Goal: Transaction & Acquisition: Purchase product/service

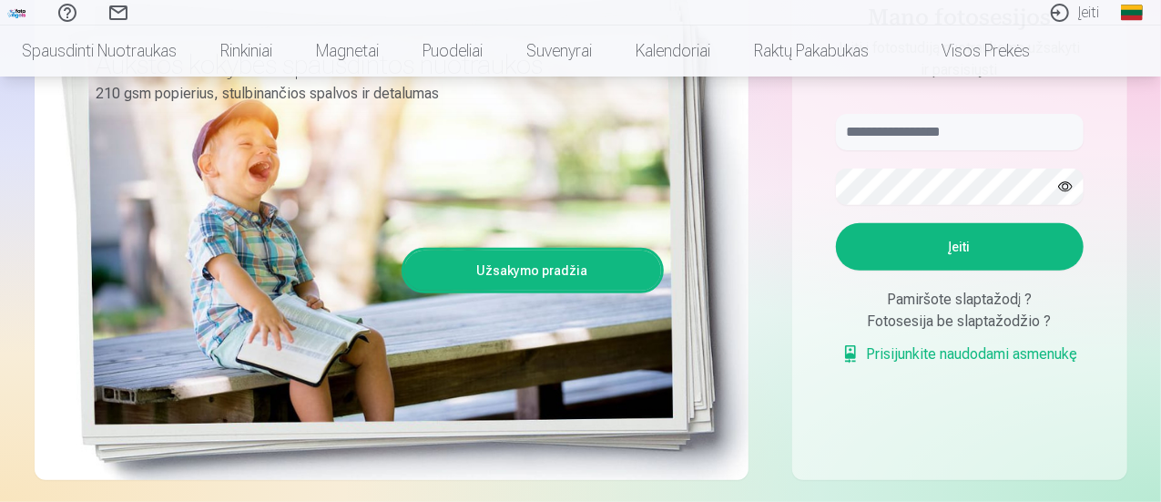
scroll to position [273, 0]
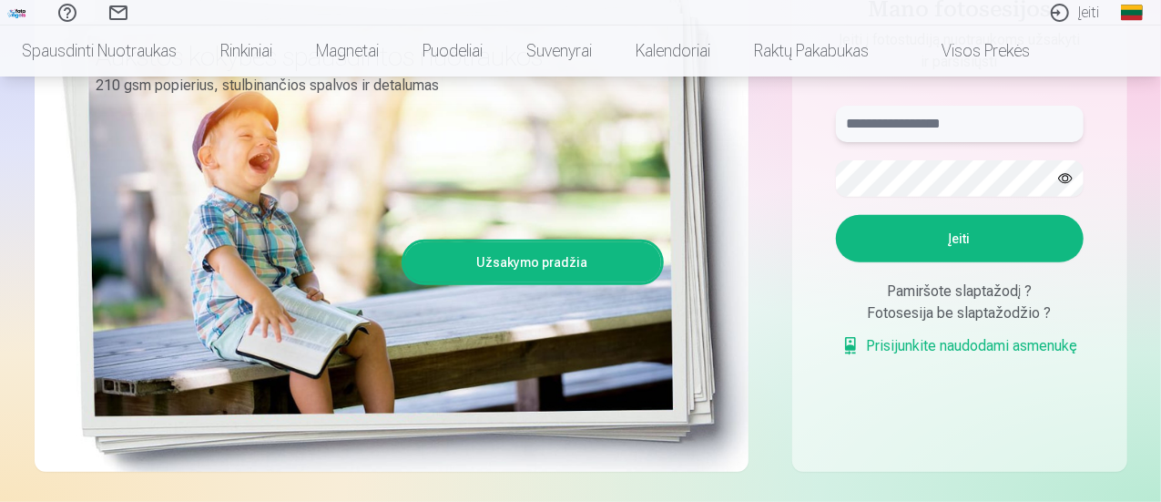
click at [968, 118] on input "text" at bounding box center [960, 124] width 248 height 36
type input "**********"
click at [971, 236] on button "Įeiti" at bounding box center [960, 238] width 248 height 47
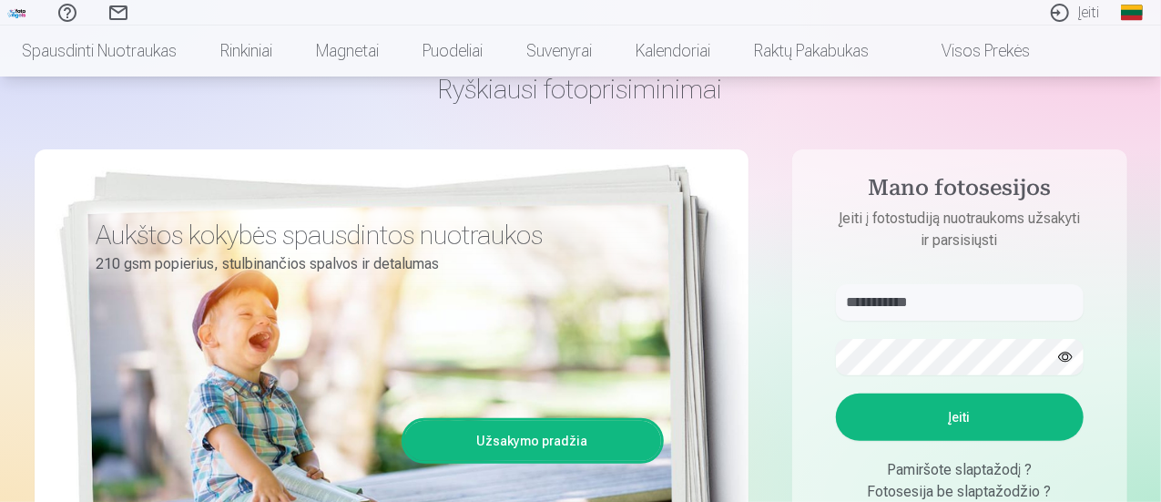
scroll to position [91, 0]
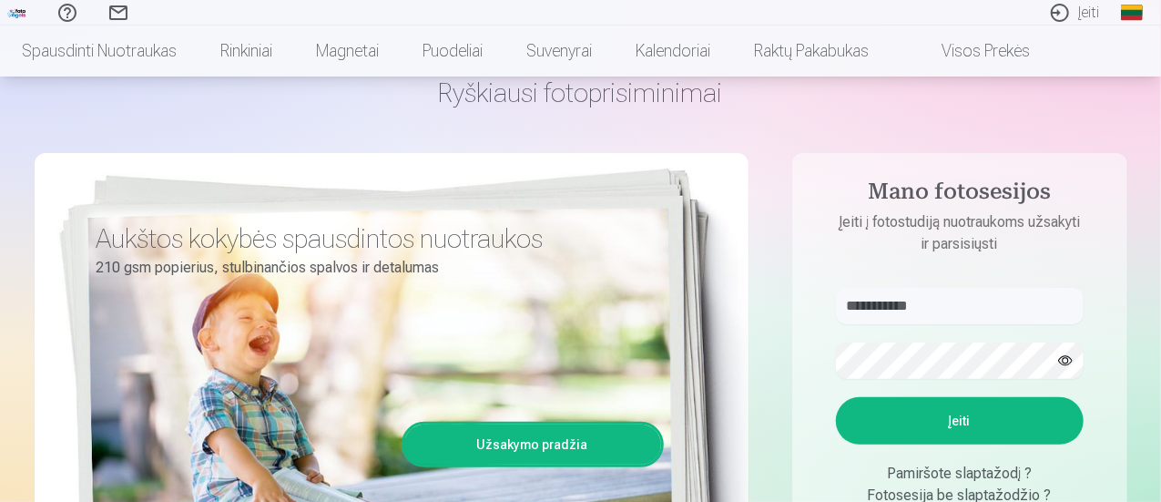
click at [1068, 366] on button "button" at bounding box center [1065, 360] width 35 height 35
click at [938, 416] on button "Įeiti" at bounding box center [960, 420] width 248 height 47
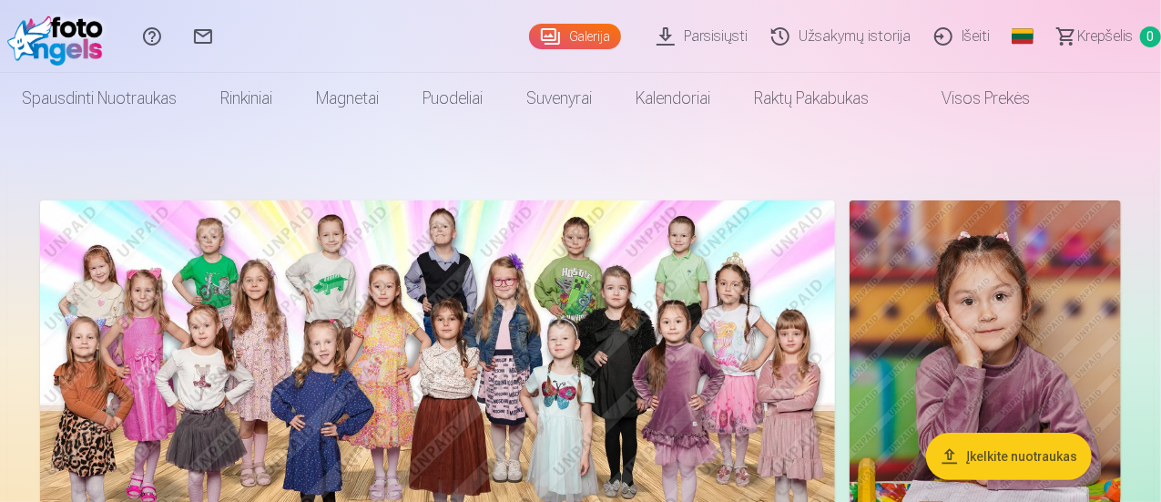
click at [1032, 443] on button "Įkelkite nuotraukas" at bounding box center [1009, 455] width 166 height 47
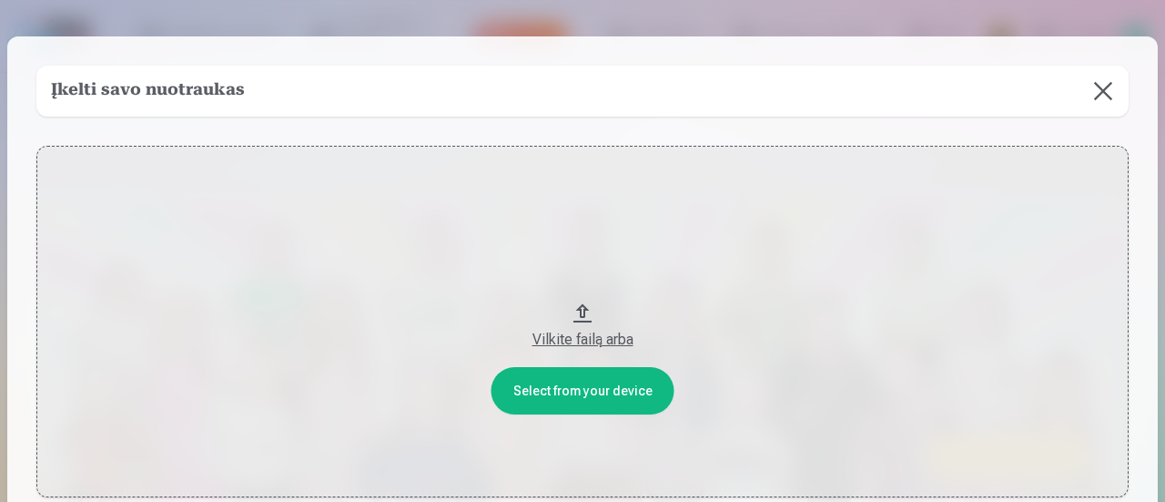
click at [1107, 91] on button at bounding box center [1103, 91] width 51 height 51
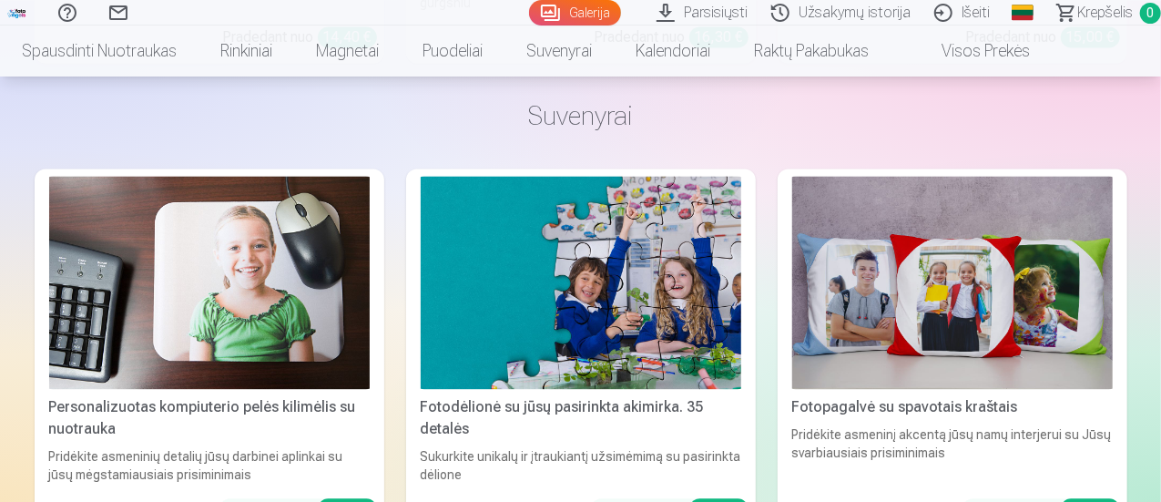
scroll to position [12200, 0]
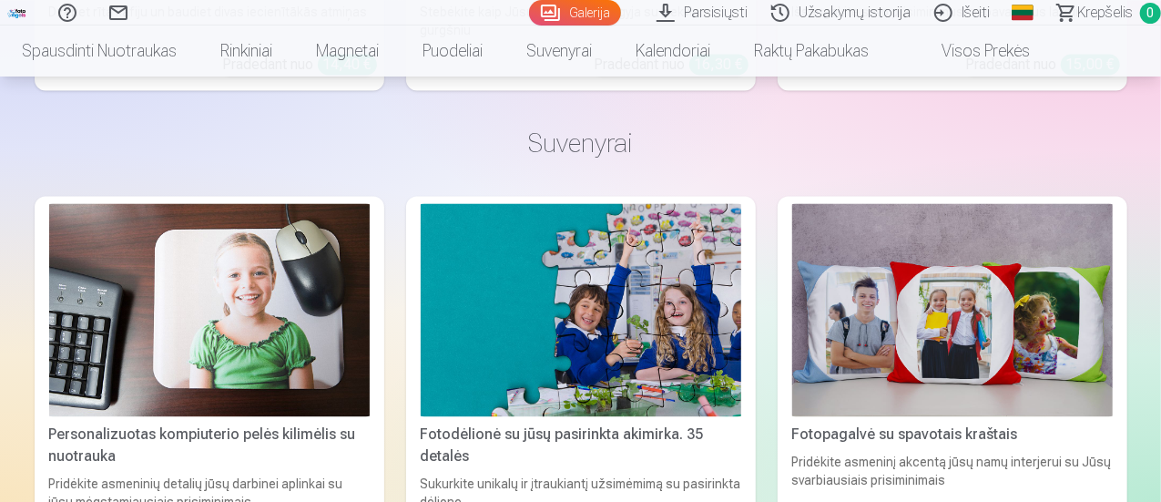
click at [541, 5] on link "Galerija" at bounding box center [575, 12] width 92 height 25
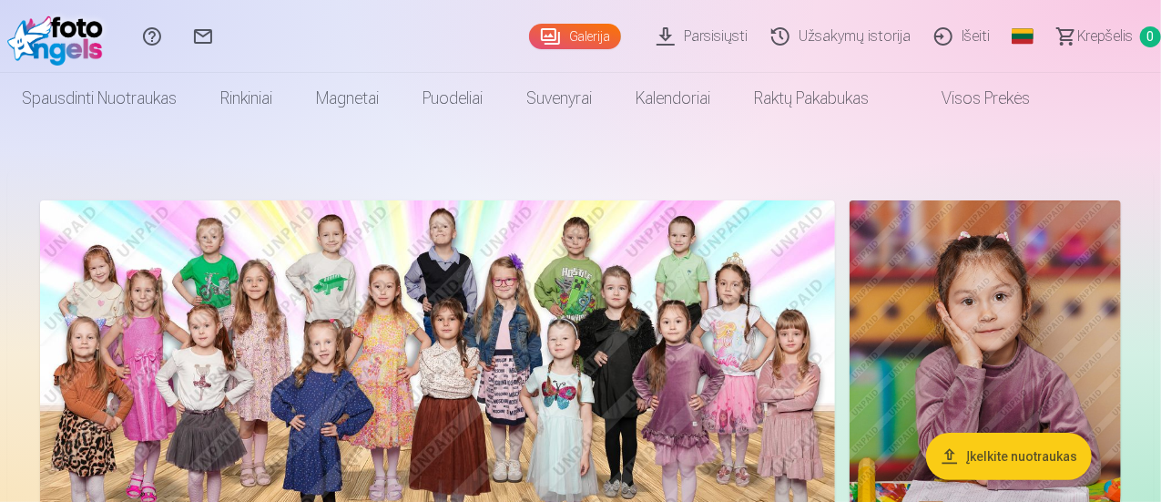
click at [647, 30] on link "Parsisiųsti" at bounding box center [704, 36] width 115 height 73
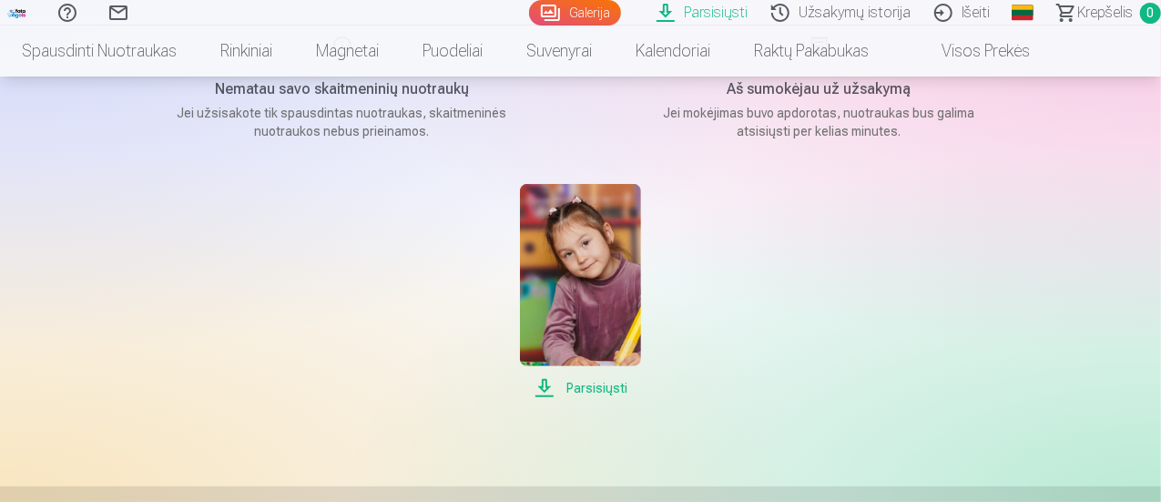
scroll to position [364, 0]
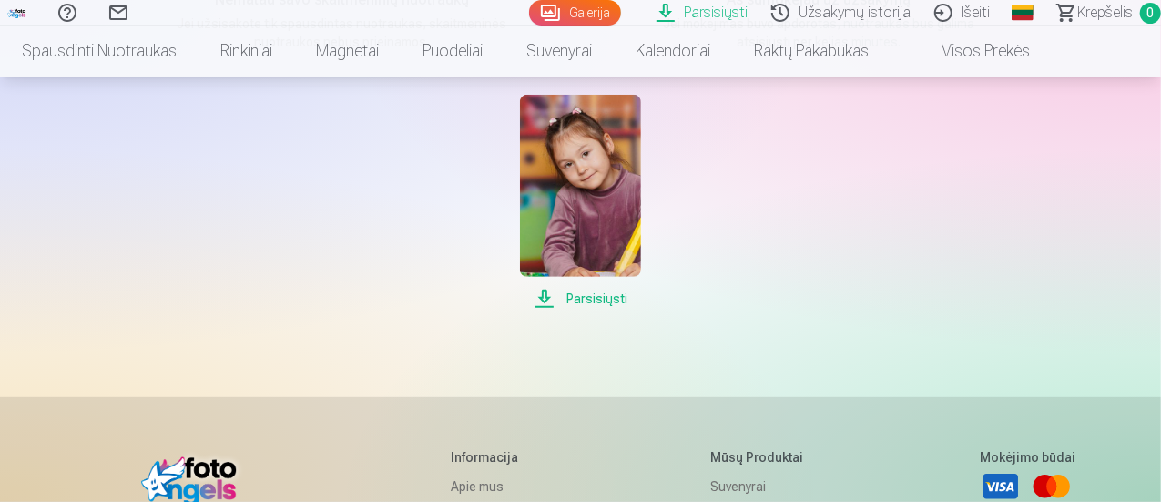
click at [601, 302] on span "Parsisiųsti" at bounding box center [580, 299] width 121 height 22
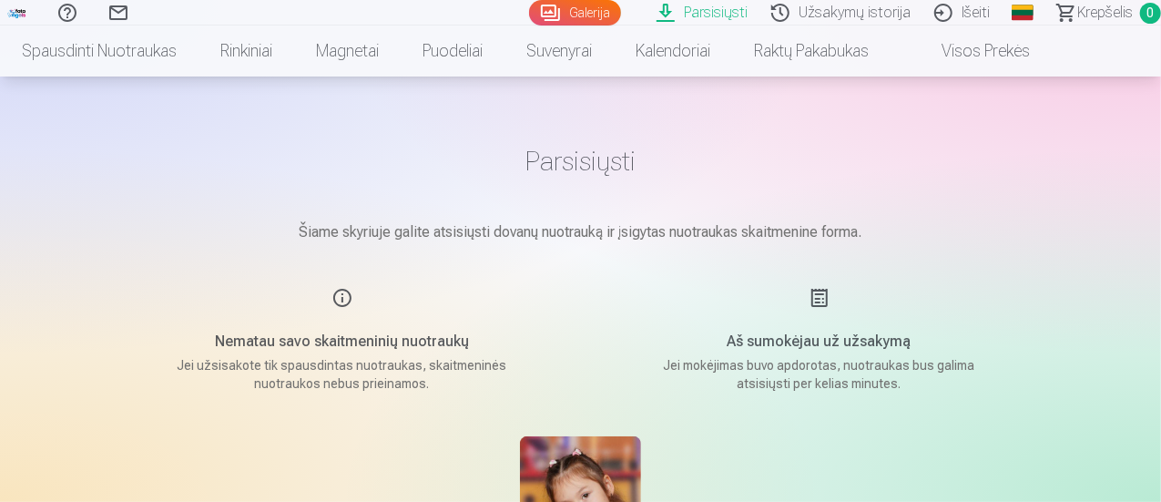
scroll to position [0, 0]
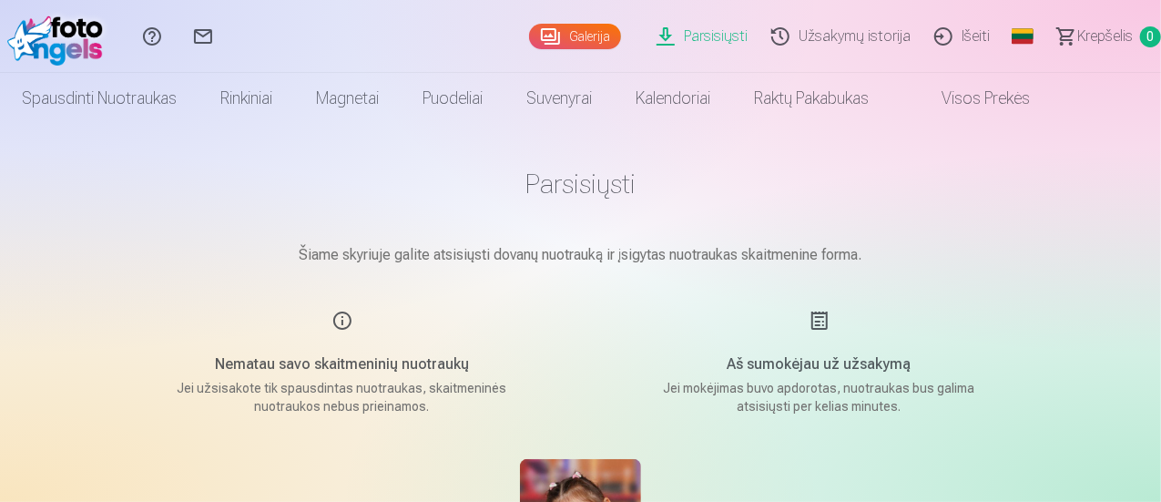
click at [539, 38] on link "Galerija" at bounding box center [575, 36] width 92 height 25
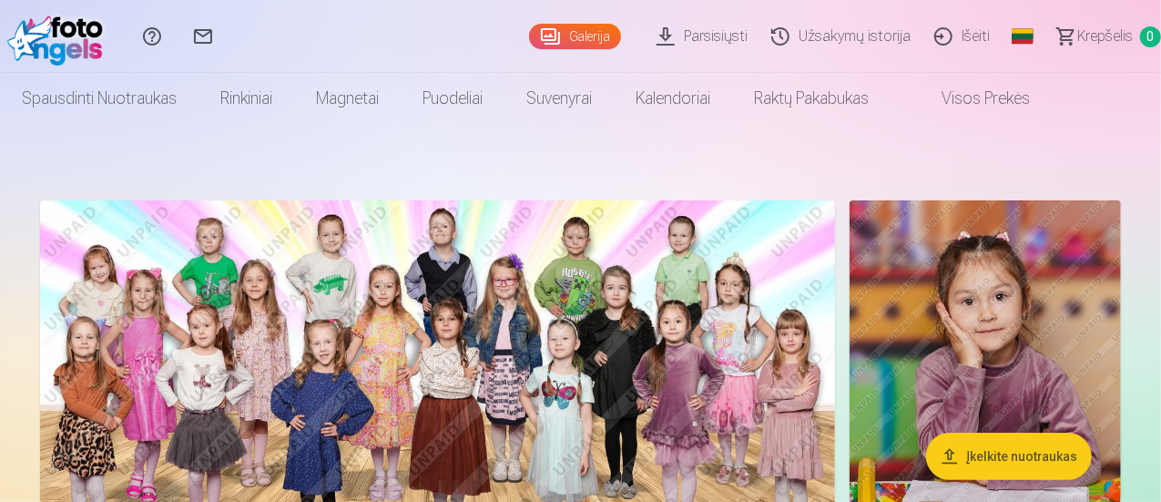
click at [835, 329] on img at bounding box center [437, 403] width 795 height 407
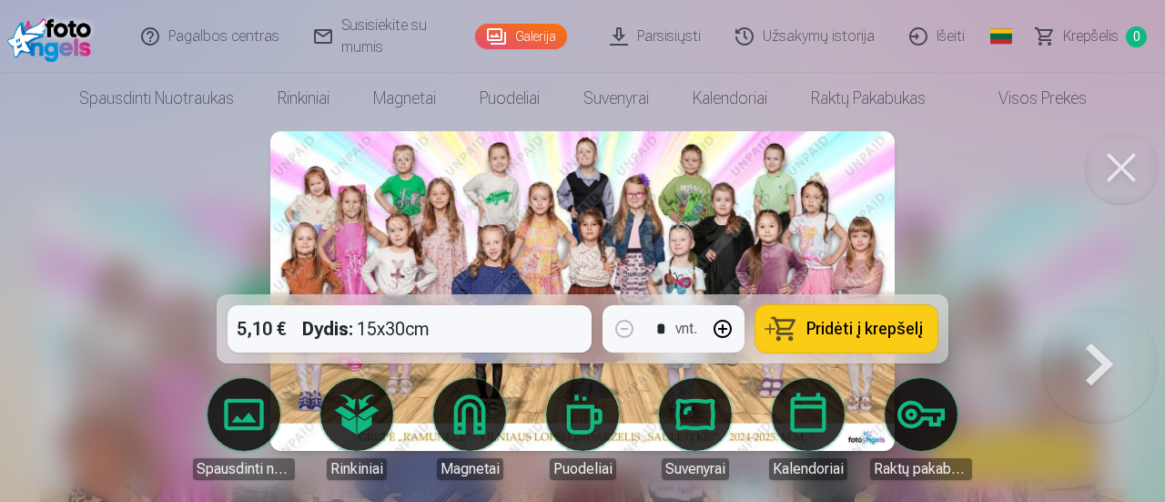
click at [827, 327] on span "Pridėti į krepšelį" at bounding box center [865, 328] width 117 height 16
click at [1122, 160] on button at bounding box center [1121, 167] width 73 height 73
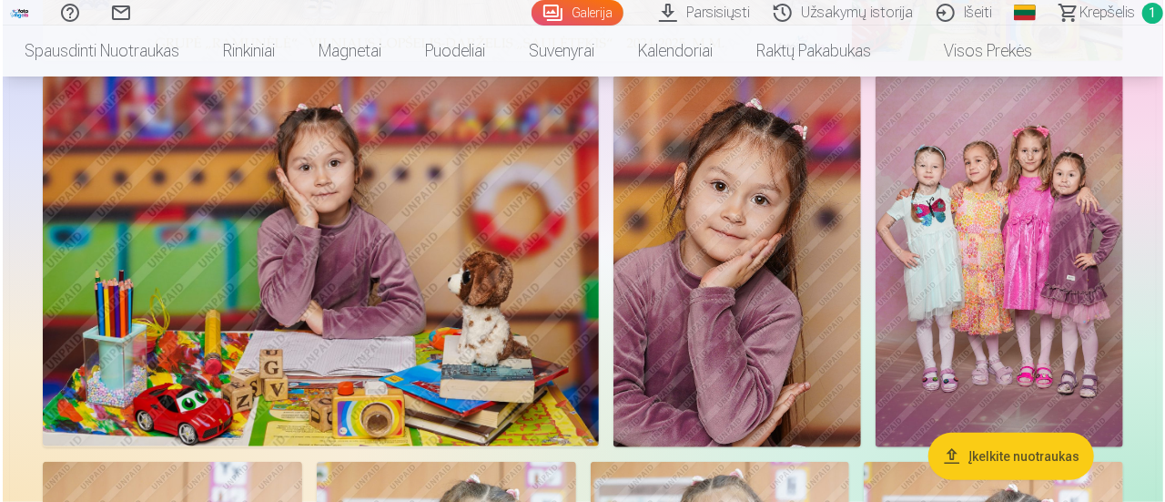
scroll to position [728, 0]
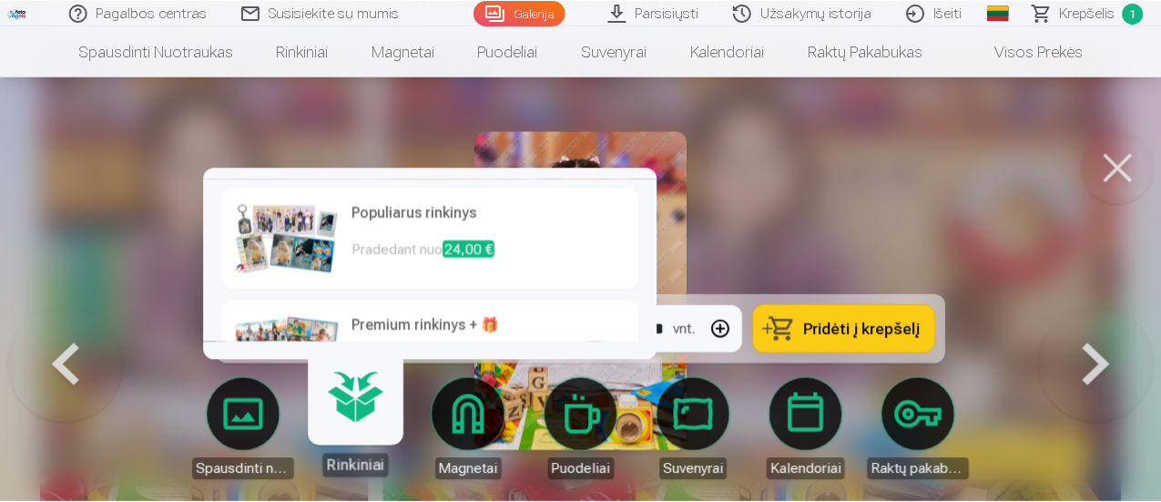
scroll to position [193, 0]
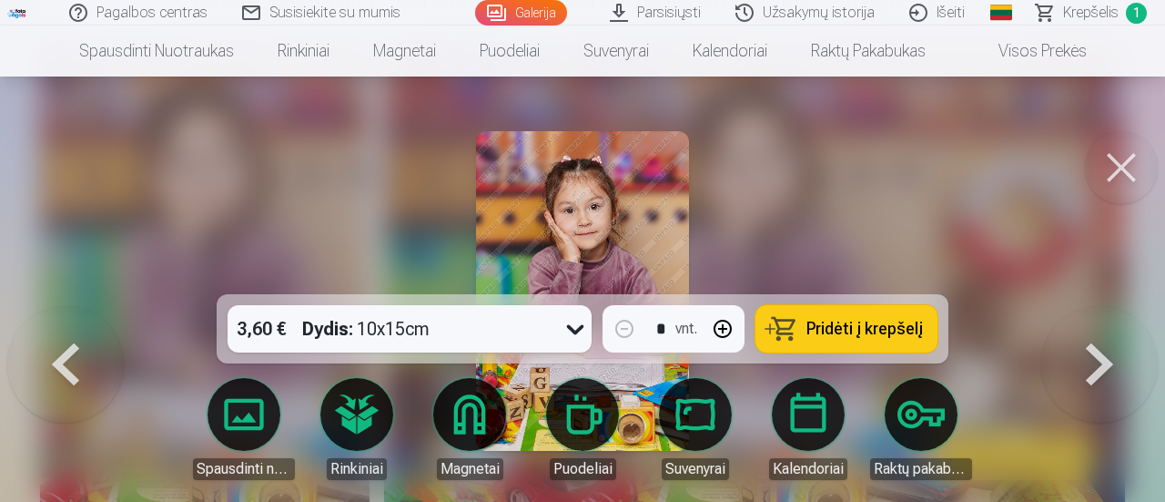
click at [826, 218] on div at bounding box center [582, 251] width 1165 height 502
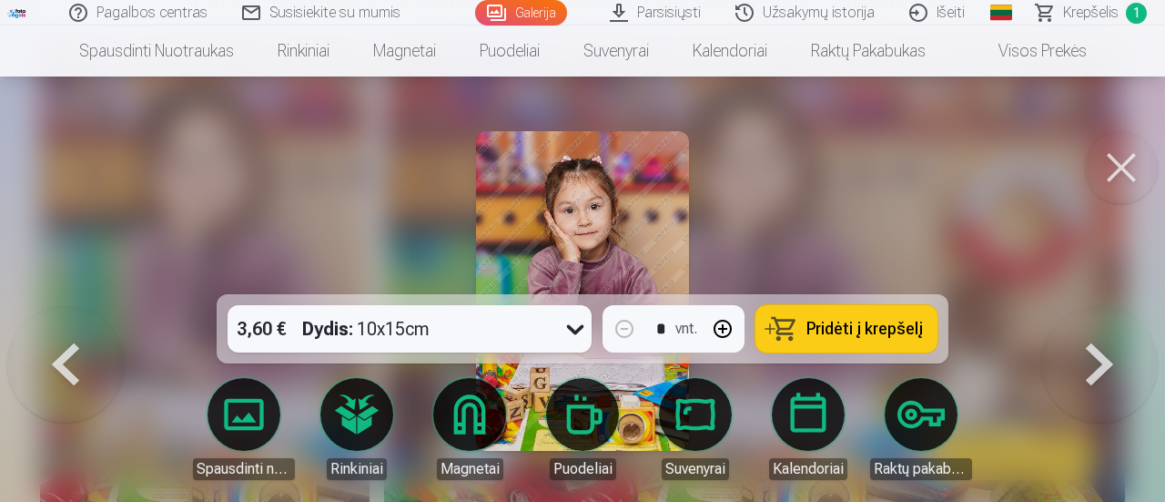
click at [848, 323] on span "Pridėti į krepšelį" at bounding box center [865, 328] width 117 height 16
click at [1121, 159] on button at bounding box center [1121, 167] width 73 height 73
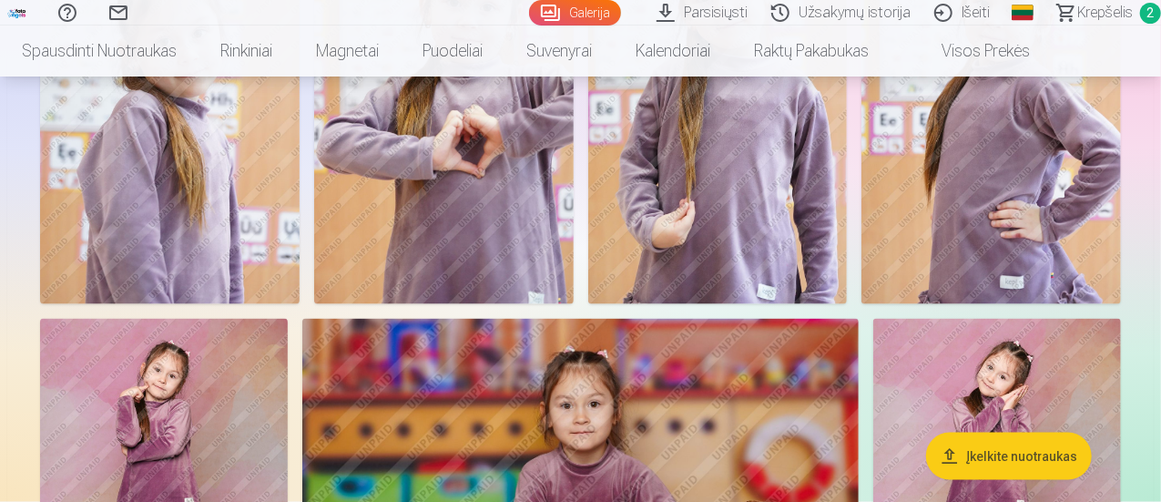
scroll to position [1184, 0]
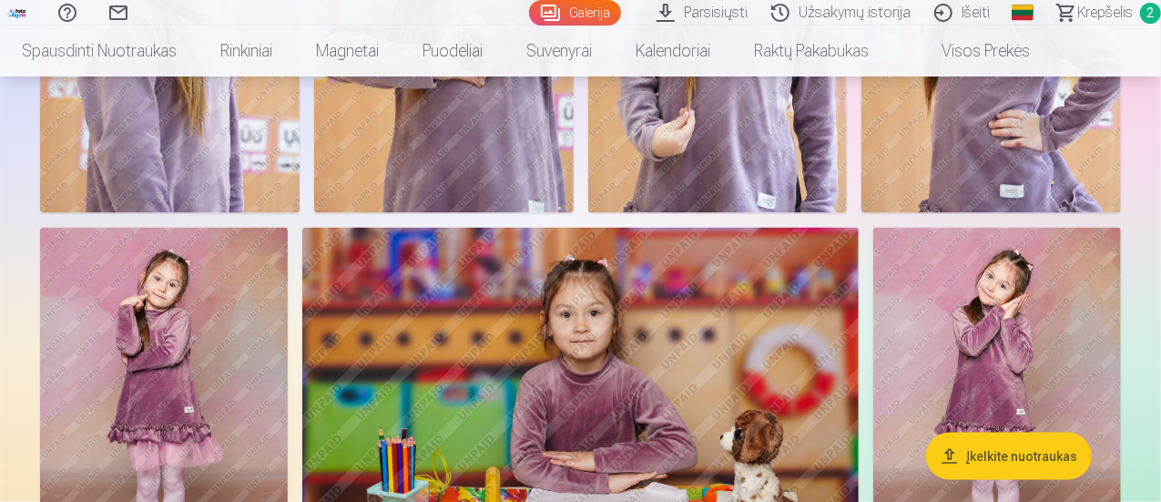
click at [300, 213] on img at bounding box center [169, 18] width 259 height 389
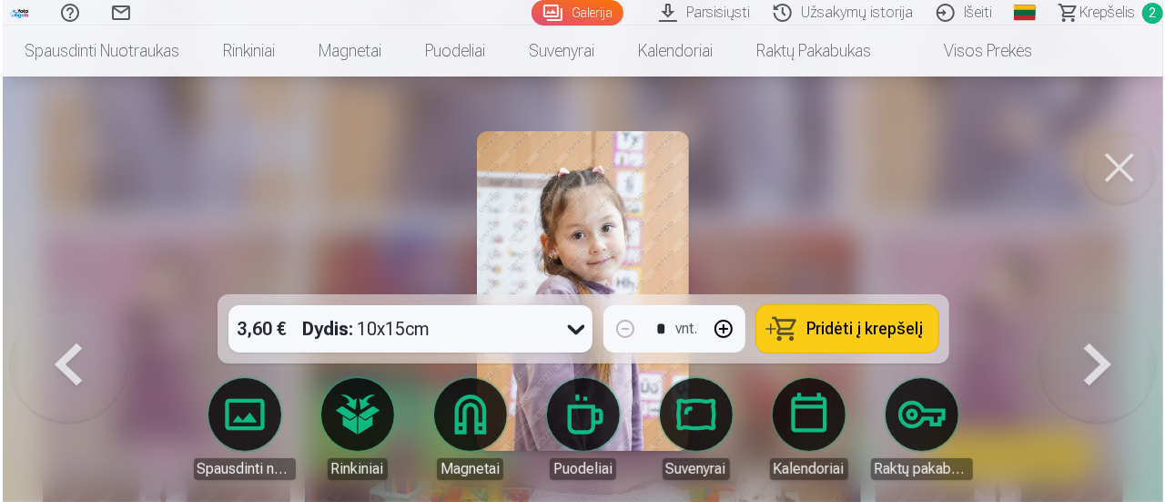
scroll to position [1185, 0]
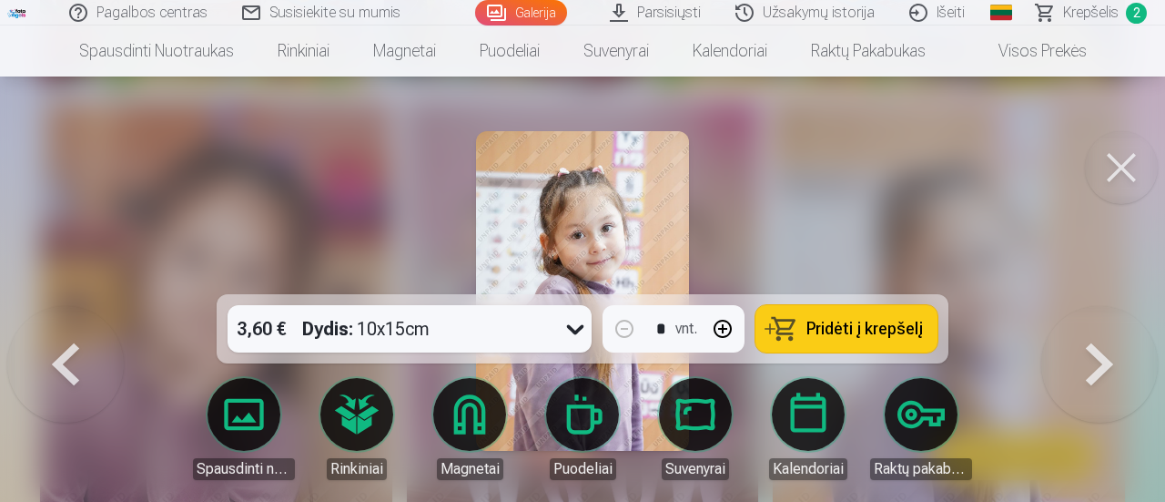
click at [564, 330] on icon at bounding box center [575, 328] width 29 height 29
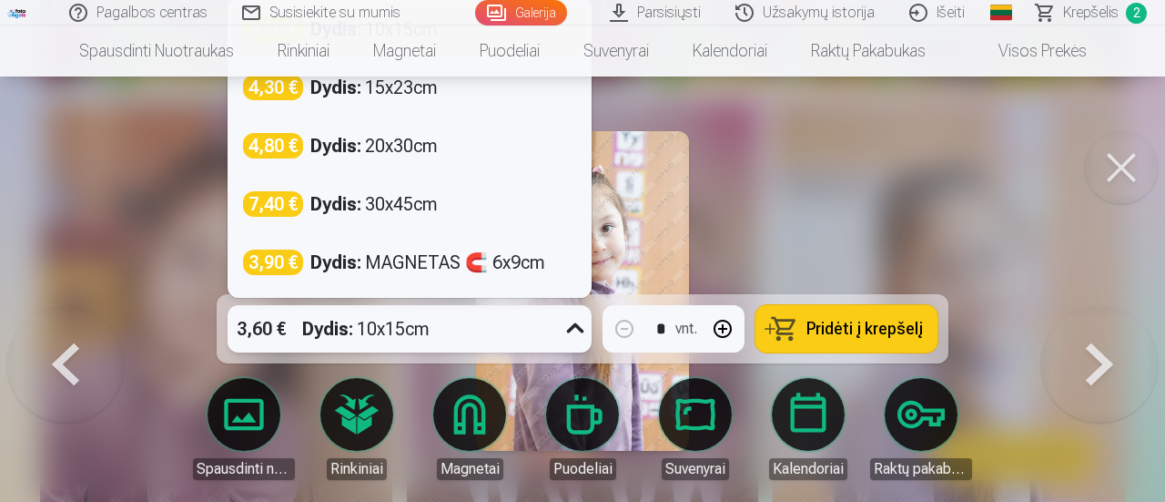
scroll to position [1176, 0]
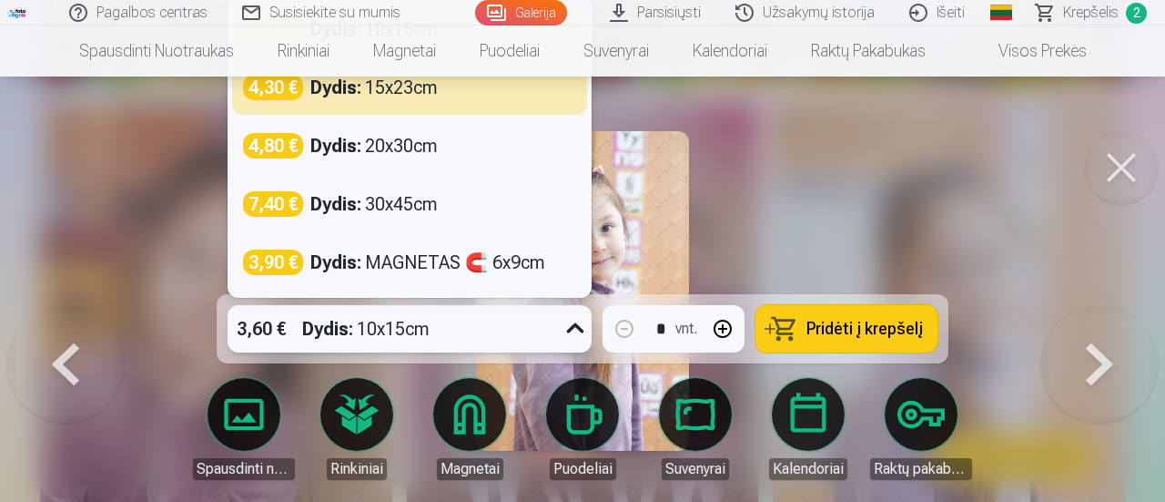
click at [708, 159] on div at bounding box center [582, 251] width 1165 height 502
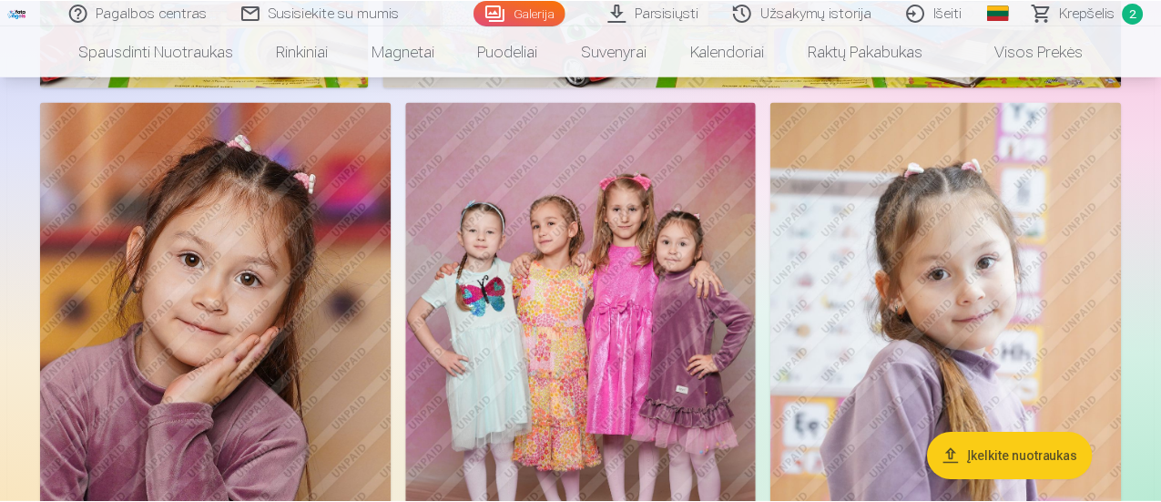
scroll to position [1174, 0]
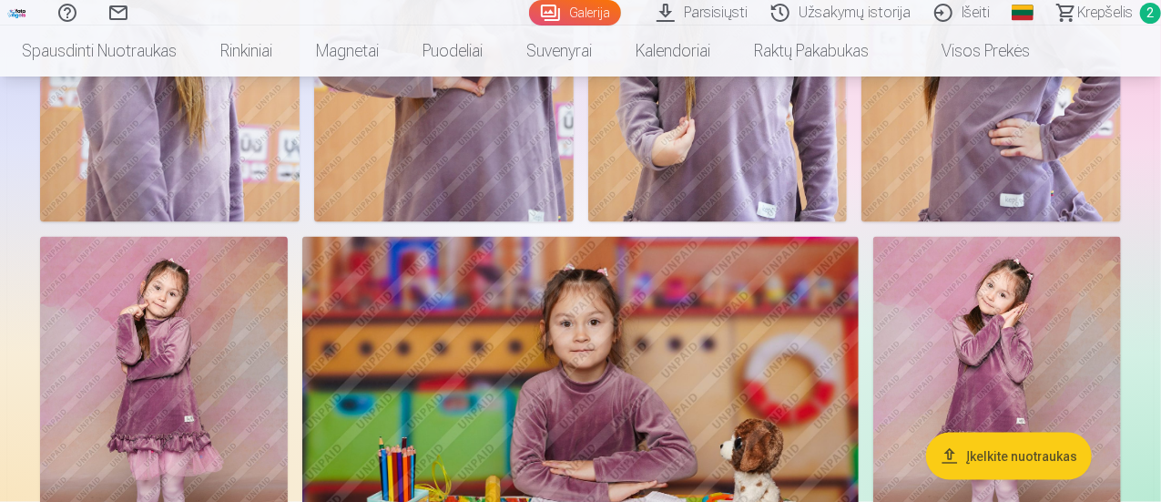
click at [300, 178] on img at bounding box center [169, 27] width 259 height 389
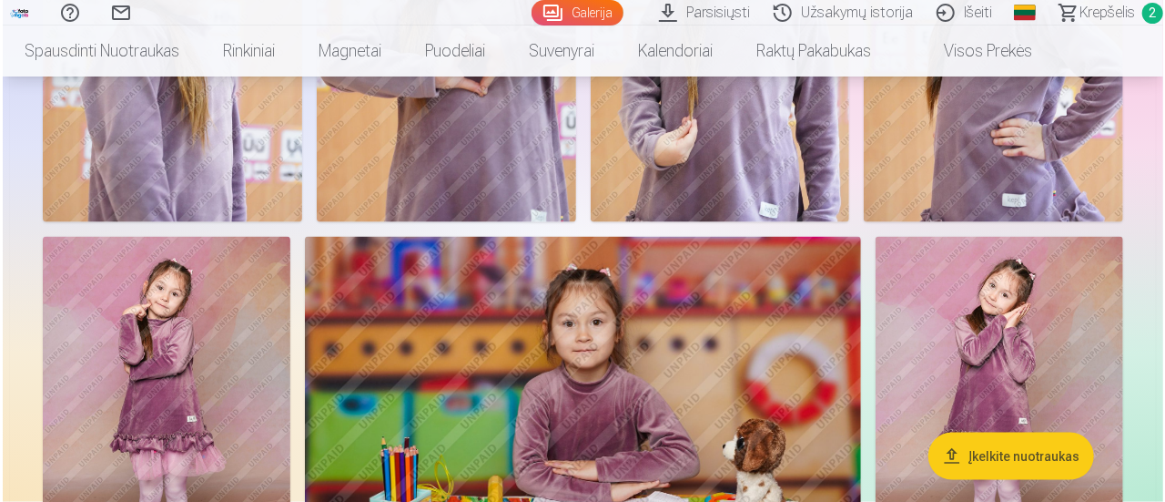
scroll to position [1176, 0]
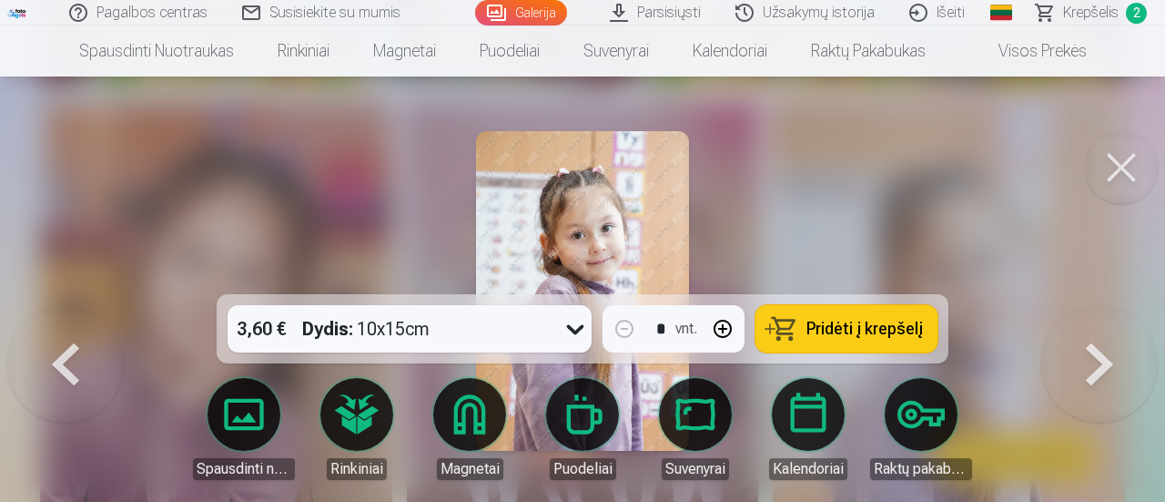
click at [767, 328] on button "Pridėti į krepšelį" at bounding box center [847, 328] width 182 height 47
click at [1143, 164] on button at bounding box center [1121, 167] width 73 height 73
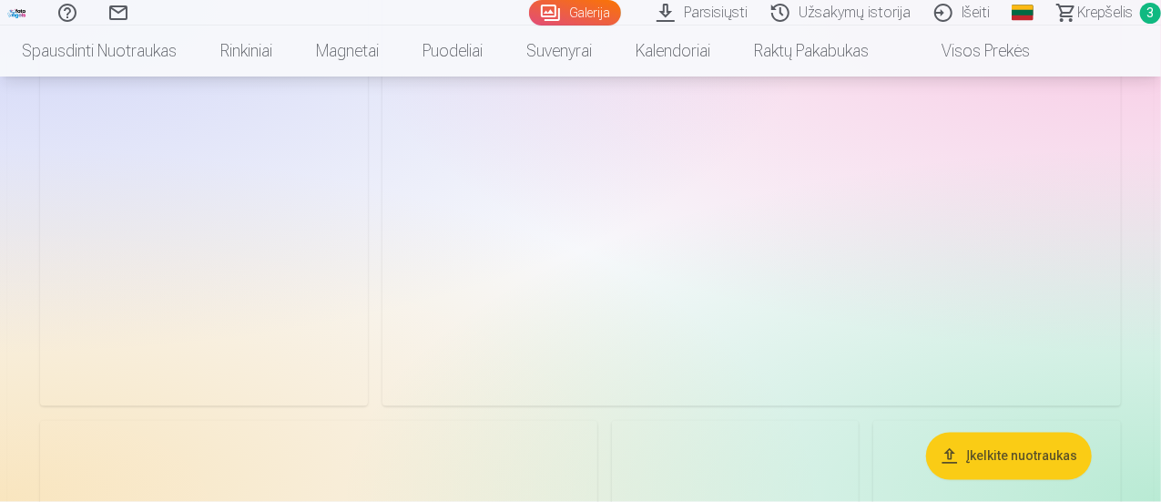
scroll to position [5272, 0]
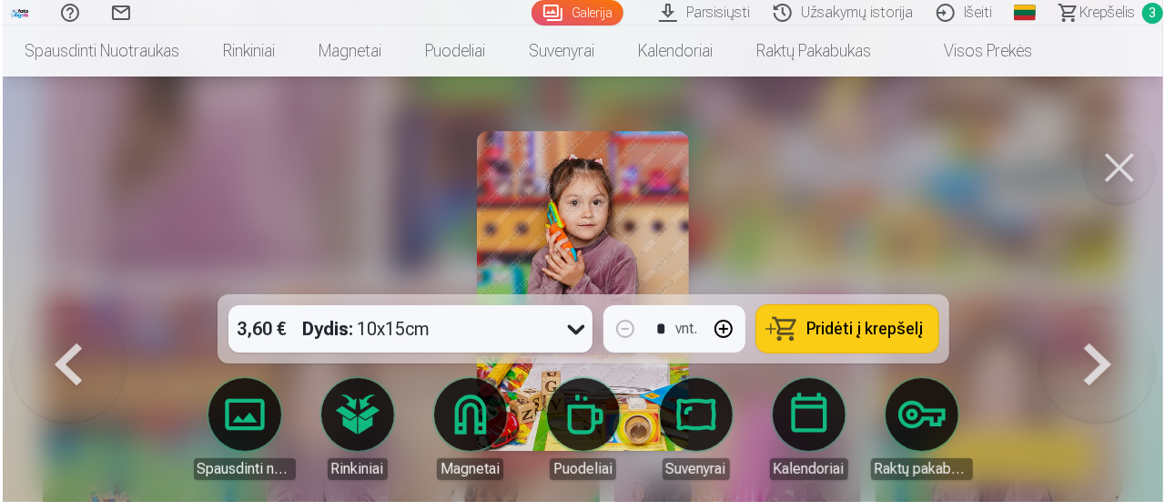
scroll to position [5291, 0]
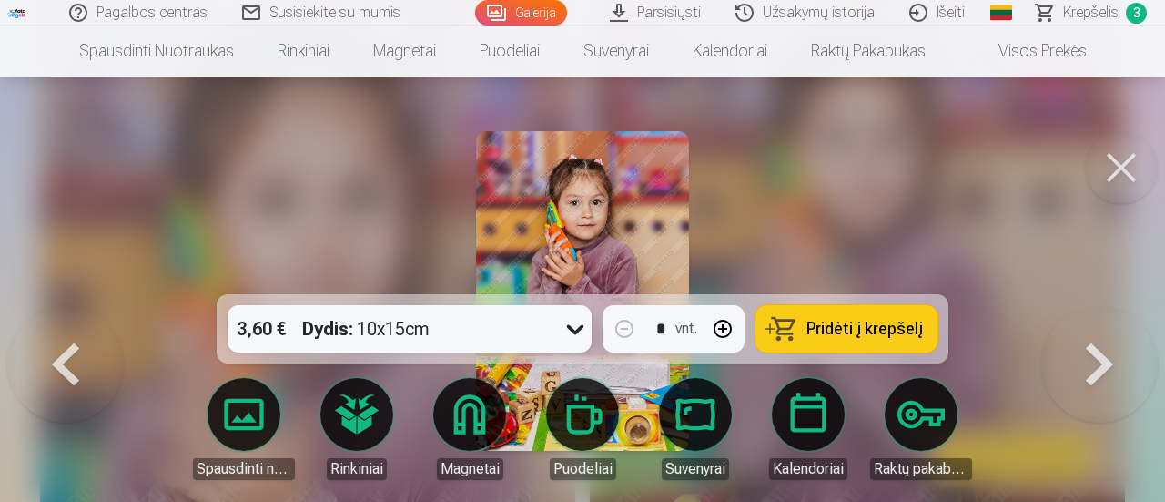
click at [859, 324] on span "Pridėti į krepšelį" at bounding box center [865, 328] width 117 height 16
drag, startPoint x: 1108, startPoint y: 172, endPoint x: 1003, endPoint y: 224, distance: 116.9
click at [1108, 172] on button at bounding box center [1121, 167] width 73 height 73
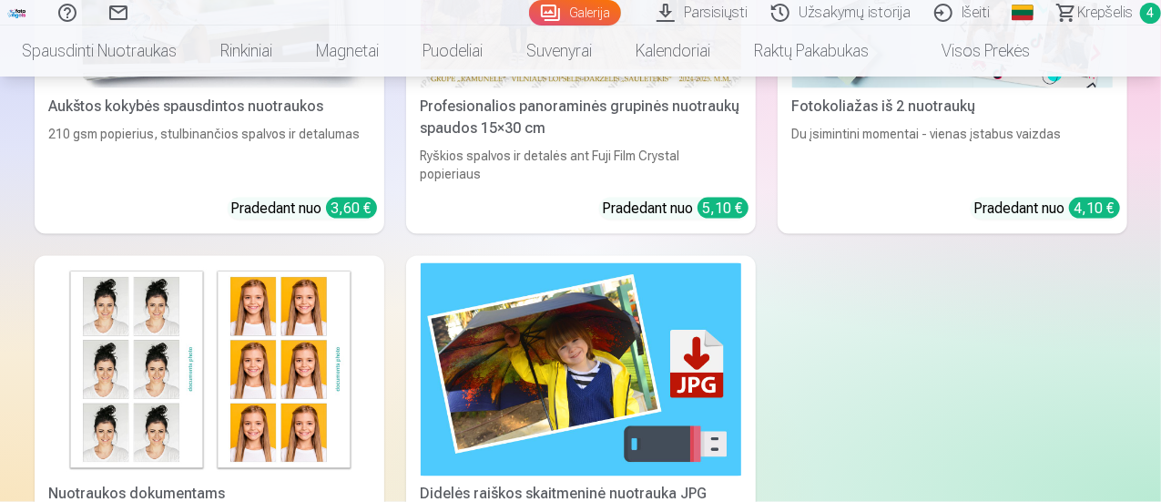
scroll to position [8549, 0]
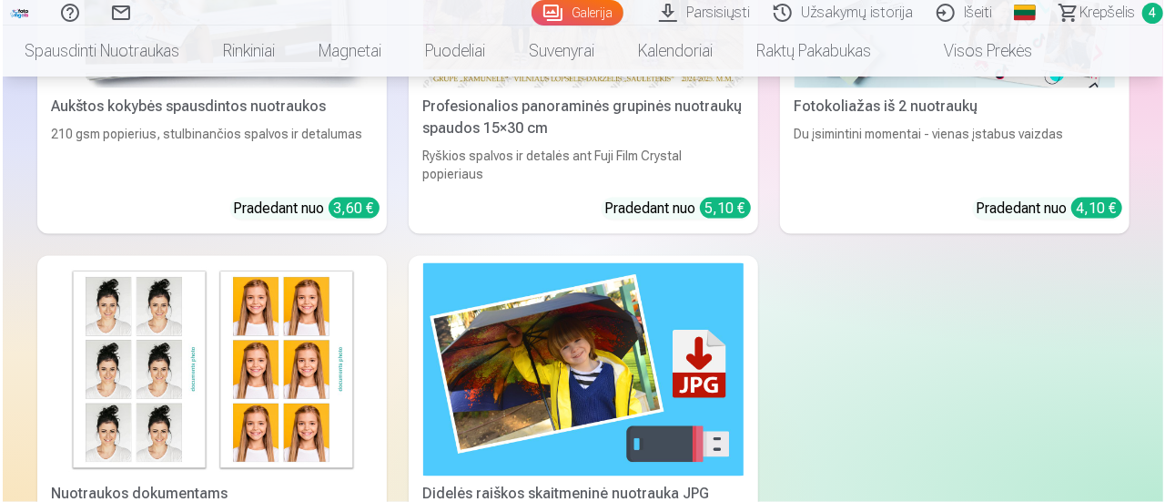
scroll to position [8489, 0]
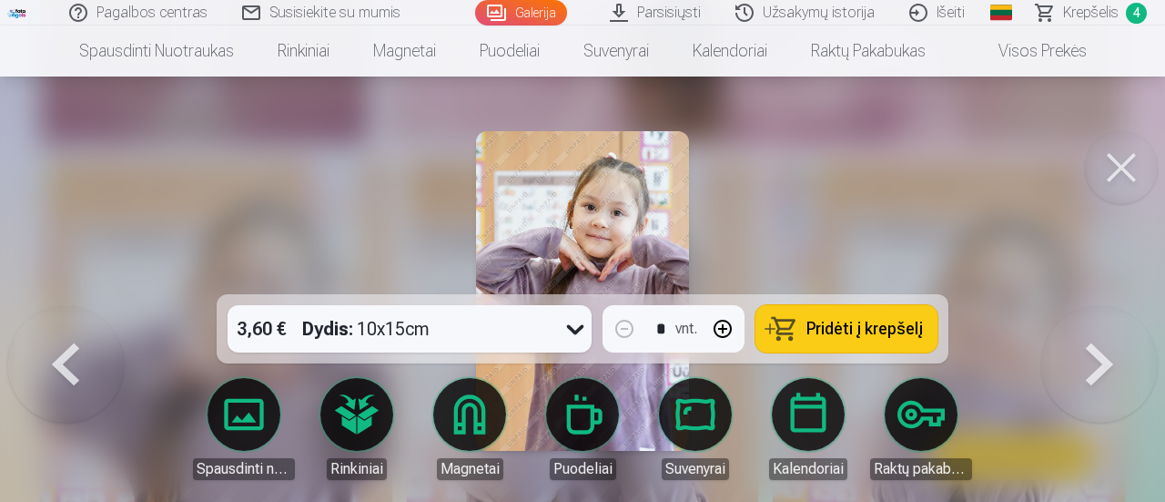
click at [849, 327] on span "Pridėti į krepšelį" at bounding box center [865, 328] width 117 height 16
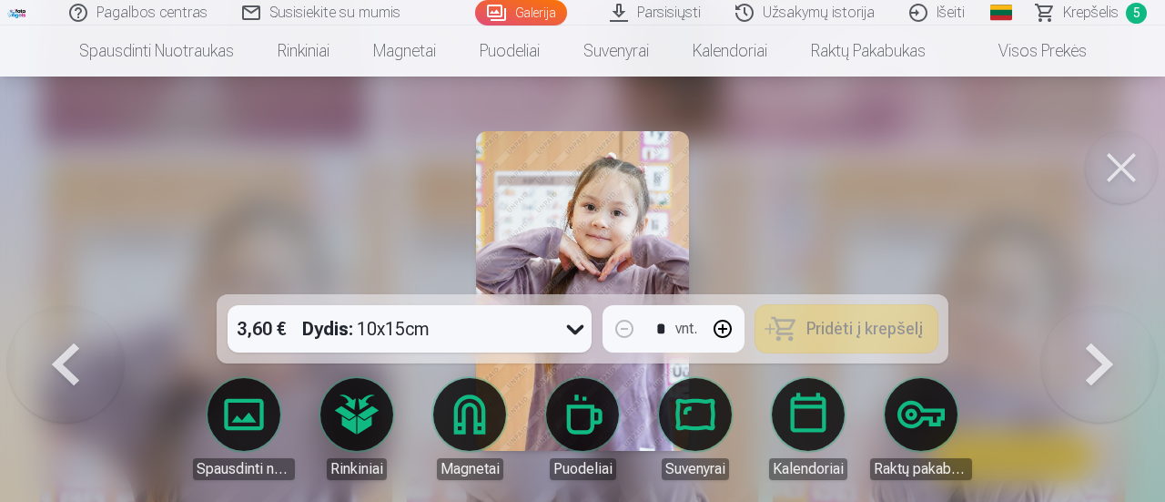
click at [1121, 168] on button at bounding box center [1121, 167] width 73 height 73
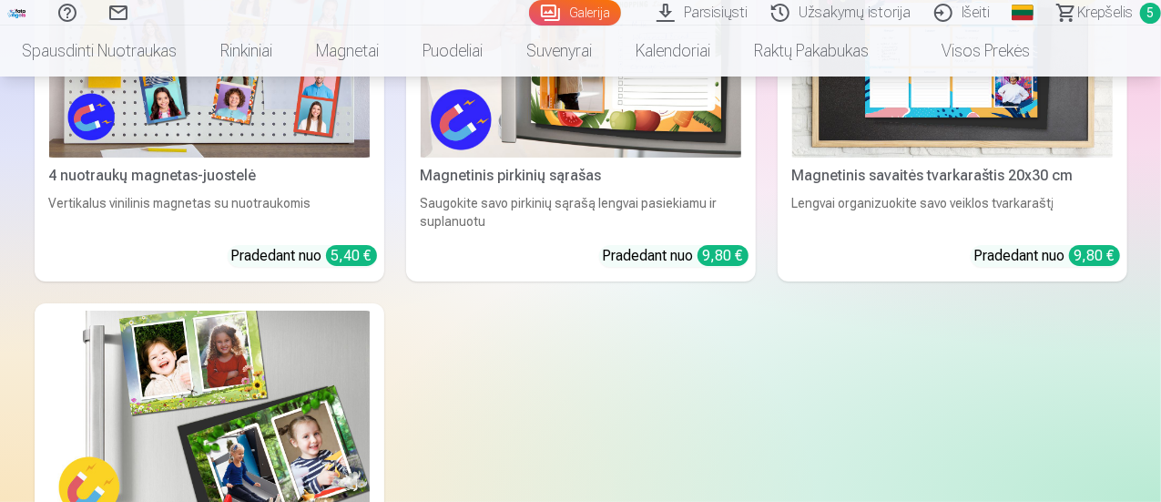
scroll to position [10643, 0]
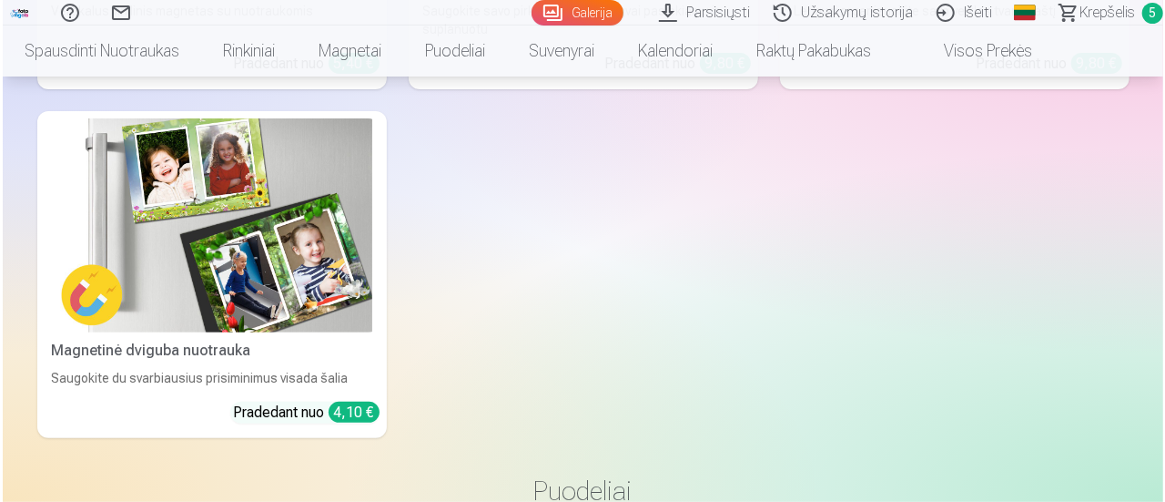
scroll to position [10681, 0]
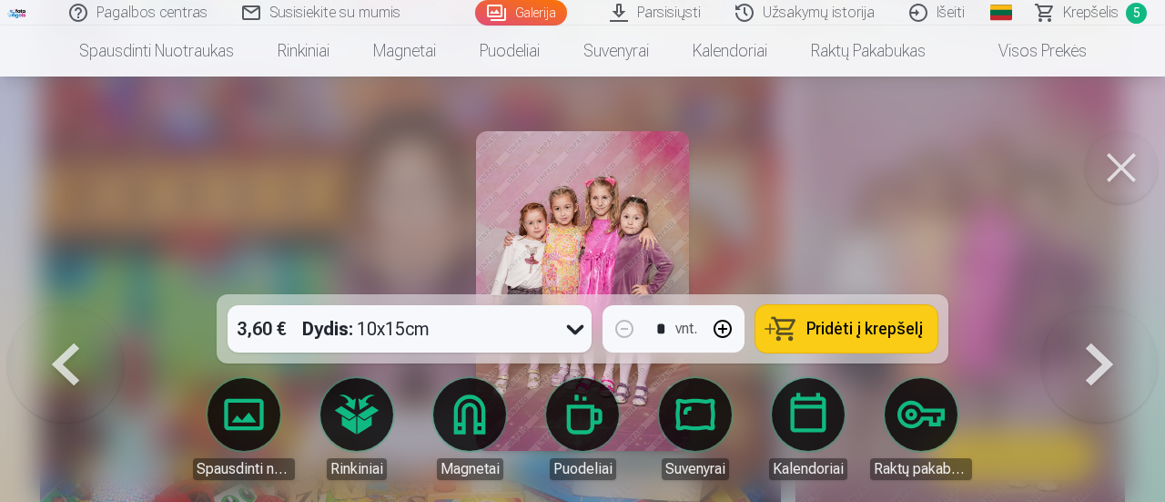
click at [847, 327] on span "Pridėti į krepšelį" at bounding box center [865, 328] width 117 height 16
click at [1123, 169] on button at bounding box center [1121, 167] width 73 height 73
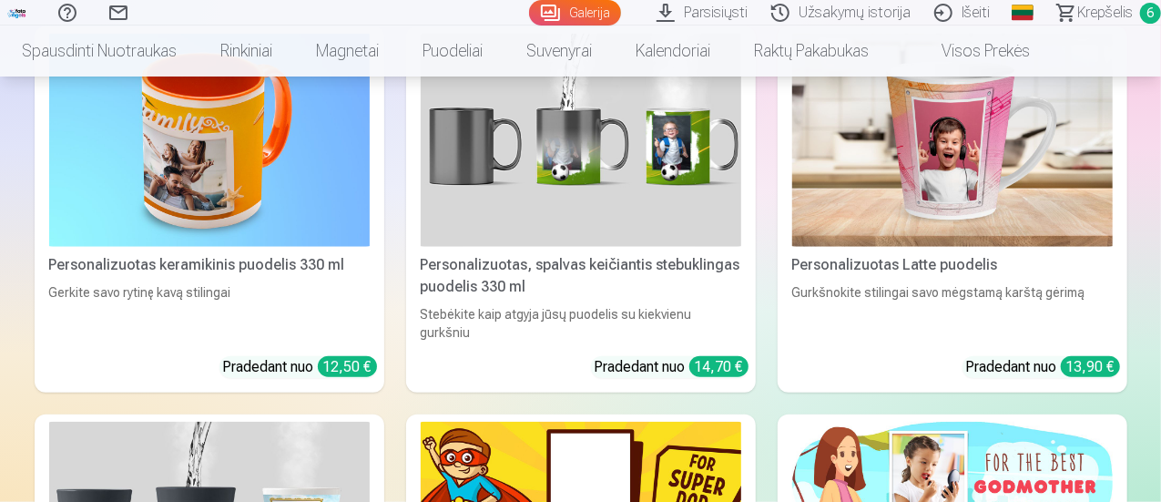
scroll to position [11098, 0]
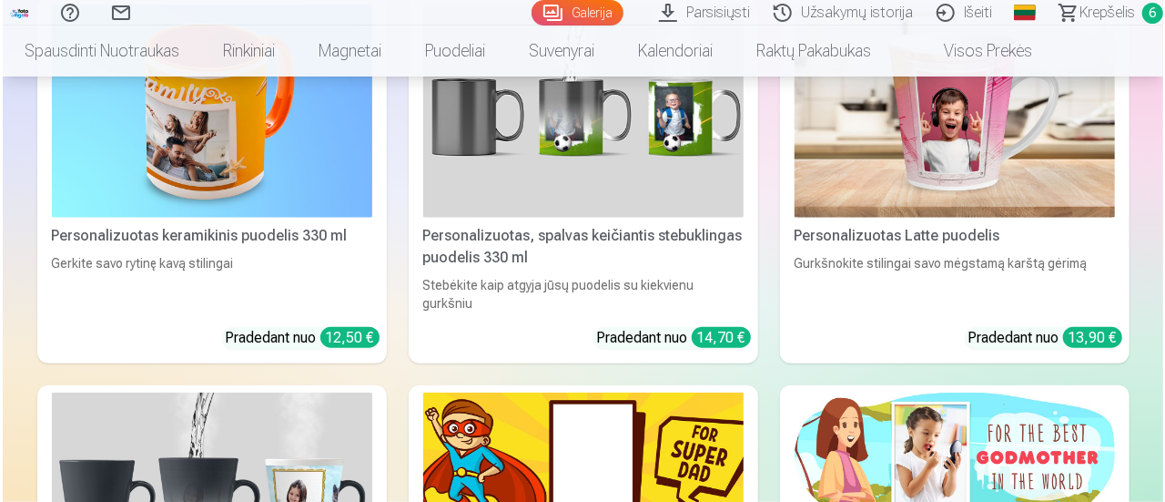
scroll to position [11230, 0]
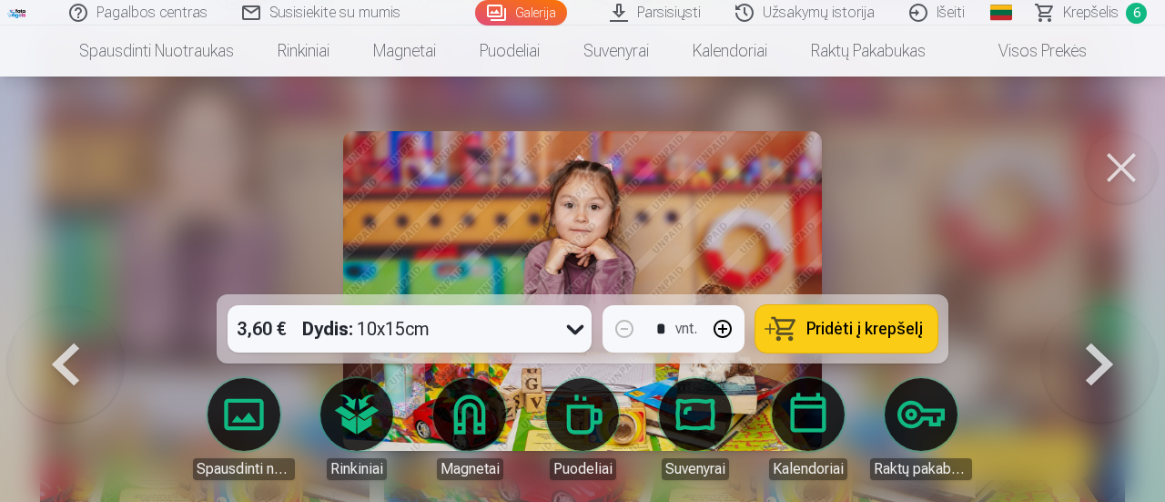
click at [863, 321] on span "Pridėti į krepšelį" at bounding box center [865, 328] width 117 height 16
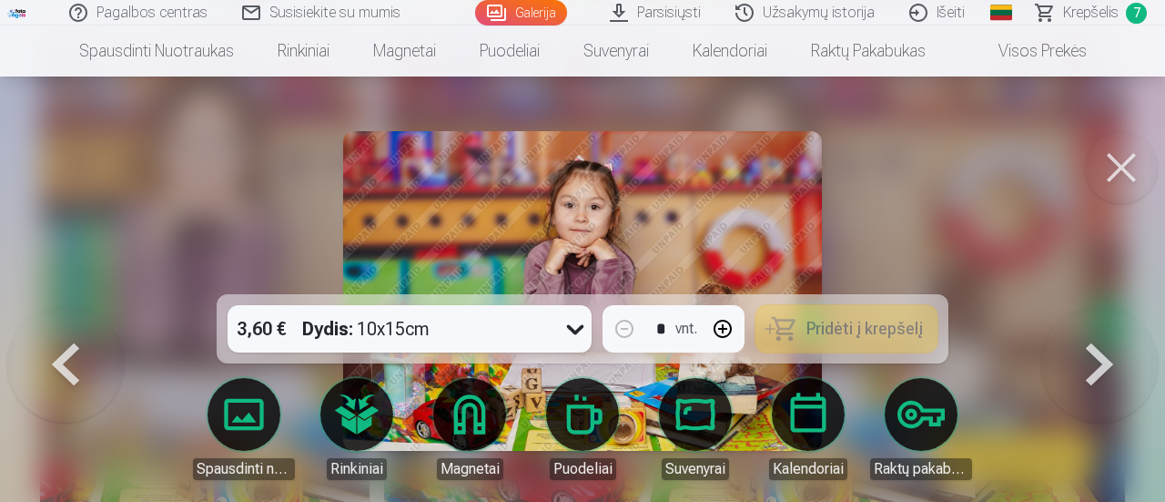
click at [1114, 167] on button at bounding box center [1121, 167] width 73 height 73
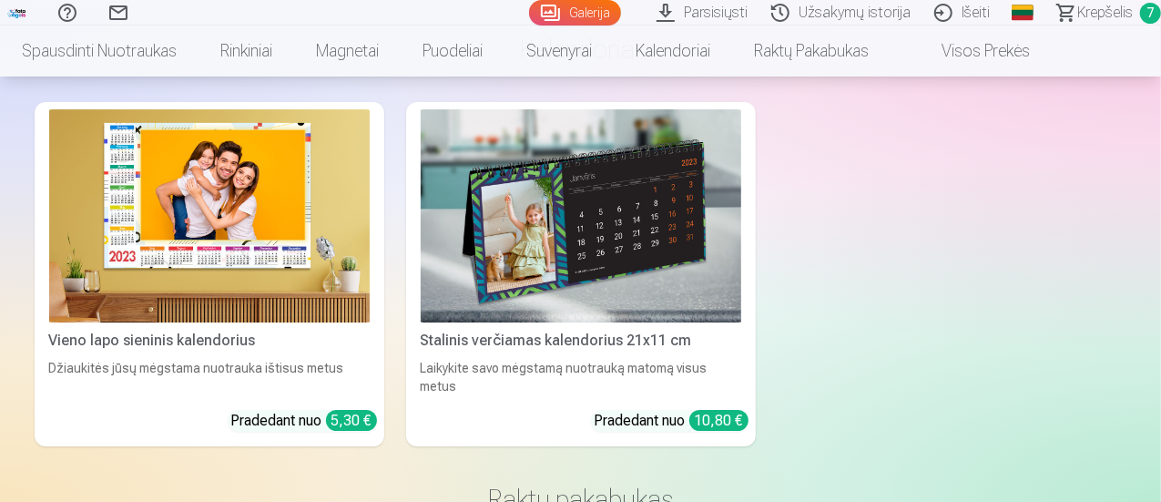
scroll to position [13557, 0]
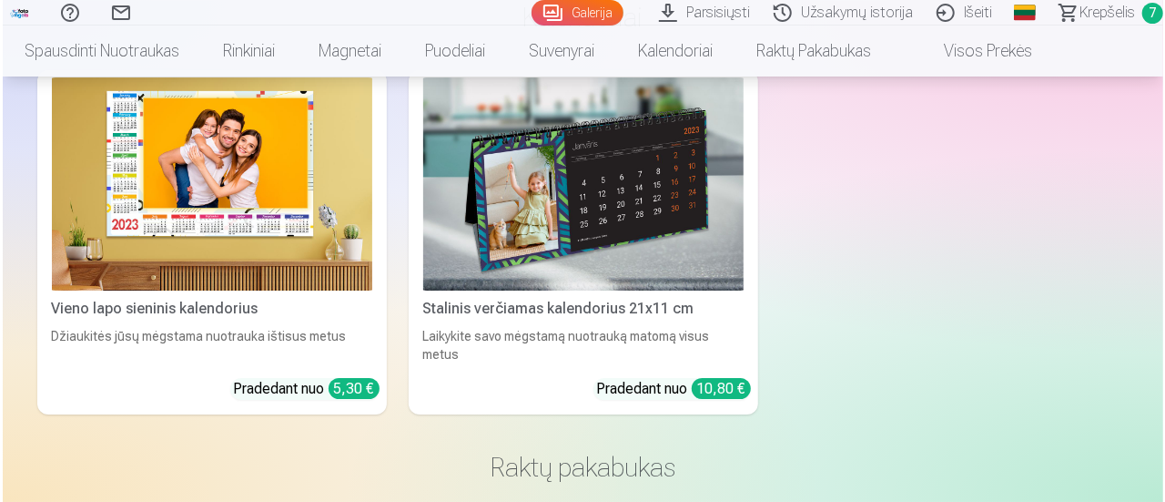
scroll to position [13607, 0]
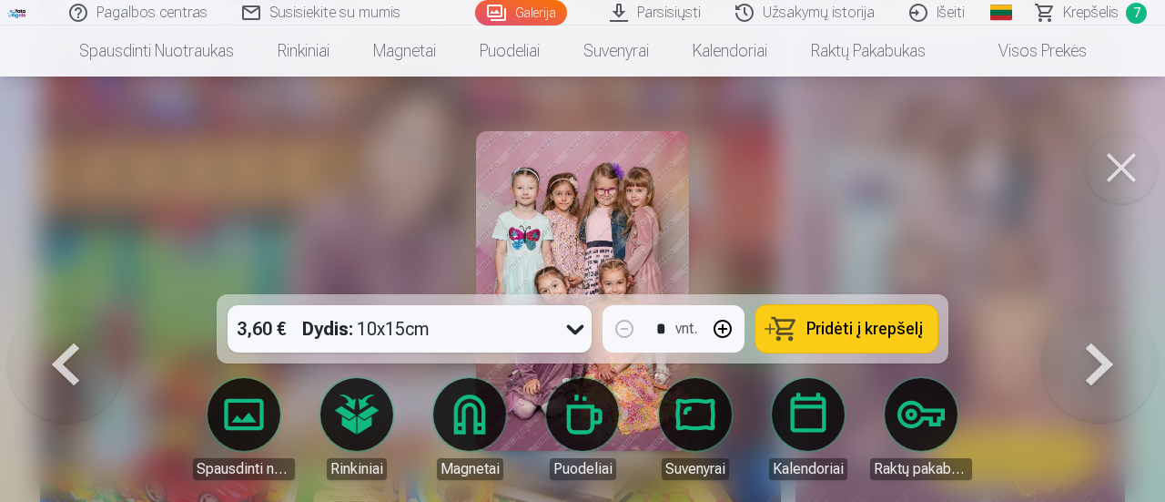
click at [886, 332] on span "Pridėti į krepšelį" at bounding box center [865, 328] width 117 height 16
click at [1113, 165] on button at bounding box center [1121, 167] width 73 height 73
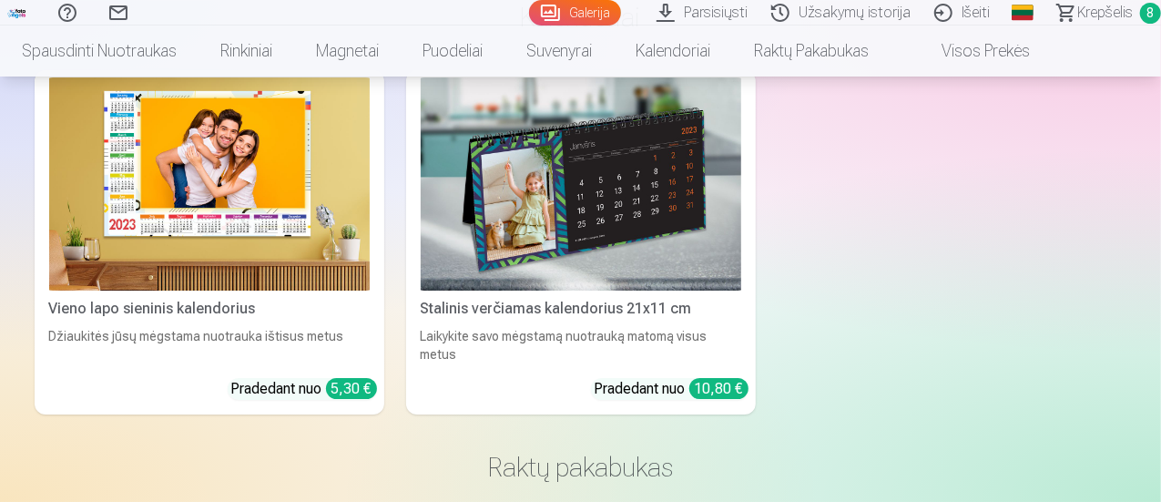
scroll to position [14012, 0]
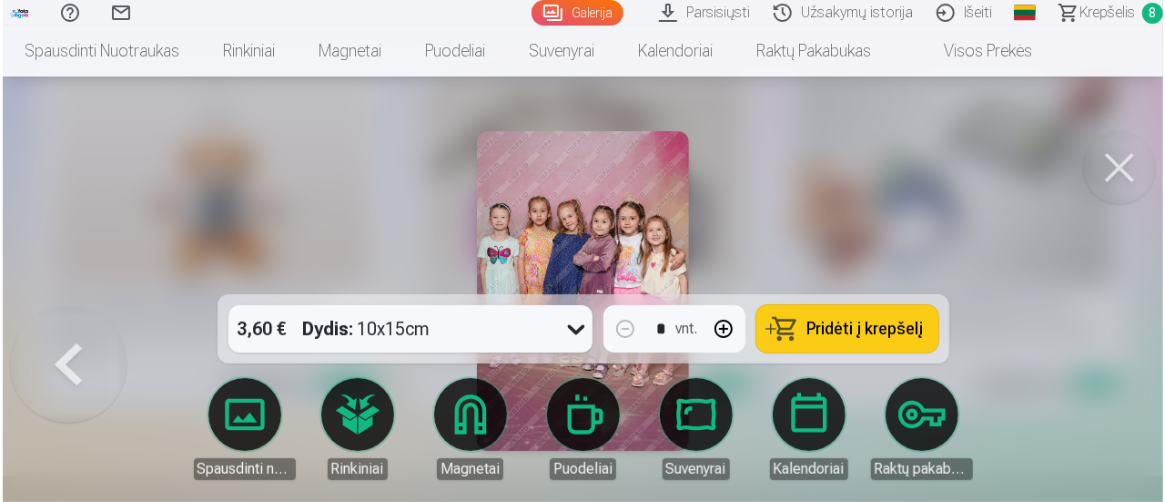
scroll to position [14064, 0]
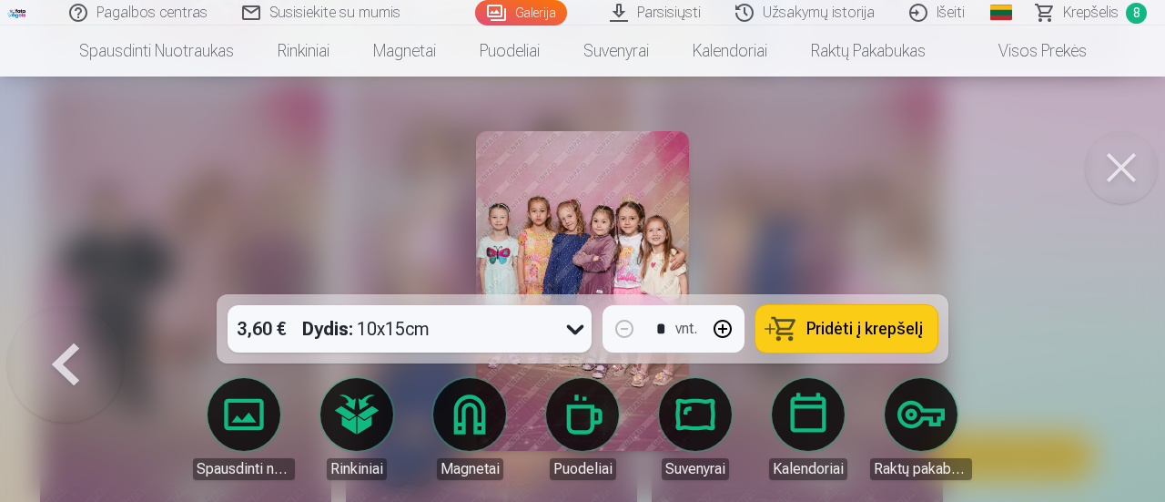
click at [861, 325] on span "Pridėti į krepšelį" at bounding box center [865, 328] width 117 height 16
click at [1132, 162] on button at bounding box center [1121, 167] width 73 height 73
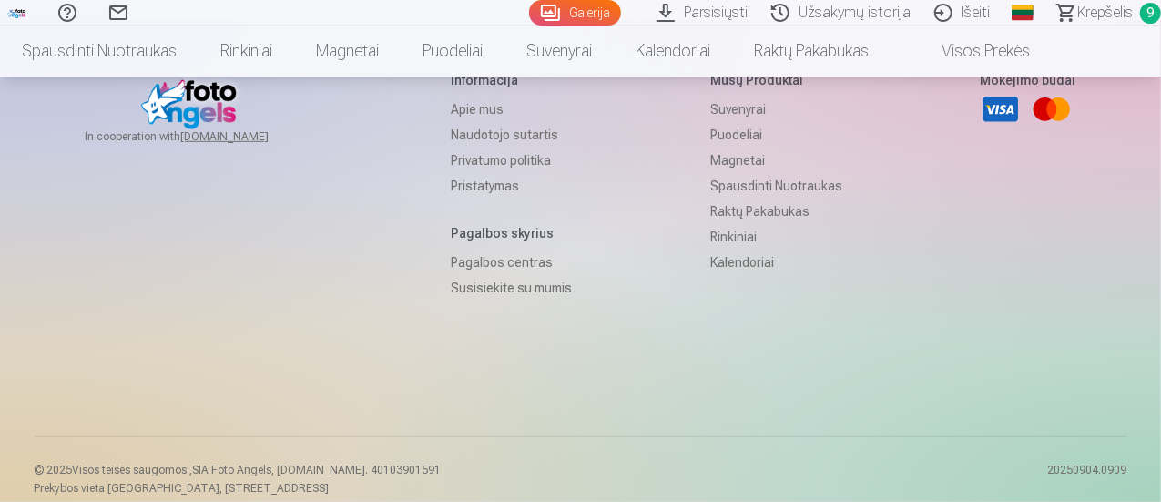
scroll to position [14376, 0]
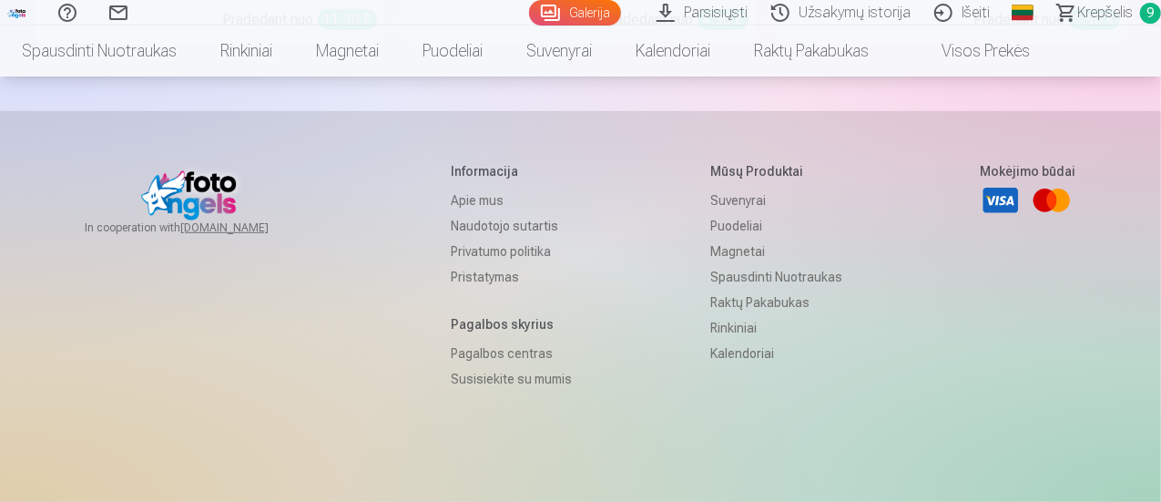
drag, startPoint x: 1087, startPoint y: 6, endPoint x: 1054, endPoint y: 24, distance: 37.1
click at [1087, 6] on span "Krepšelis" at bounding box center [1105, 13] width 56 height 22
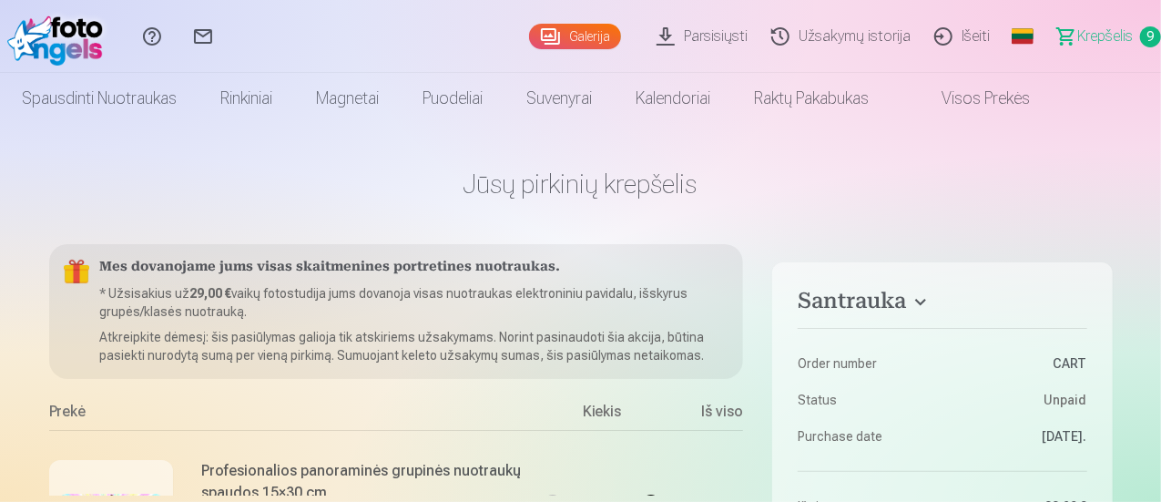
click at [671, 34] on link "Parsisiųsti" at bounding box center [704, 36] width 115 height 73
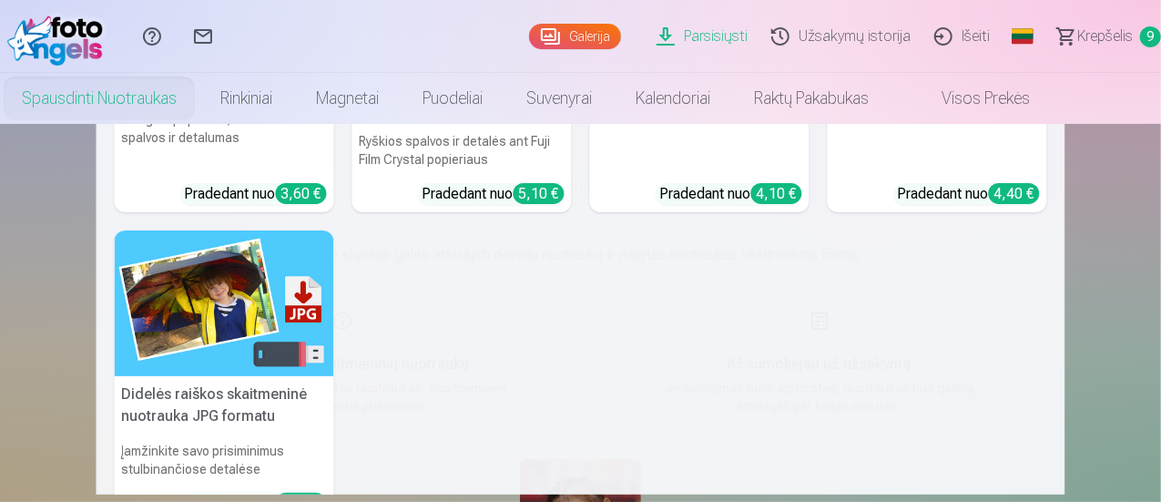
scroll to position [273, 0]
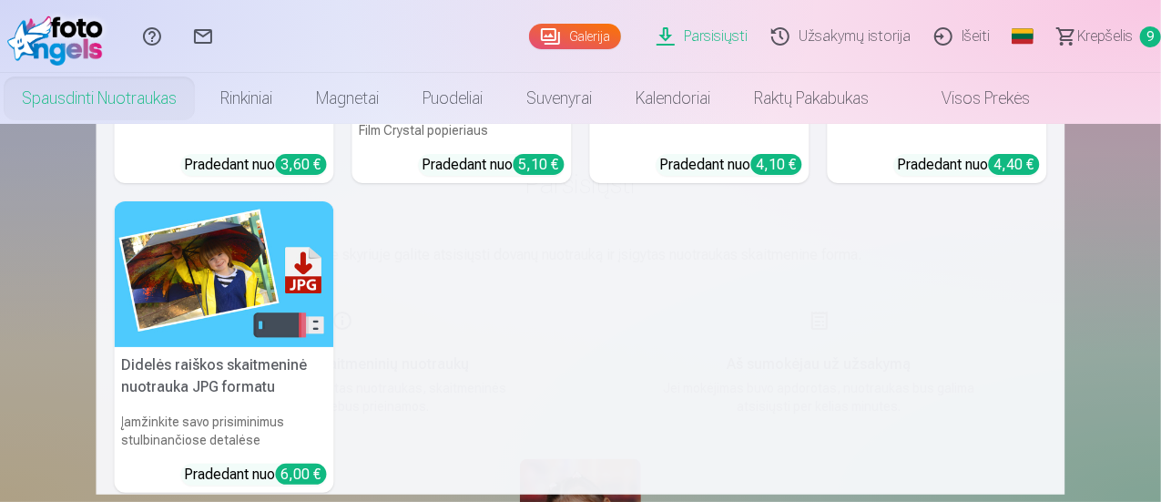
click at [201, 263] on img at bounding box center [224, 274] width 219 height 147
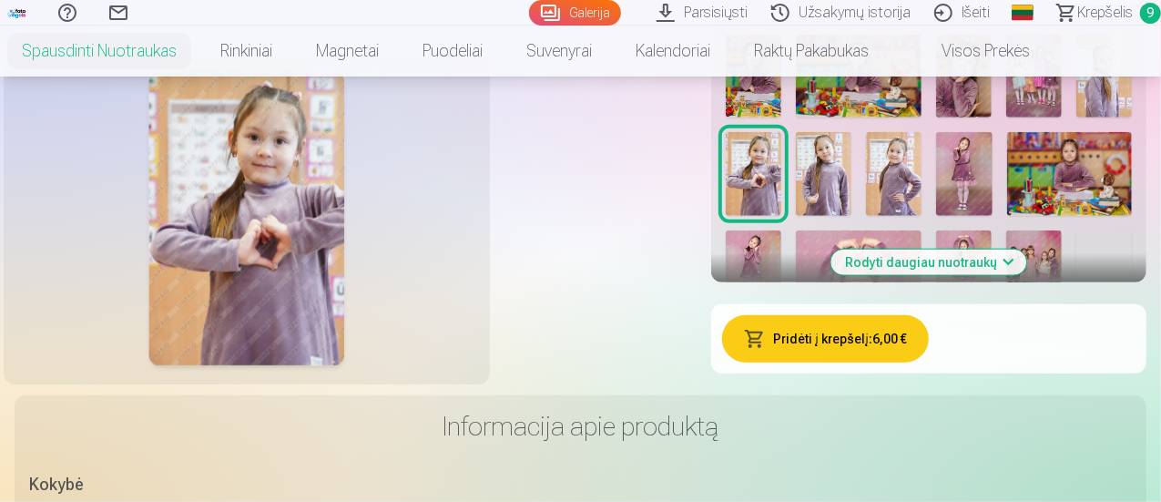
scroll to position [728, 0]
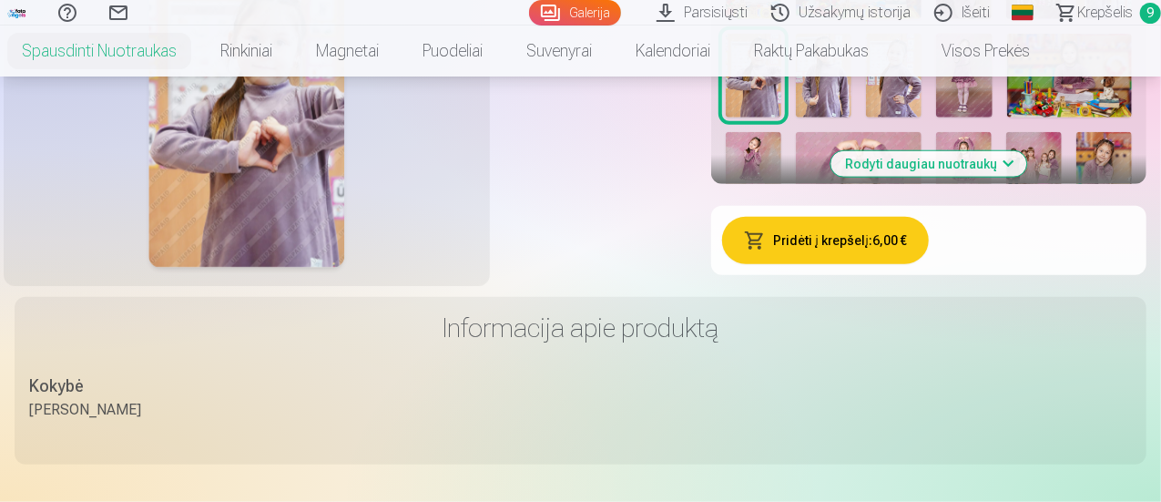
click at [1015, 177] on button "Rodyti daugiau nuotraukų" at bounding box center [929, 163] width 196 height 25
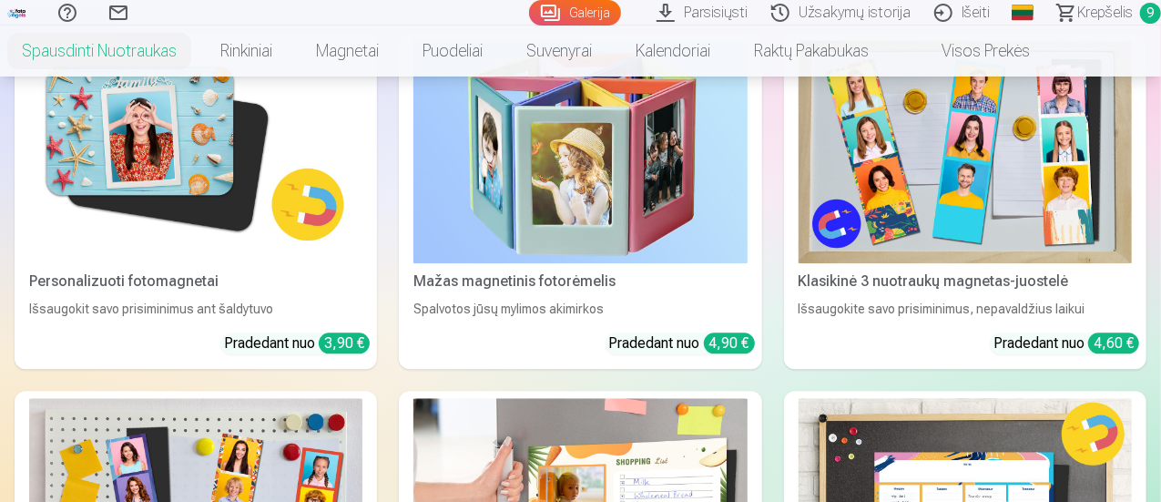
scroll to position [5918, 0]
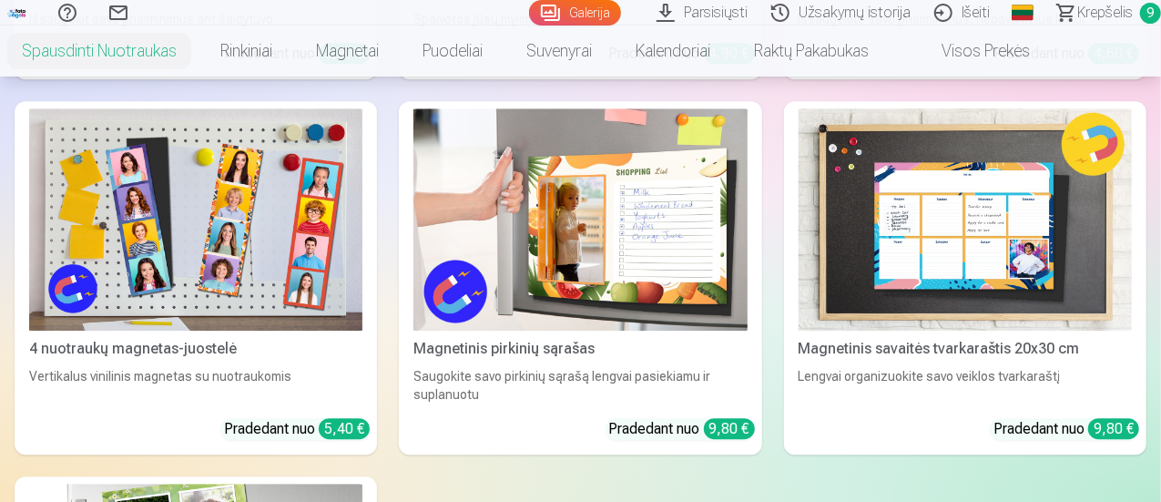
drag, startPoint x: 1159, startPoint y: 197, endPoint x: 1158, endPoint y: 393, distance: 196.7
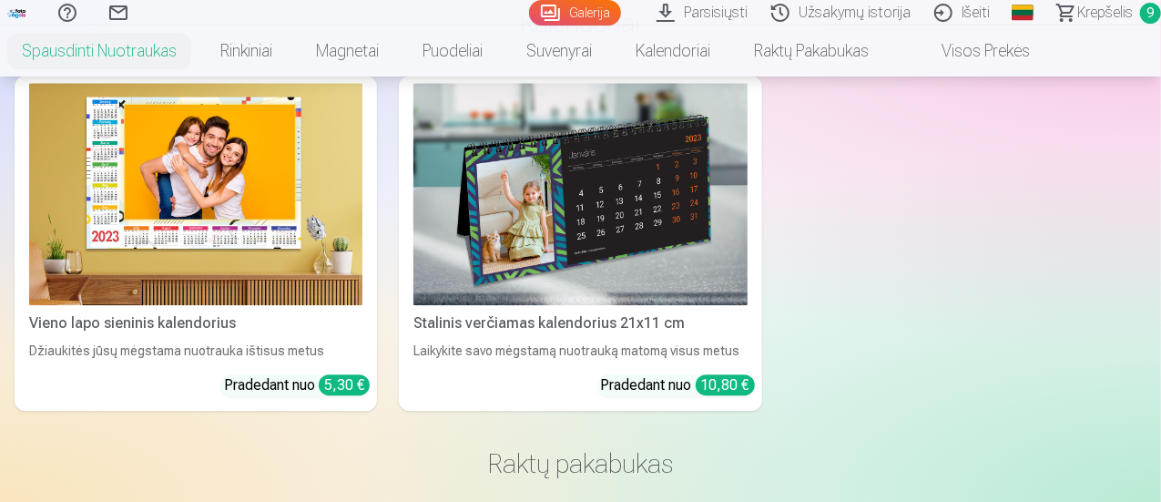
scroll to position [9194, 0]
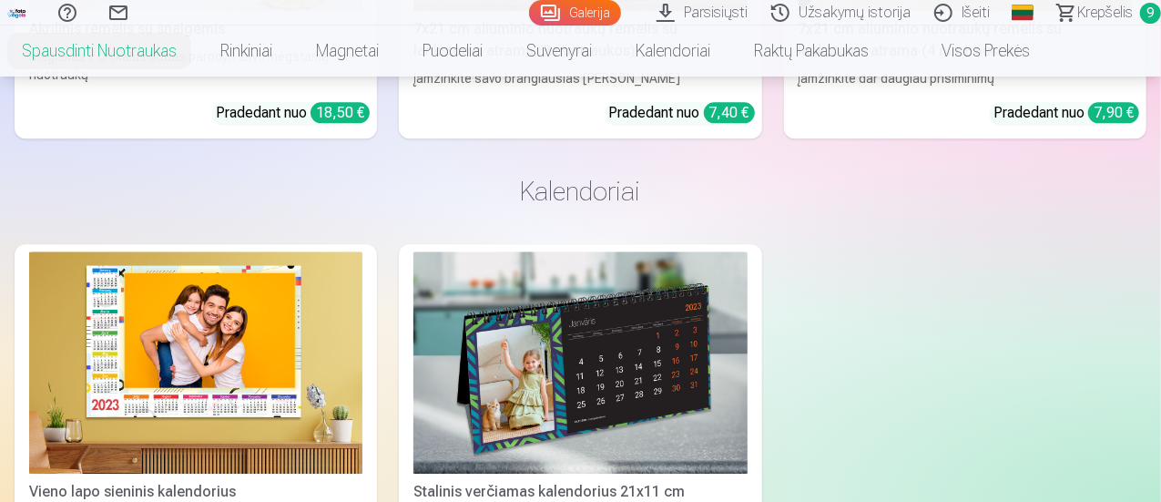
scroll to position [9103, 0]
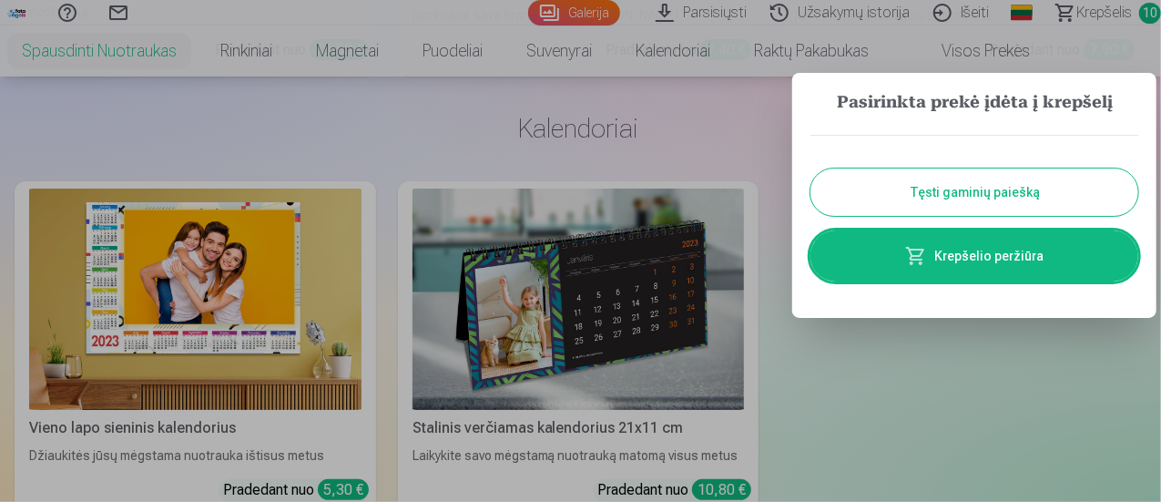
scroll to position [9239, 0]
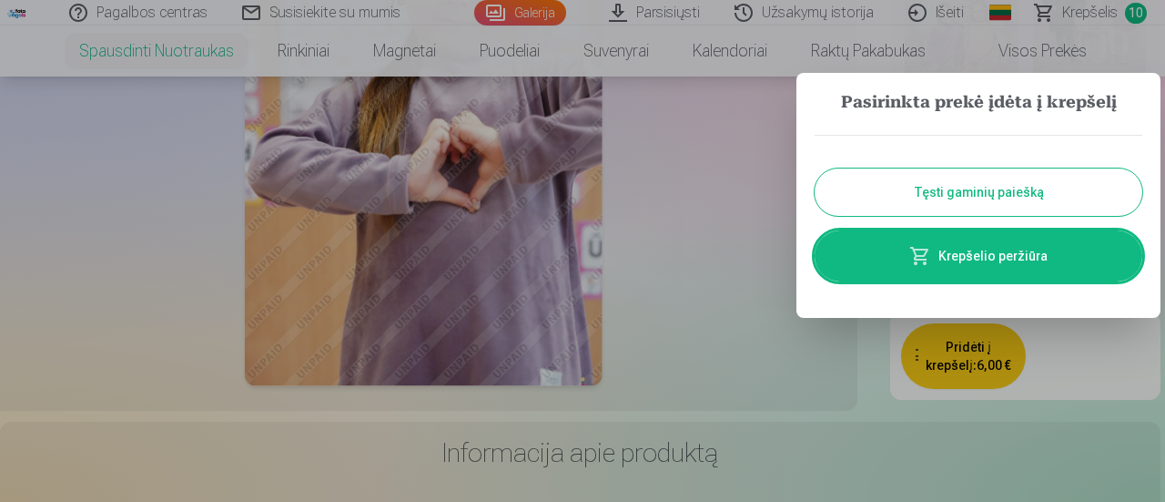
click at [1005, 194] on button "Tęsti gaminių paiešką" at bounding box center [979, 191] width 328 height 47
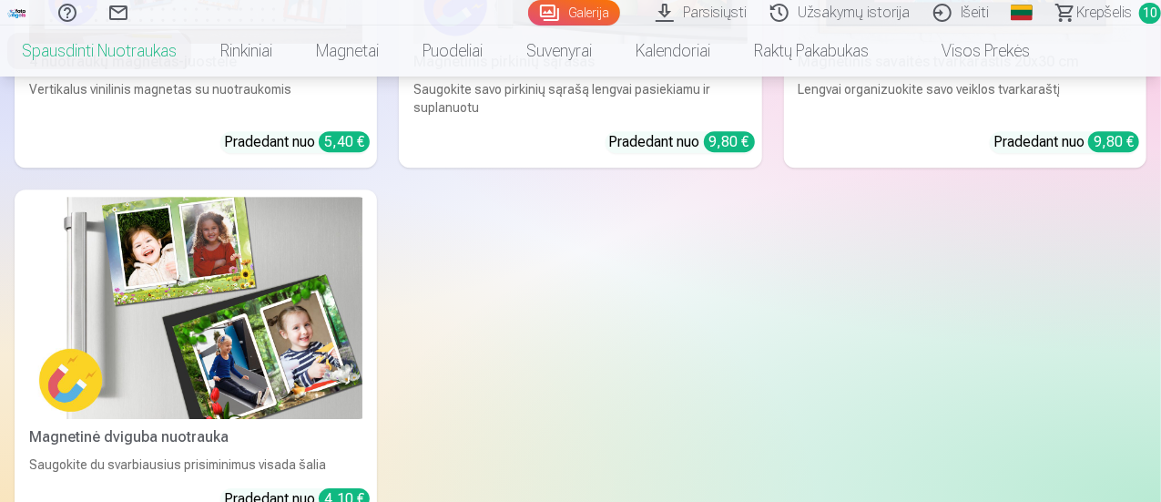
scroll to position [6144, 0]
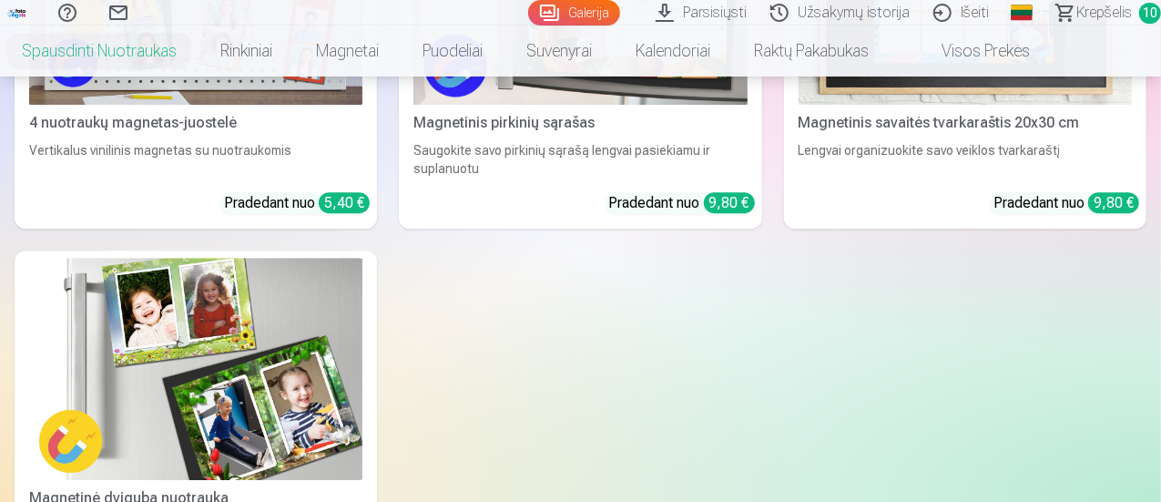
click at [1076, 15] on span "Krepšelis" at bounding box center [1104, 13] width 56 height 22
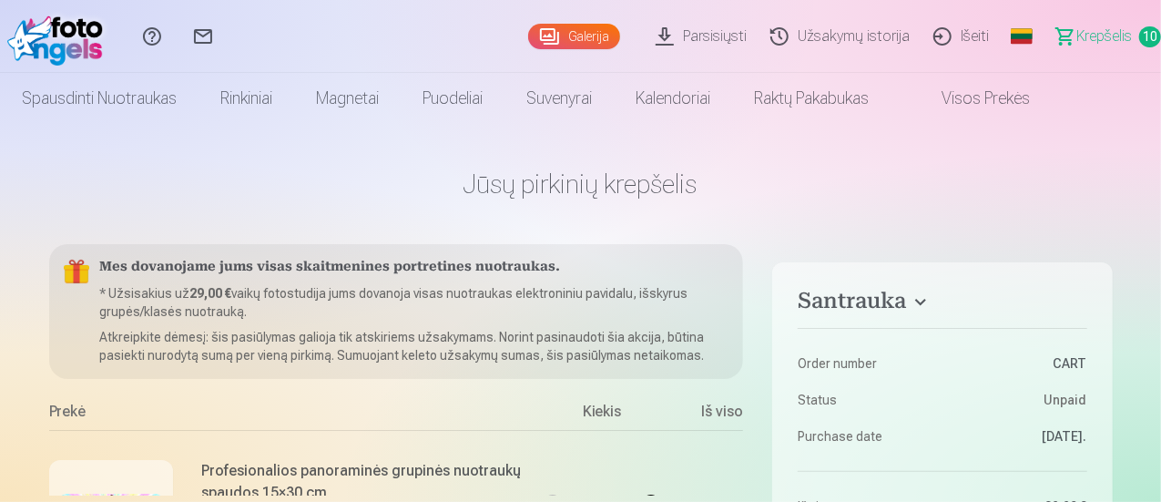
click at [659, 36] on link "Parsisiųsti" at bounding box center [703, 36] width 115 height 73
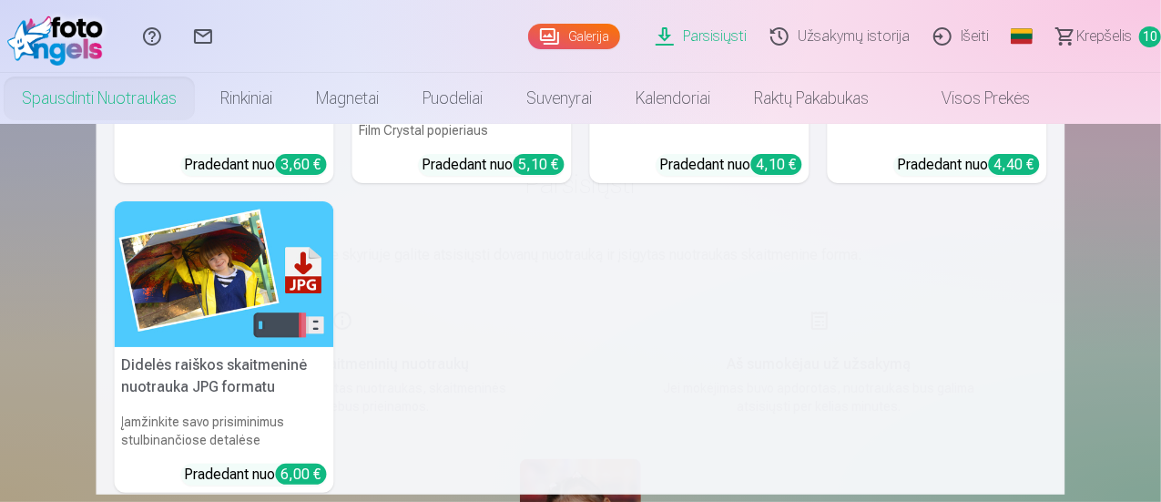
click at [175, 105] on link "Spausdinti nuotraukas" at bounding box center [99, 98] width 198 height 51
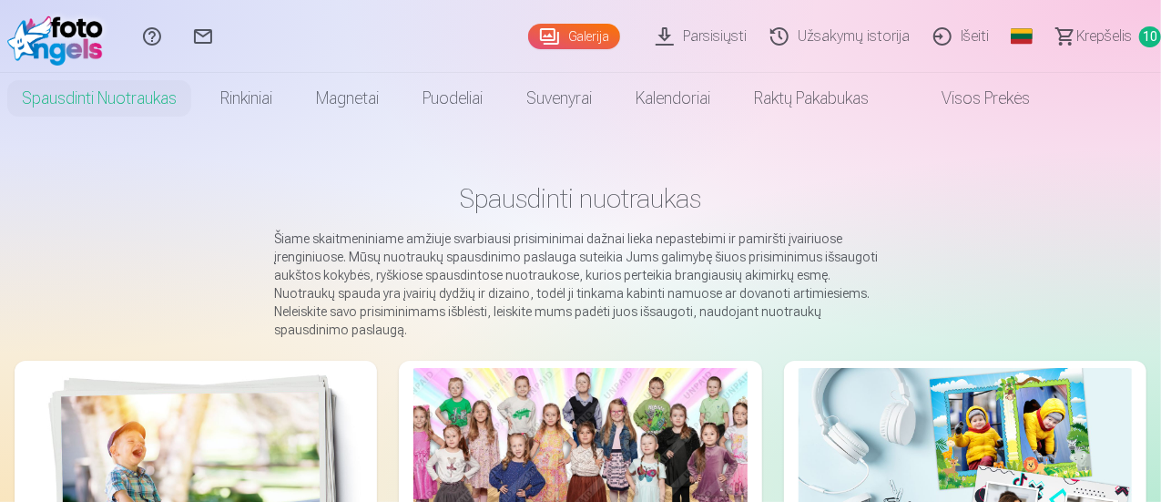
click at [1114, 38] on link "Krepšelis 10" at bounding box center [1100, 36] width 121 height 73
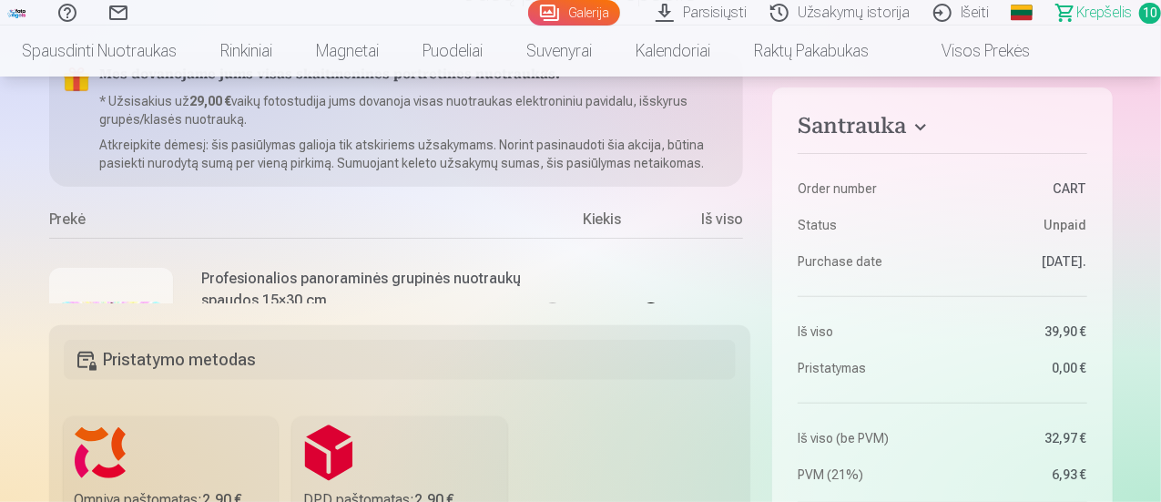
scroll to position [182, 0]
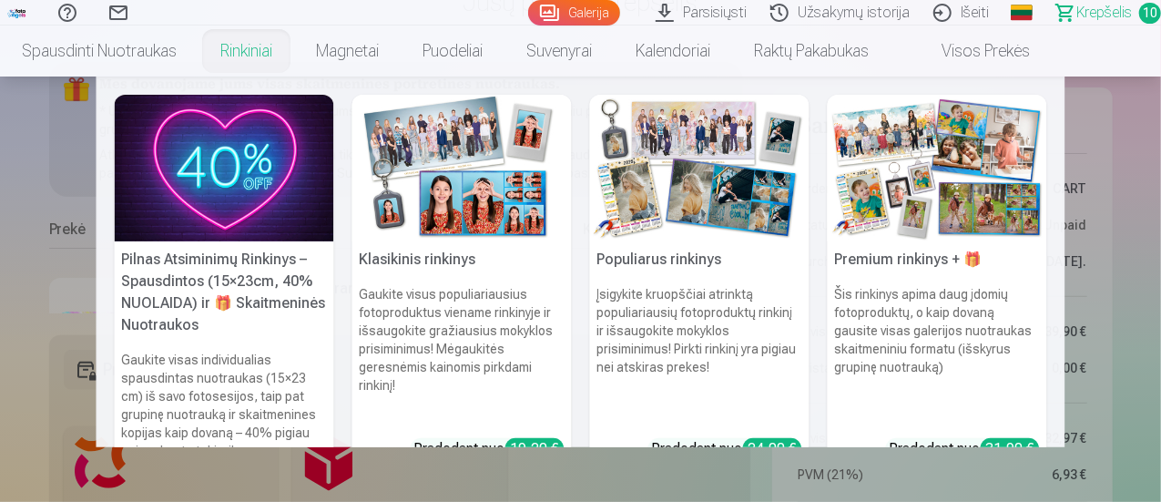
click at [294, 47] on link "Rinkiniai" at bounding box center [246, 50] width 96 height 51
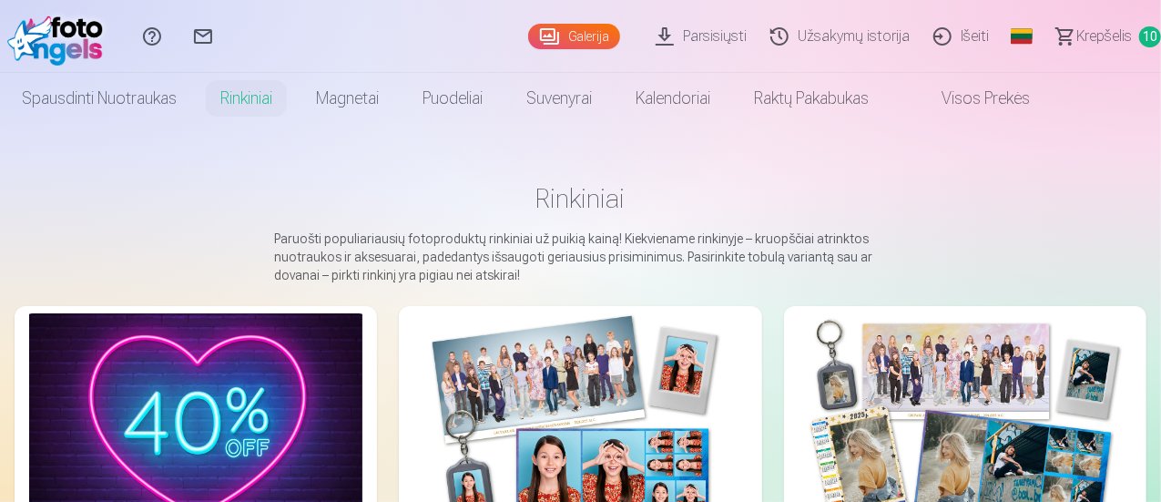
click at [528, 28] on link "Galerija" at bounding box center [574, 36] width 92 height 25
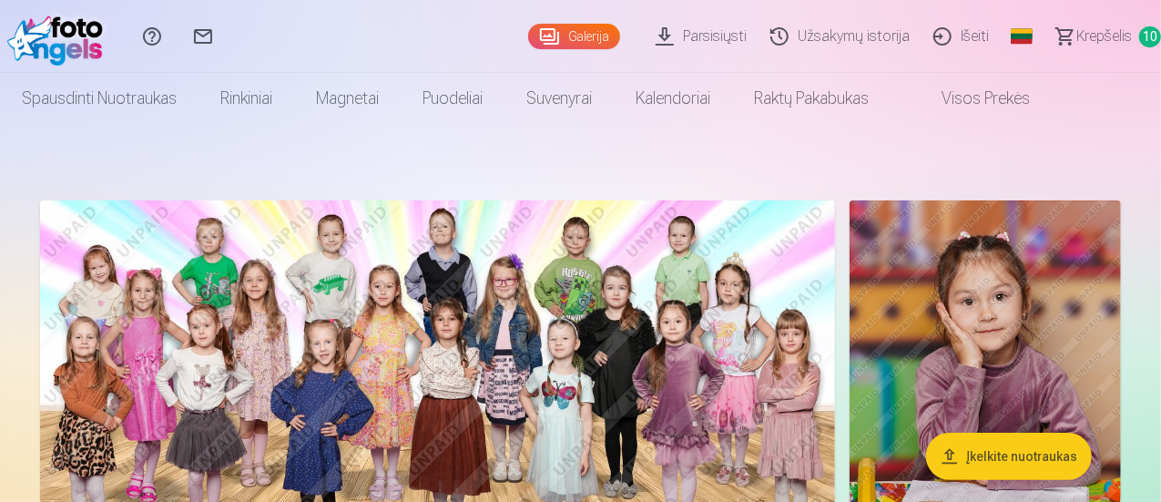
click at [1104, 36] on span "Krepšelis" at bounding box center [1104, 36] width 56 height 22
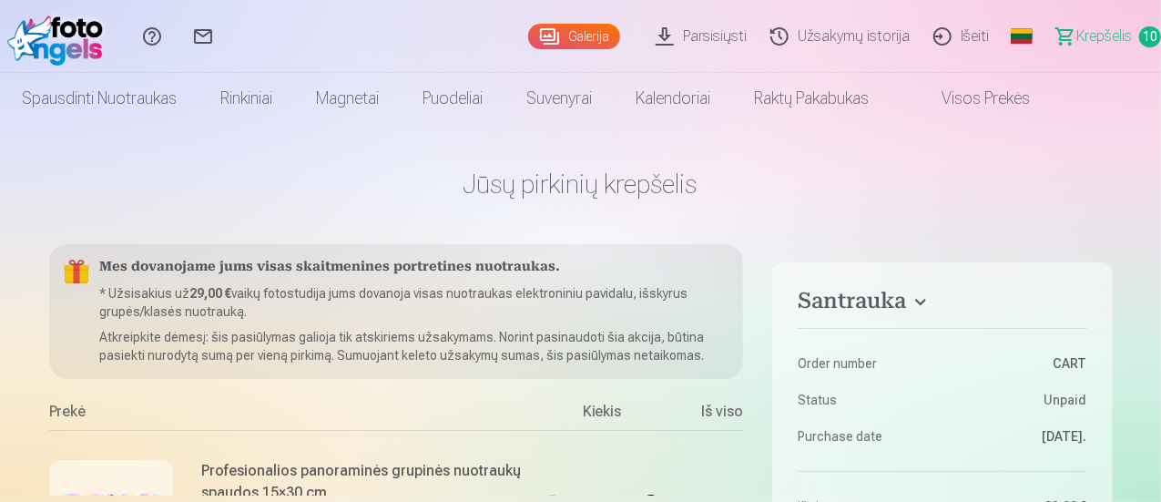
click at [938, 30] on link "Išeiti" at bounding box center [963, 36] width 79 height 73
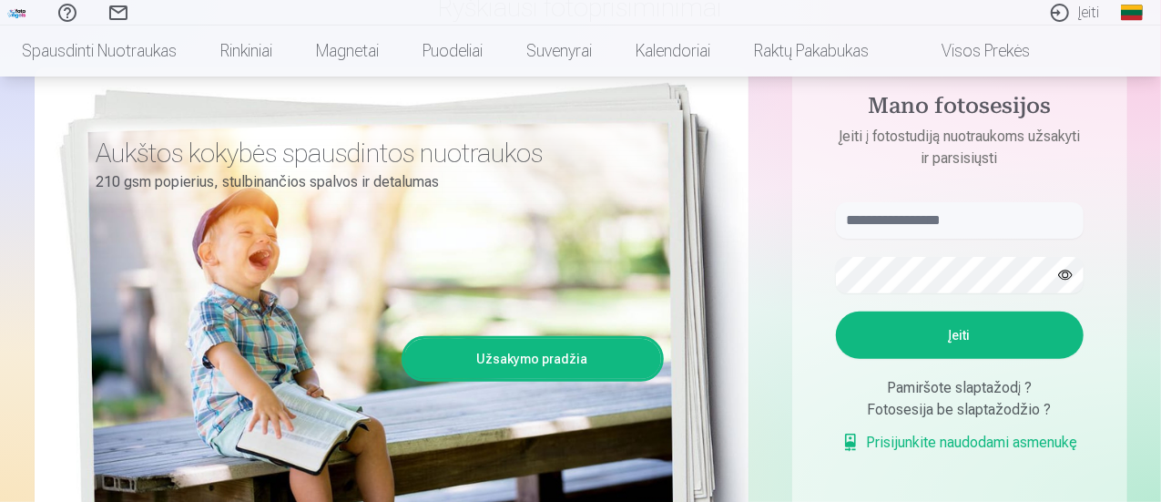
scroll to position [182, 0]
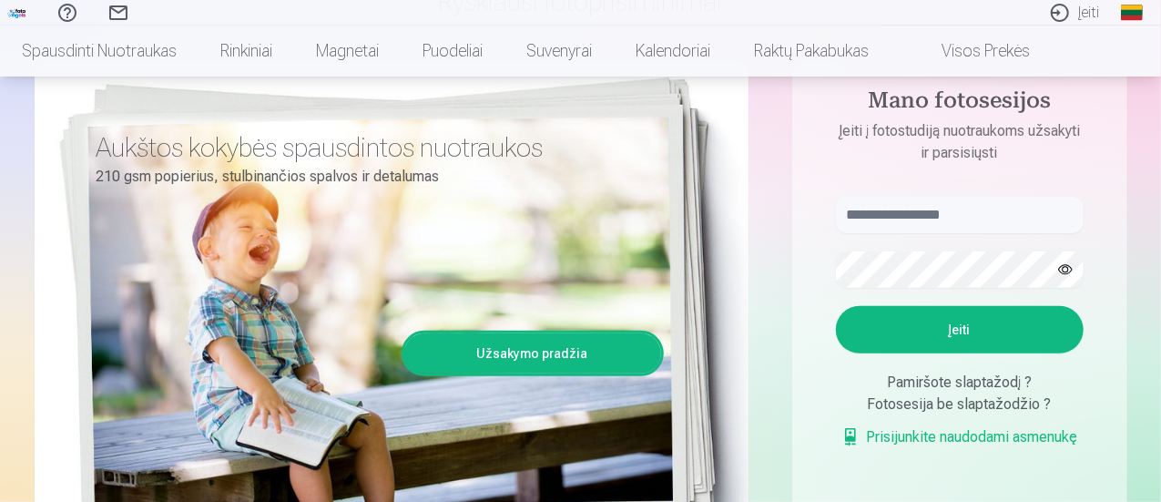
type input "**********"
click at [965, 330] on button "Įeiti" at bounding box center [960, 329] width 248 height 47
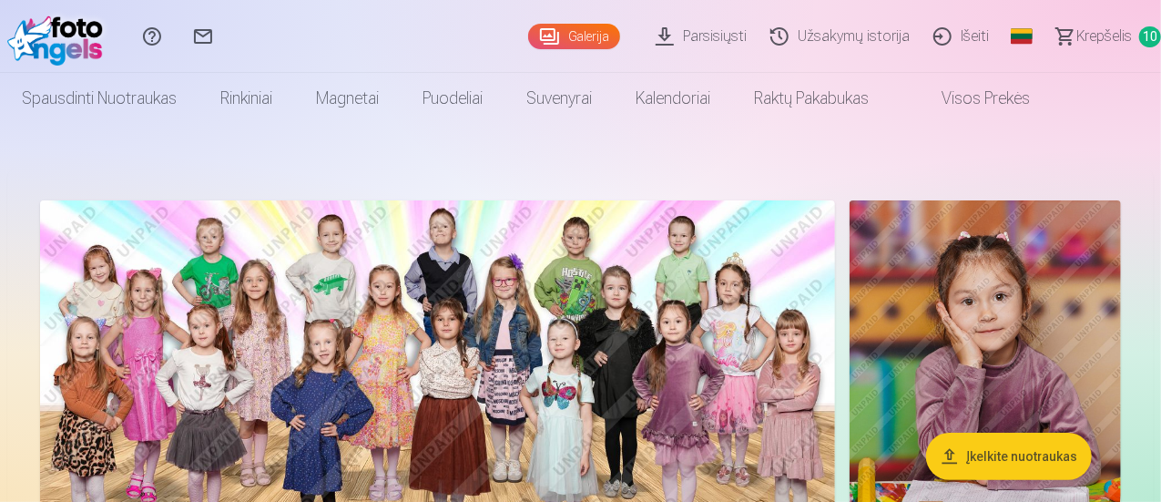
click at [835, 355] on img at bounding box center [437, 403] width 795 height 407
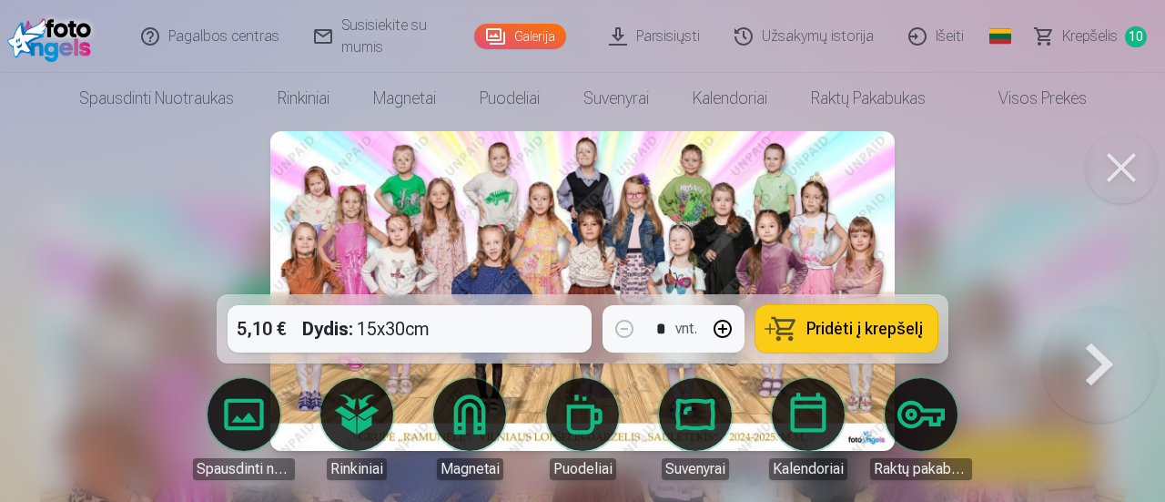
click at [867, 323] on span "Pridėti į krepšelį" at bounding box center [865, 328] width 117 height 16
click at [1122, 159] on button at bounding box center [1121, 167] width 73 height 73
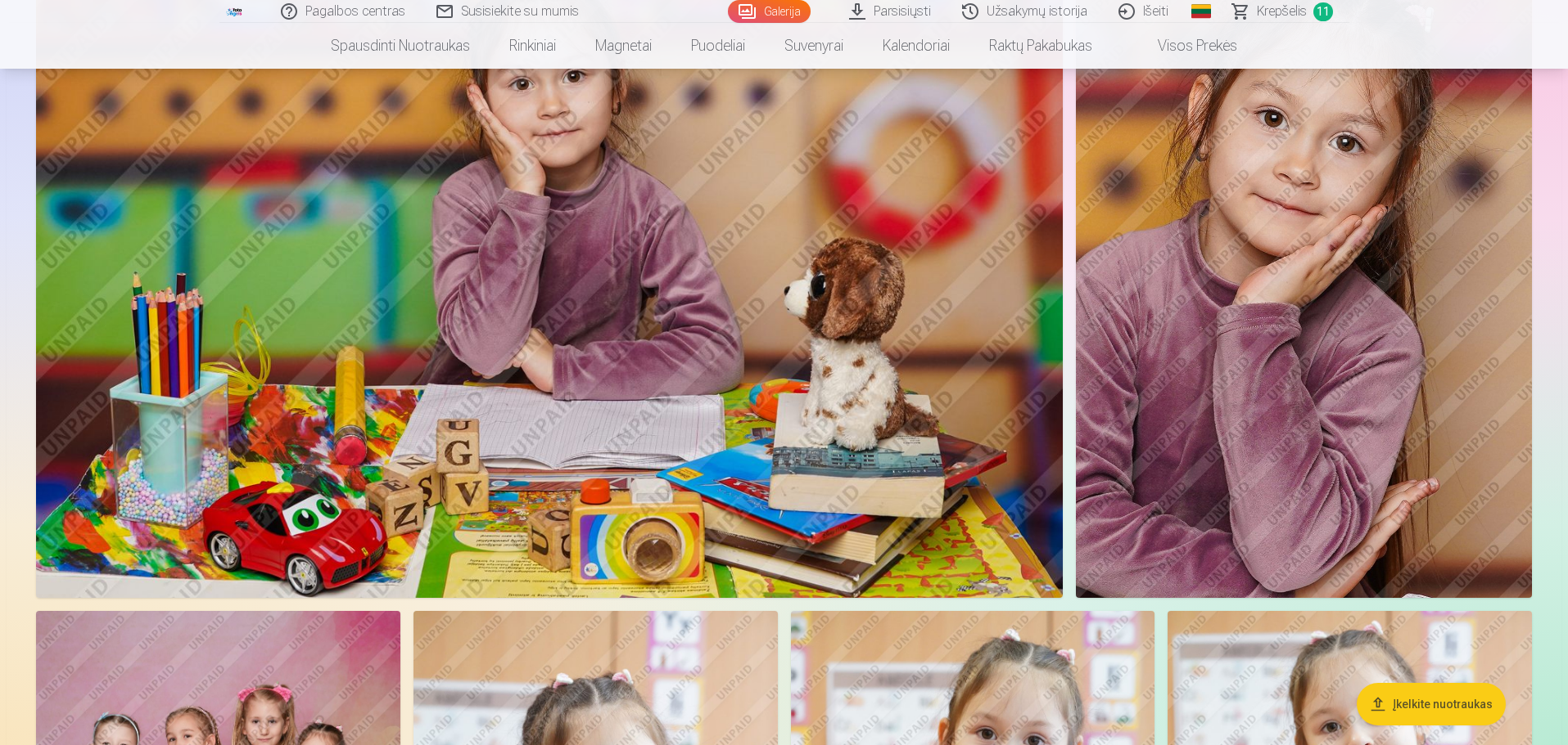
scroll to position [680, 0]
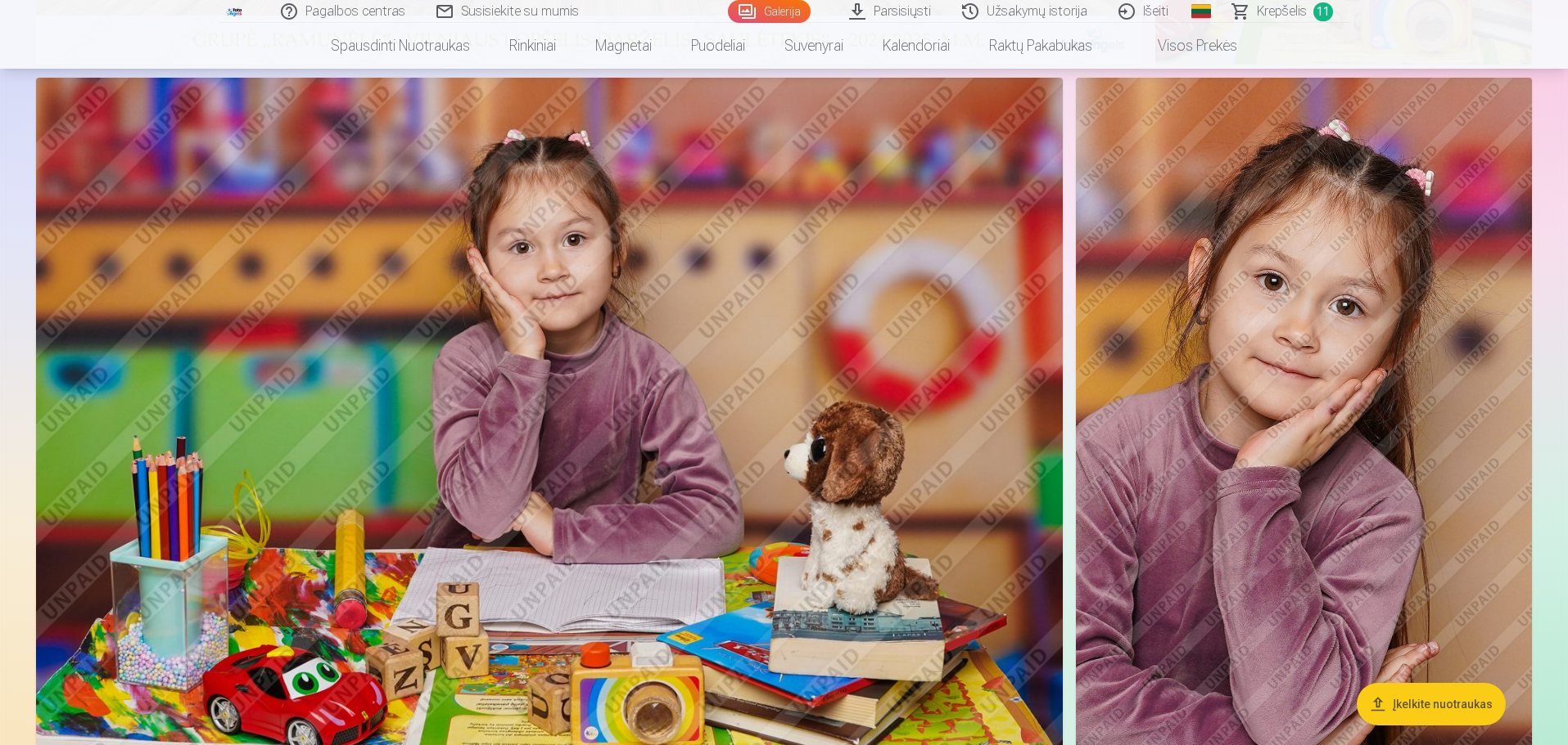
click at [731, 404] on img at bounding box center [549, 419] width 1027 height 684
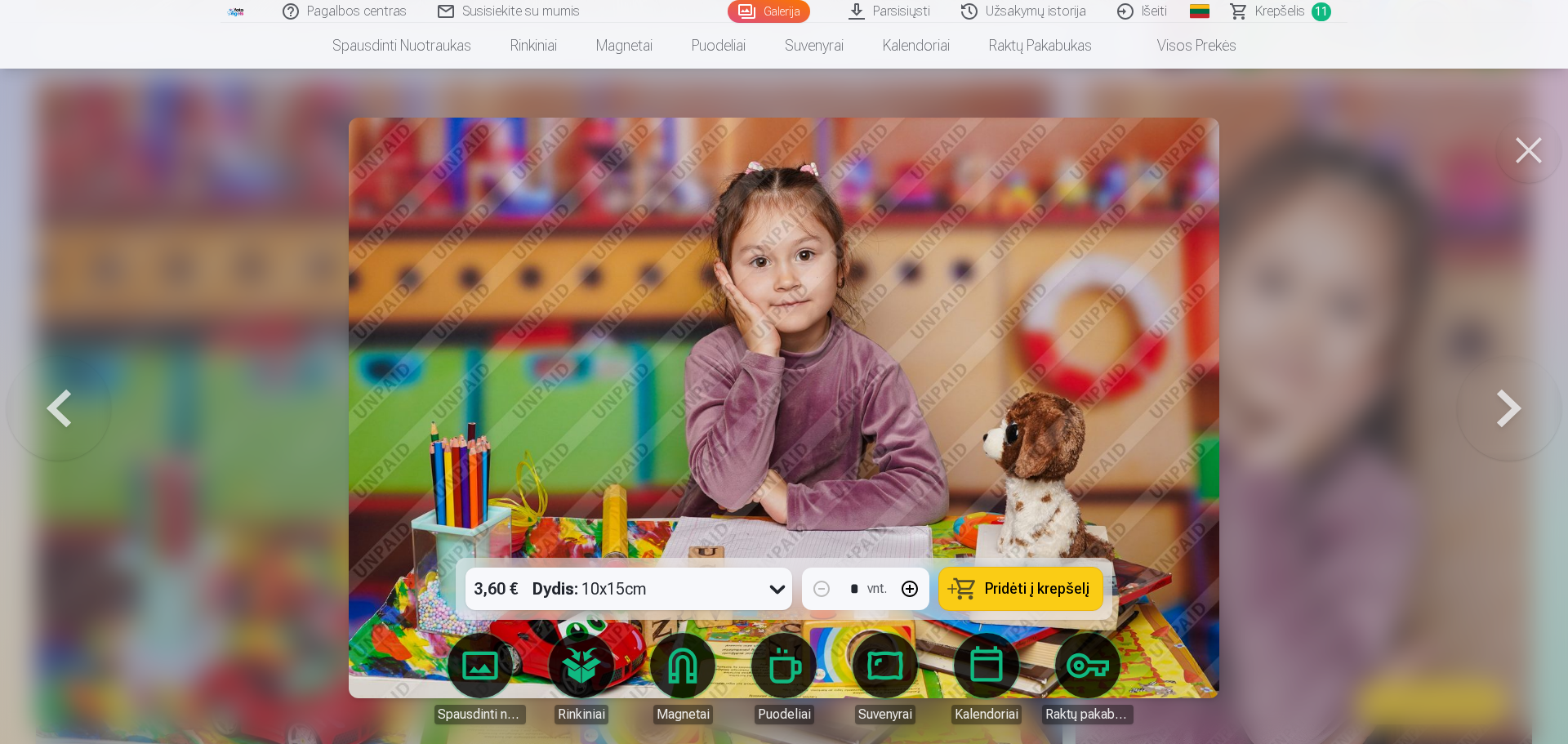
click at [1035, 450] on span "Pridėti į krepšelį" at bounding box center [1037, 589] width 105 height 14
click at [1041, 152] on button at bounding box center [1529, 150] width 65 height 66
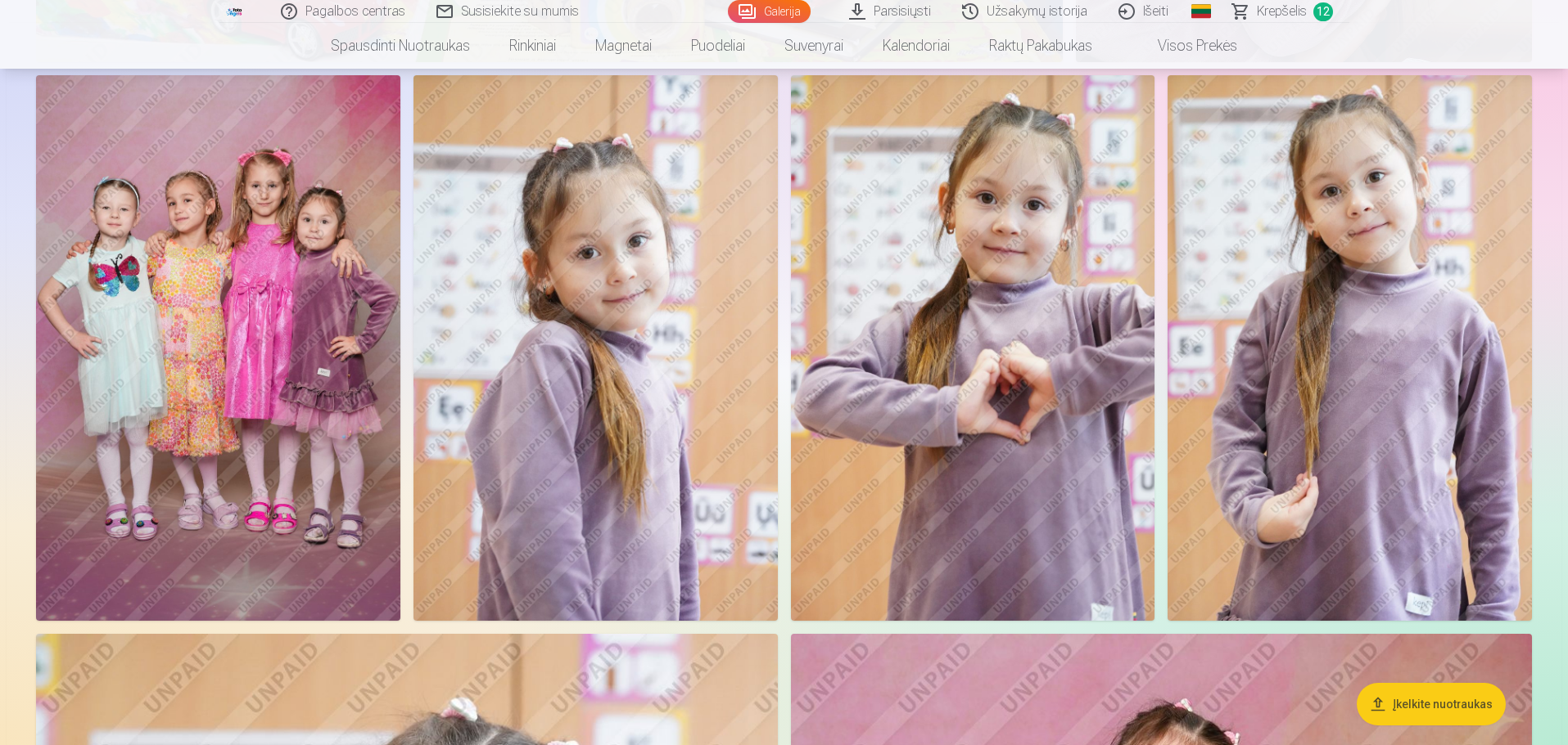
scroll to position [1417, 0]
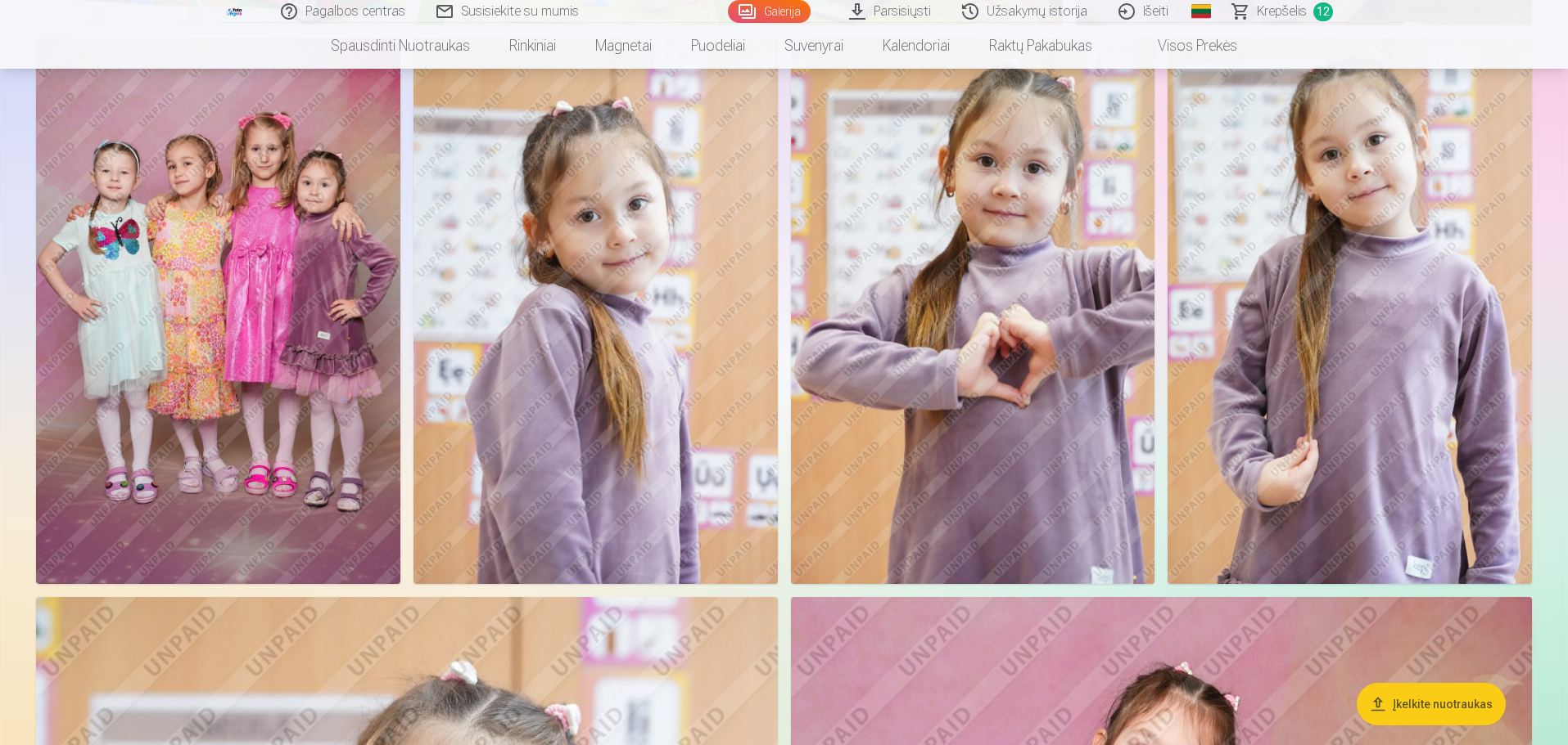
click at [636, 421] on img at bounding box center [595, 311] width 364 height 545
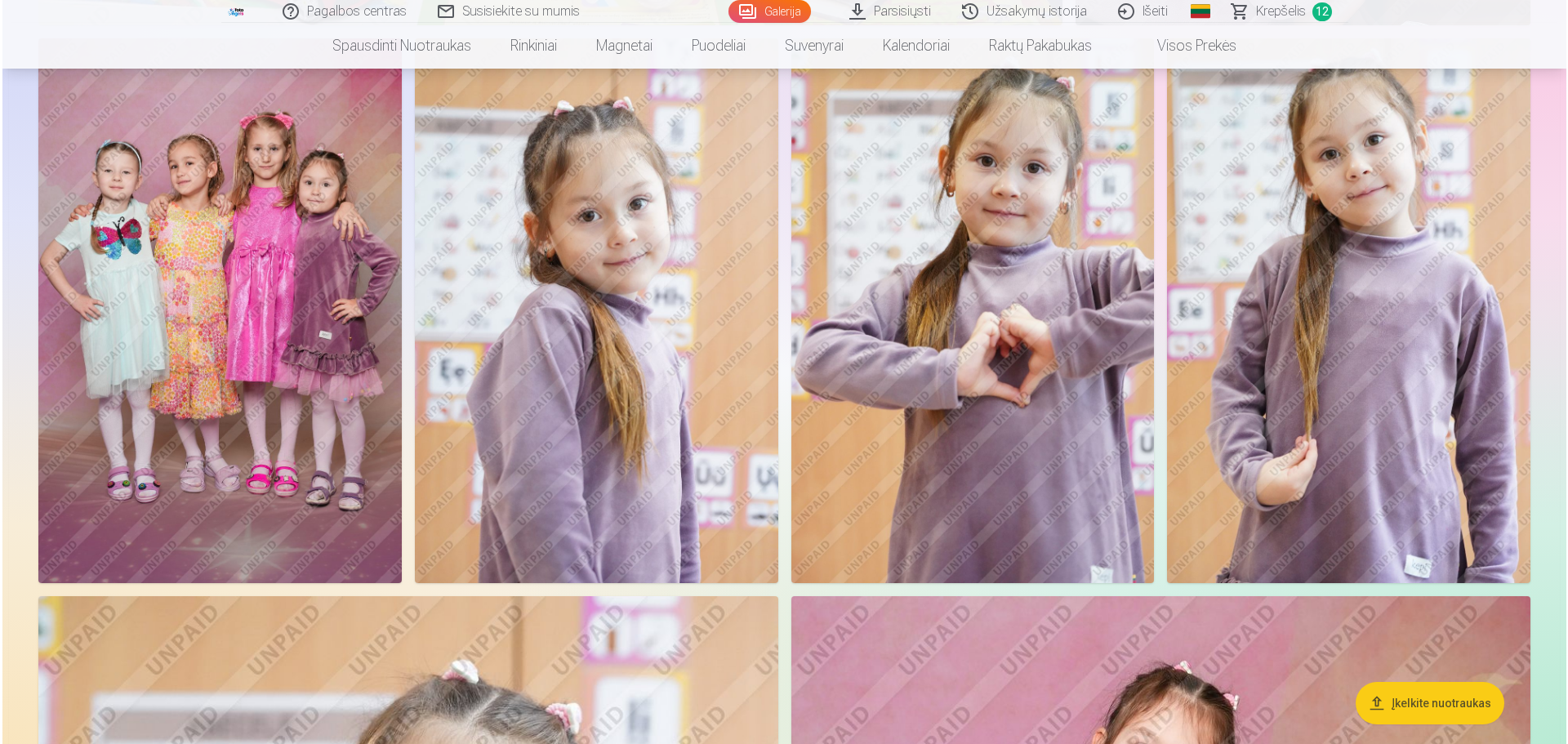
scroll to position [1417, 0]
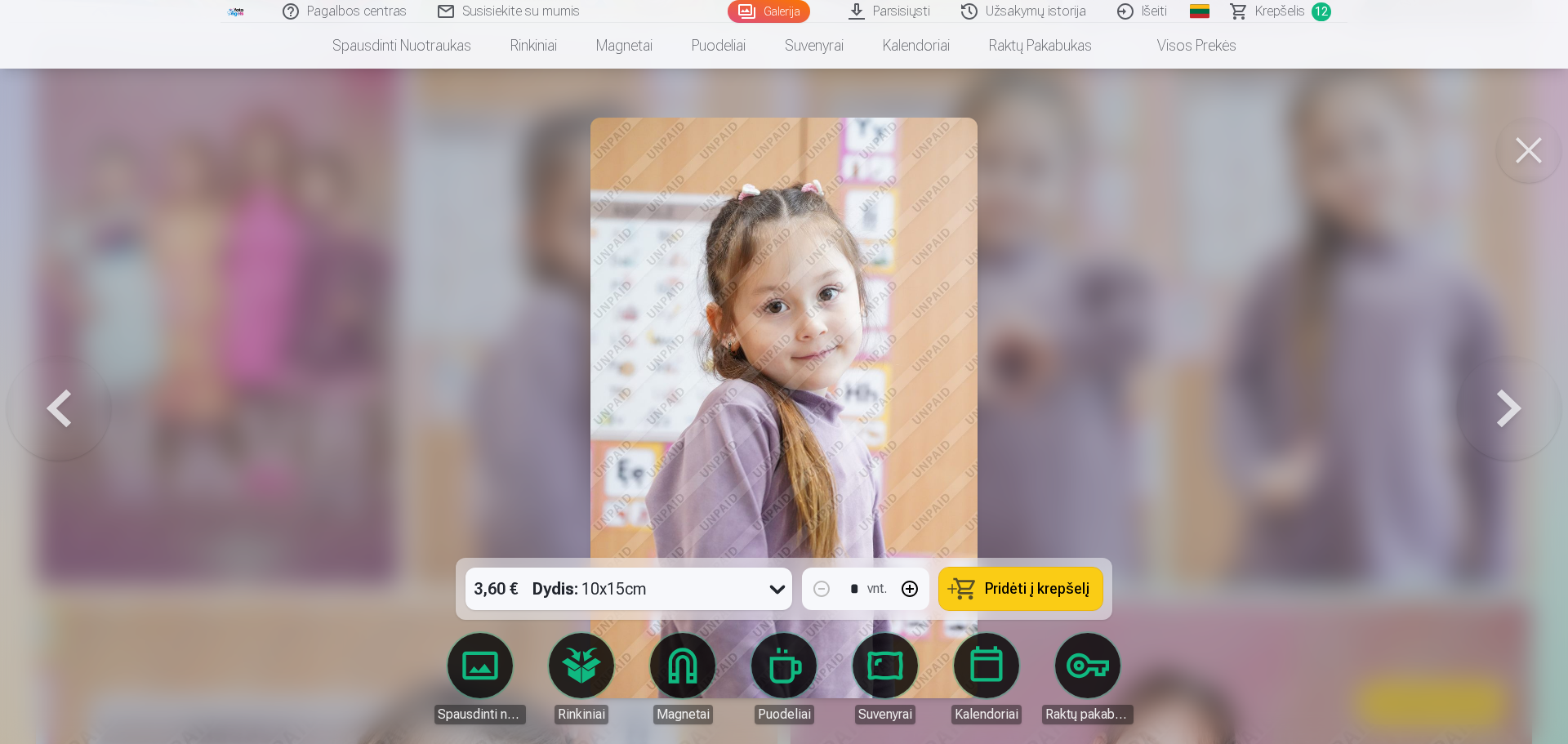
click at [1013, 450] on span "Pridėti į krepšelį" at bounding box center [1037, 589] width 105 height 14
click at [1041, 147] on button at bounding box center [1529, 150] width 65 height 66
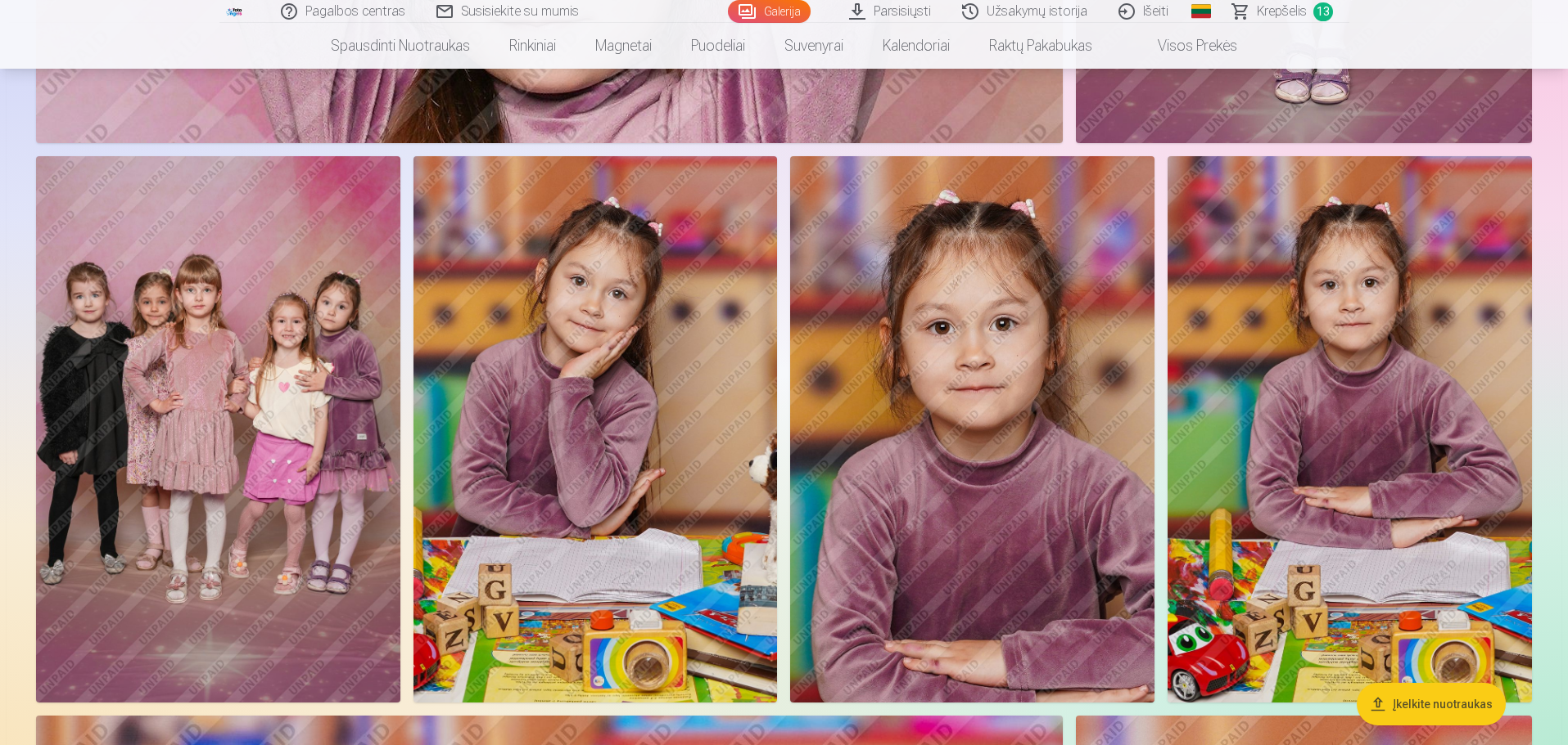
scroll to position [4363, 0]
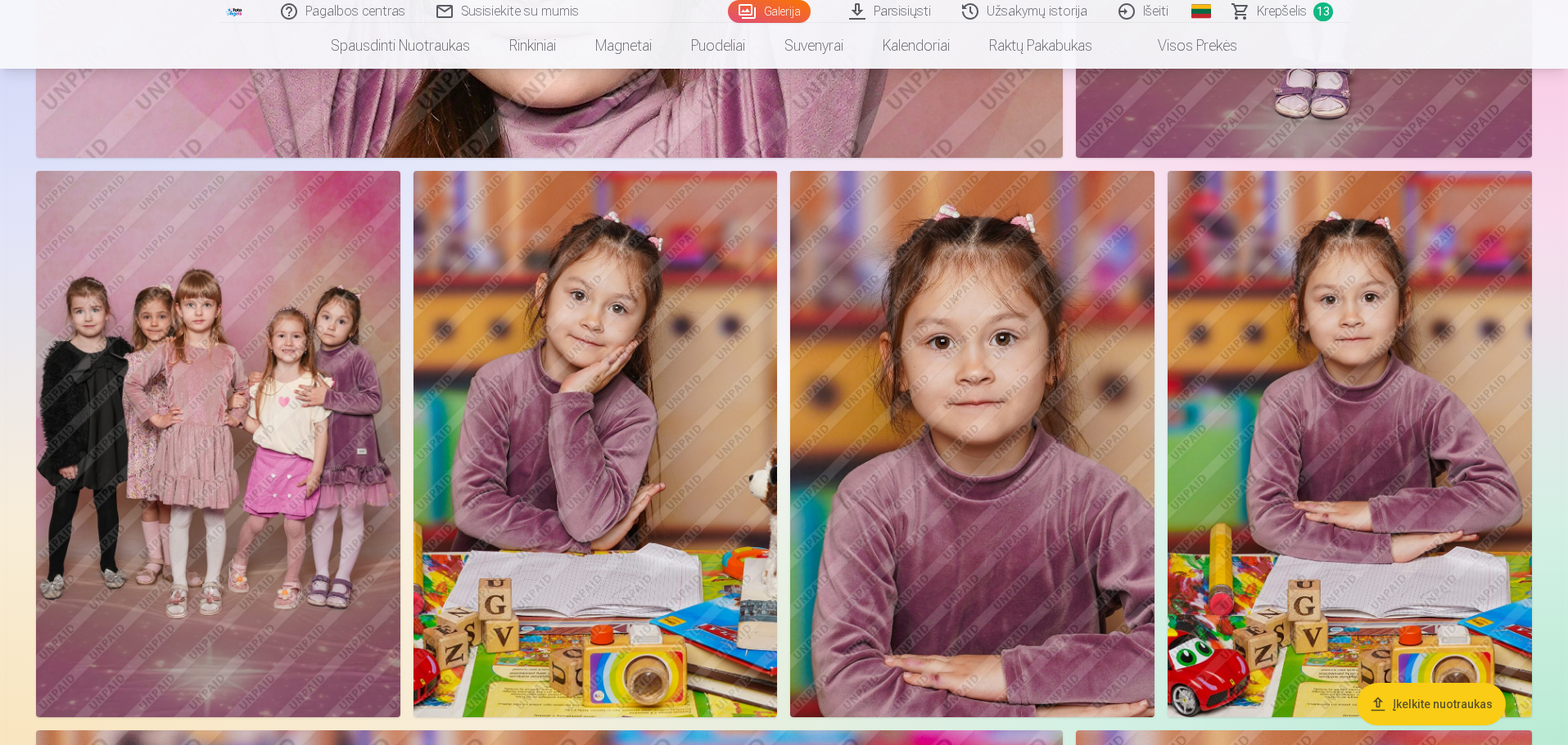
click at [647, 397] on img at bounding box center [595, 443] width 364 height 545
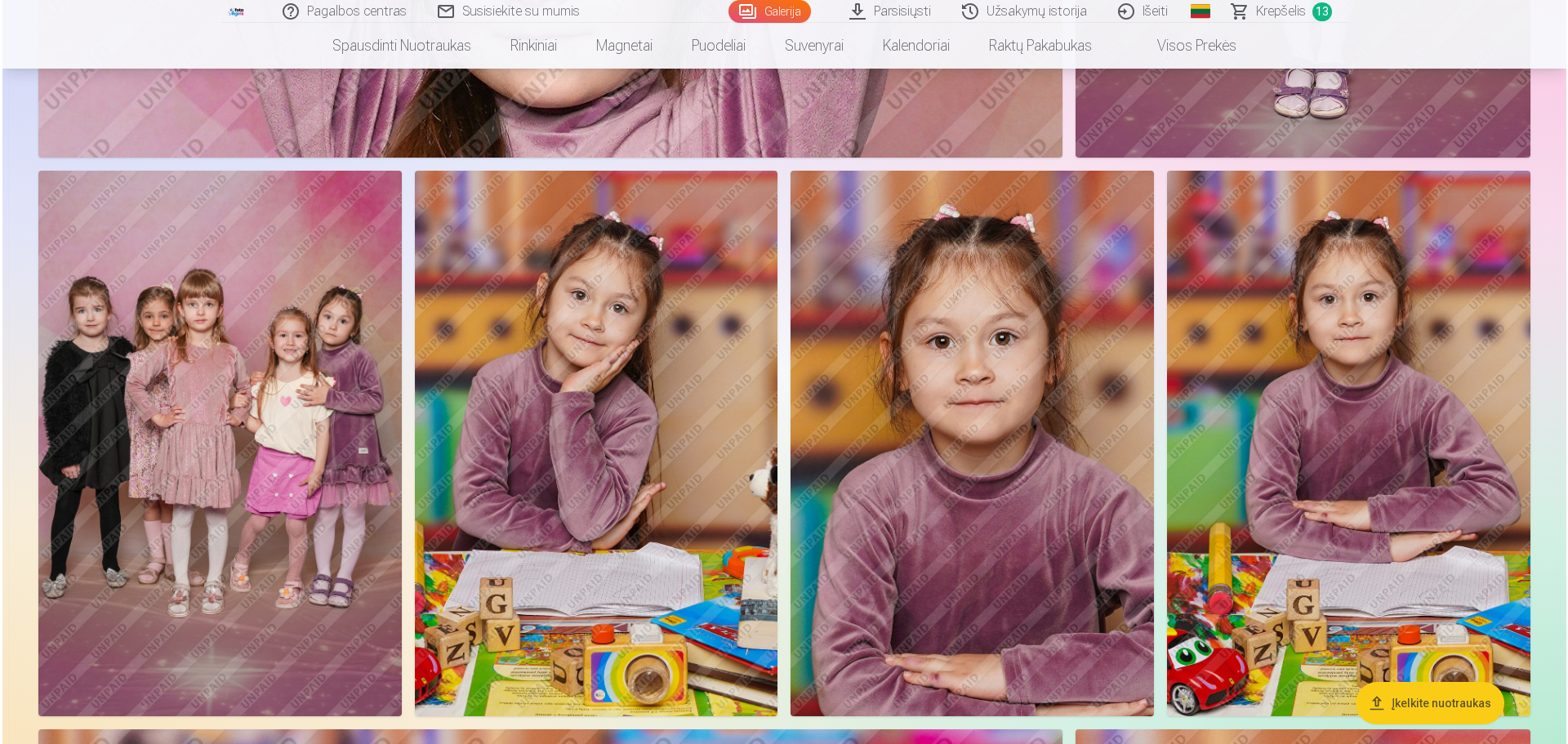
scroll to position [4366, 0]
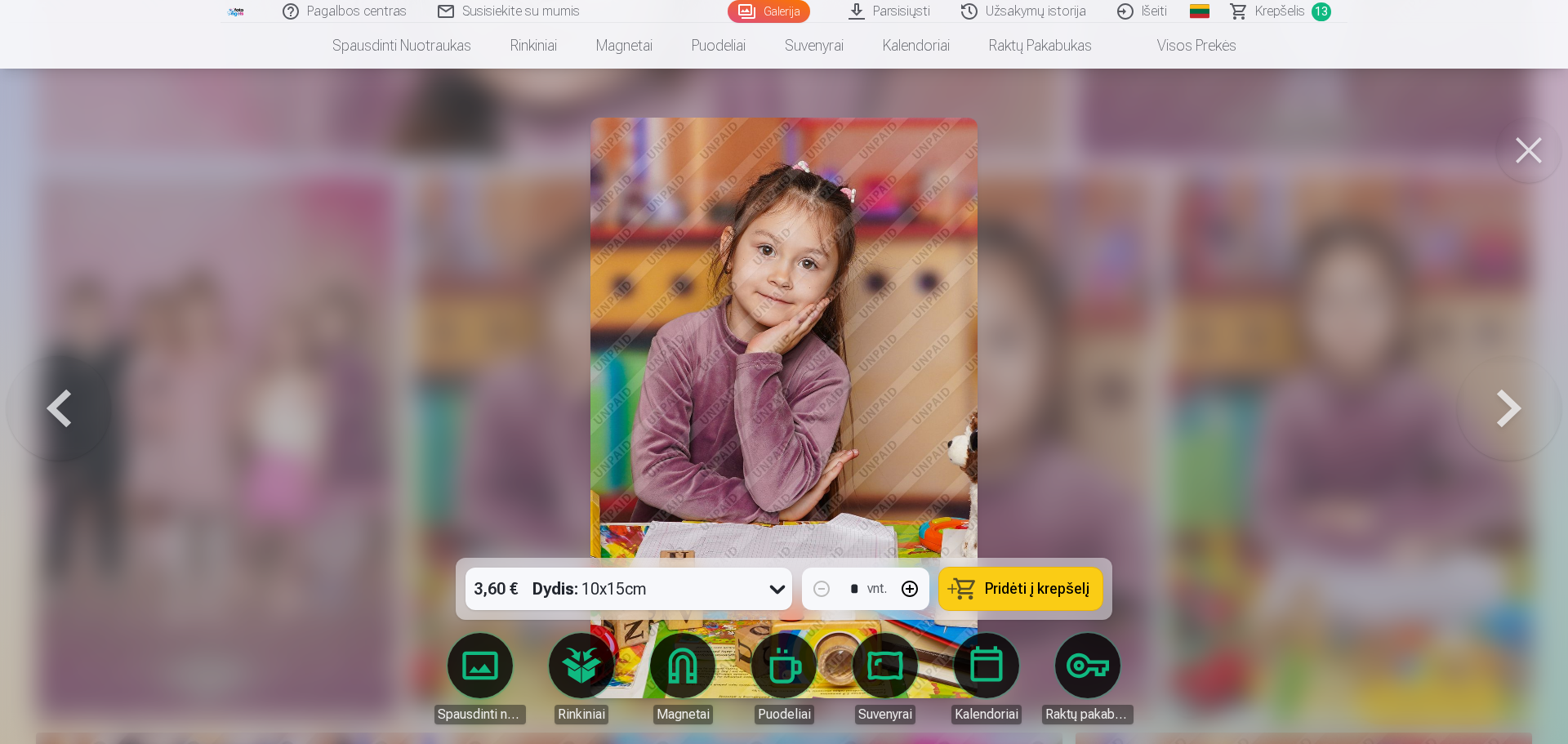
click at [1020, 450] on span "Pridėti į krepšelį" at bounding box center [1037, 589] width 105 height 14
click at [1041, 149] on button at bounding box center [1529, 150] width 65 height 66
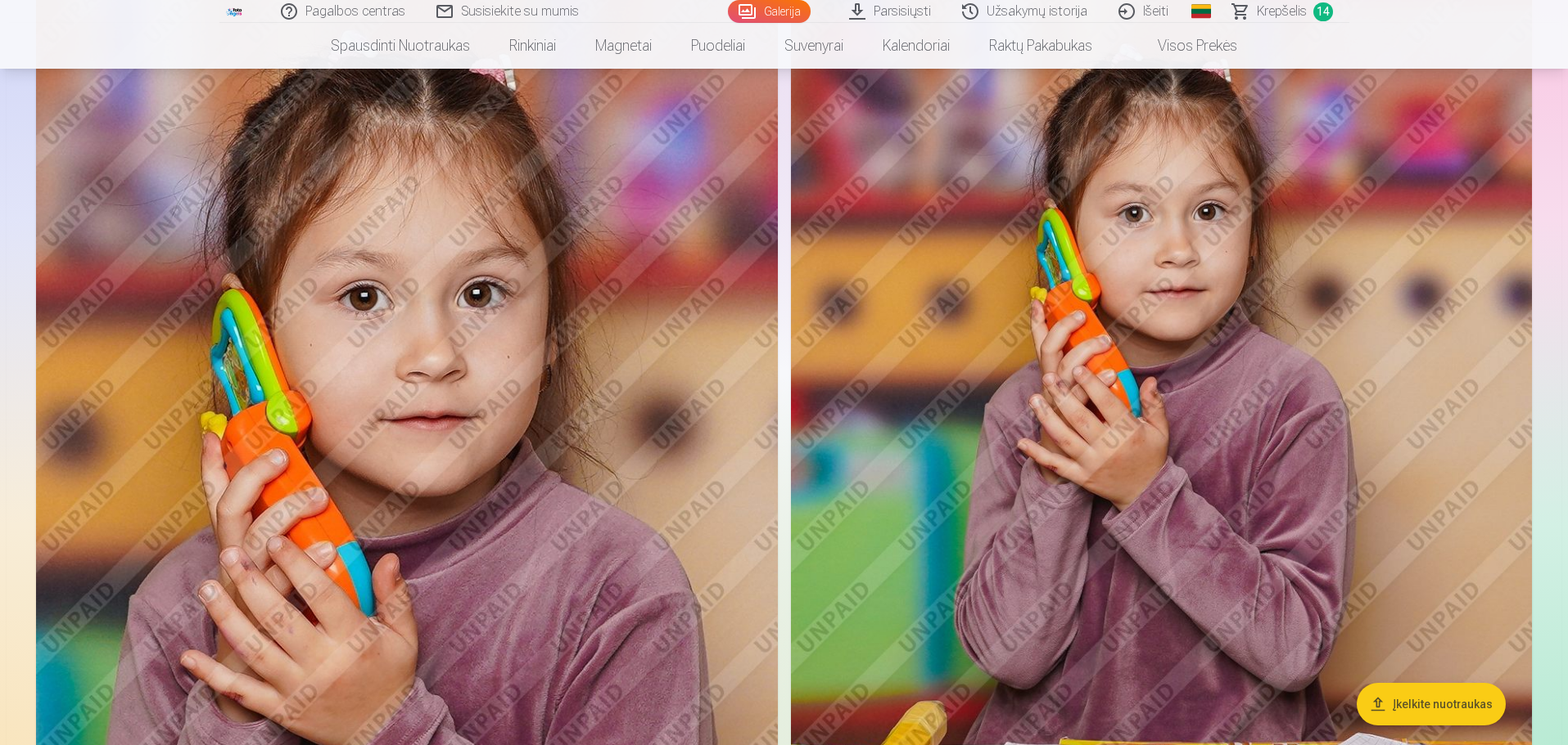
scroll to position [5835, 0]
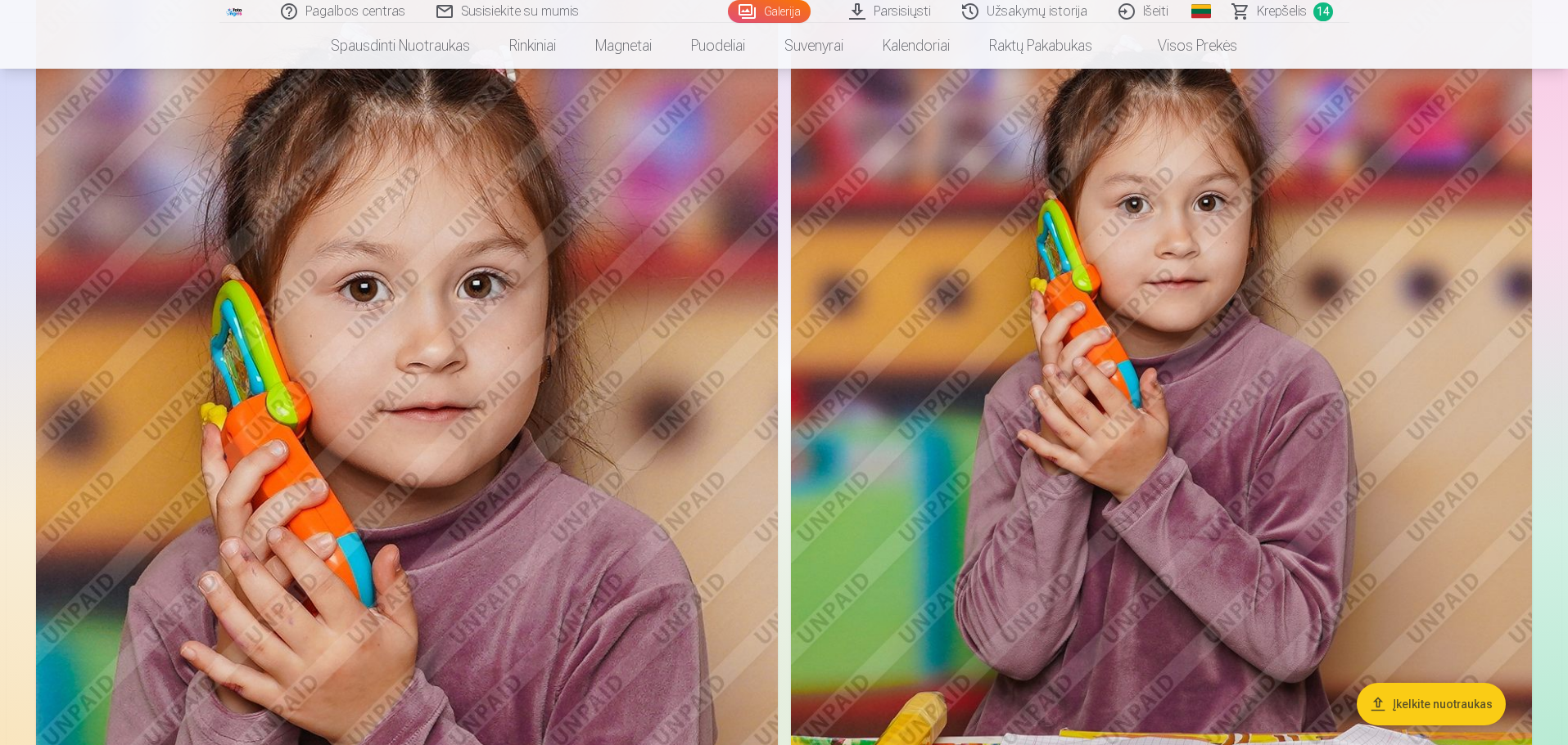
click at [1043, 397] on img at bounding box center [1161, 510] width 741 height 1111
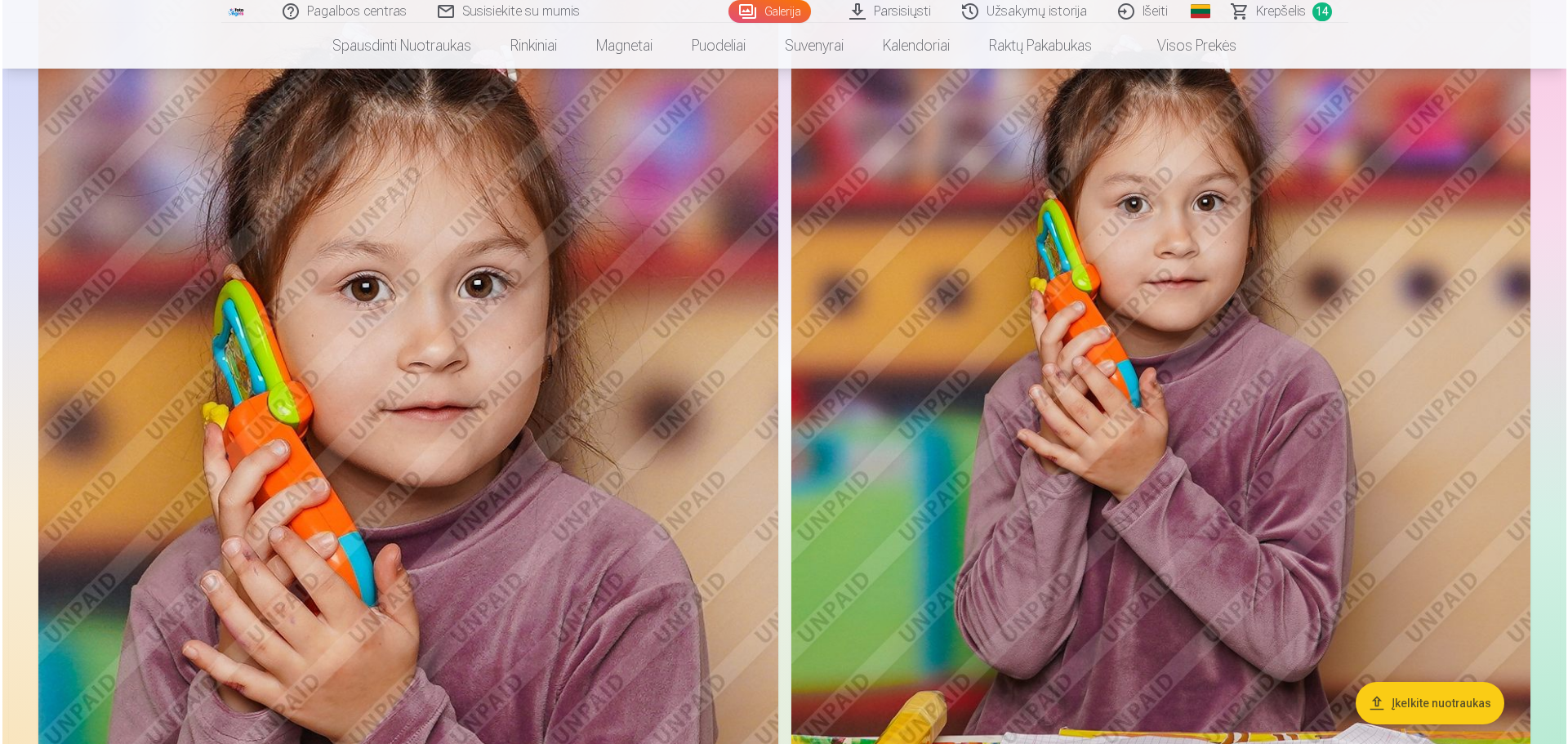
scroll to position [5843, 0]
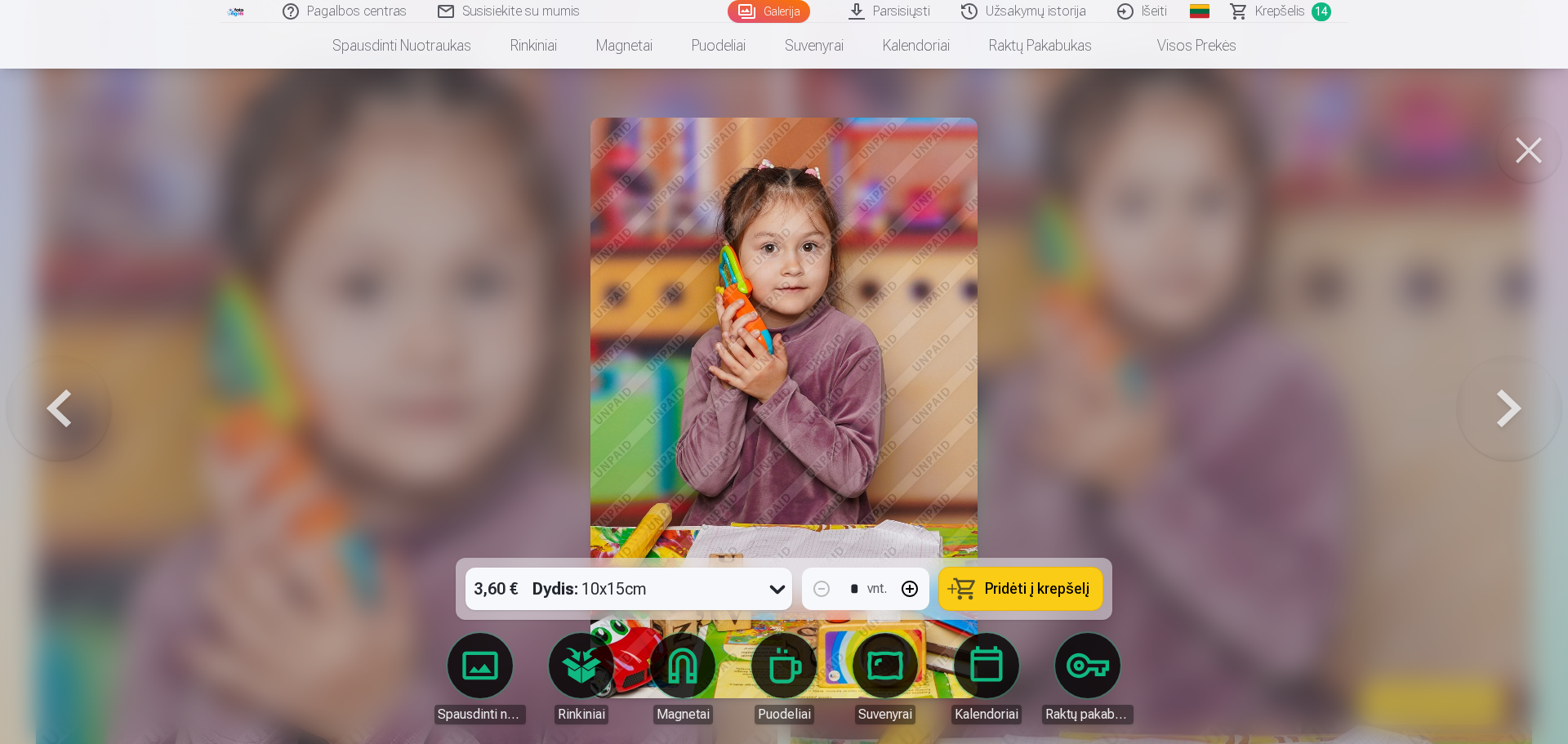
click at [1041, 450] on span "Pridėti į krepšelį" at bounding box center [1037, 589] width 105 height 14
click at [1041, 155] on button at bounding box center [1529, 150] width 65 height 66
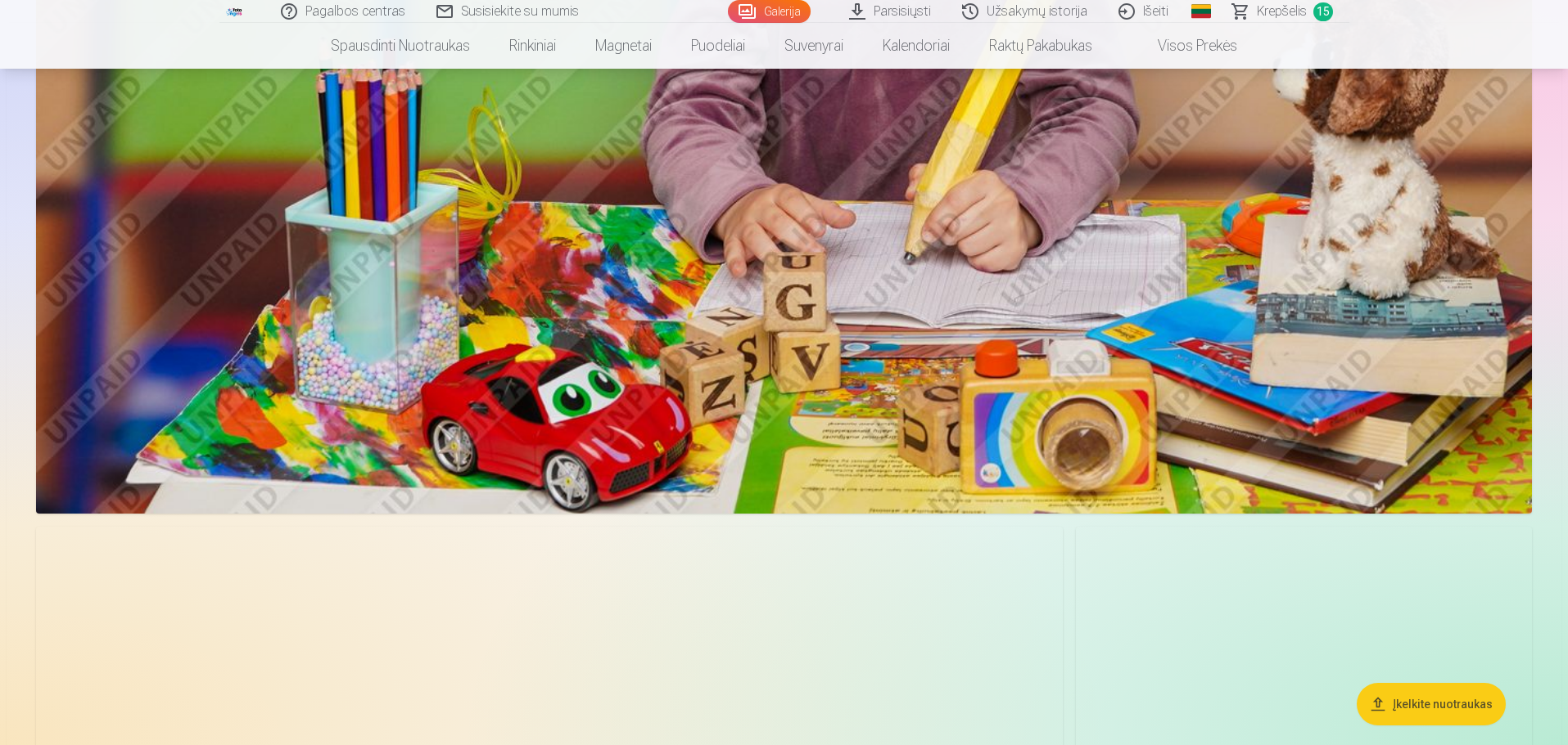
scroll to position [11645, 0]
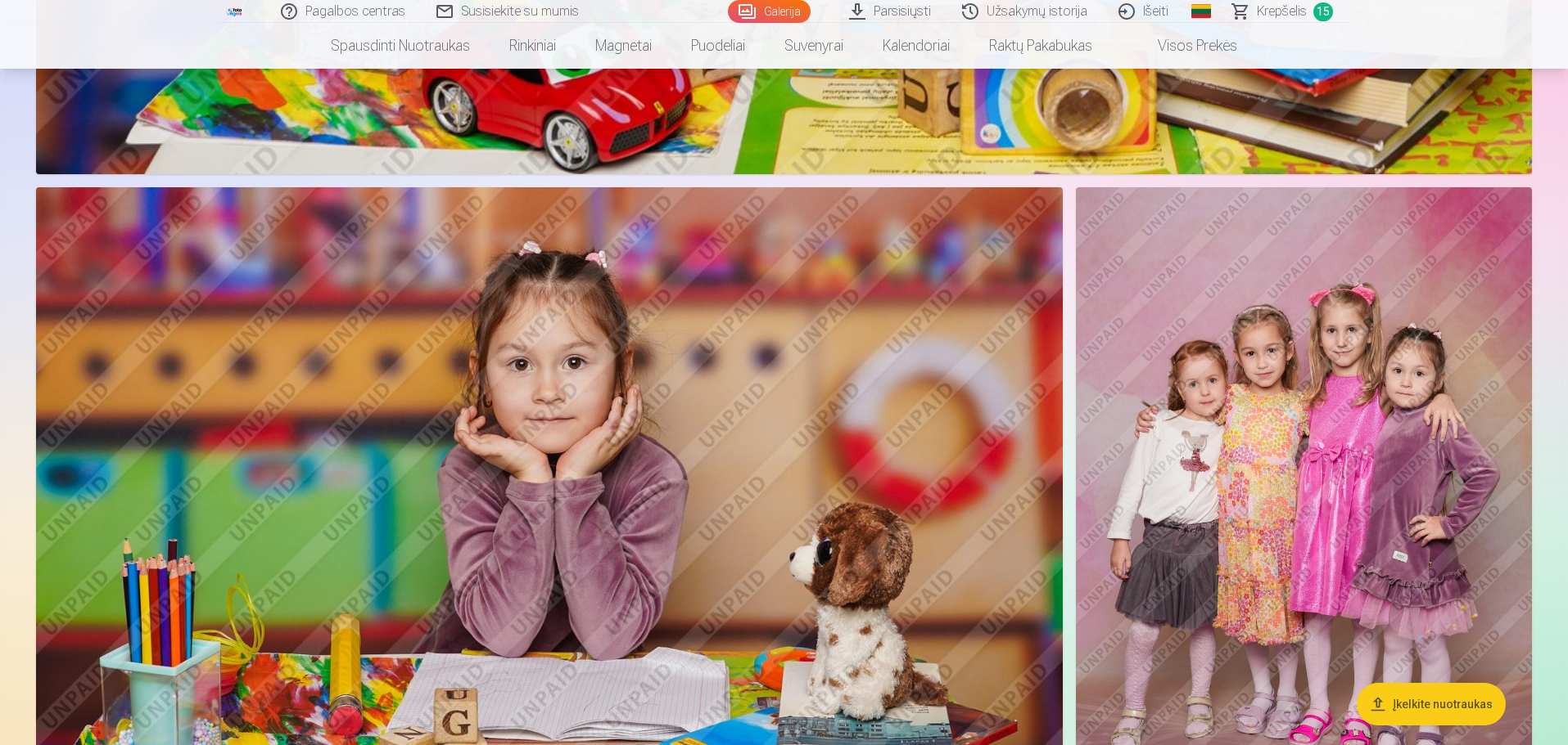
click at [1043, 410] on img at bounding box center [1303, 528] width 456 height 684
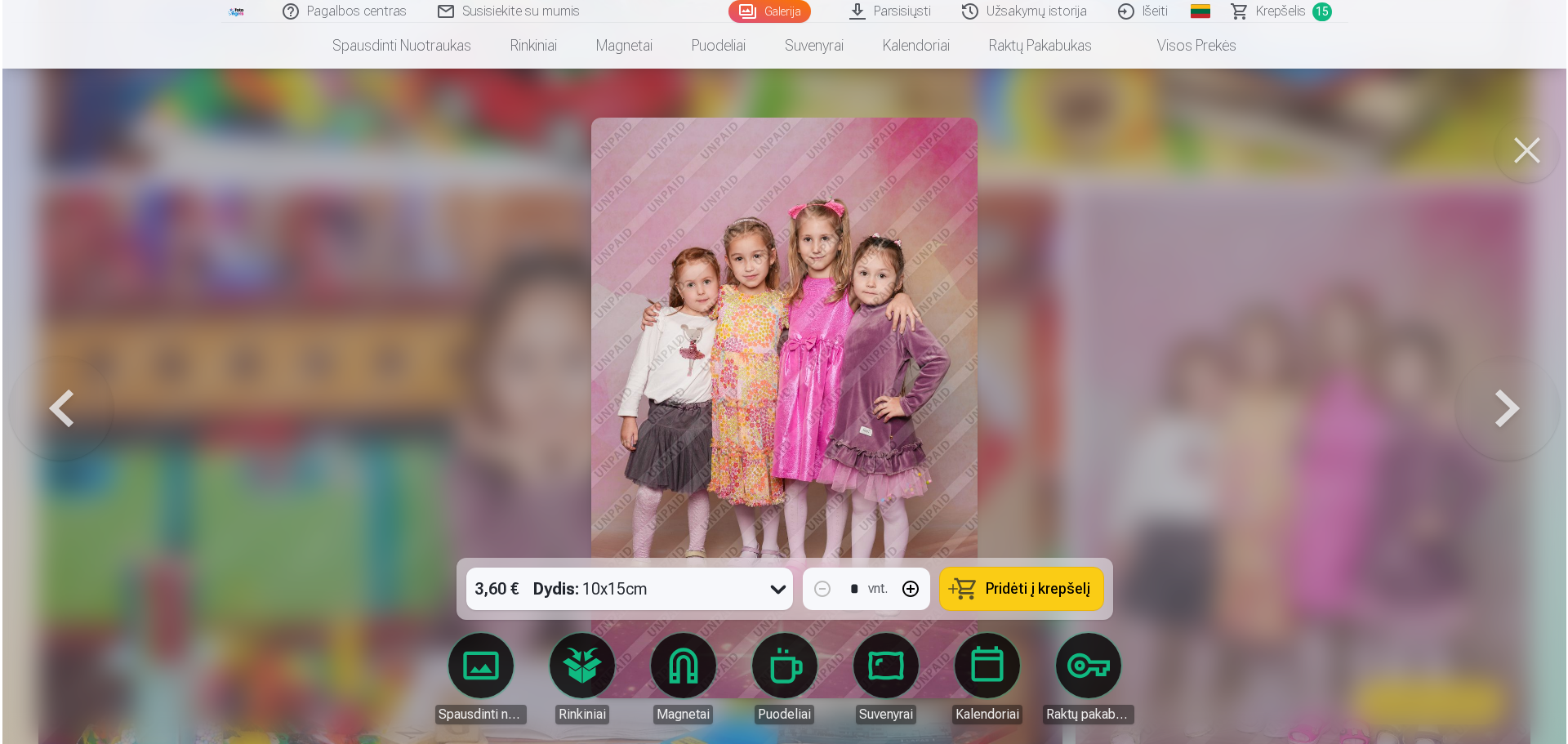
scroll to position [11658, 0]
click at [1030, 450] on span "Pridėti į krepšelį" at bounding box center [1037, 589] width 105 height 14
click at [1041, 153] on button at bounding box center [1529, 150] width 65 height 66
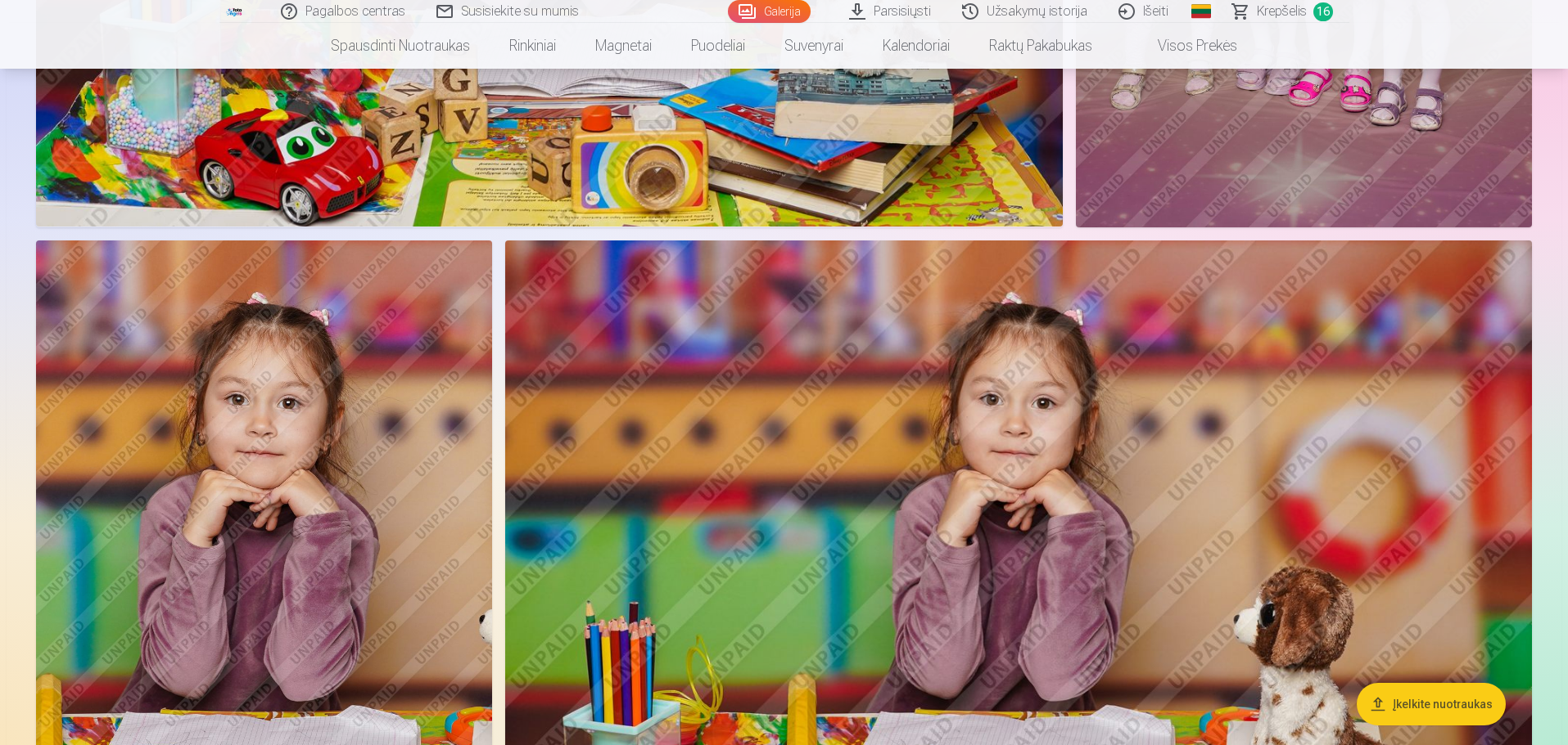
scroll to position [12299, 0]
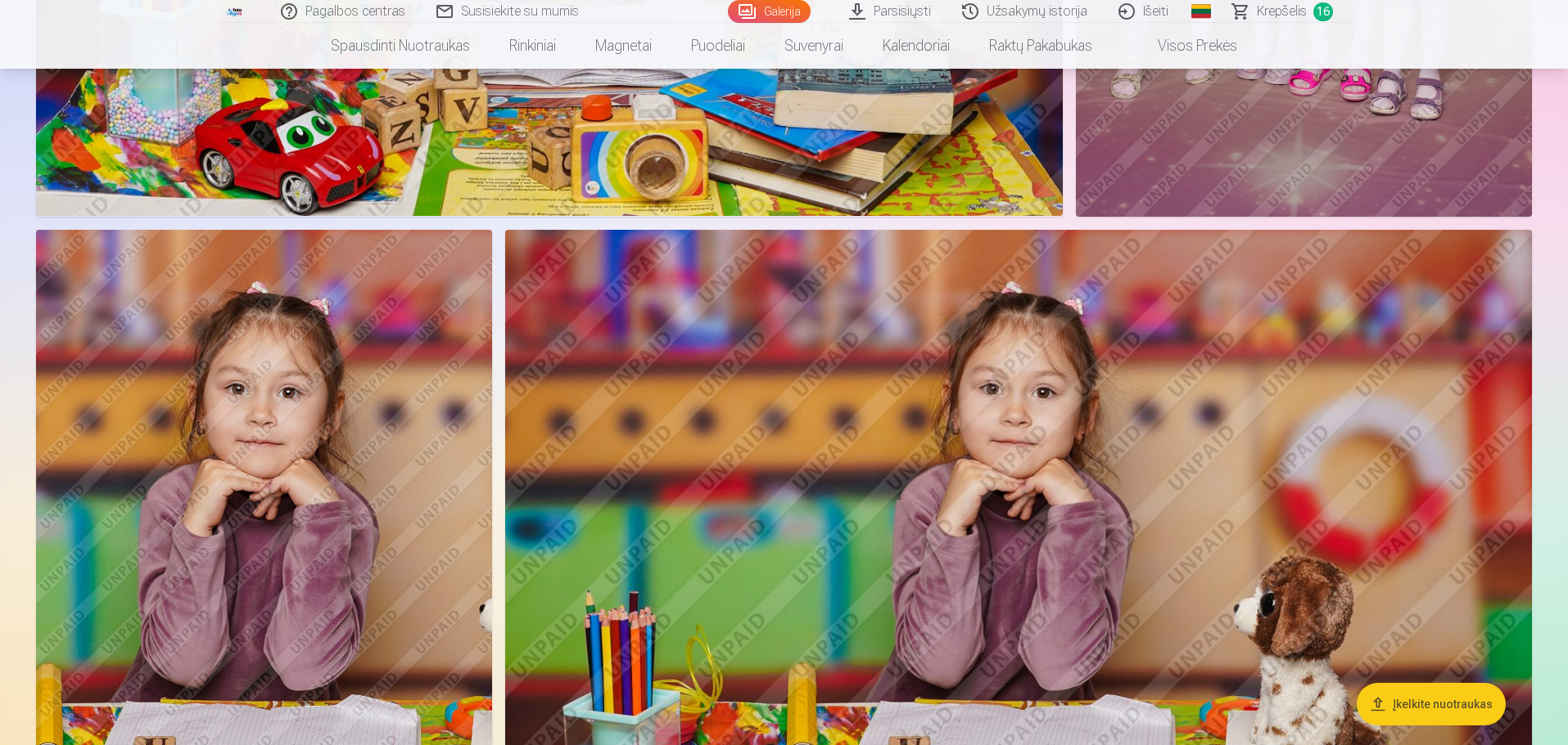
click at [1043, 443] on img at bounding box center [1019, 572] width 1027 height 684
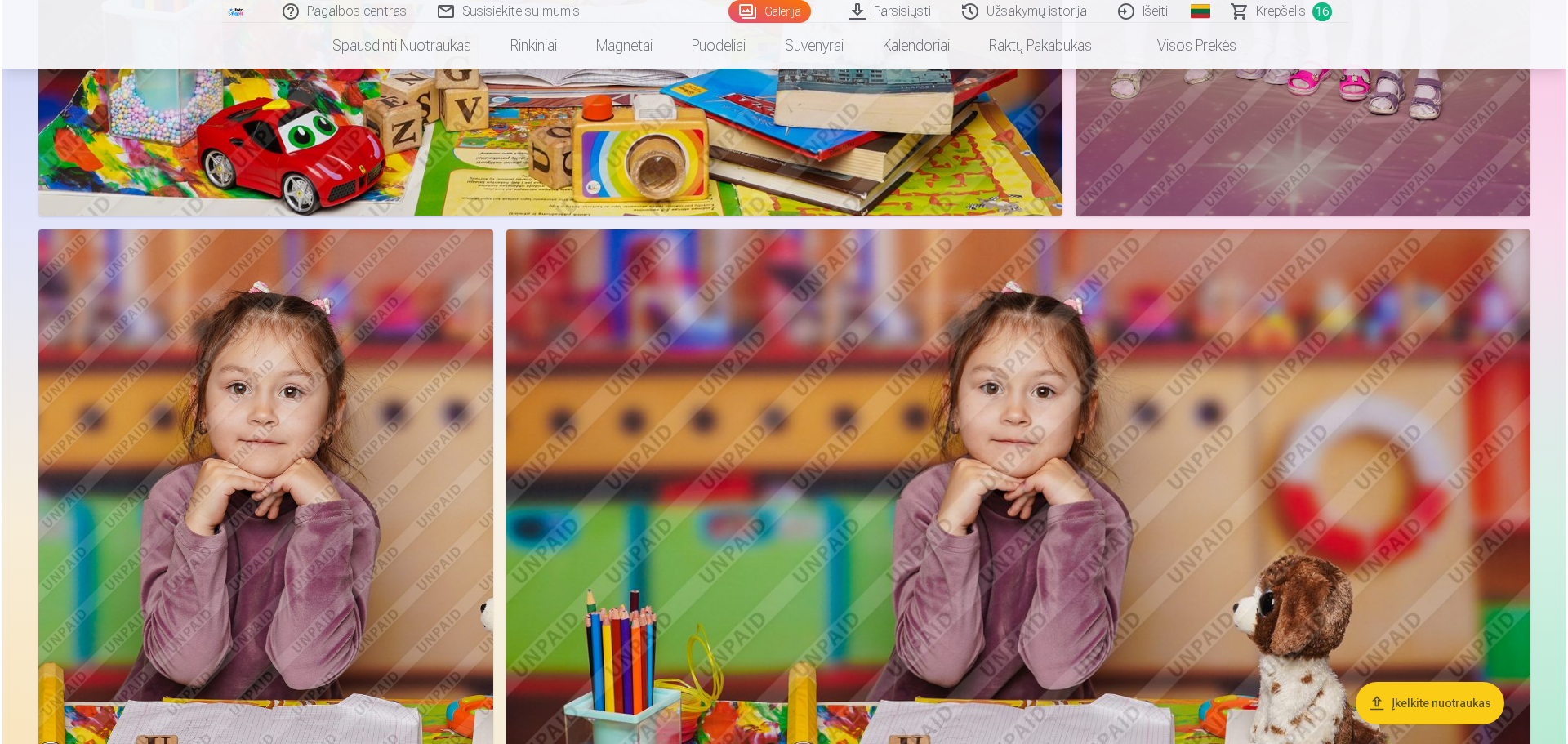
scroll to position [12314, 0]
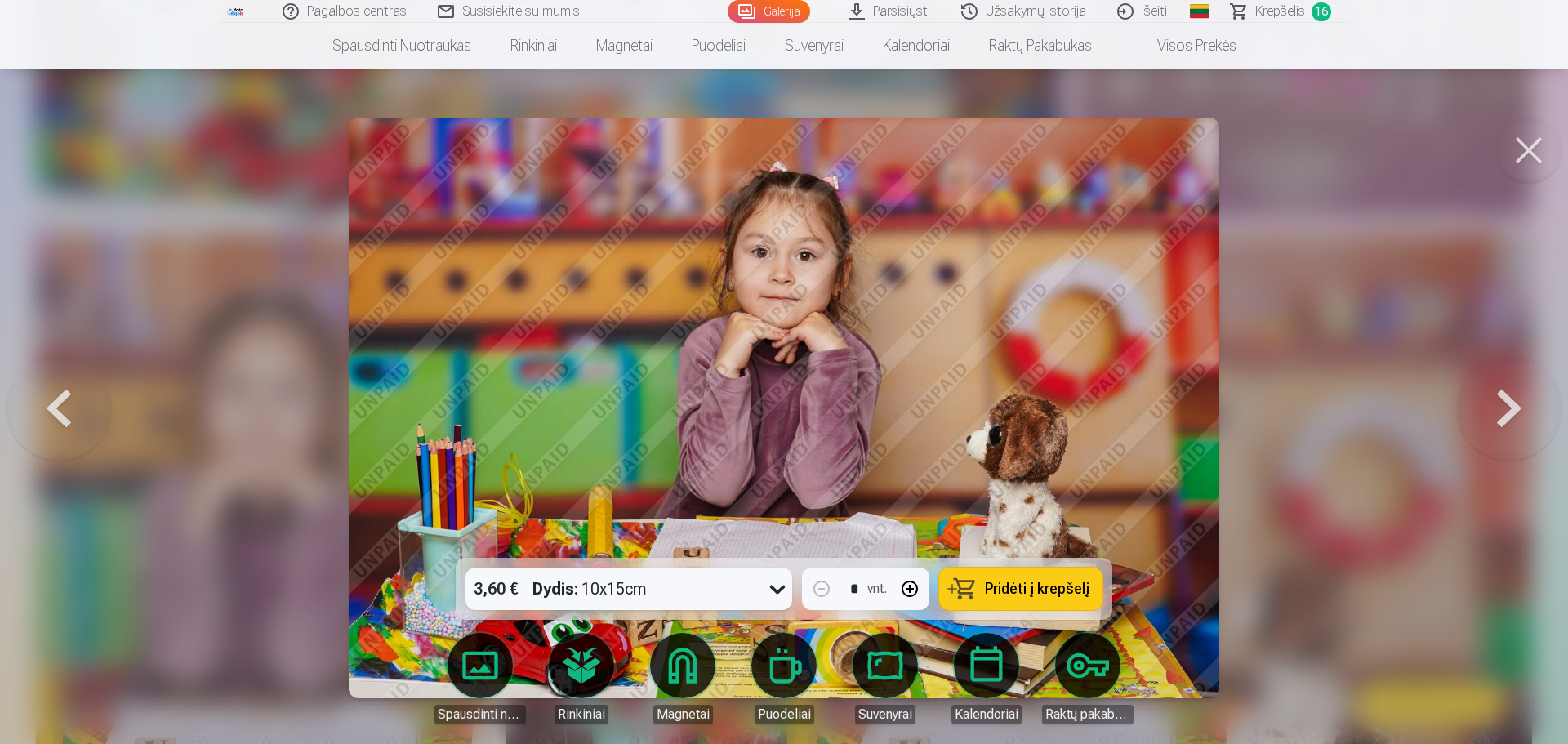
click at [1041, 450] on span "Pridėti į krepšelį" at bounding box center [1037, 589] width 105 height 14
click at [1041, 145] on button at bounding box center [1529, 150] width 65 height 66
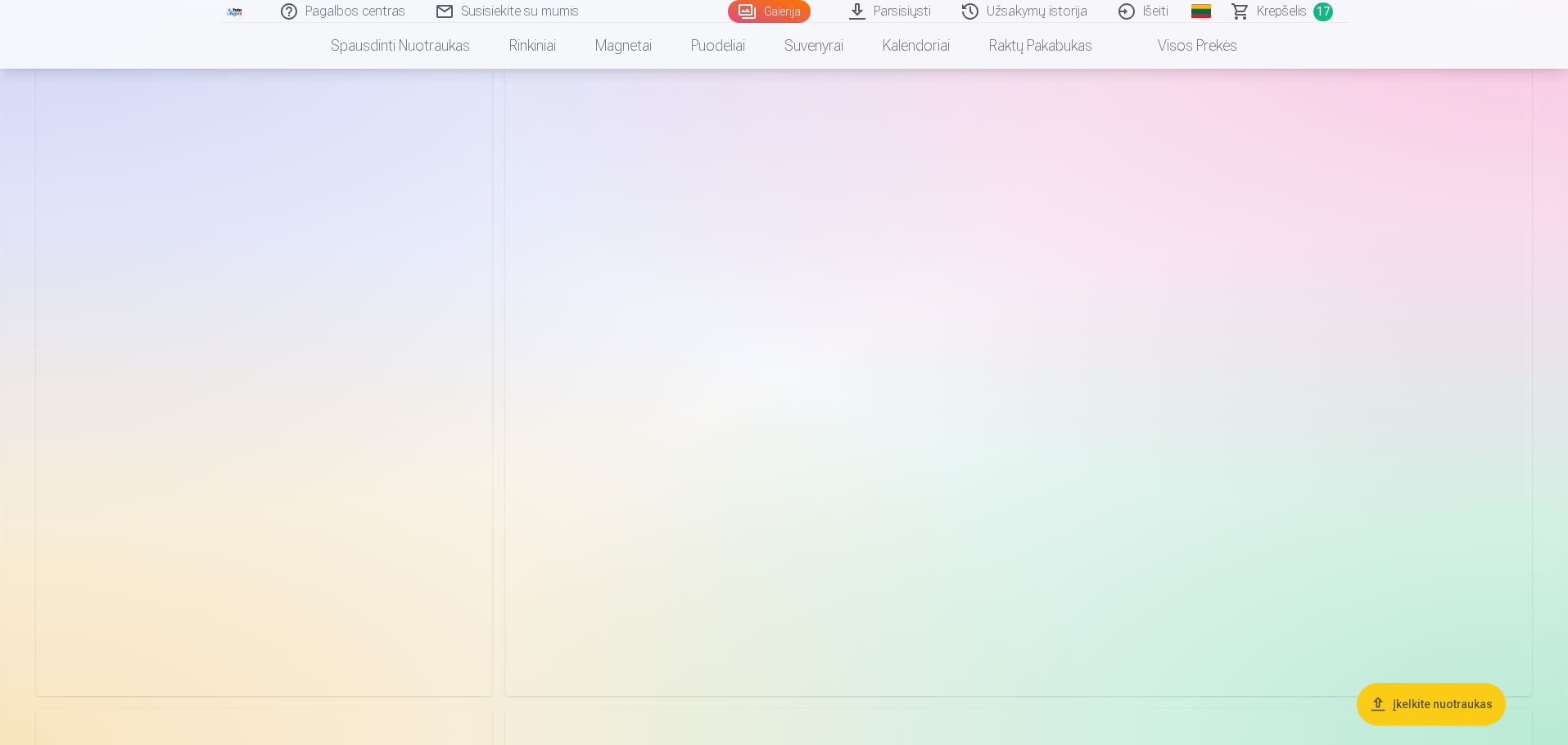
scroll to position [13772, 0]
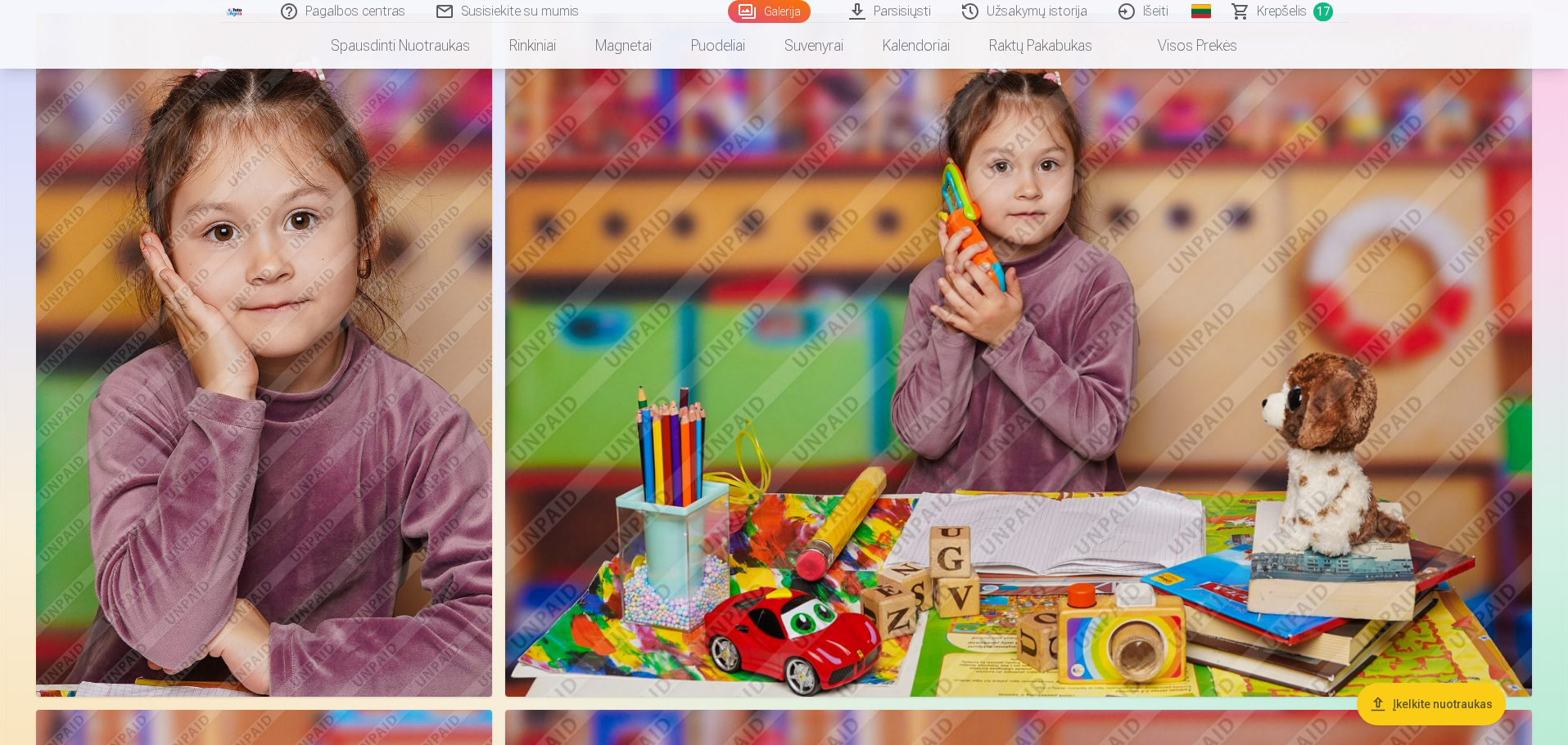
click at [1043, 345] on img at bounding box center [1019, 355] width 1027 height 684
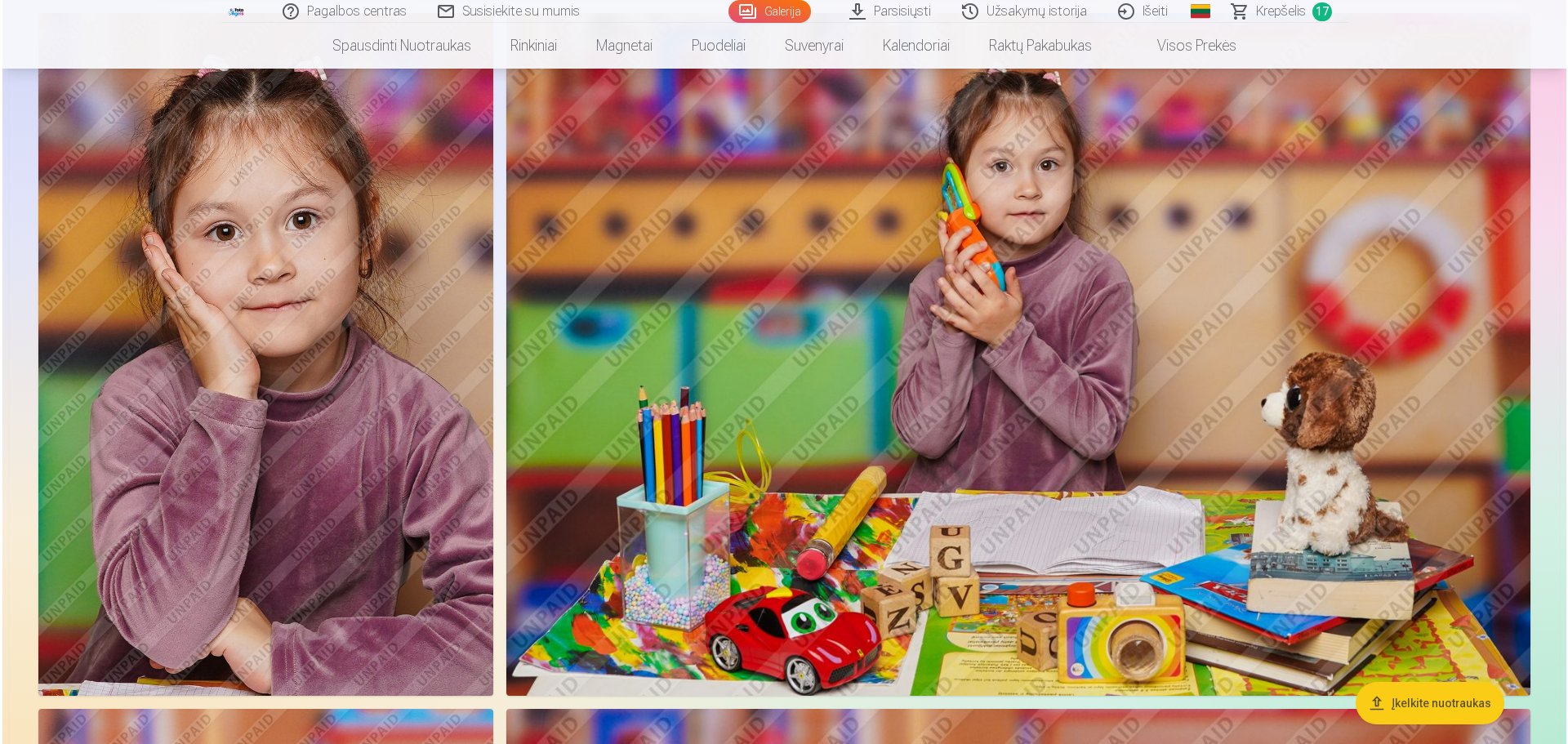
scroll to position [13789, 0]
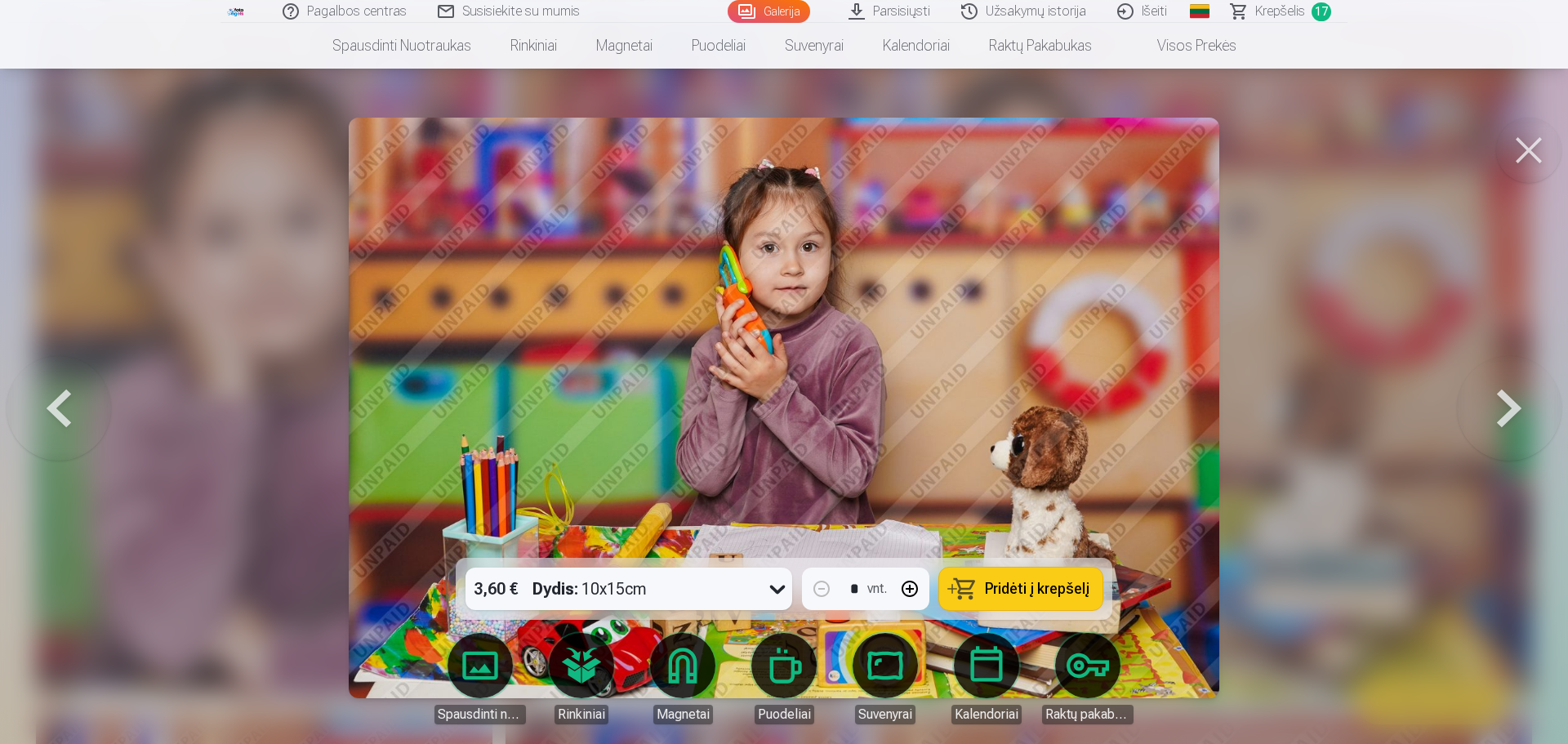
click at [1018, 450] on span "Pridėti į krepšelį" at bounding box center [1037, 589] width 105 height 14
drag, startPoint x: 1528, startPoint y: 142, endPoint x: 1398, endPoint y: 221, distance: 152.1
click at [1041, 142] on button at bounding box center [1529, 150] width 65 height 66
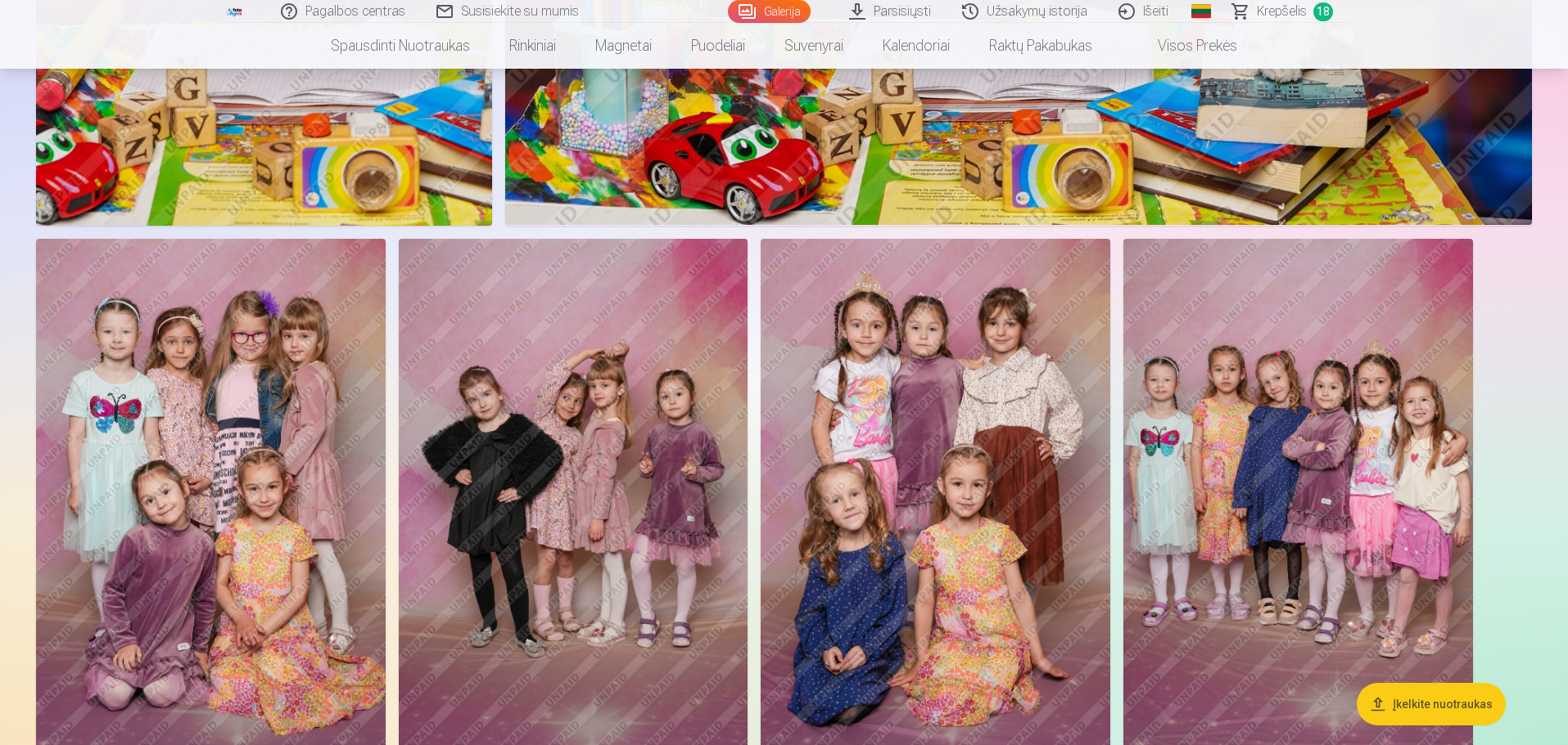
scroll to position [14999, 0]
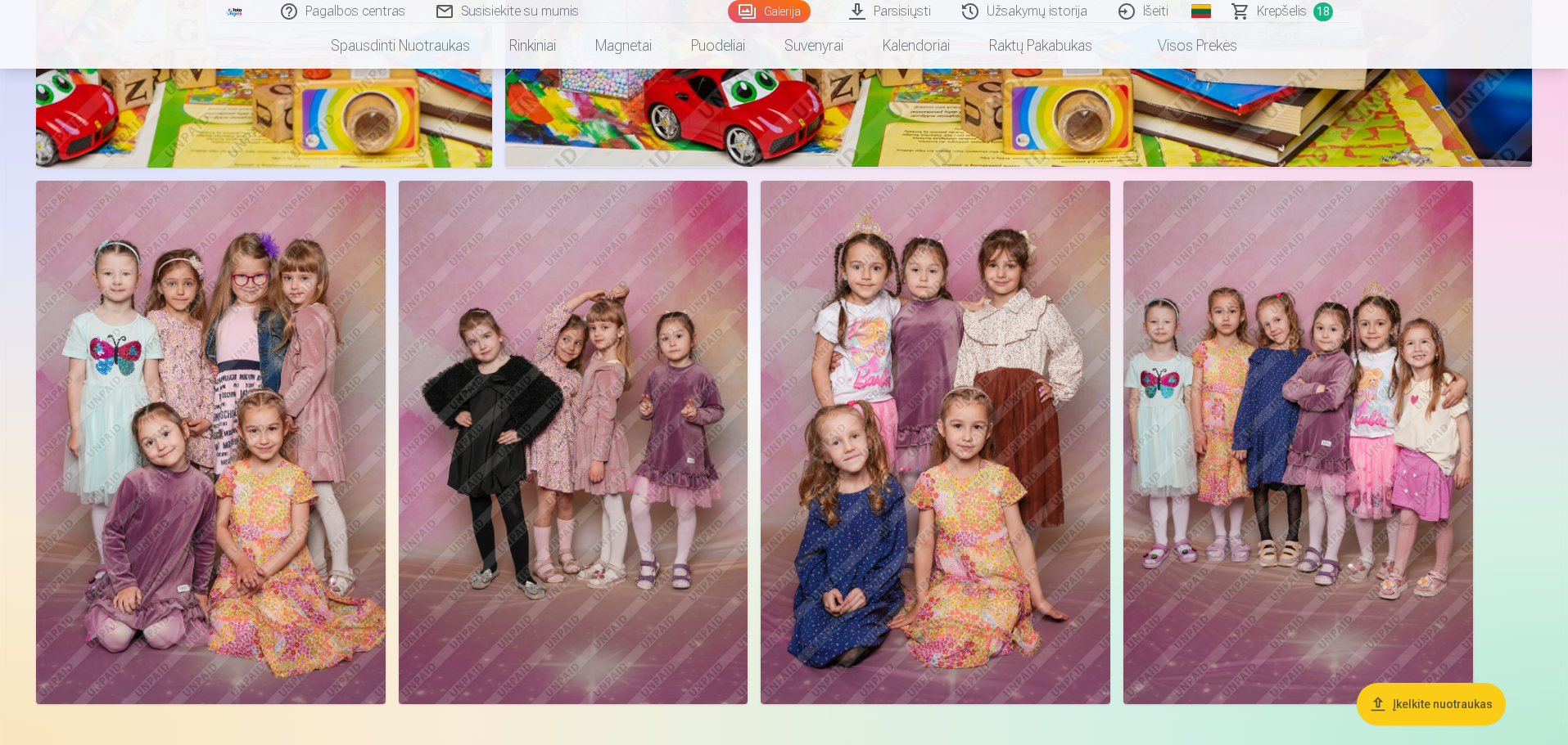
click at [1043, 11] on span "Krepšelis" at bounding box center [1282, 12] width 50 height 20
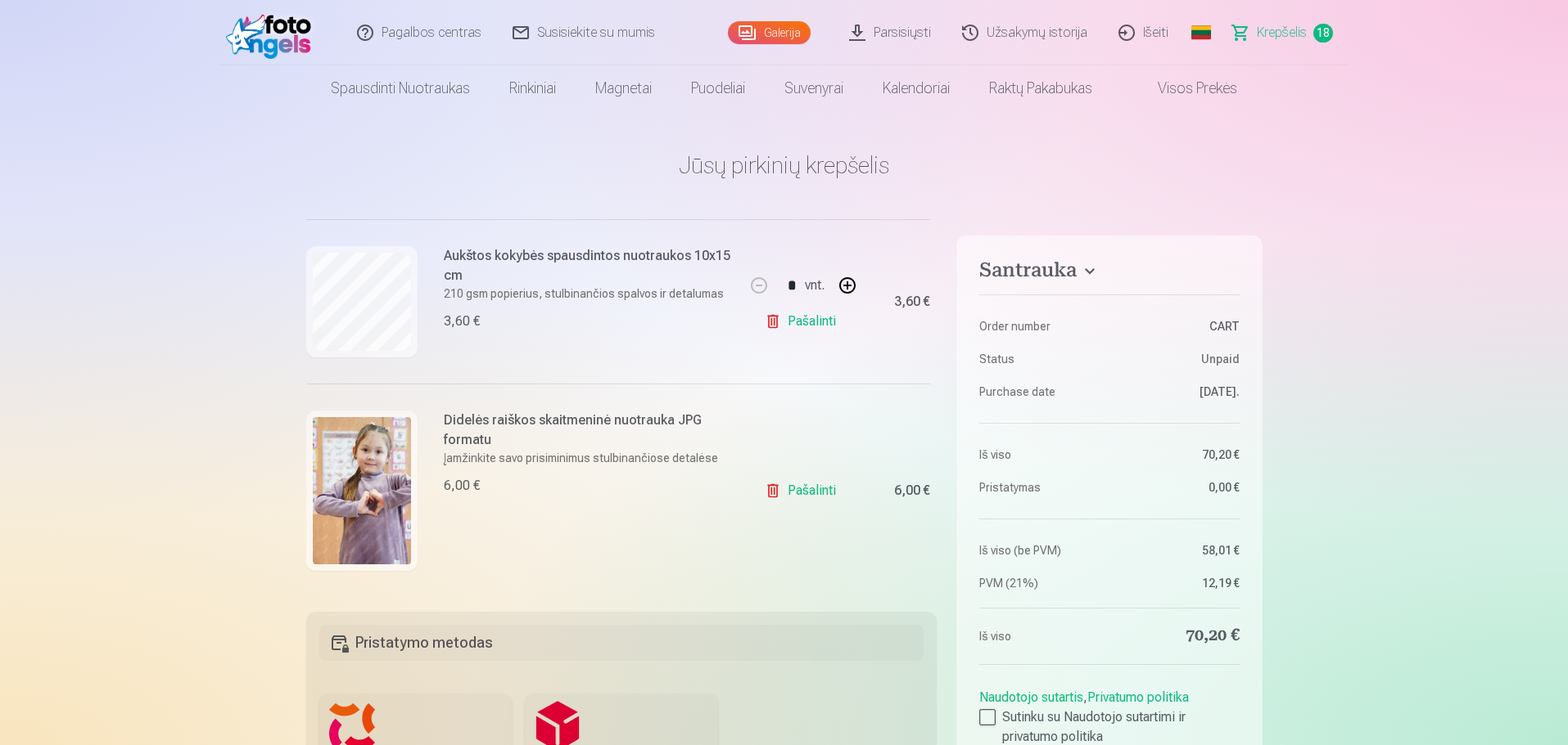
scroll to position [1555, 0]
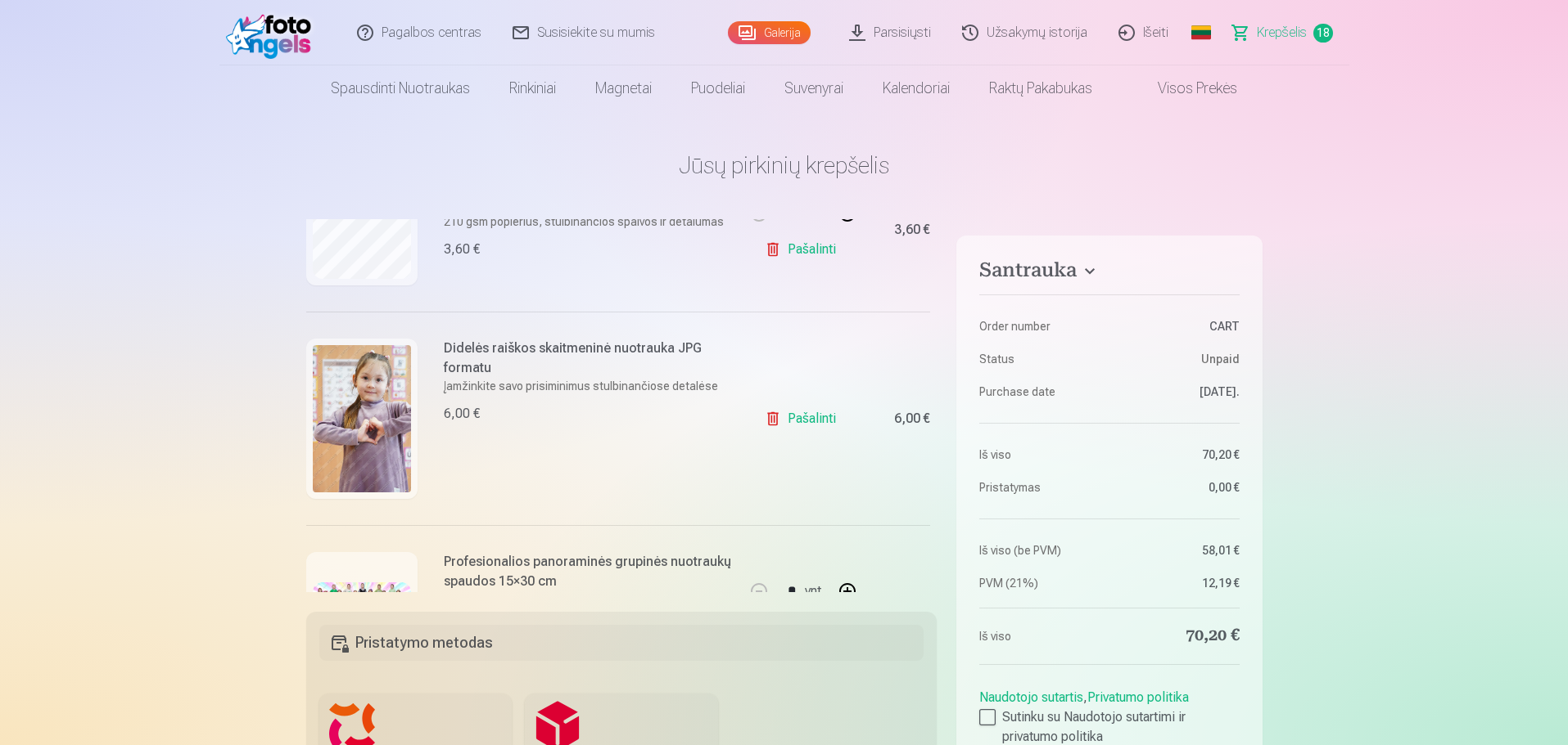
click at [798, 416] on link "Pašalinti" at bounding box center [803, 419] width 77 height 32
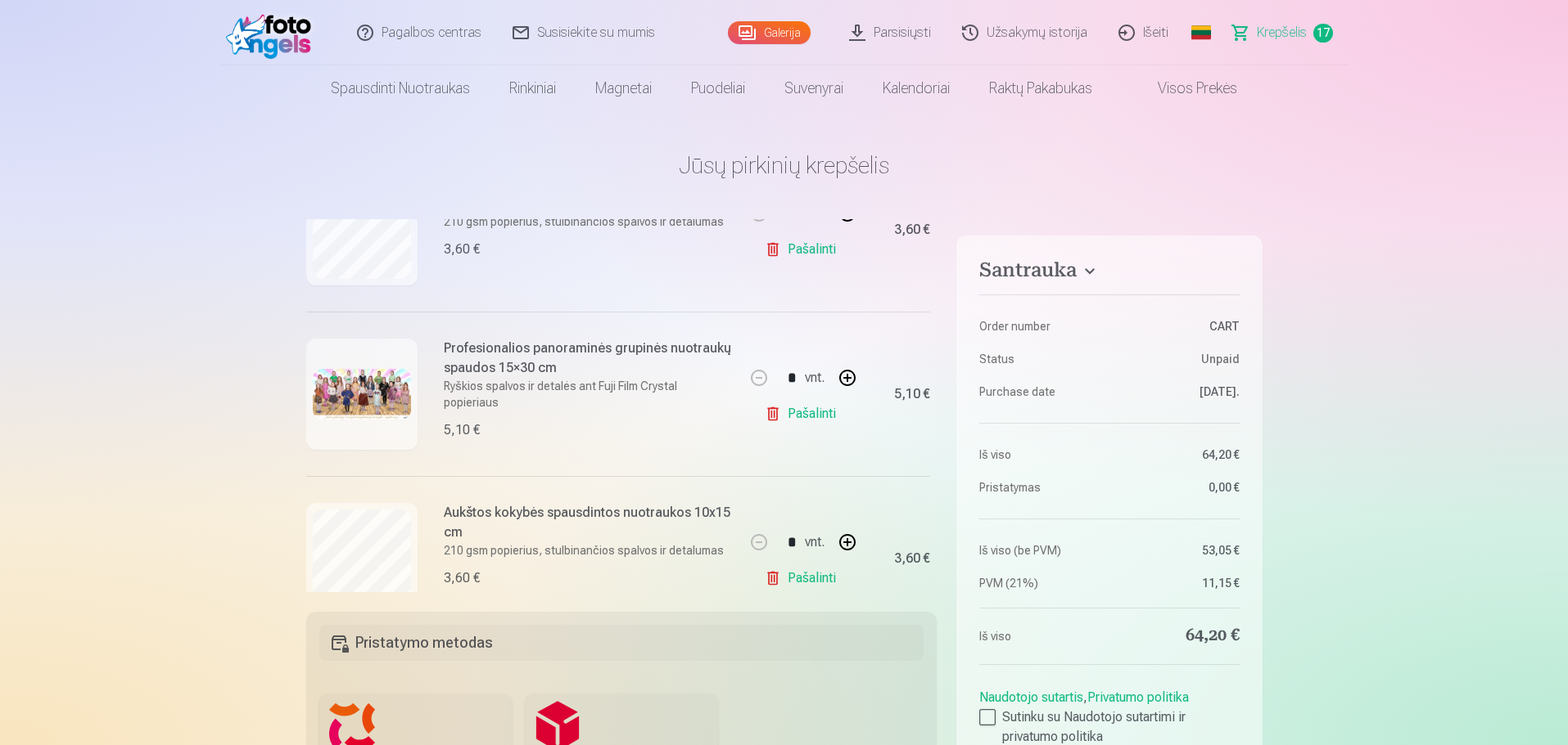
click at [809, 413] on link "Pašalinti" at bounding box center [803, 413] width 77 height 32
click at [809, 412] on link "Pašalinti" at bounding box center [803, 413] width 77 height 32
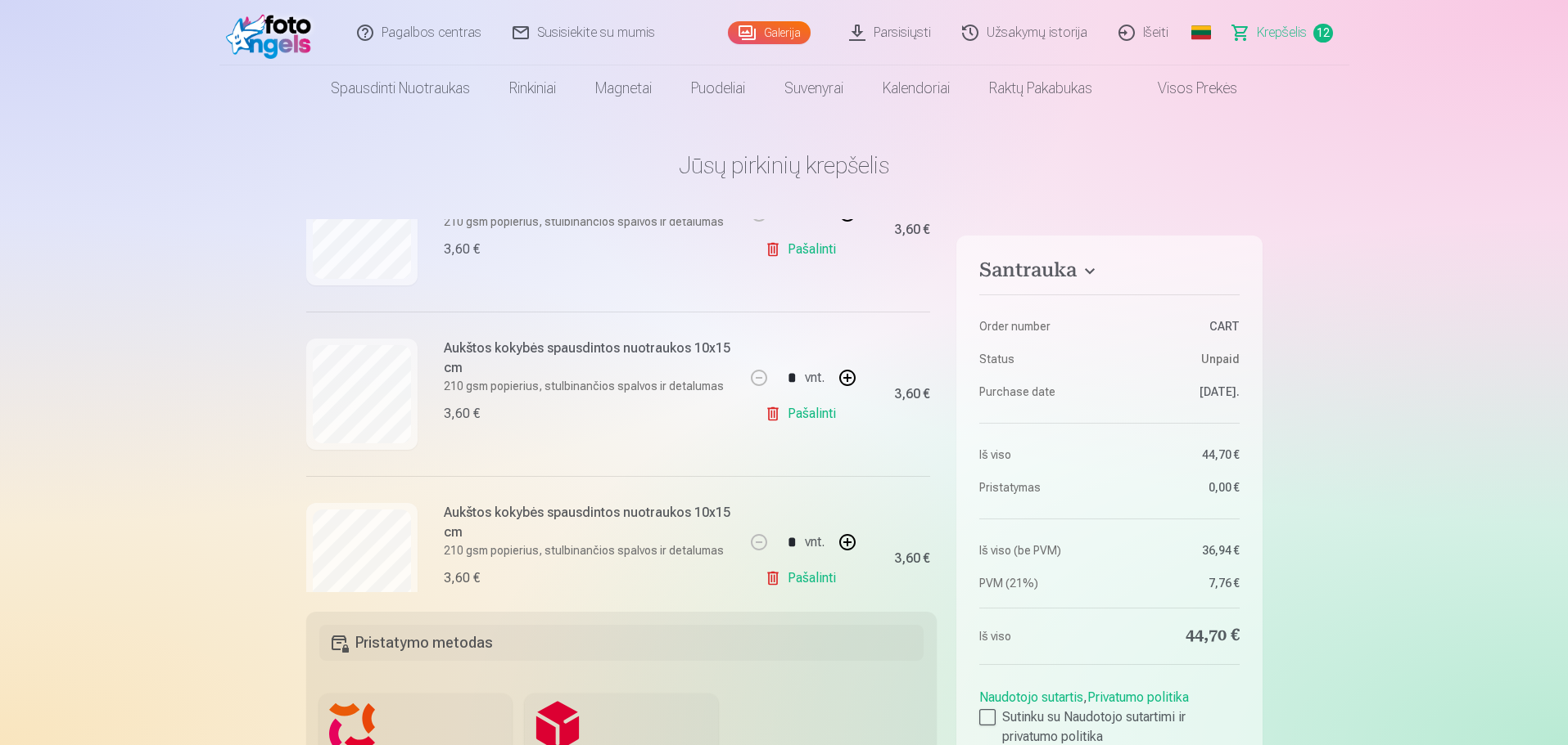
click at [809, 413] on link "Pašalinti" at bounding box center [803, 413] width 77 height 32
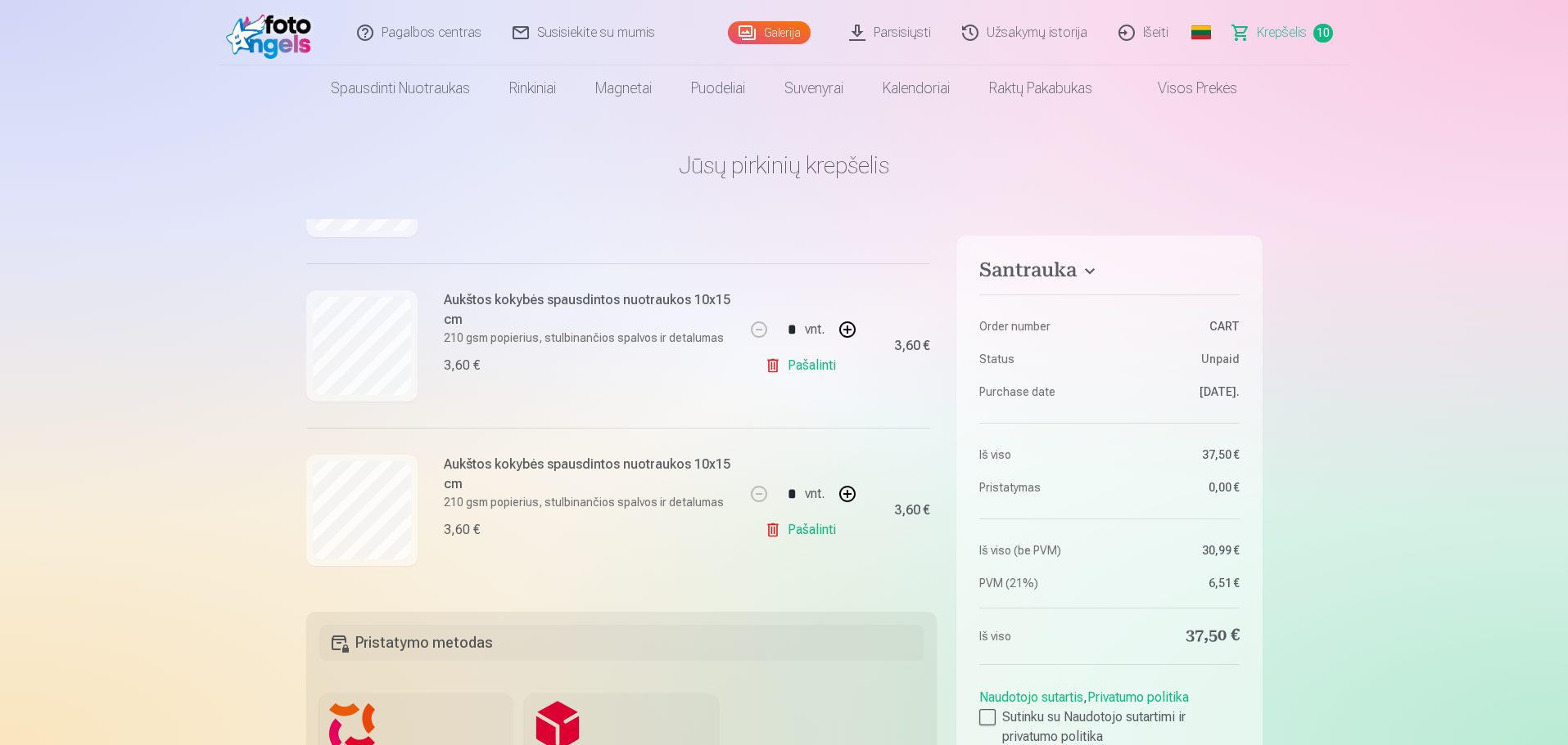
scroll to position [1442, 0]
click at [809, 413] on div "* vnt. Pašalinti" at bounding box center [803, 345] width 123 height 164
click at [797, 450] on link "Pašalinti" at bounding box center [803, 530] width 77 height 32
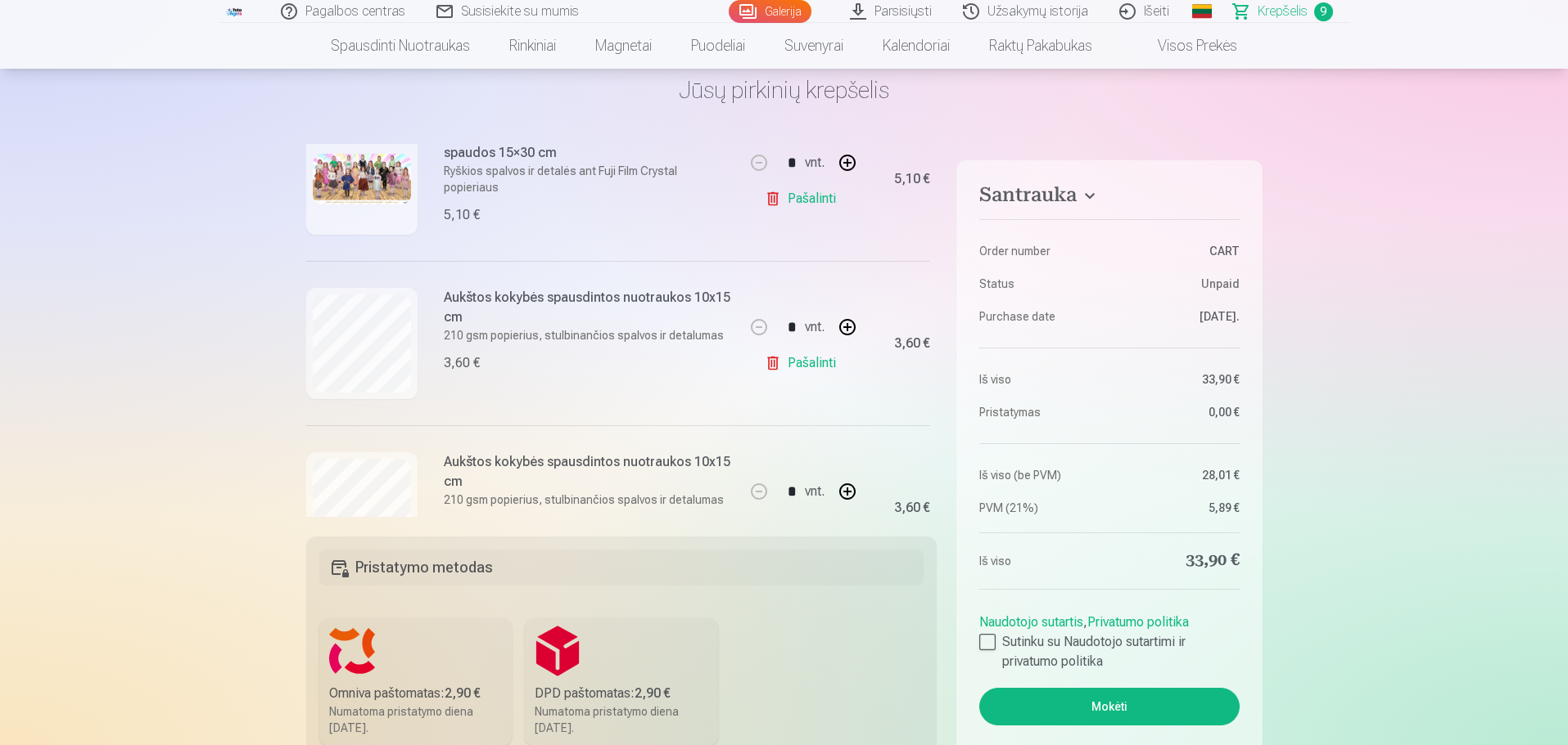
scroll to position [164, 0]
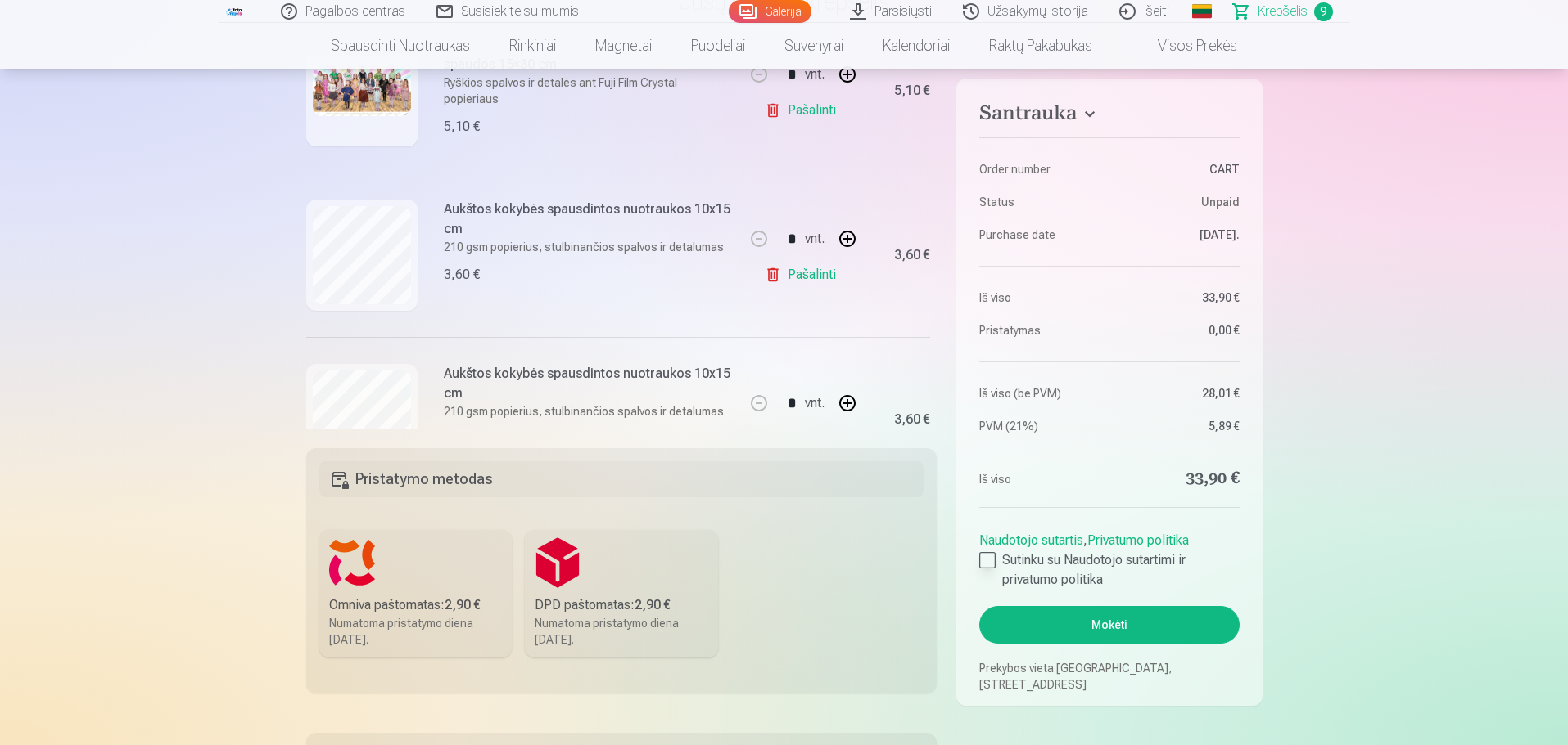
drag, startPoint x: 998, startPoint y: 562, endPoint x: 1016, endPoint y: 572, distance: 20.6
click at [998, 450] on label "Sutinku su Naudotojo sutartimi ir privatumo politika" at bounding box center [1109, 571] width 260 height 40
click at [1043, 450] on button "Mokėti" at bounding box center [1109, 625] width 260 height 38
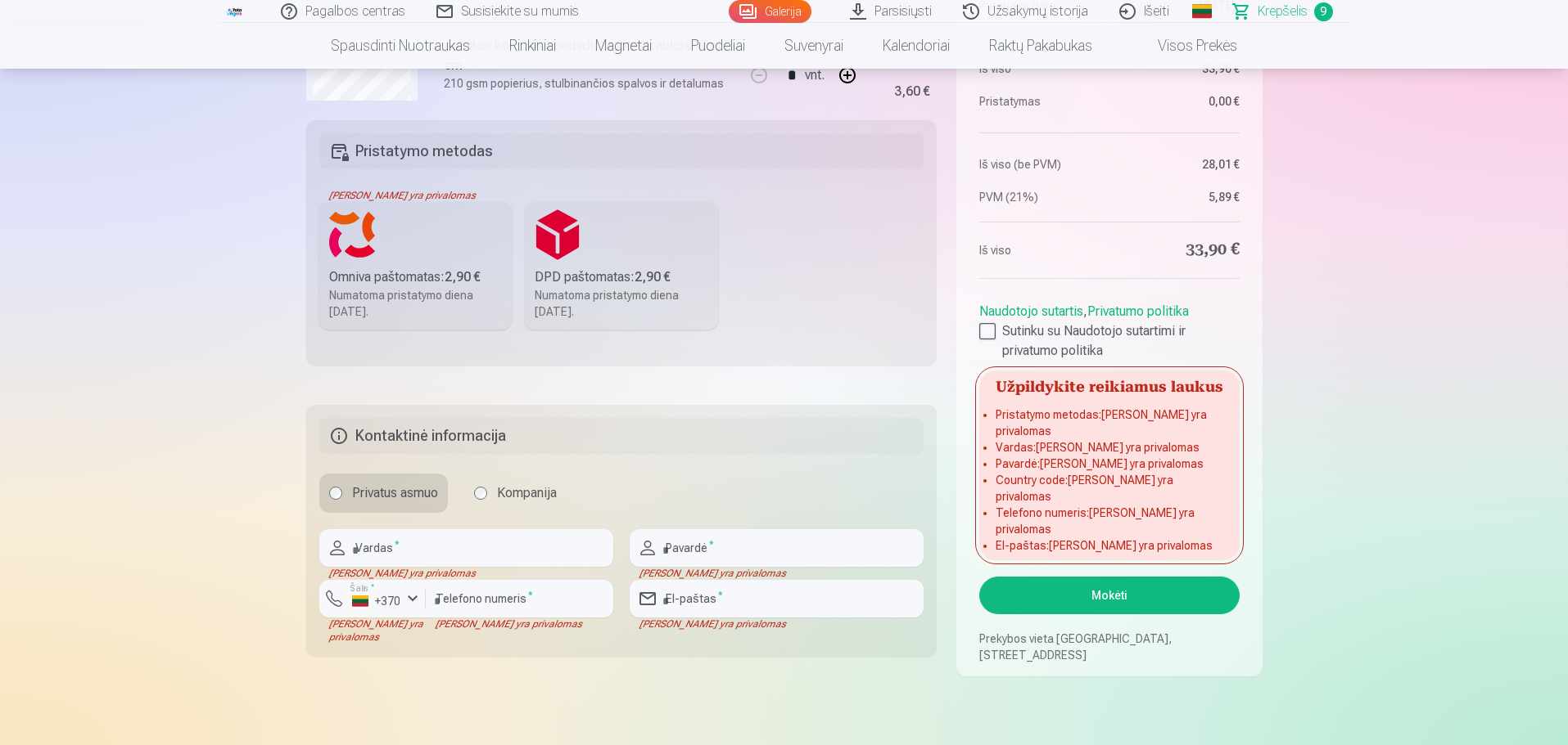
scroll to position [491, 0]
click at [476, 450] on input "text" at bounding box center [466, 549] width 294 height 38
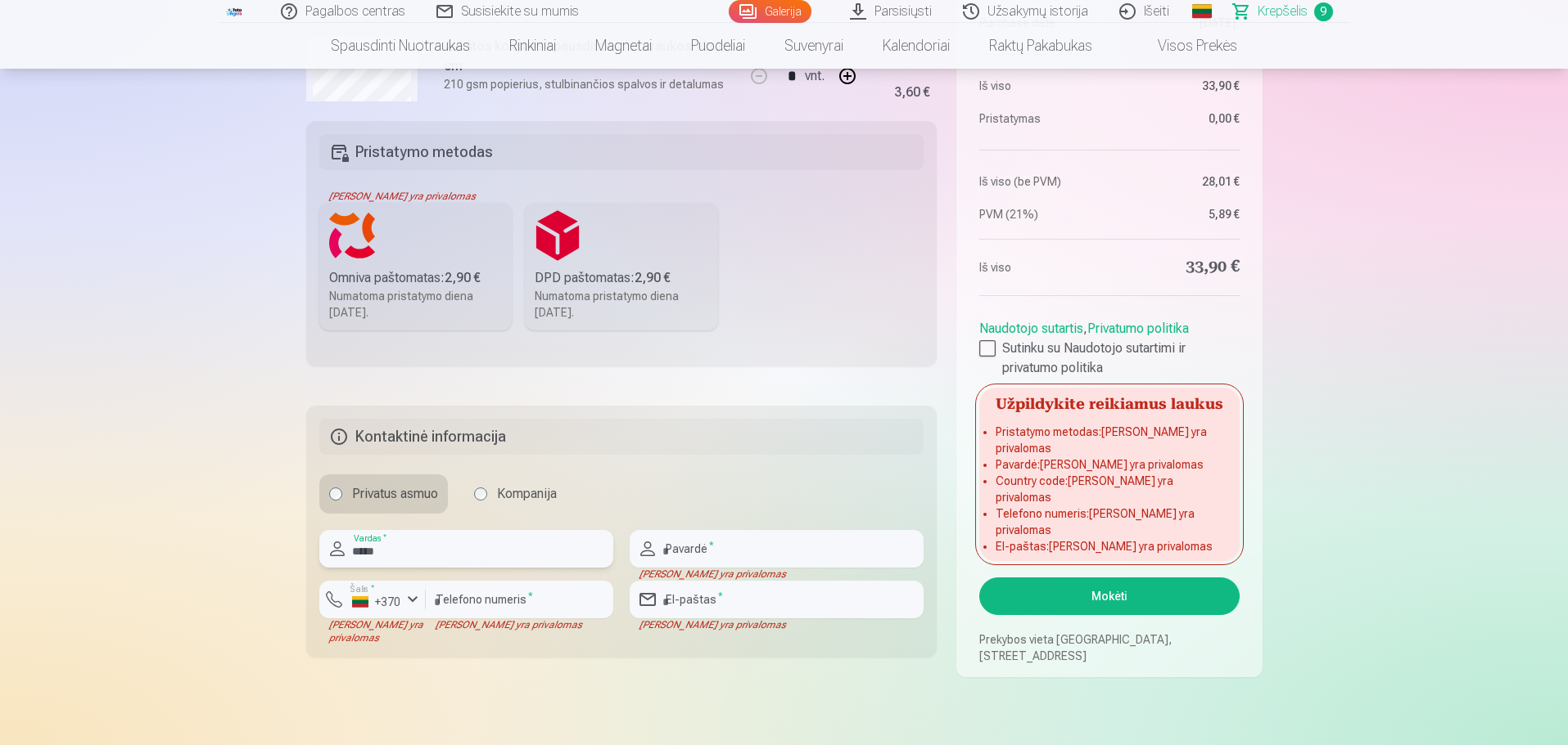
type input "*****"
click at [710, 450] on input "text" at bounding box center [776, 549] width 294 height 38
type input "**********"
type input "*********"
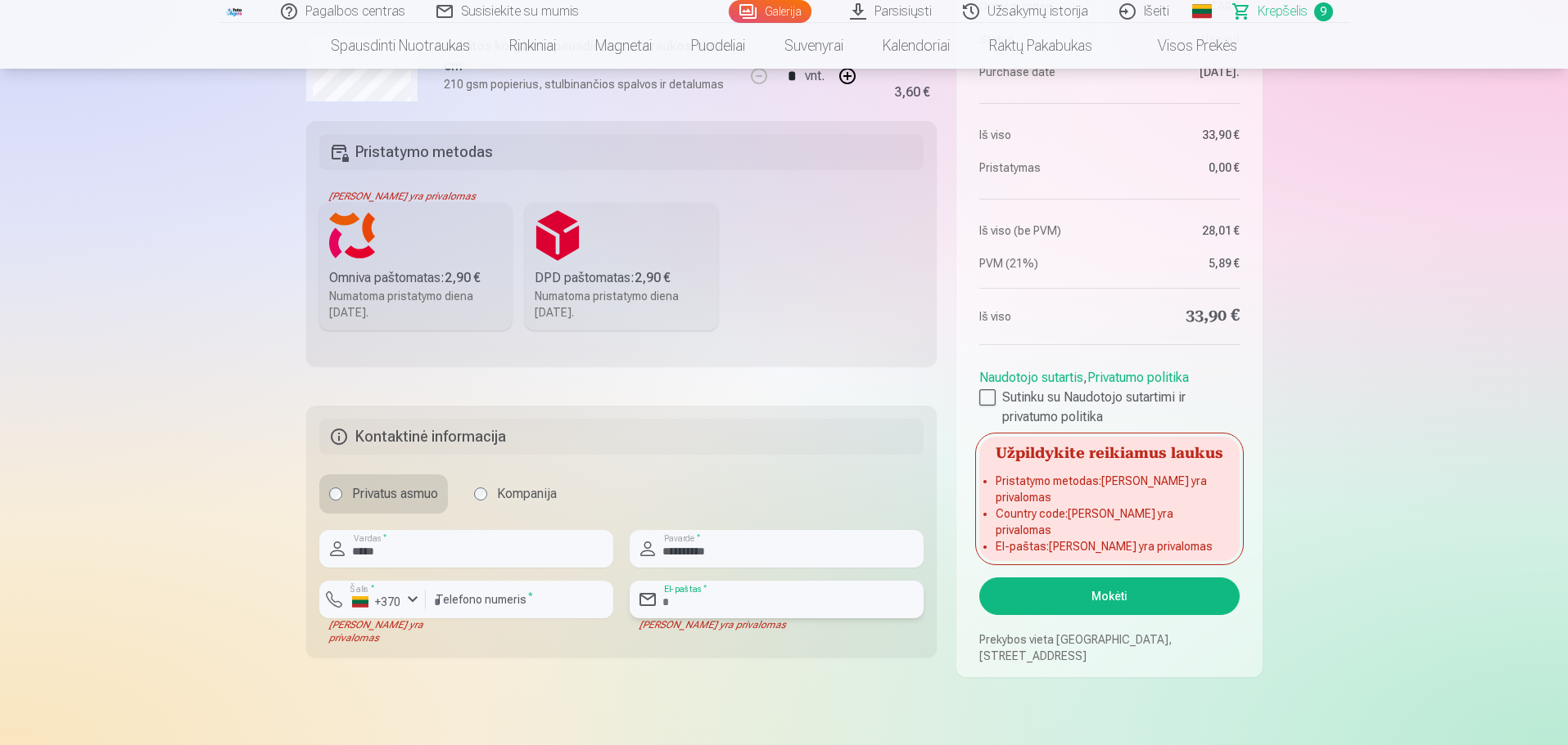
click at [739, 450] on input "email" at bounding box center [776, 599] width 294 height 38
type input "**********"
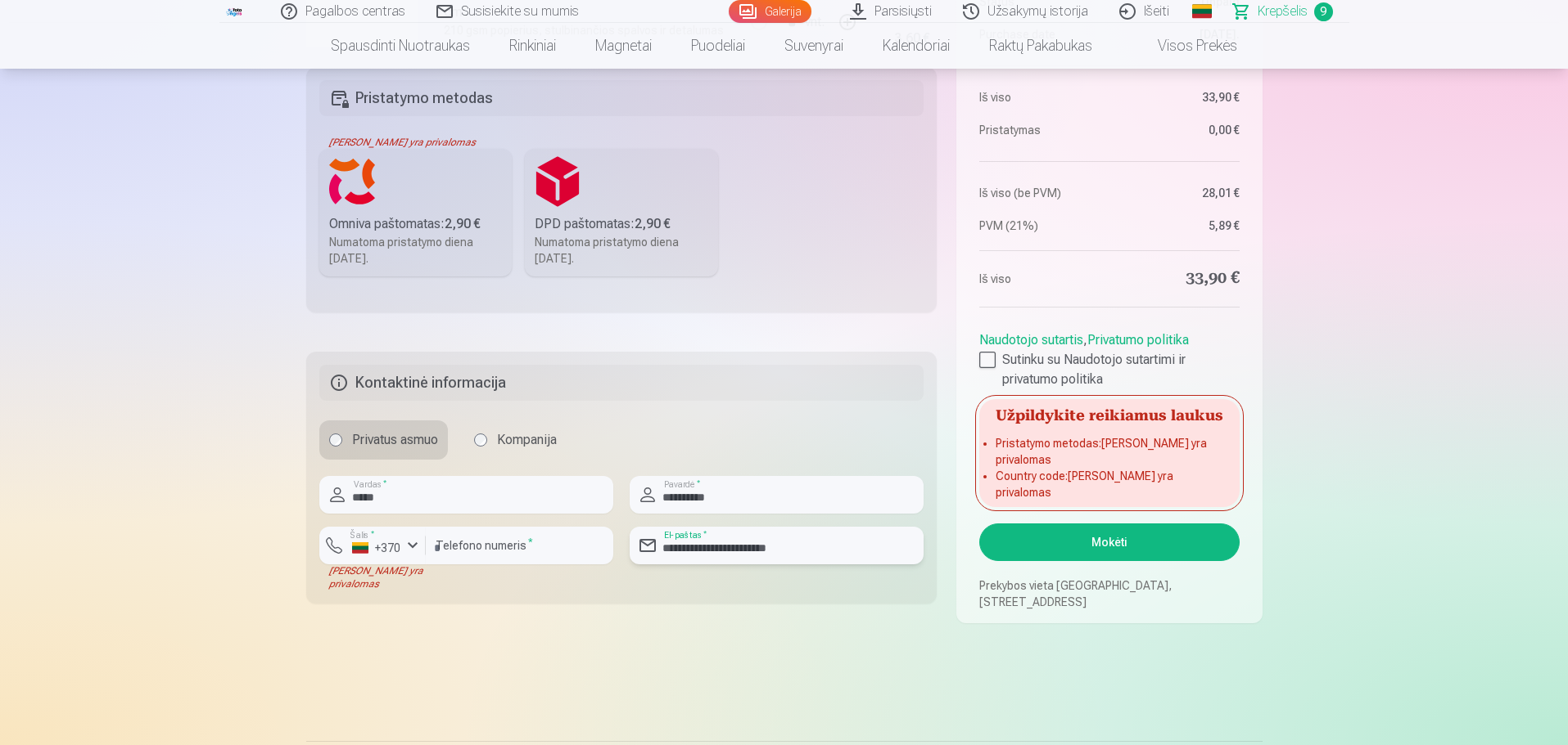
scroll to position [572, 0]
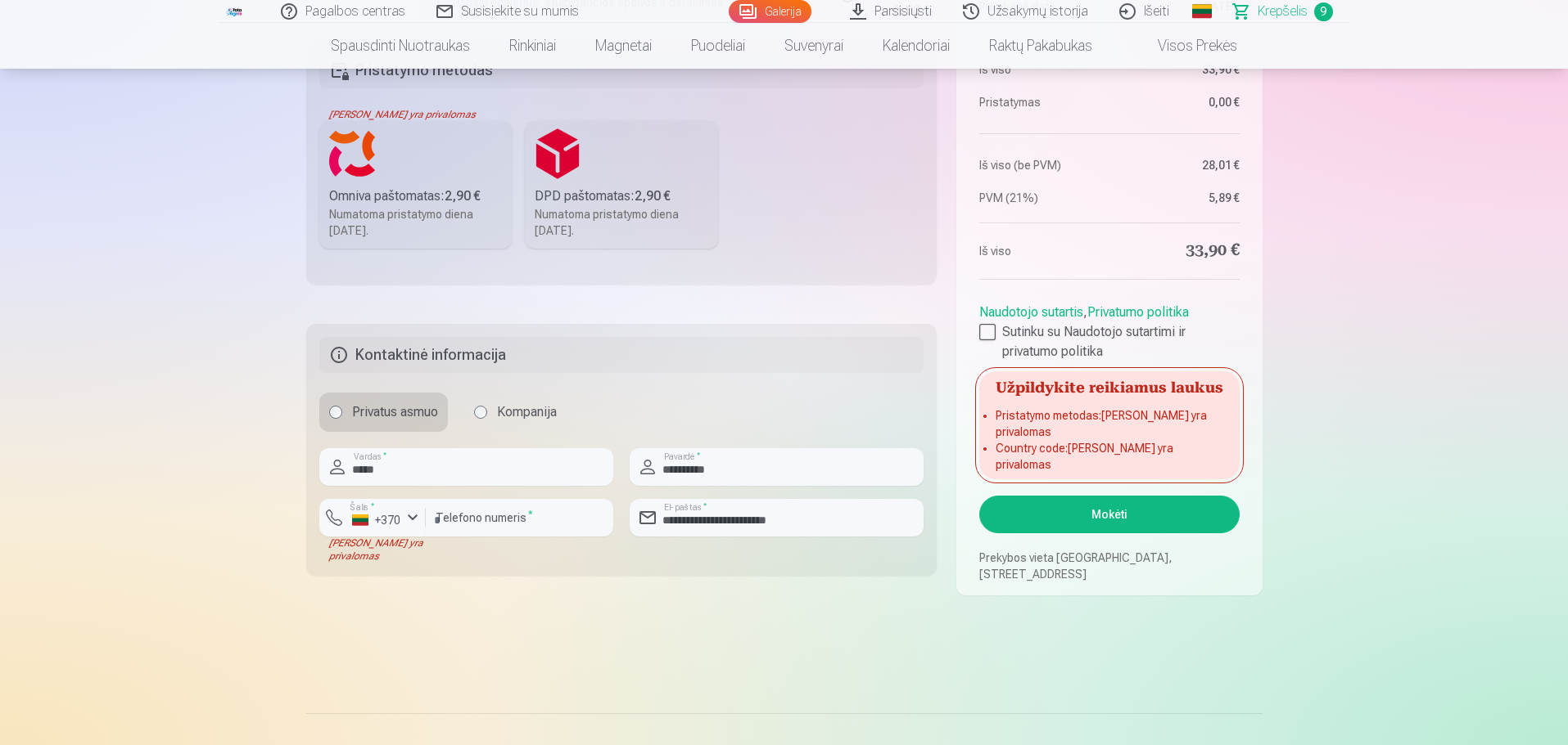
click at [1043, 450] on button "Mokėti" at bounding box center [1109, 515] width 260 height 38
click at [406, 174] on label "Omniva paštomatas : 2,90 € Numatoma pristatymo diena 20.09.2025." at bounding box center [415, 185] width 193 height 128
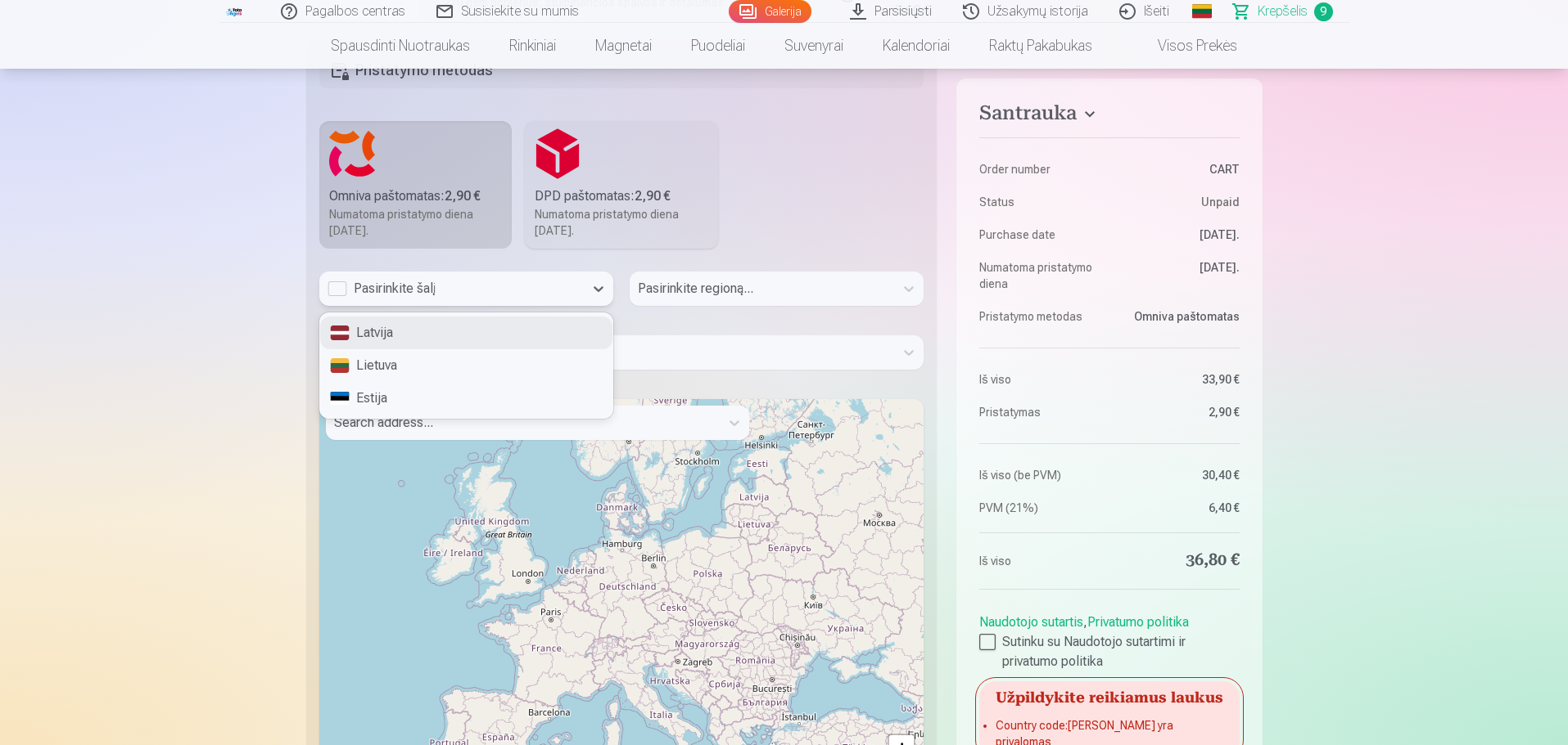
click at [335, 288] on div "Pasirinkite šalį" at bounding box center [451, 288] width 248 height 20
click at [363, 364] on div "Lietuva" at bounding box center [466, 366] width 292 height 32
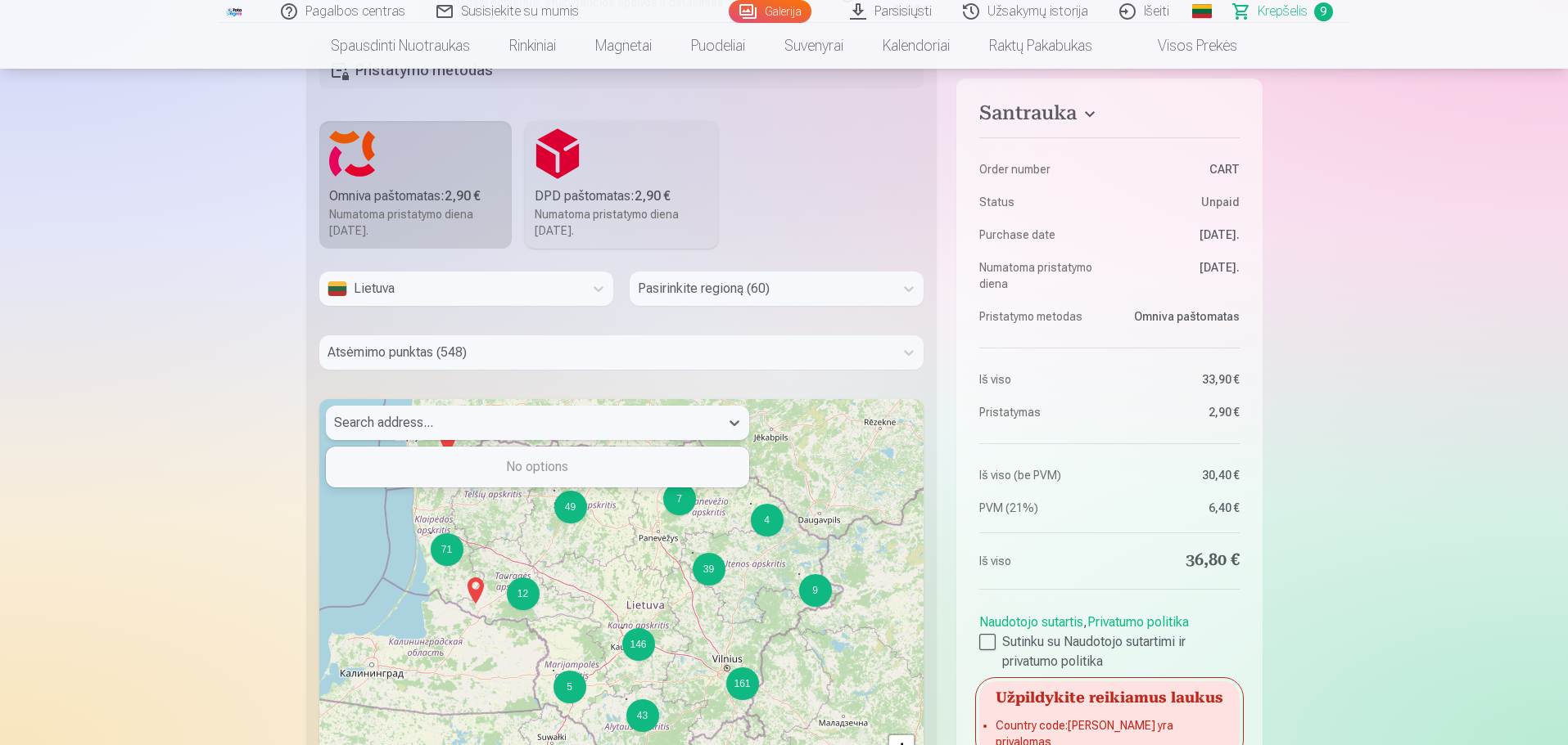
click at [557, 425] on div at bounding box center [522, 422] width 378 height 22
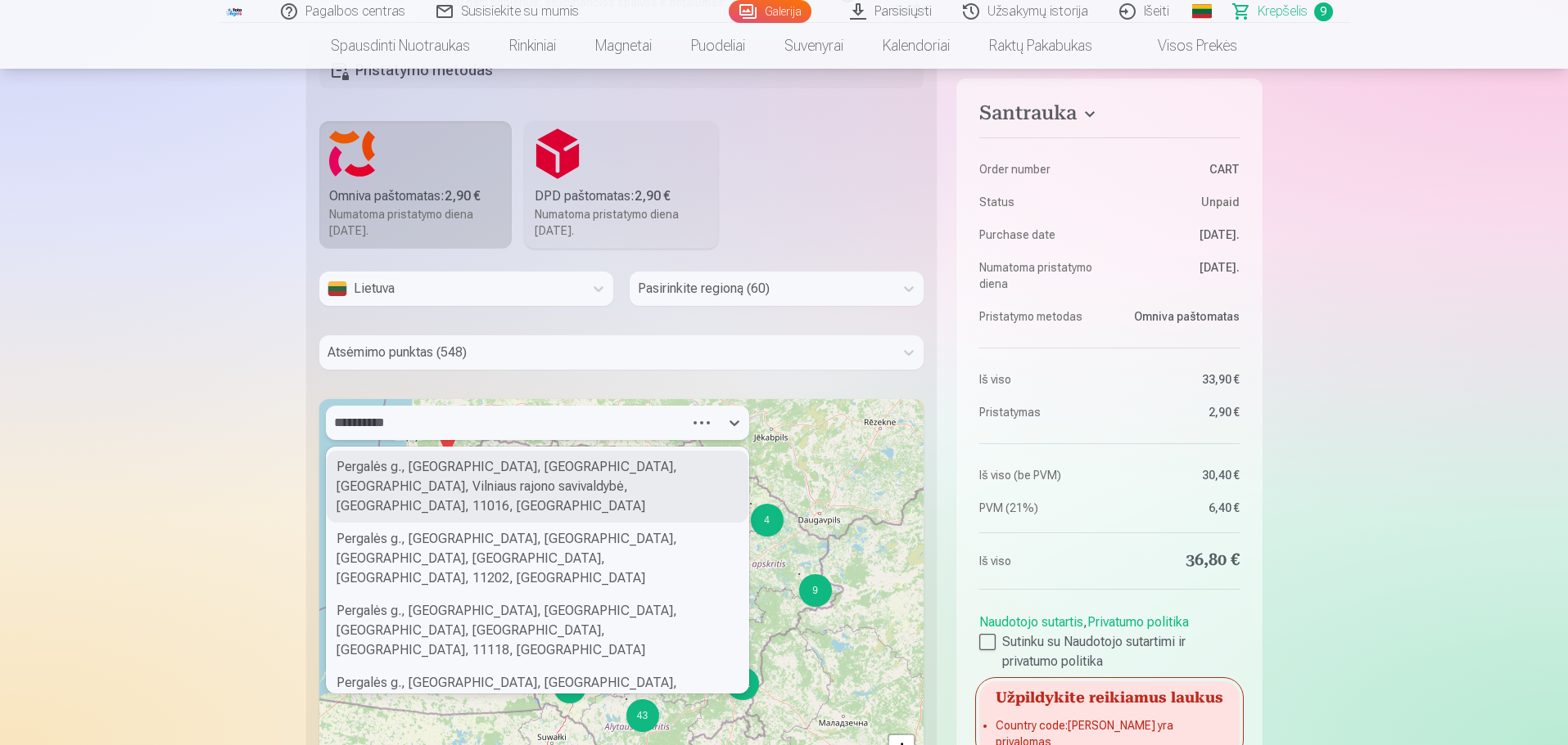
type input "**********"
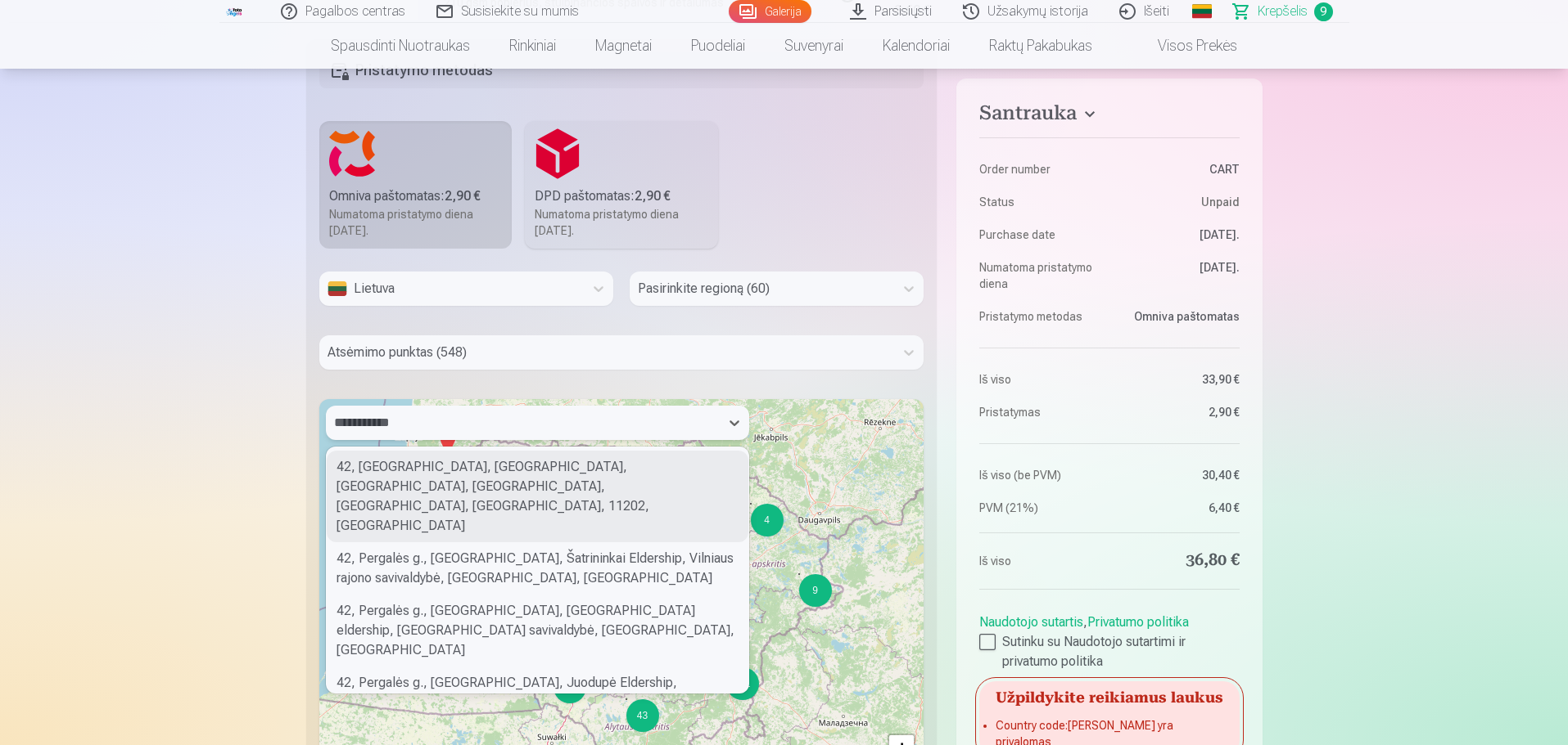
click at [542, 450] on div "42, Pergalės g., Naujosios Vilnios seniūnija, Vilnius, Šatrininkai Eldership, V…" at bounding box center [537, 497] width 422 height 92
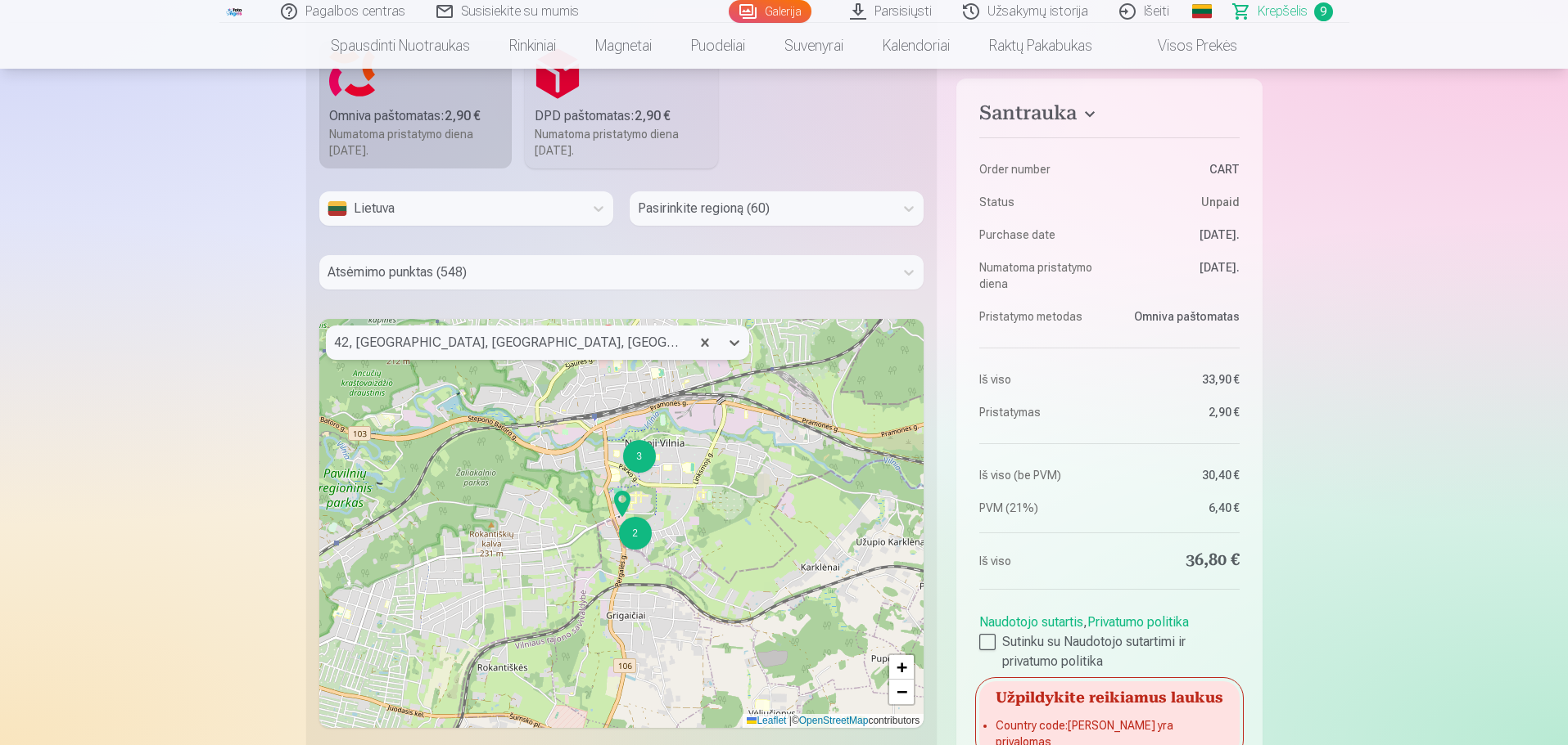
scroll to position [654, 0]
click at [644, 450] on div "2" at bounding box center [635, 532] width 32 height 32
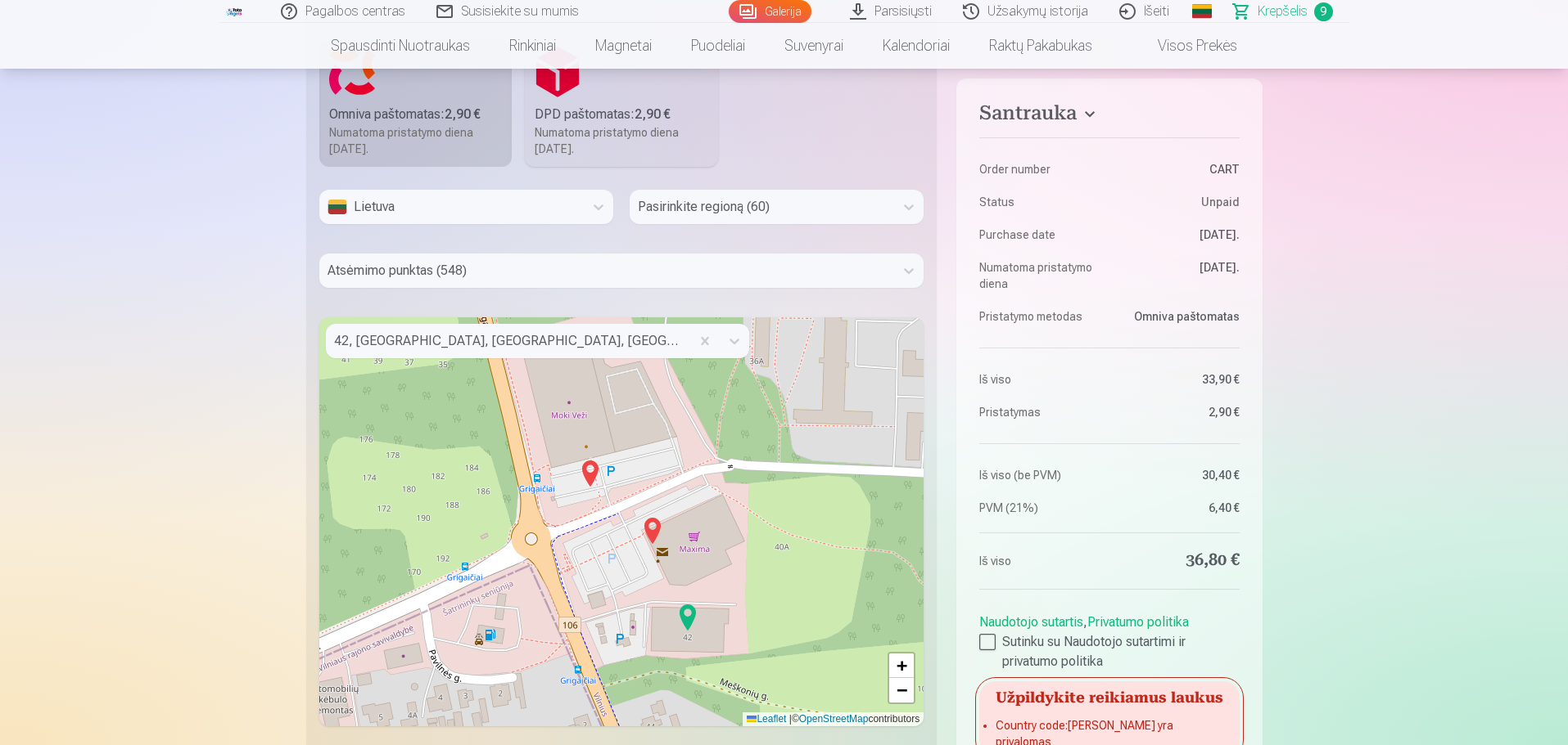
click at [652, 450] on img at bounding box center [652, 531] width 26 height 40
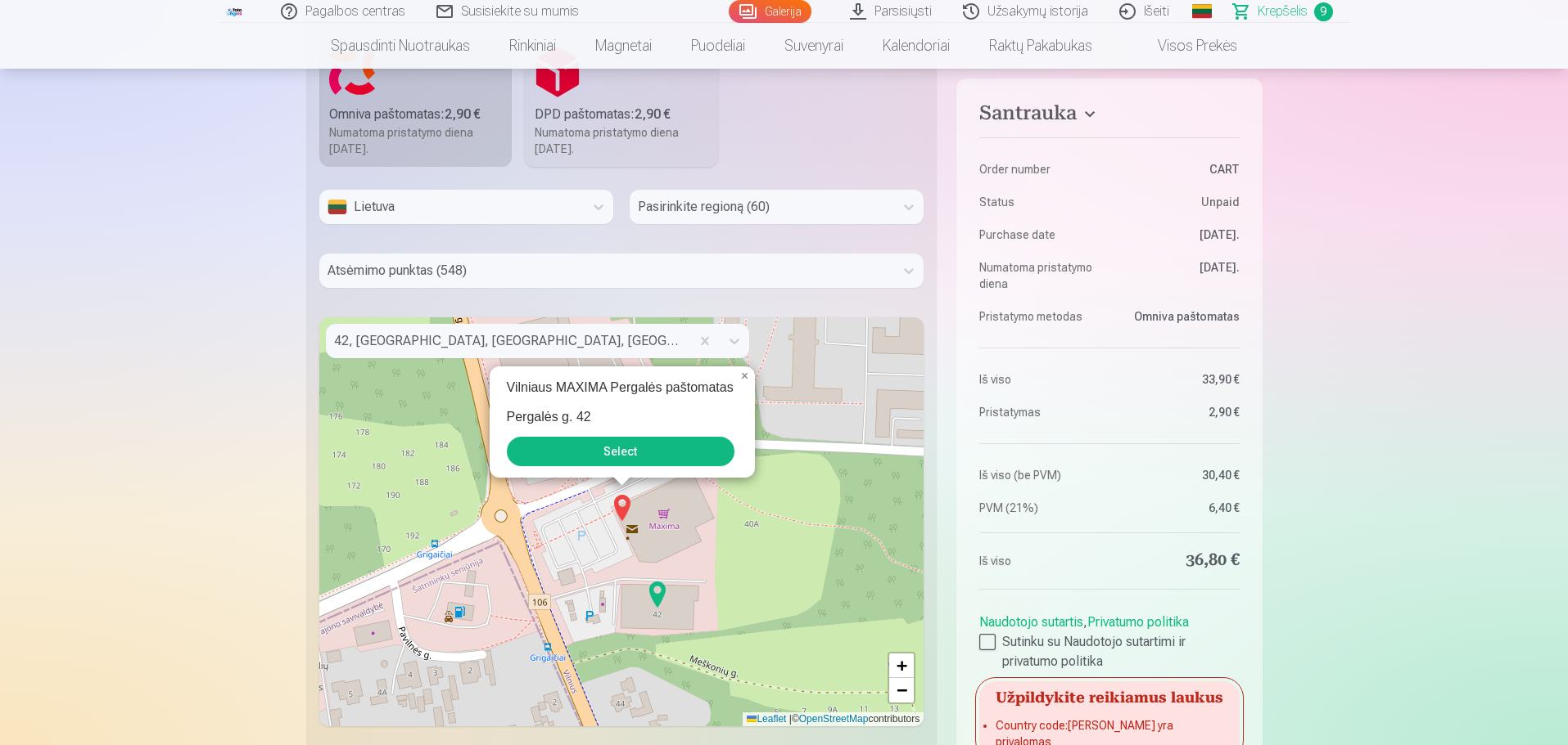
click at [661, 448] on button "Select" at bounding box center [620, 451] width 227 height 30
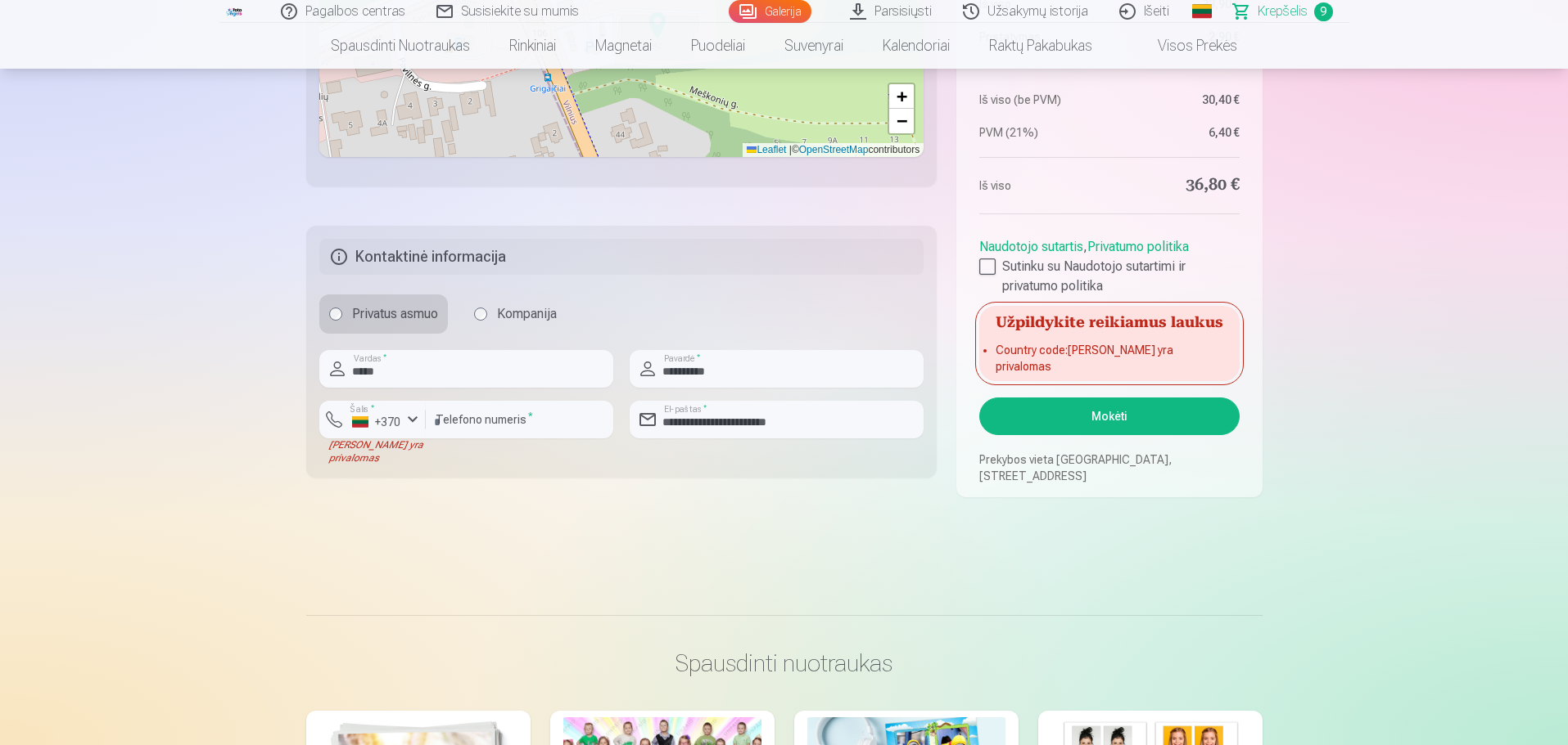
scroll to position [1228, 0]
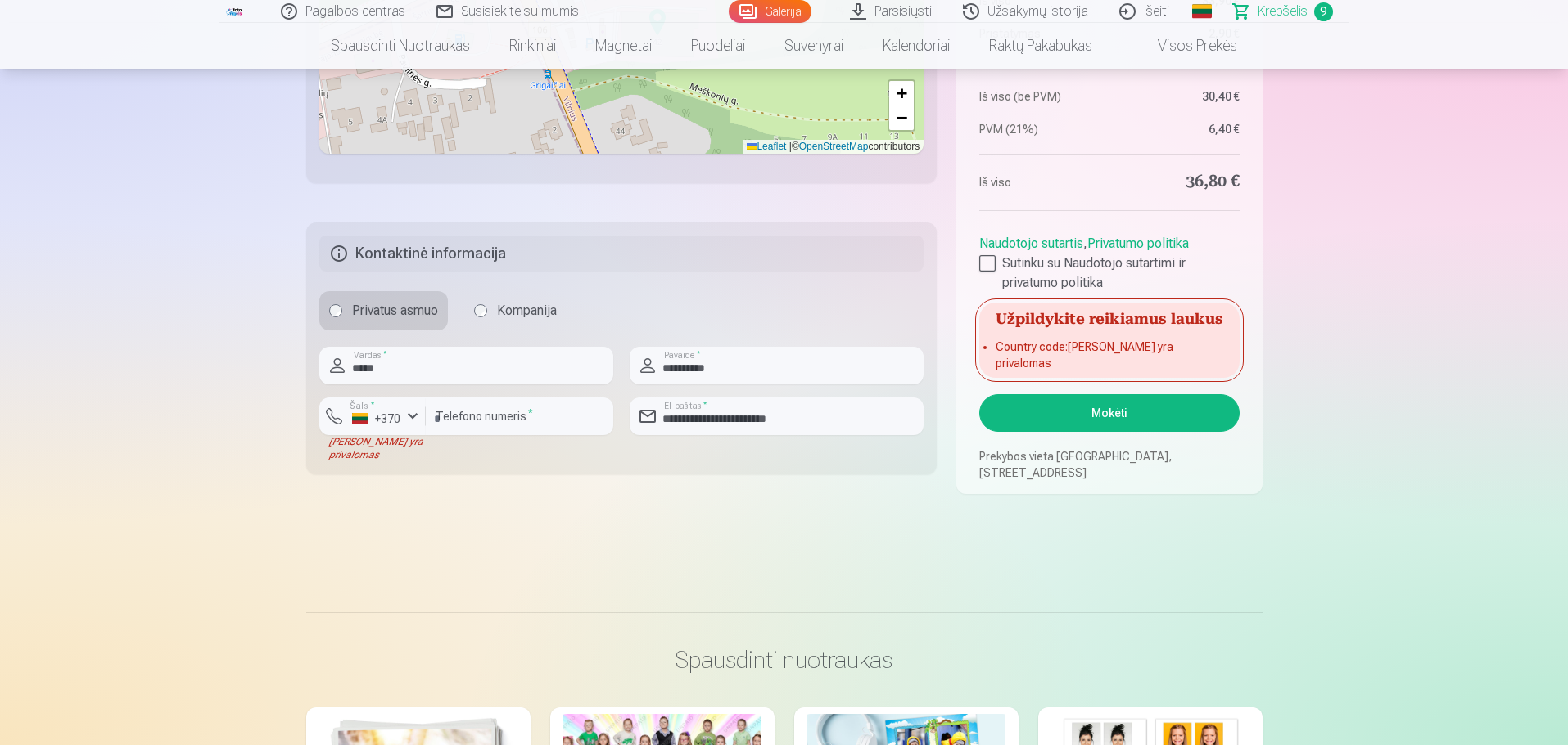
click at [1043, 404] on button "Mokėti" at bounding box center [1109, 413] width 260 height 38
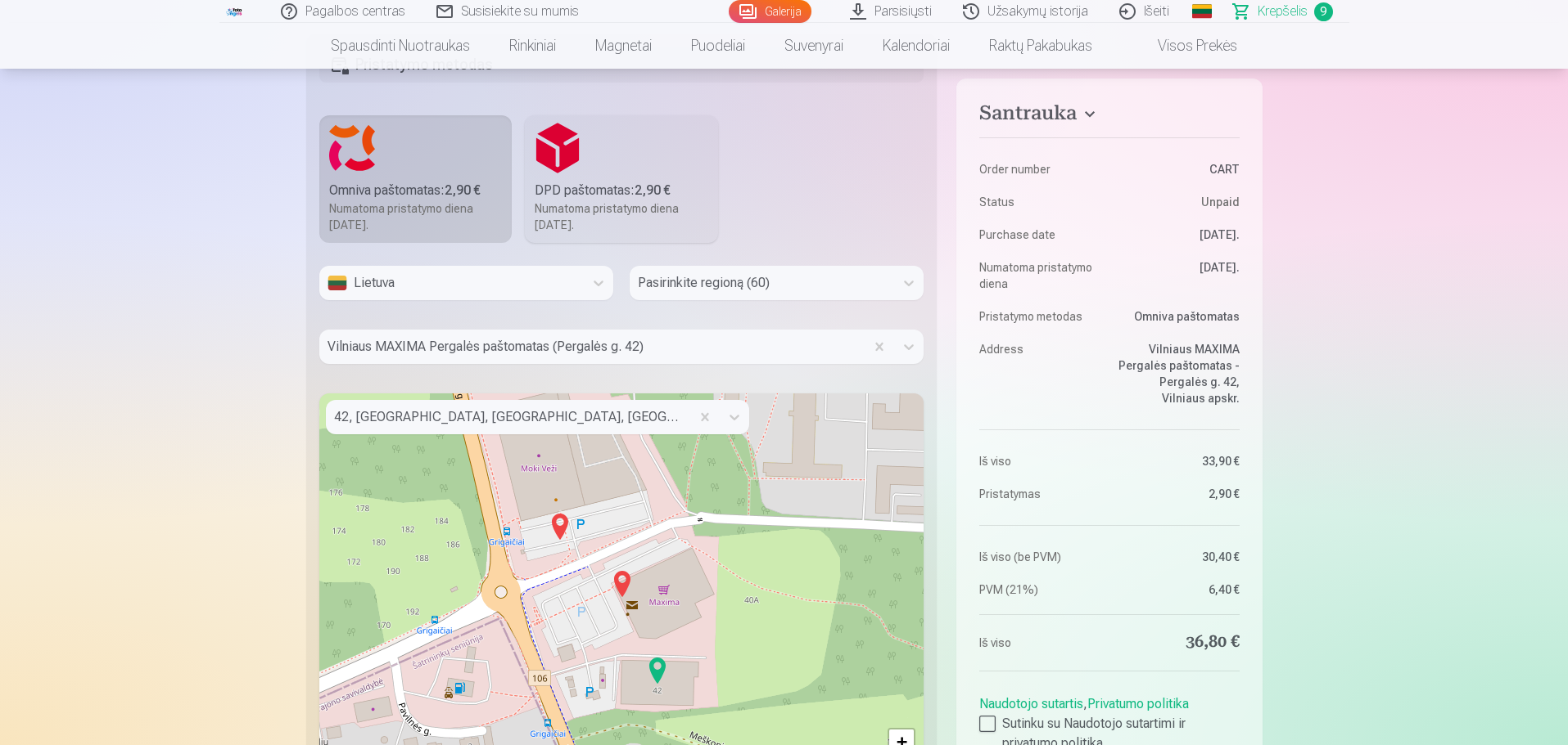
scroll to position [572, 0]
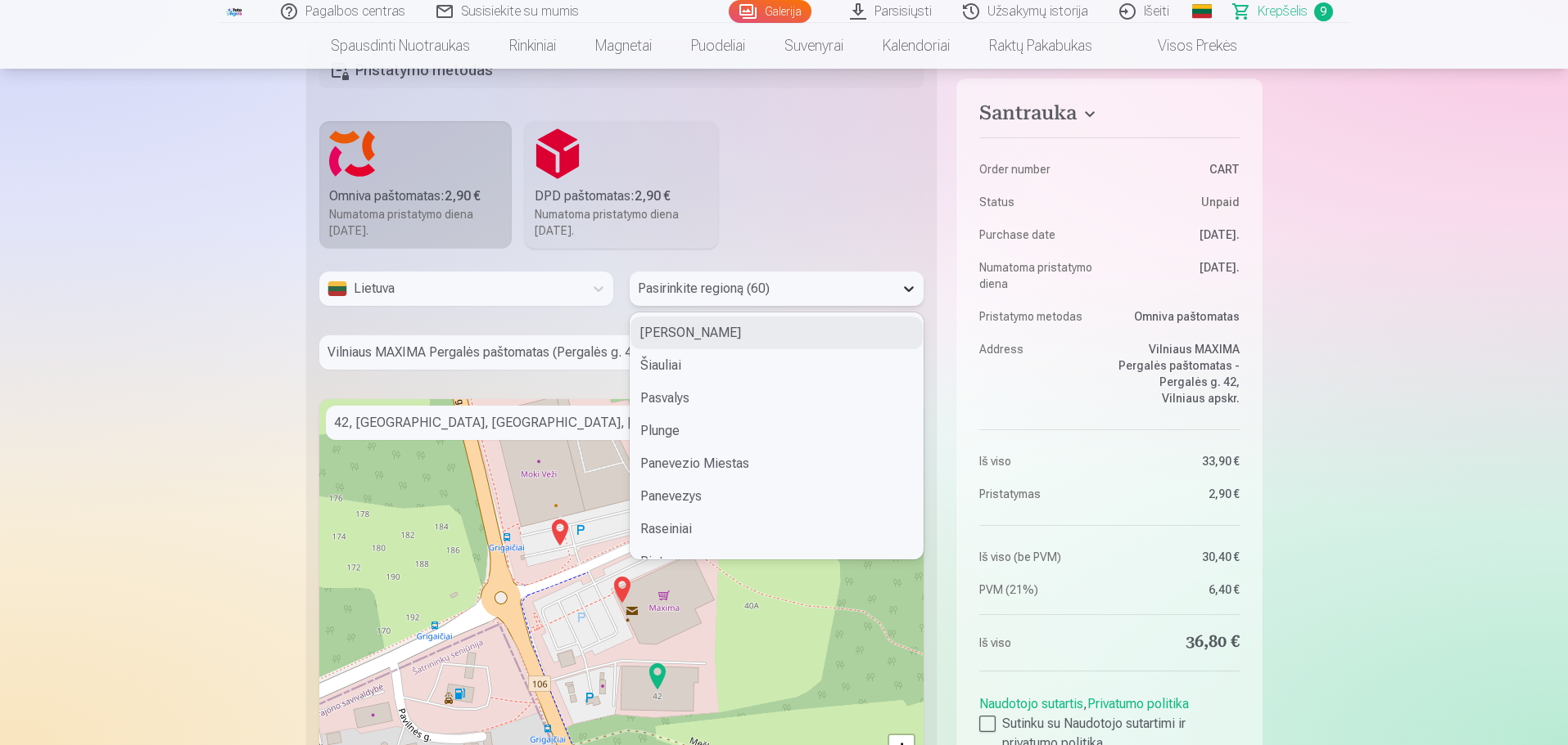
click at [911, 288] on icon at bounding box center [908, 289] width 10 height 5
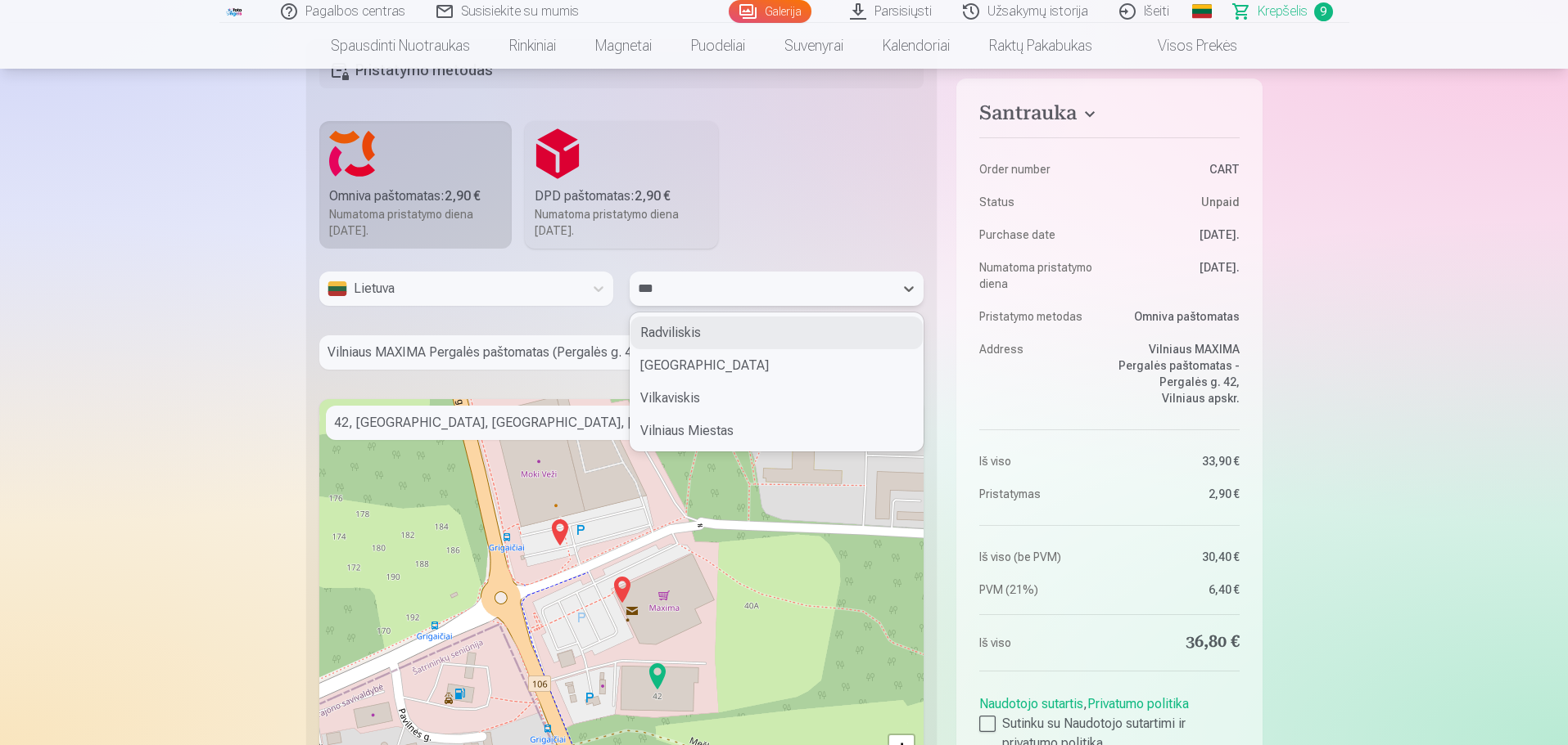
type input "****"
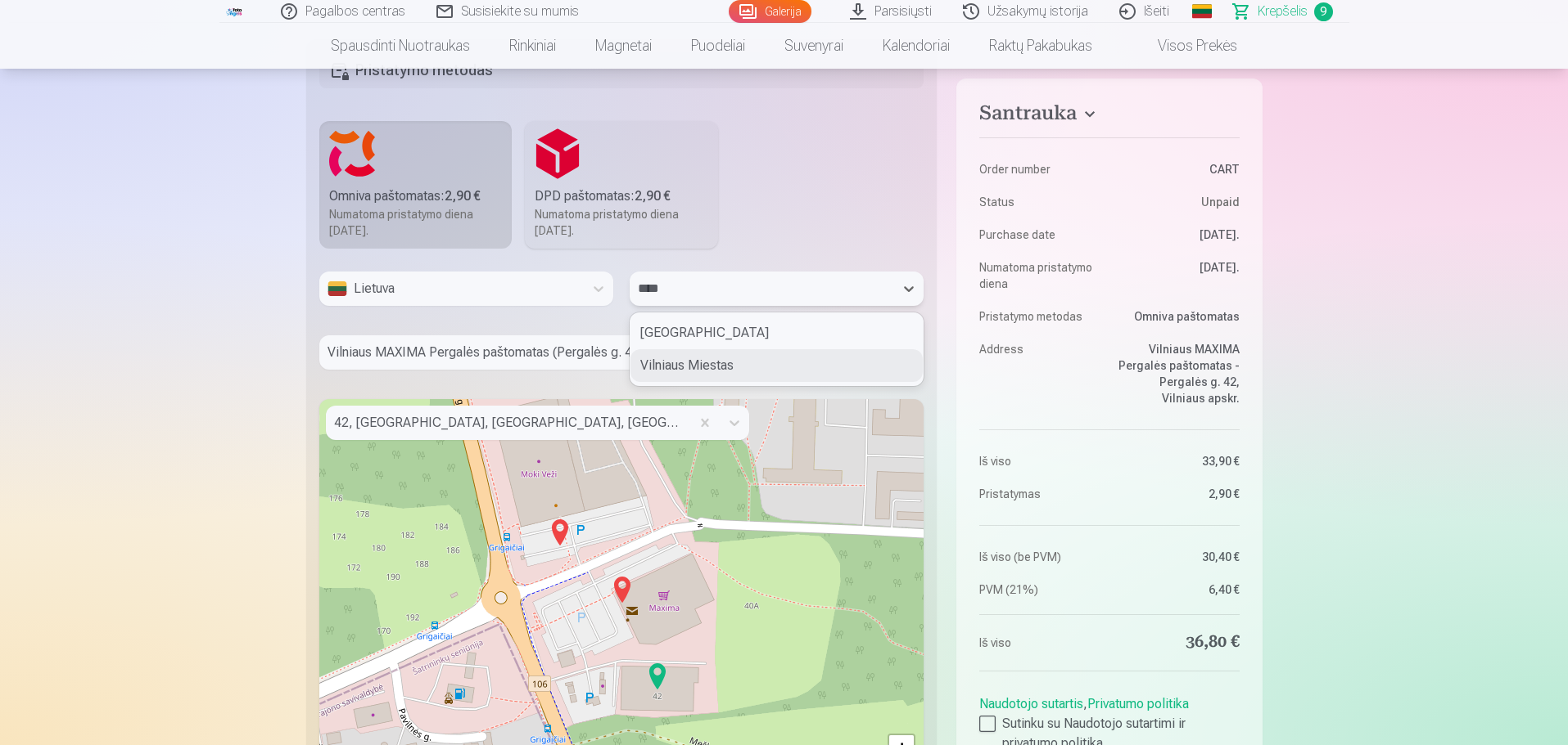
click at [832, 354] on div "Vilniaus Miestas" at bounding box center [776, 366] width 292 height 32
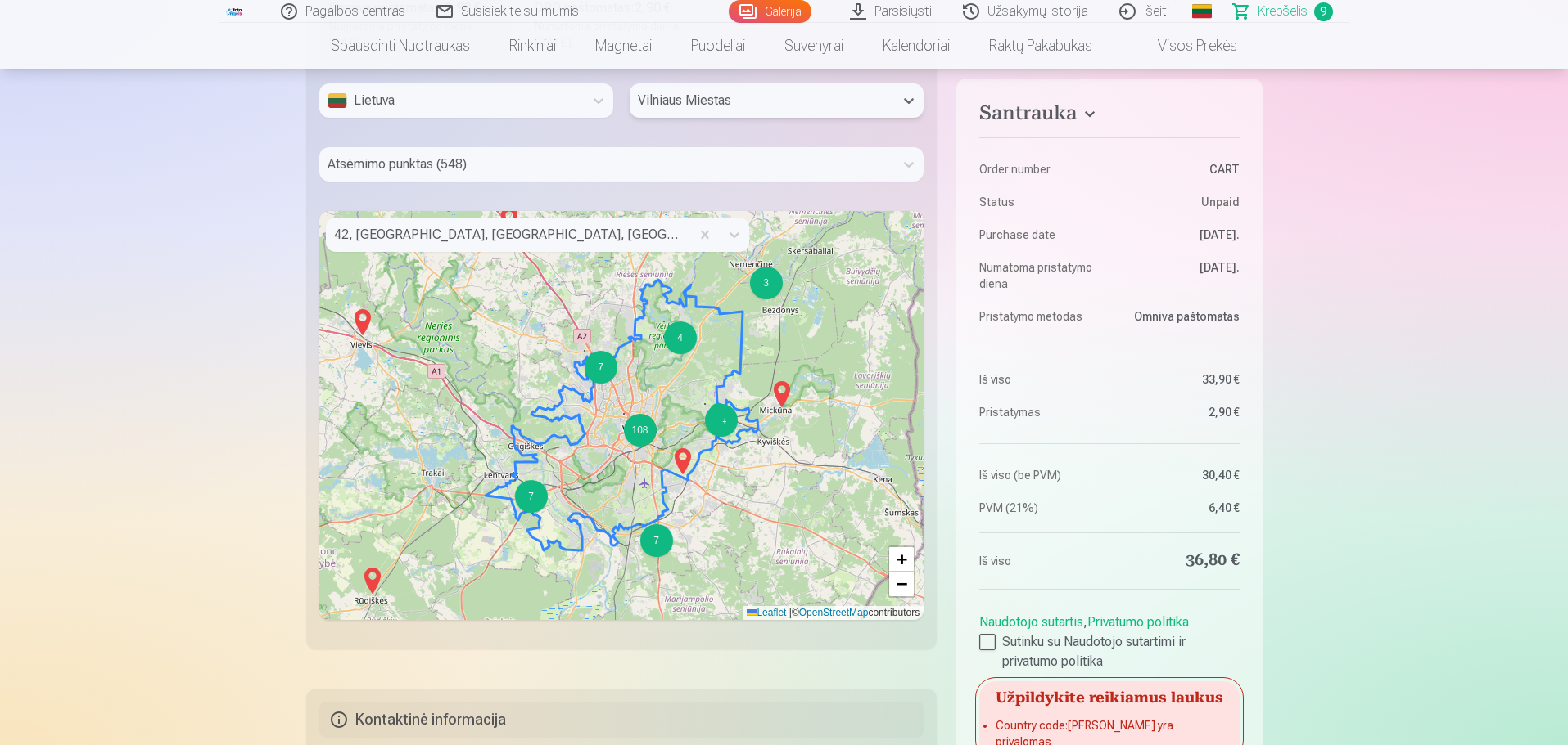
scroll to position [1064, 0]
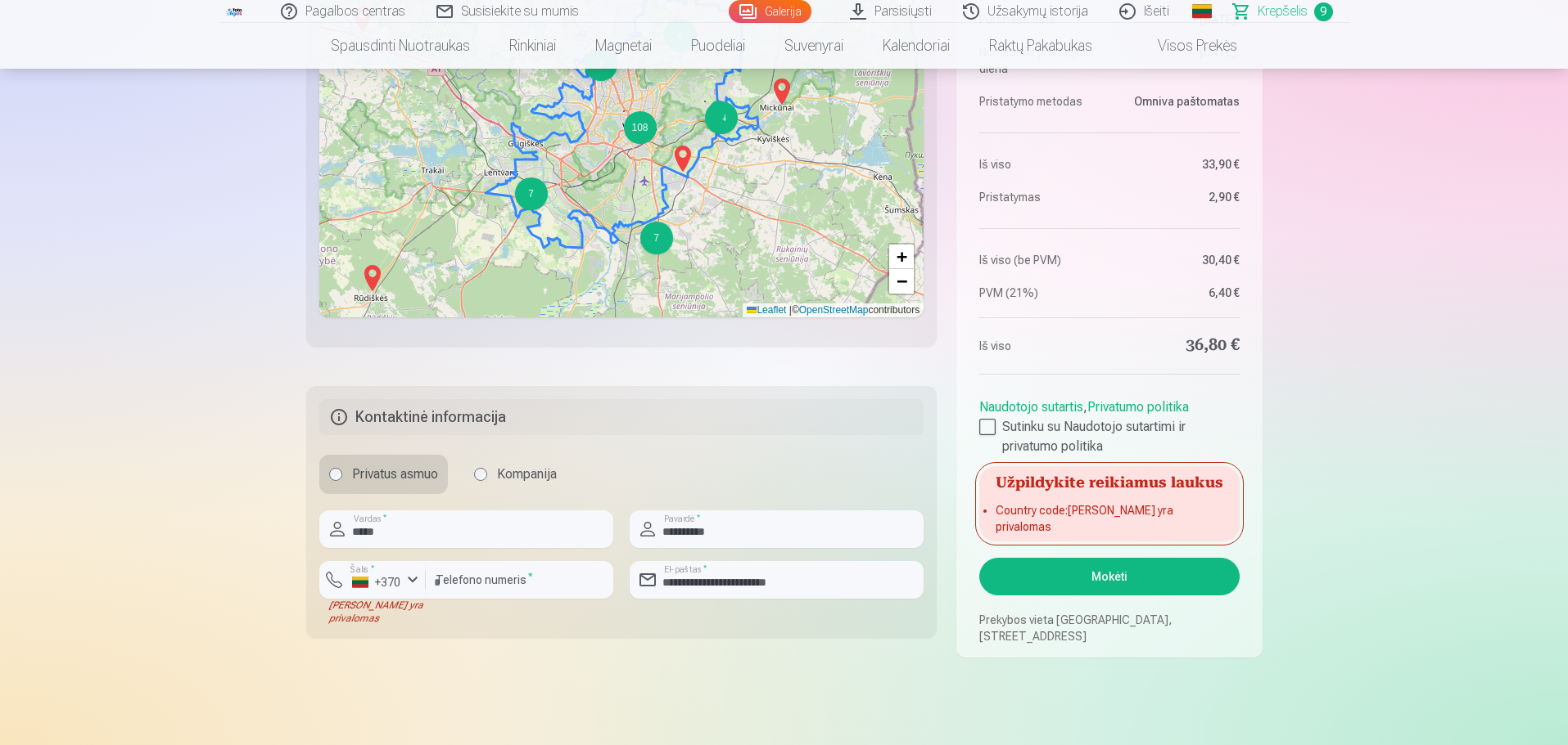
click at [1043, 450] on button "Mokėti" at bounding box center [1109, 577] width 260 height 38
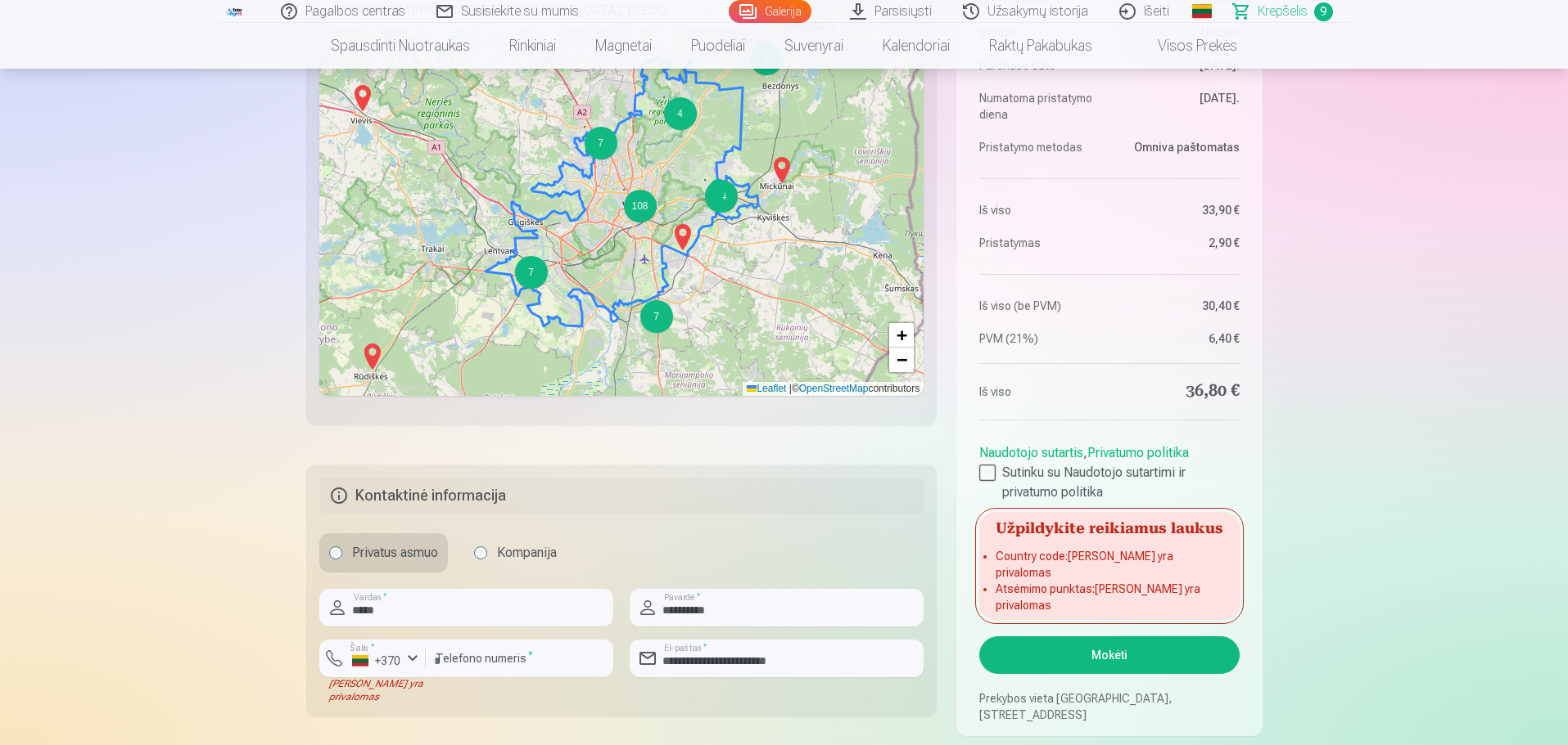
scroll to position [654, 0]
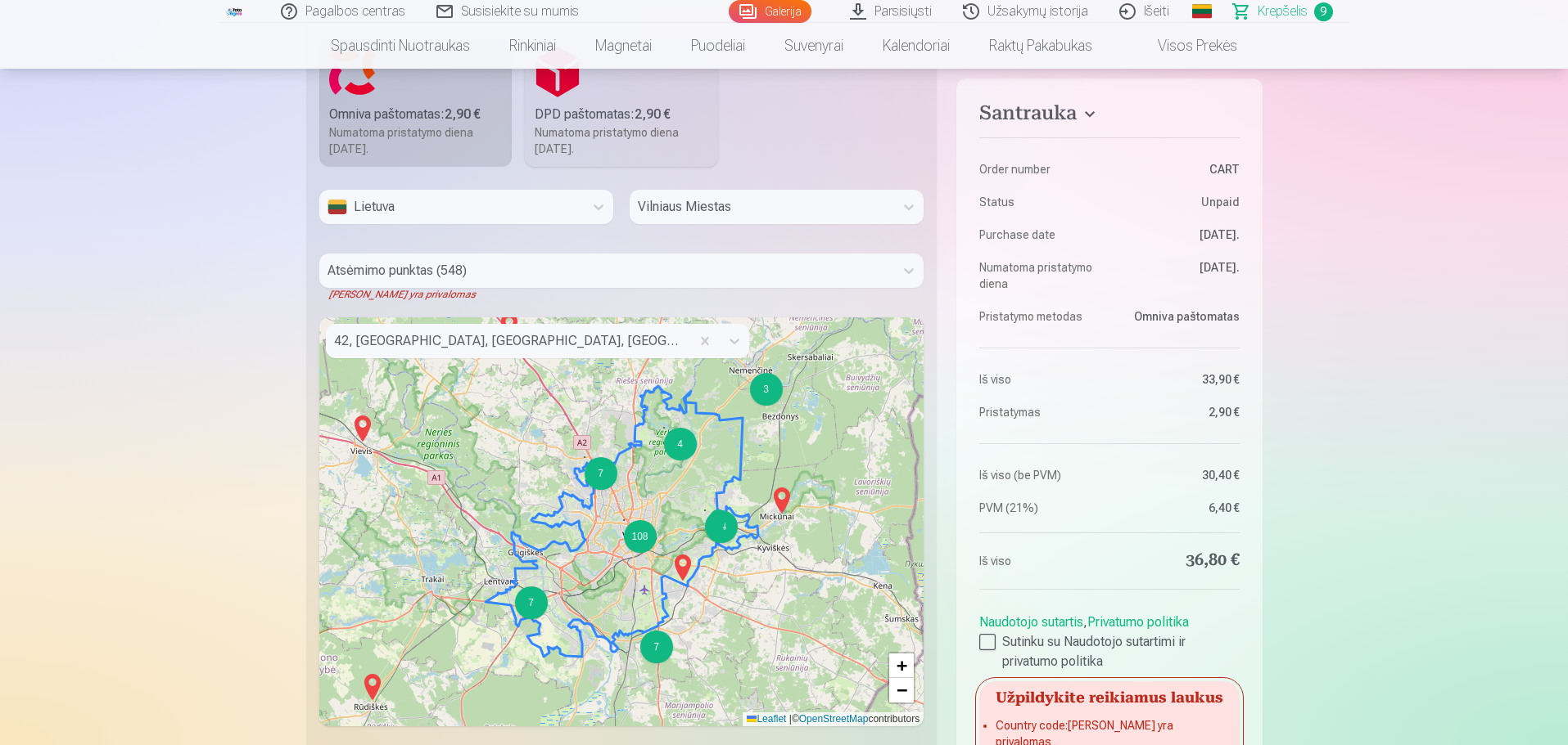
click at [638, 271] on div at bounding box center [607, 271] width 559 height 22
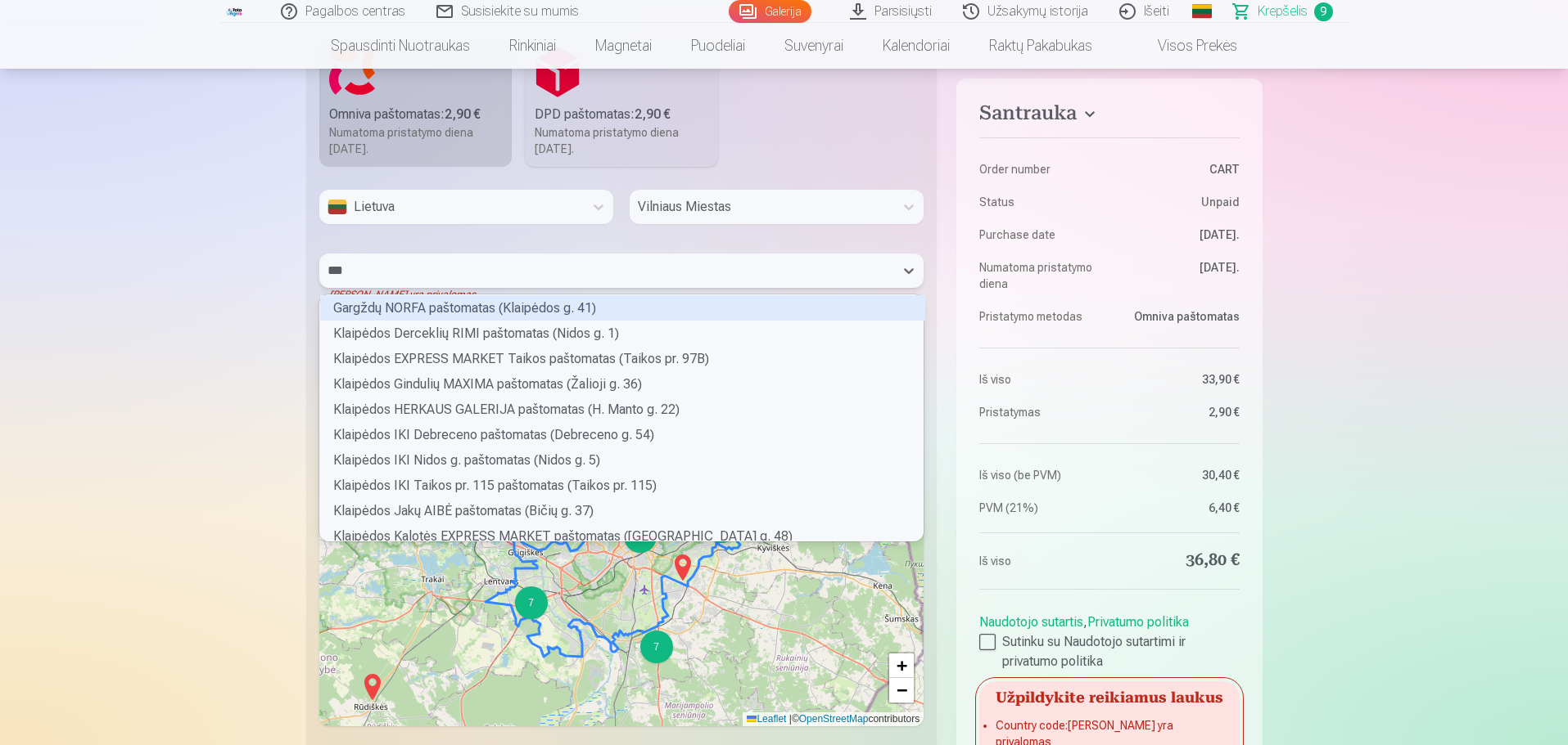
scroll to position [72, 599]
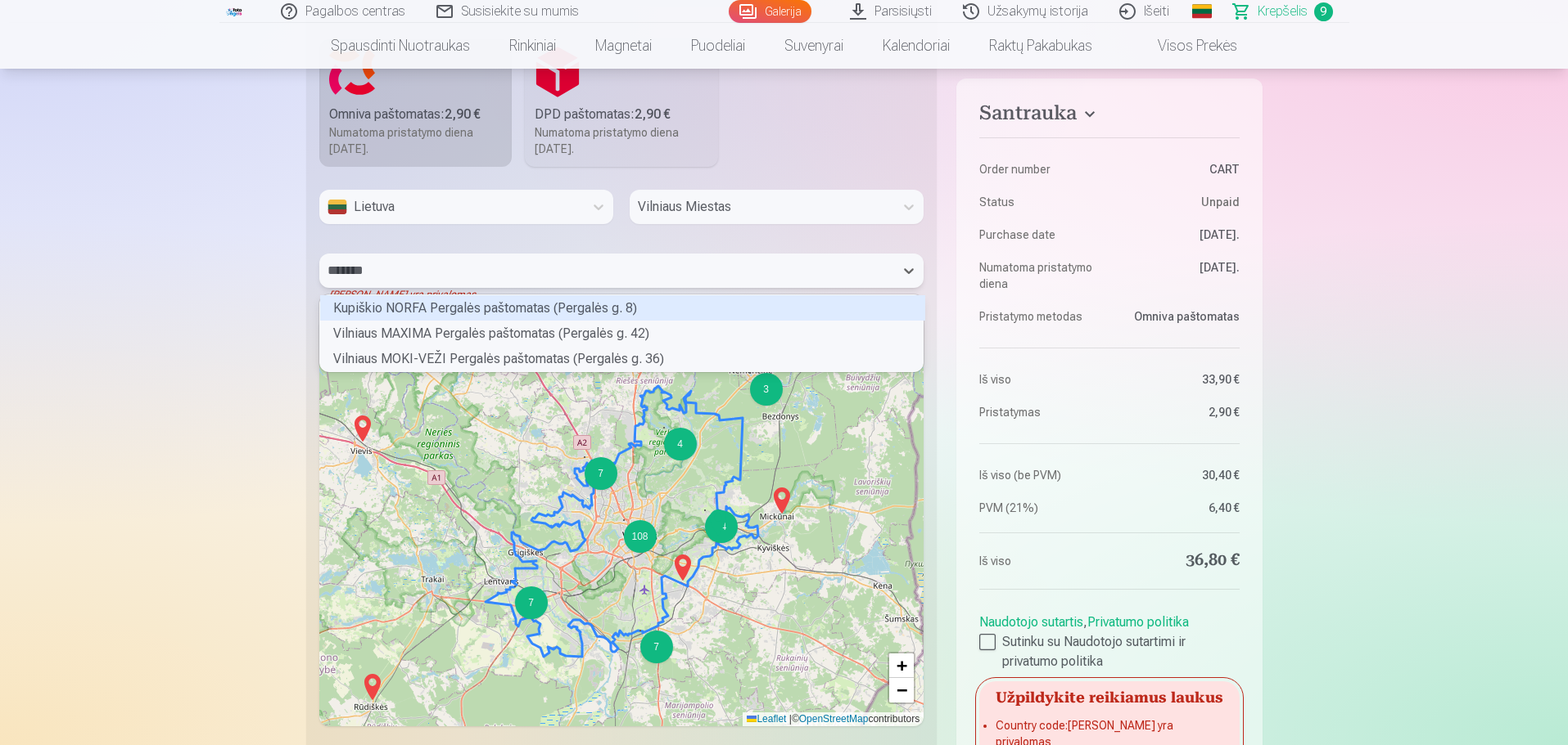
type input "********"
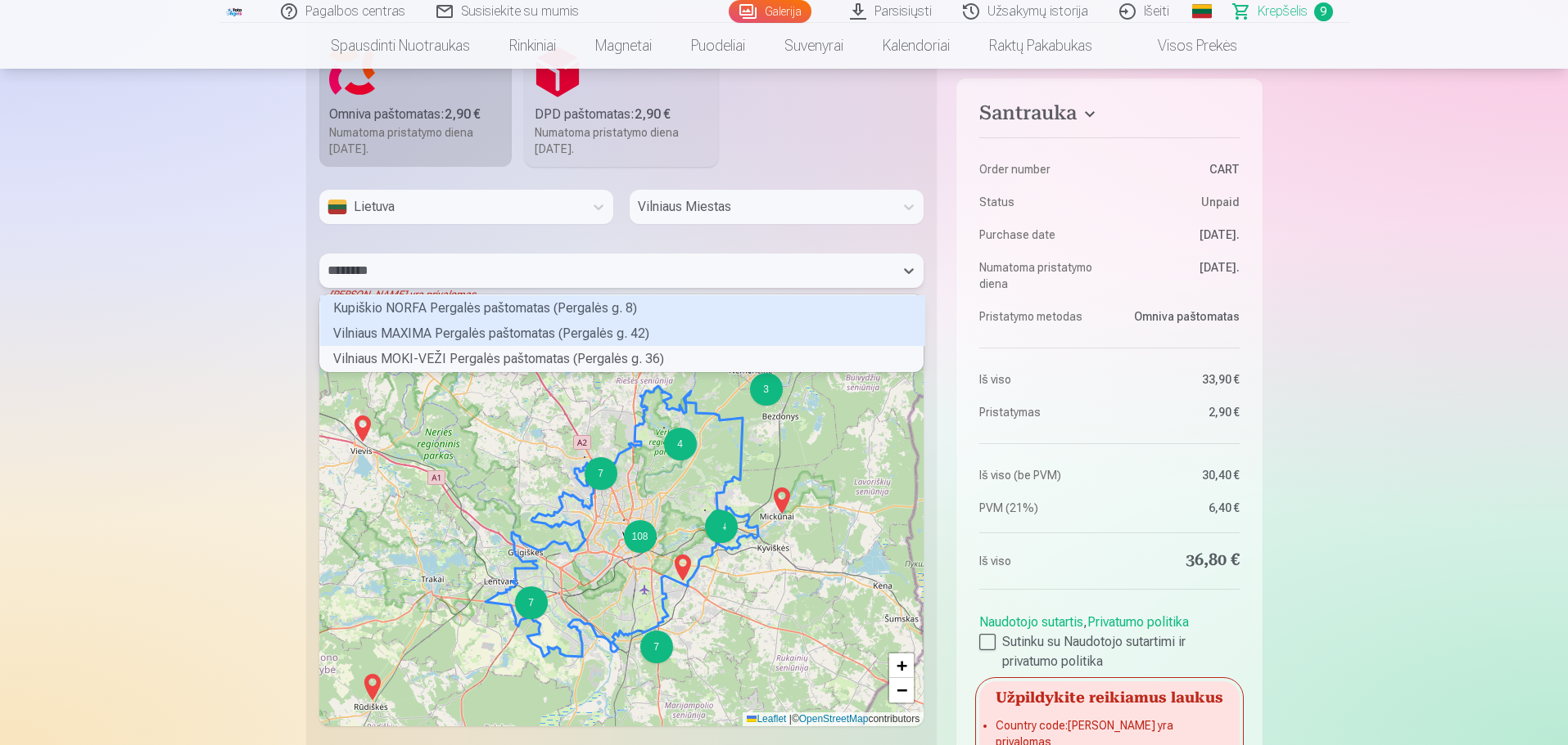
click at [614, 336] on div "Vilniaus MAXIMA Pergalės paštomatas (Pergalės g. 42)" at bounding box center [622, 333] width 605 height 25
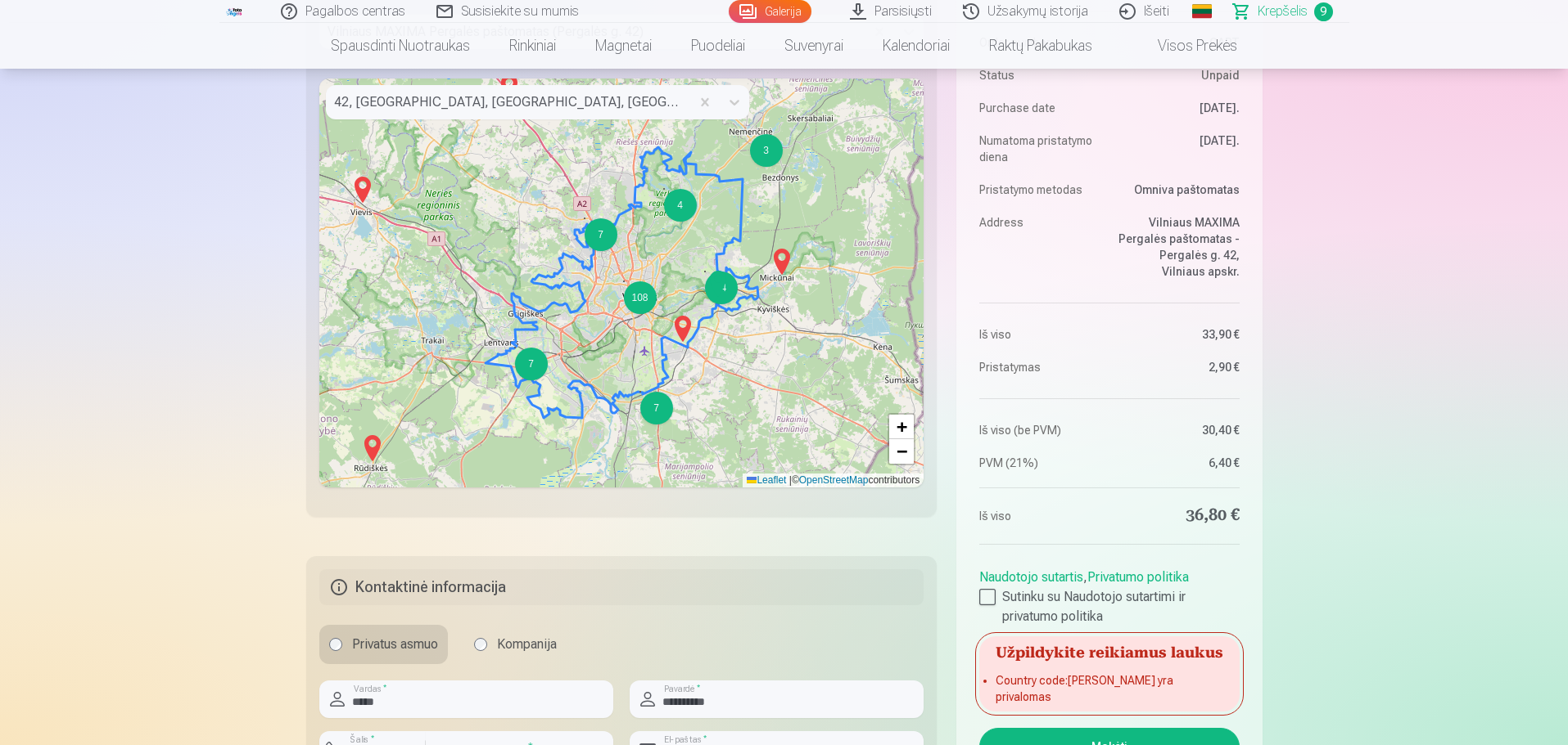
scroll to position [1146, 0]
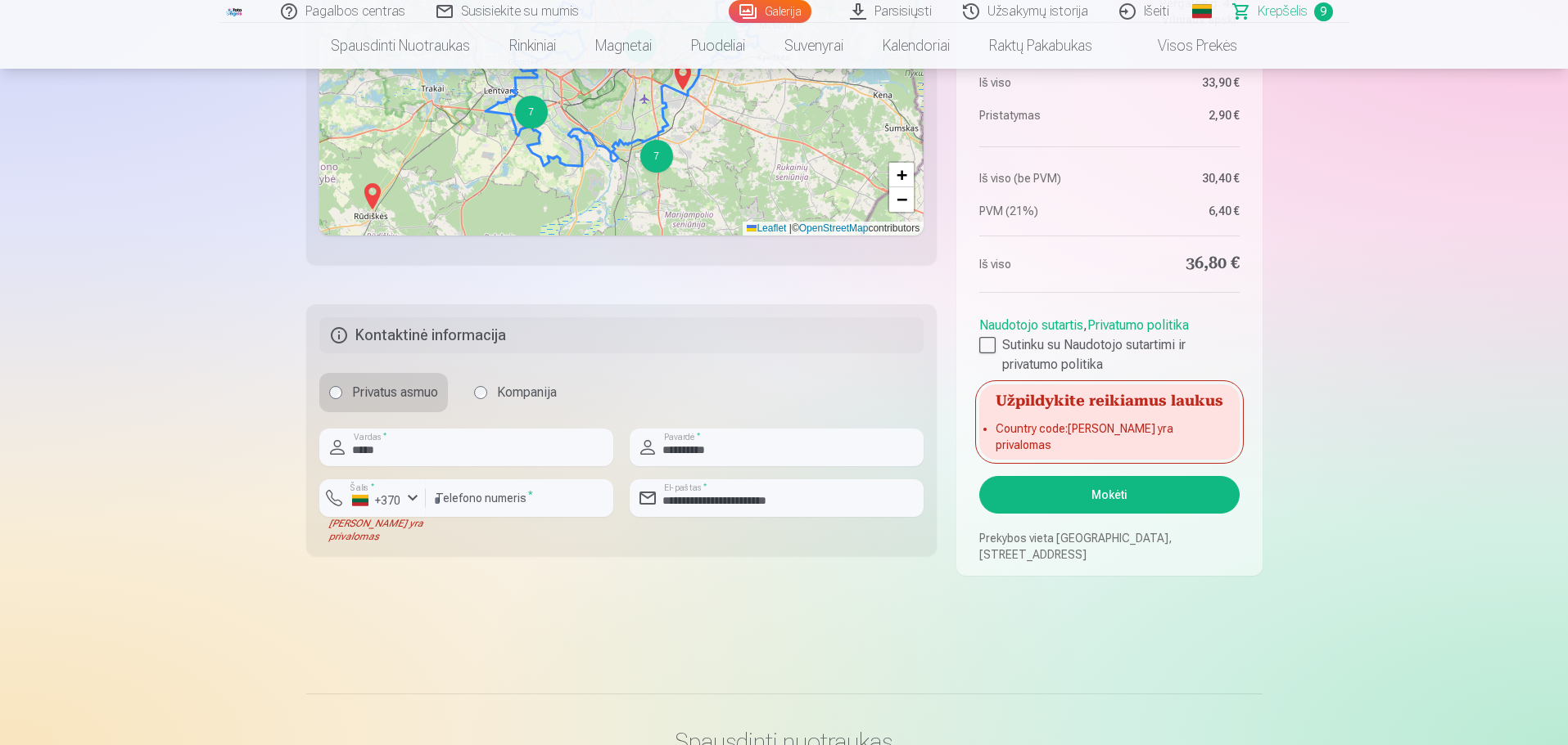
click at [422, 450] on div "[PERSON_NAME] yra privalomas" at bounding box center [372, 529] width 106 height 26
click at [1043, 450] on button "Mokėti" at bounding box center [1109, 495] width 260 height 38
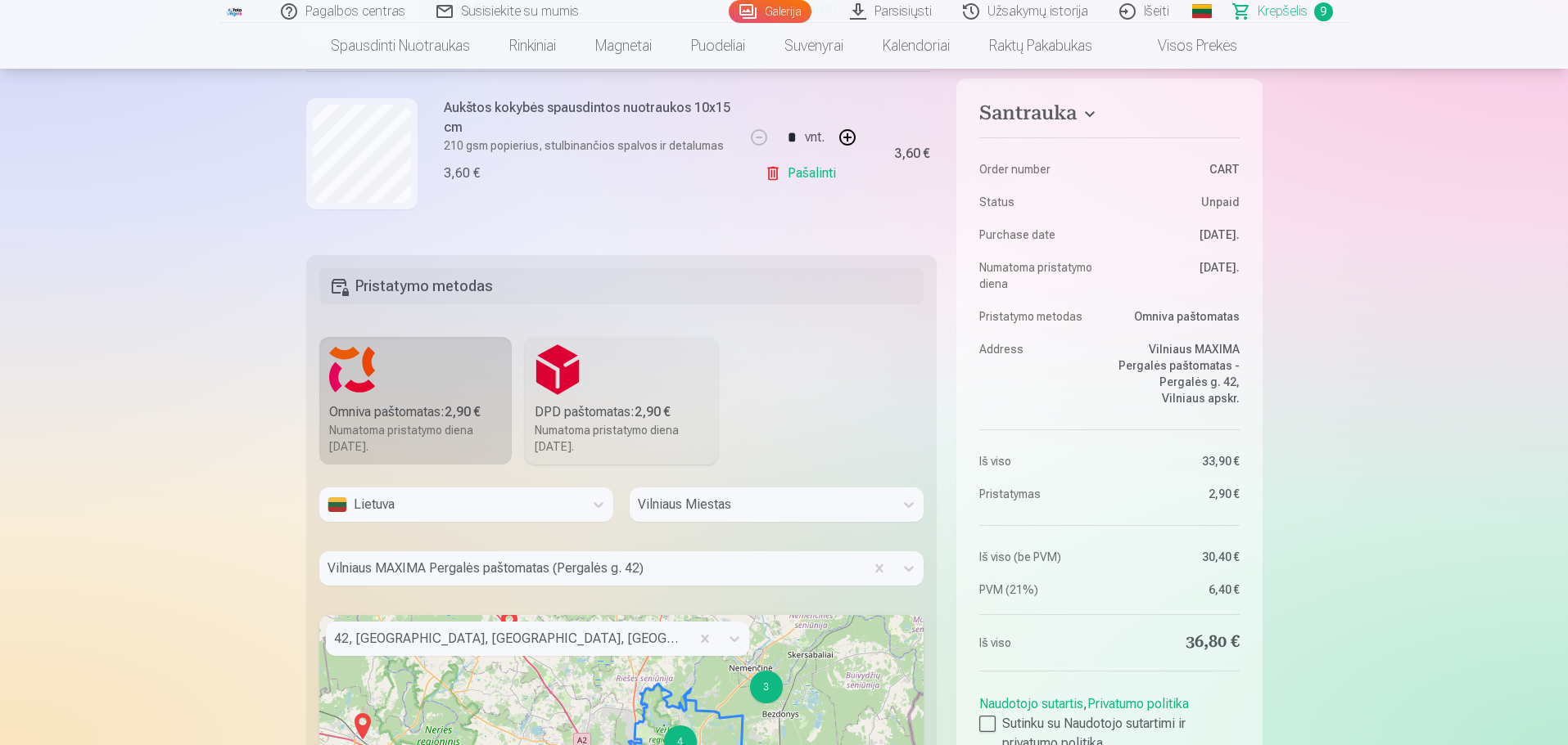
scroll to position [409, 0]
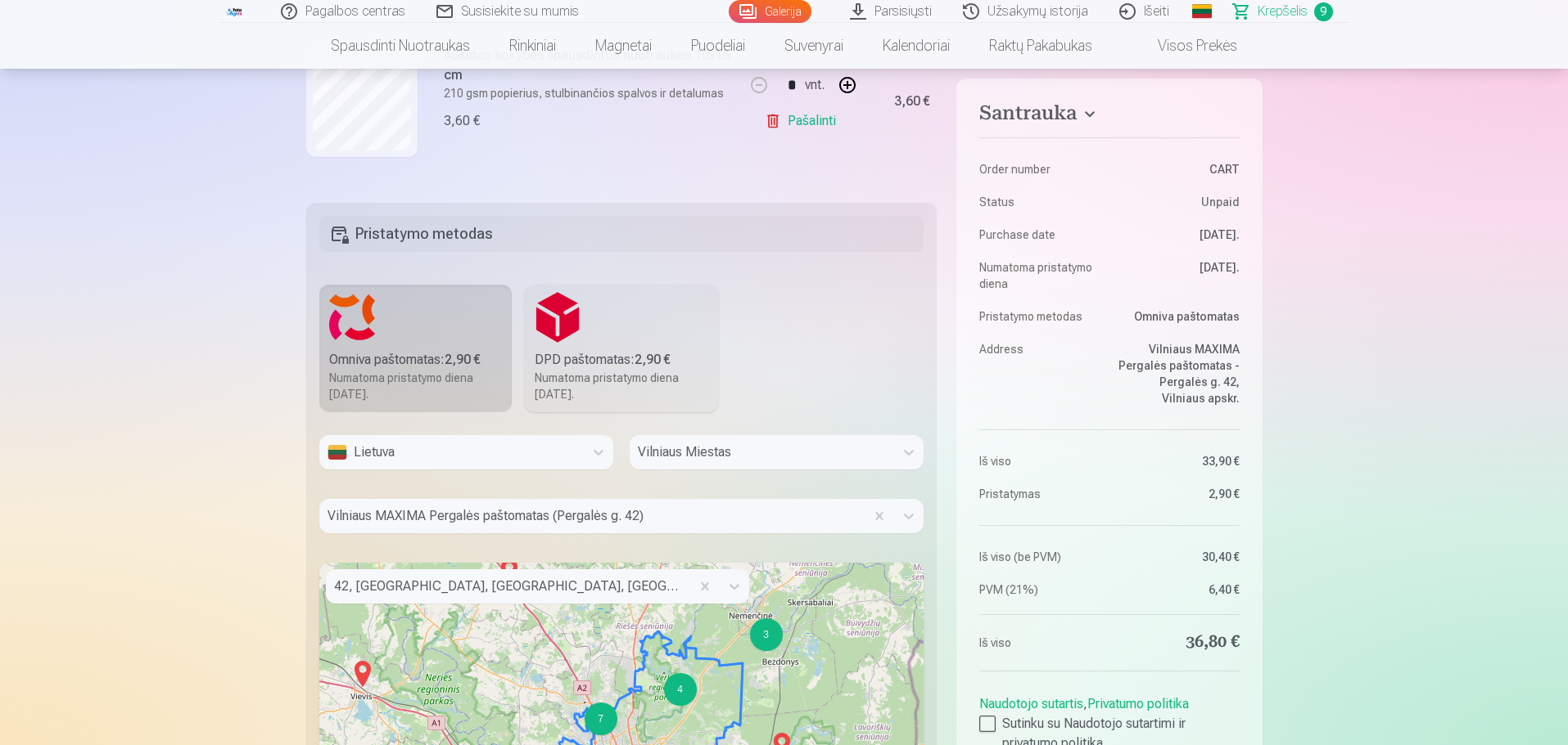
click at [562, 233] on h5 "Pristatymo metodas" at bounding box center [621, 234] width 605 height 36
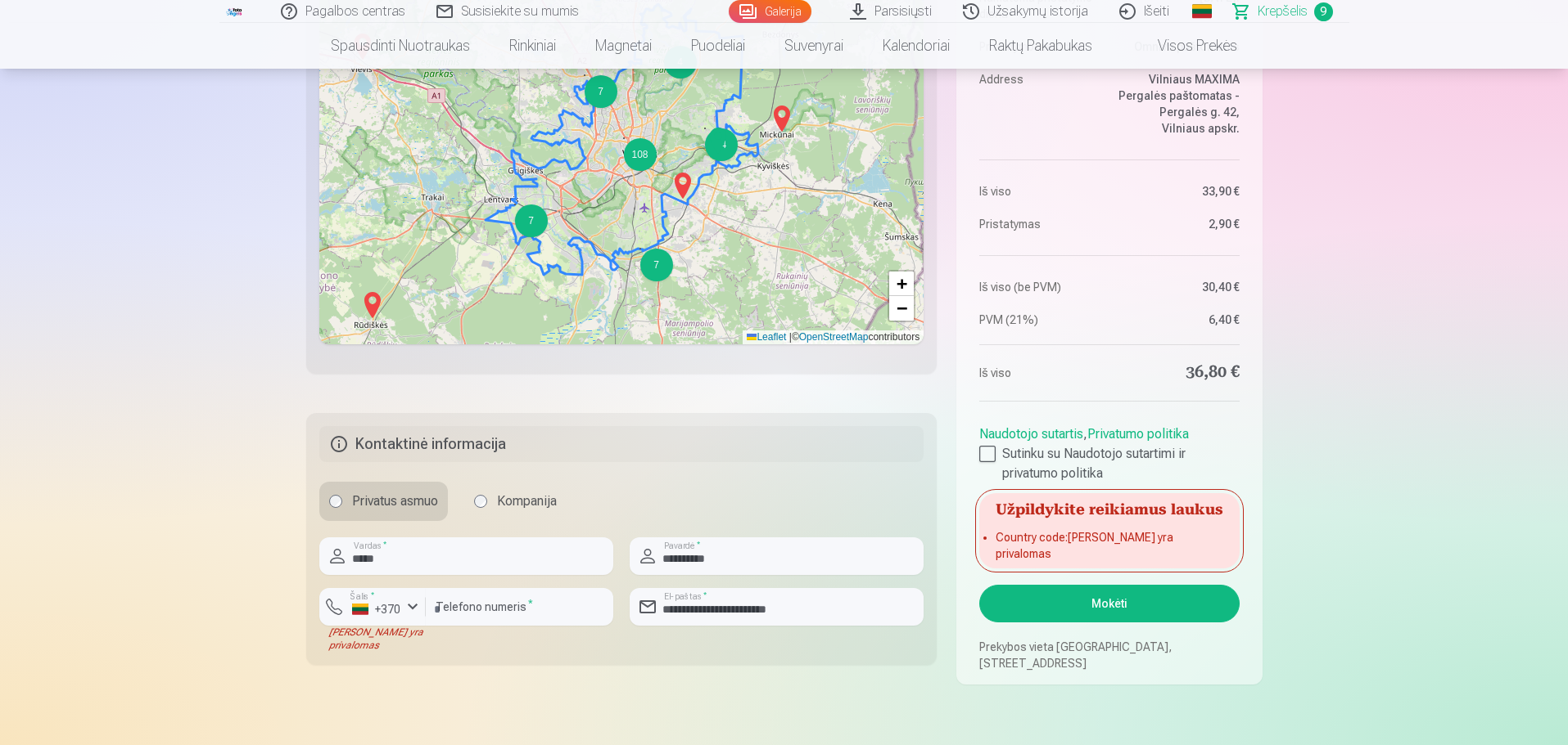
scroll to position [1064, 0]
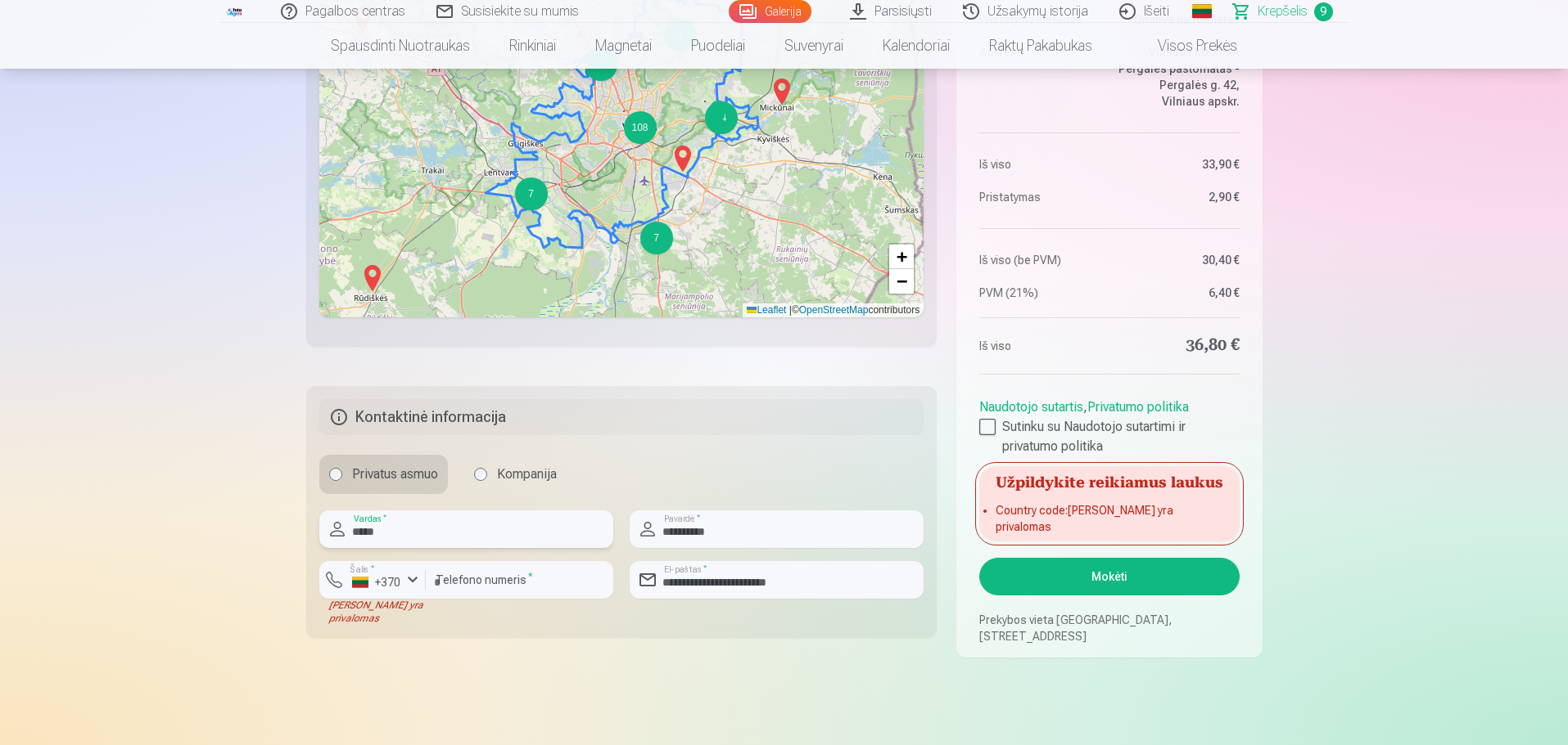
click at [537, 450] on input "*****" at bounding box center [466, 529] width 294 height 38
drag, startPoint x: 761, startPoint y: 535, endPoint x: 754, endPoint y: 544, distance: 11.4
click at [761, 450] on input "**********" at bounding box center [776, 529] width 294 height 38
click at [573, 450] on input "*********" at bounding box center [519, 581] width 187 height 38
click at [423, 450] on div "[PERSON_NAME] yra privalomas" at bounding box center [372, 611] width 106 height 26
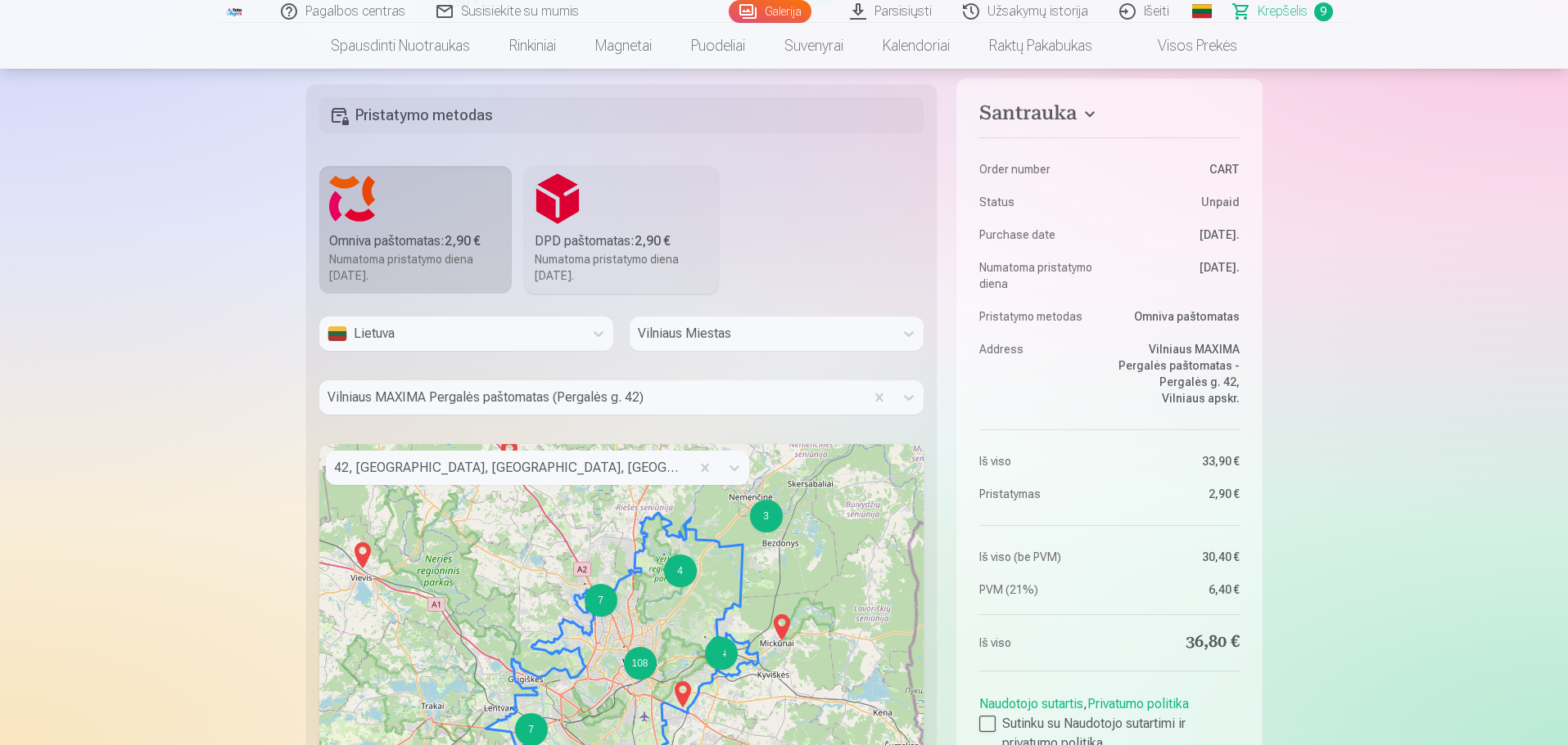
scroll to position [491, 0]
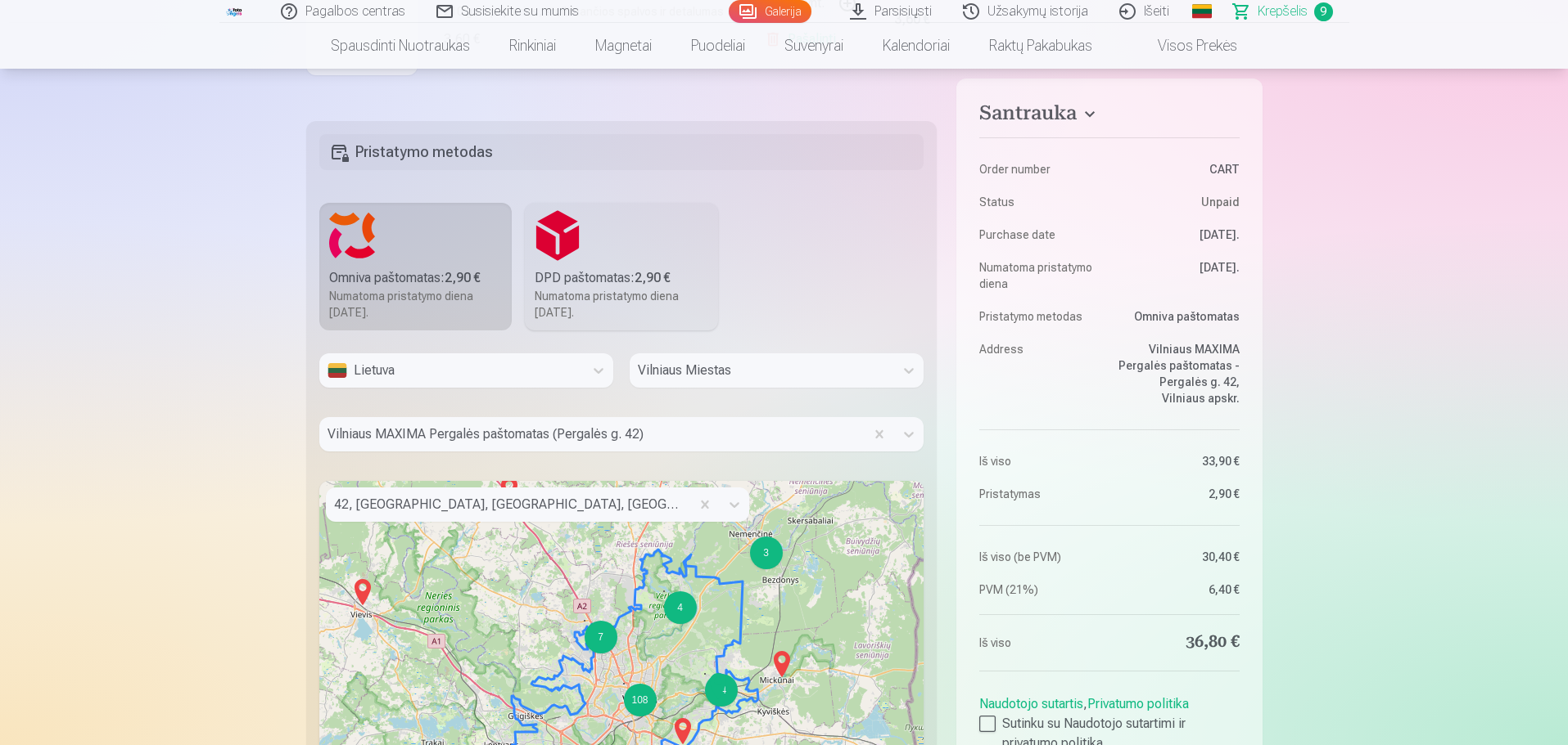
click at [717, 261] on fieldset "Pristatymo metodas Omniva paštomatas : 2,90 € Numatoma pristatymo diena 20.09.2…" at bounding box center [622, 520] width 631 height 799
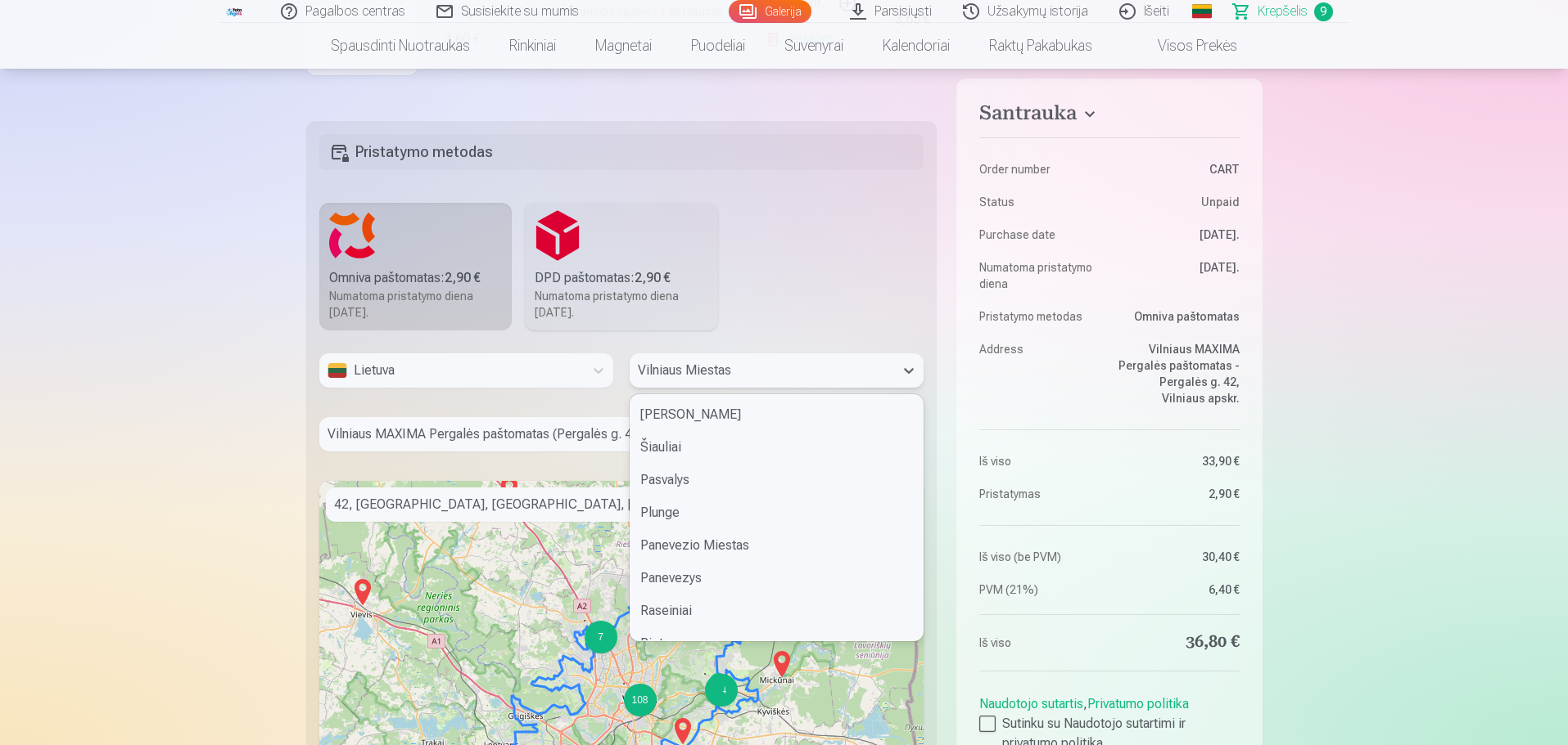
click at [753, 368] on div at bounding box center [762, 370] width 248 height 22
click at [707, 450] on div "Vilniaus Miestas" at bounding box center [776, 614] width 292 height 32
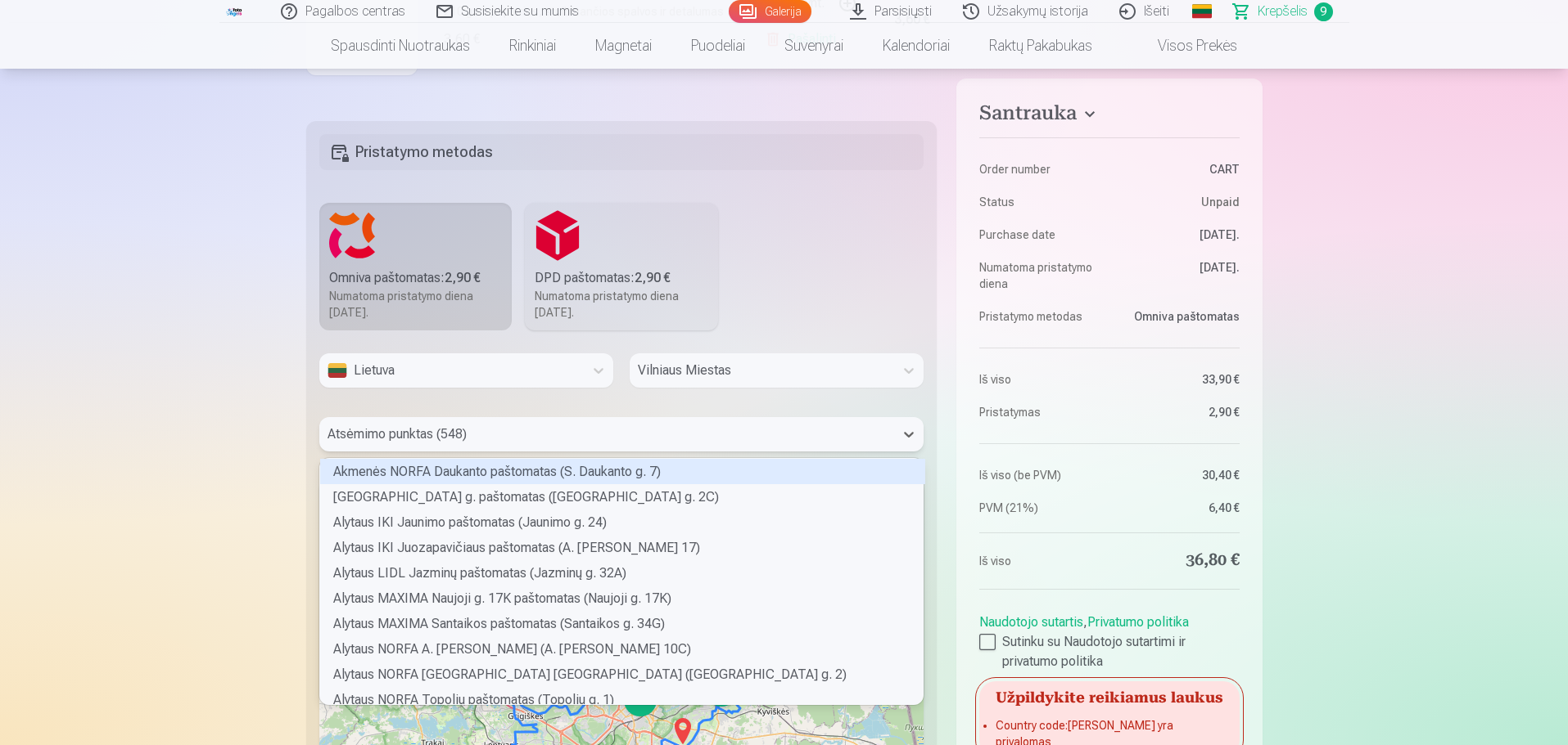
click at [751, 447] on div "Atsėmimo punktas (548)" at bounding box center [607, 434] width 575 height 34
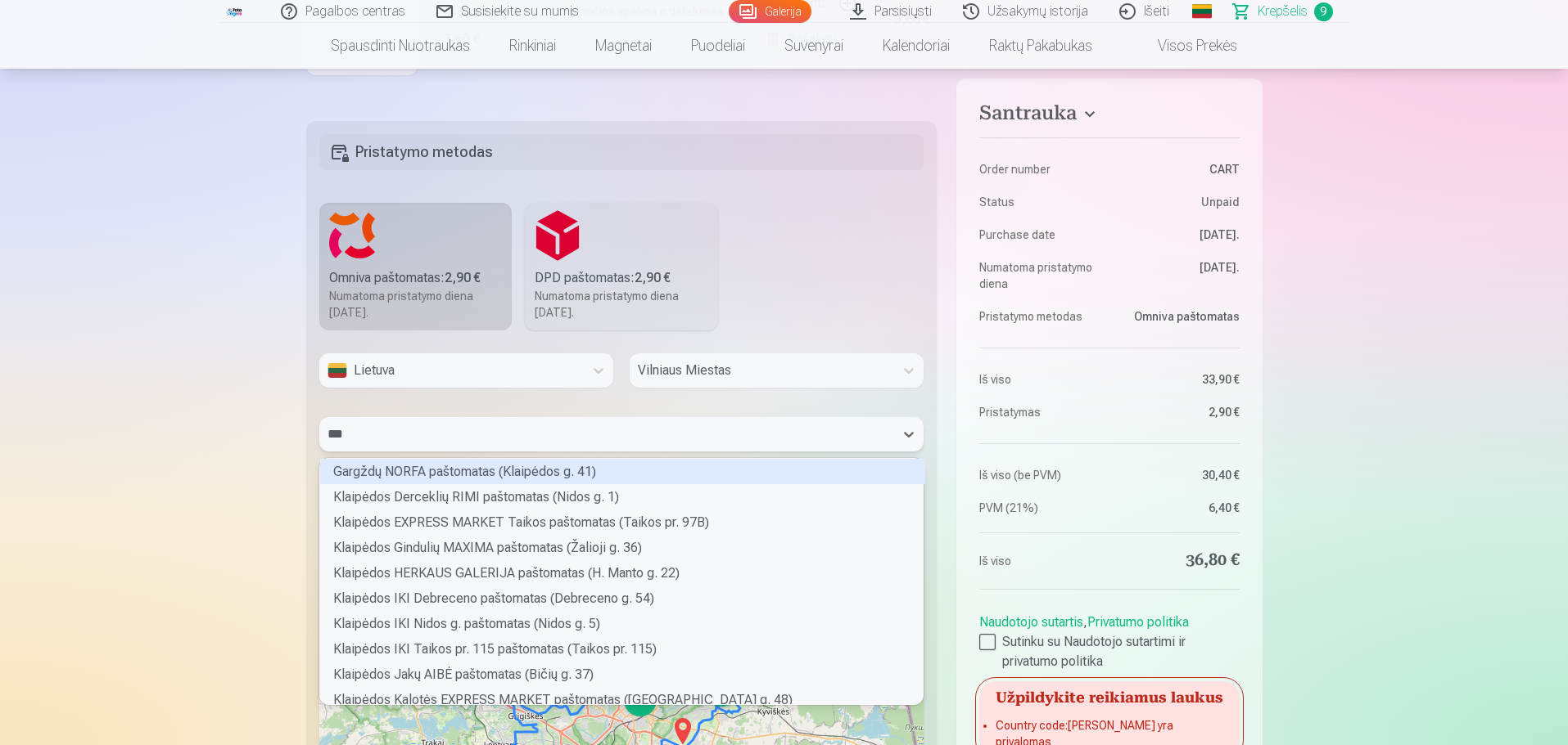
scroll to position [72, 599]
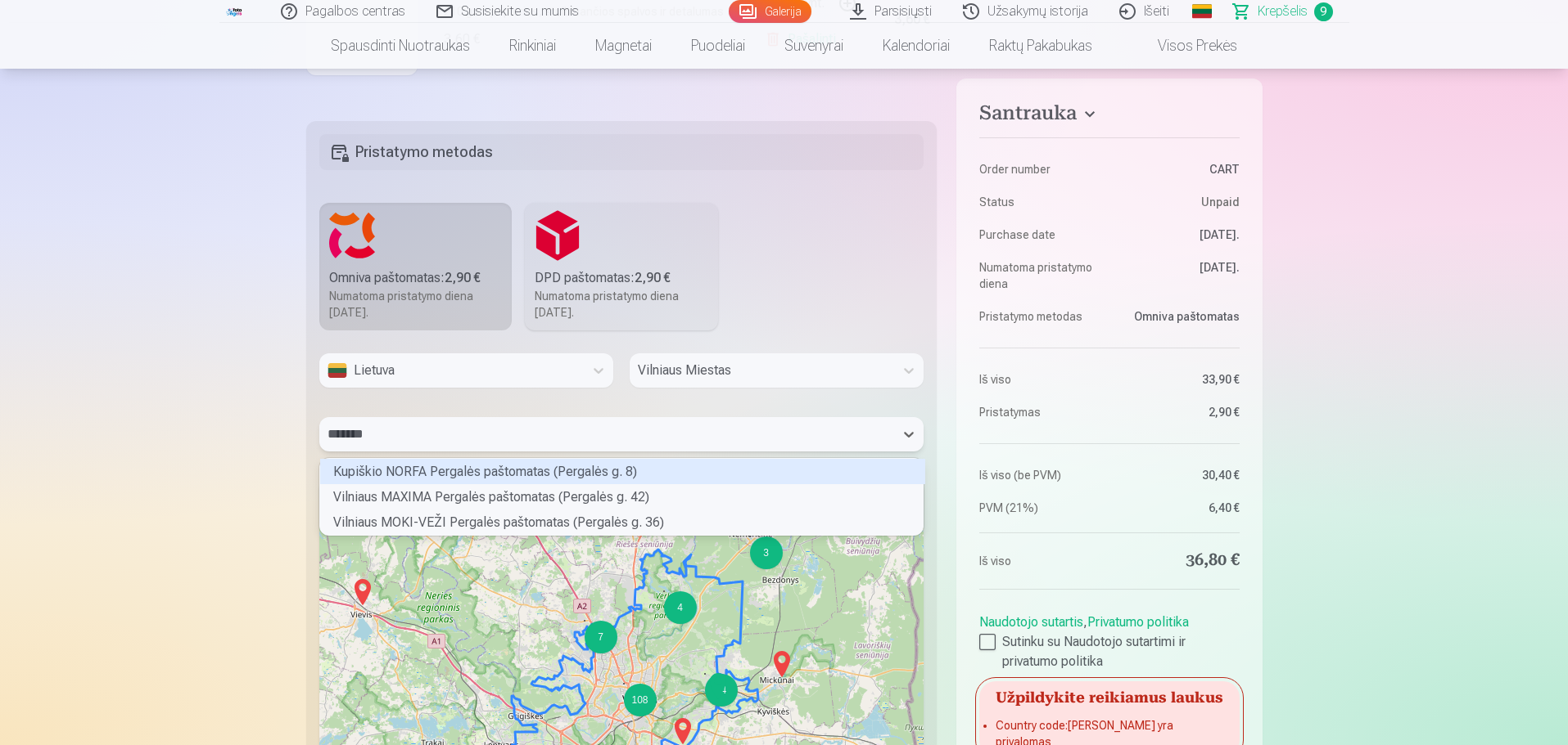
type input "********"
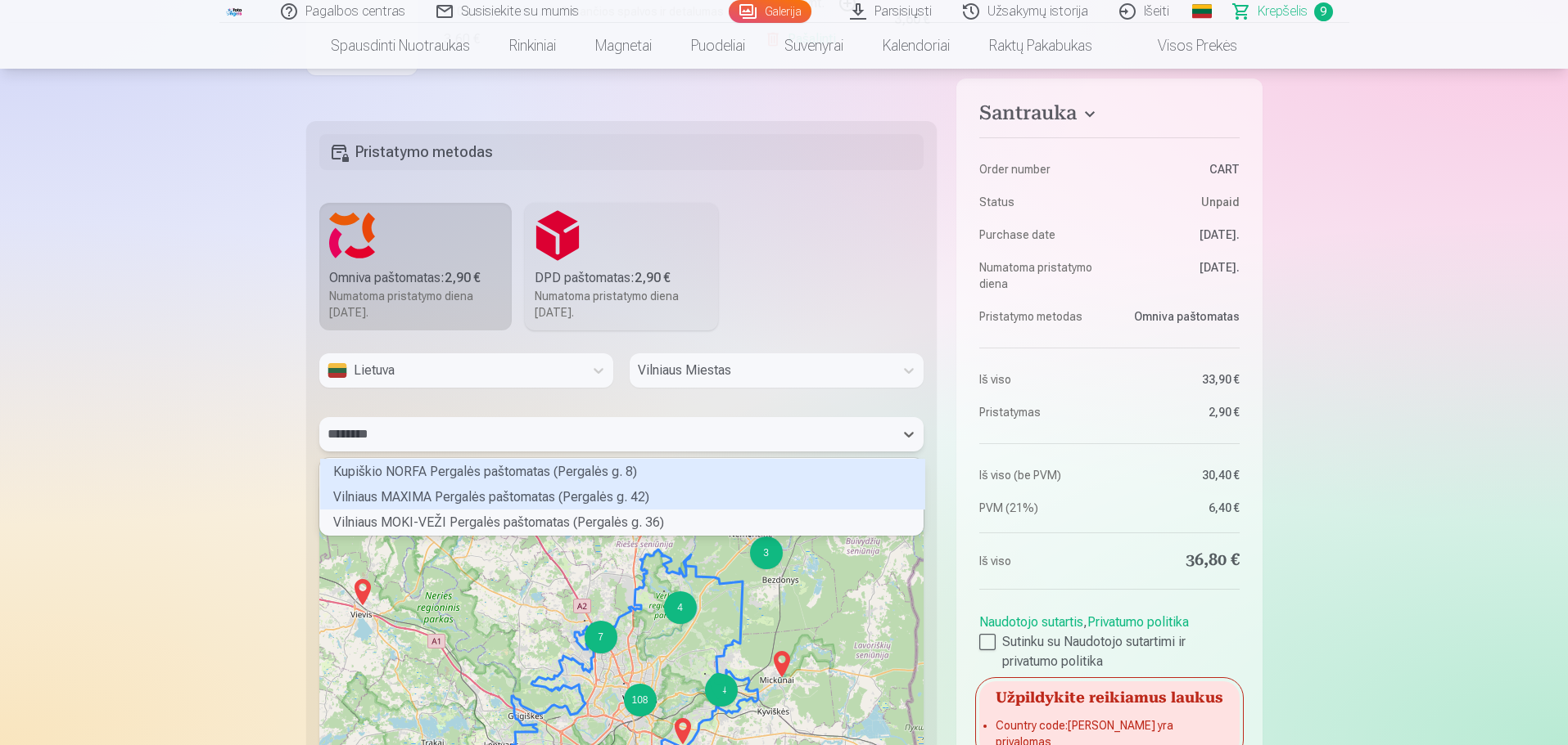
click at [623, 450] on div "Vilniaus MAXIMA Pergalės paštomatas (Pergalės g. 42)" at bounding box center [622, 497] width 605 height 25
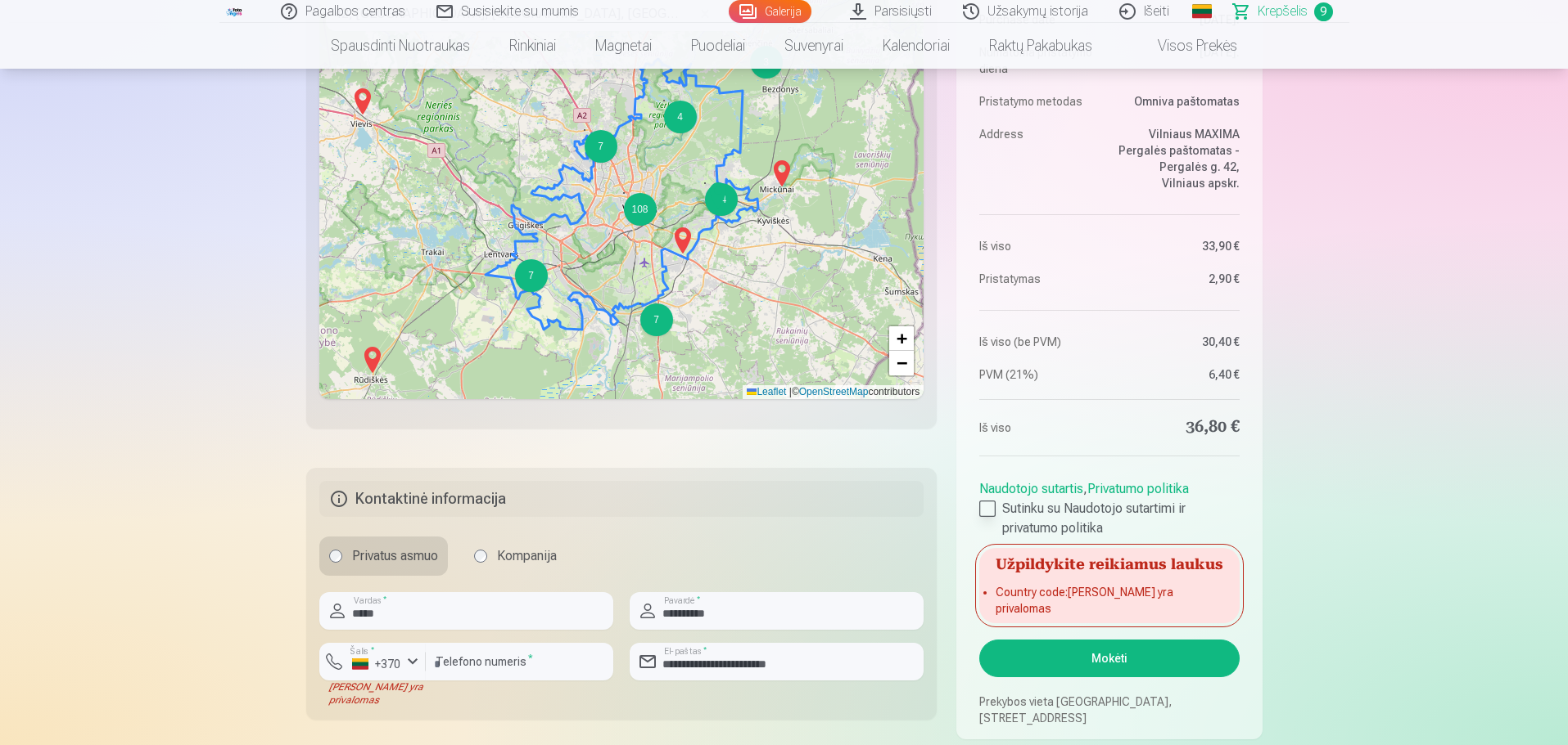
scroll to position [1064, 0]
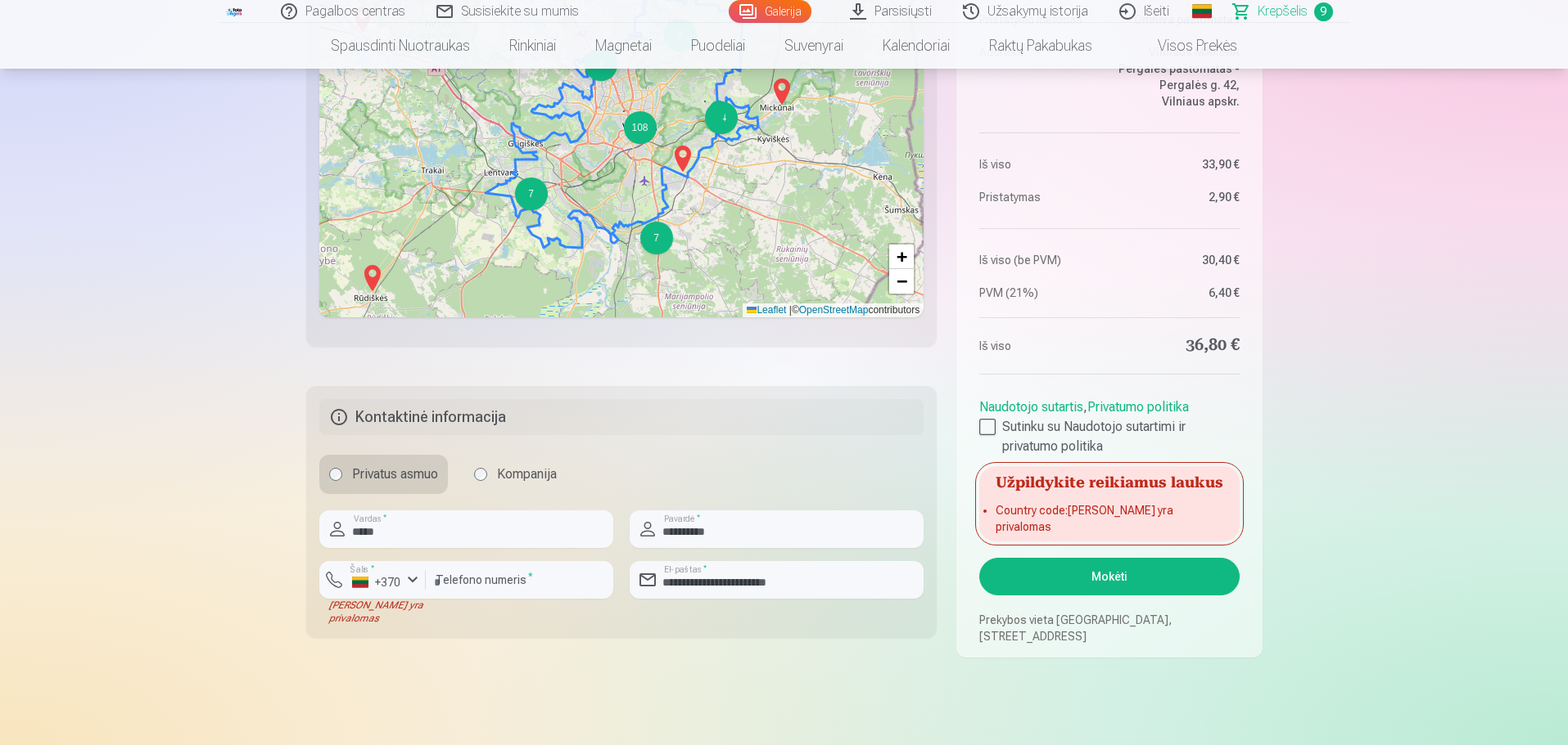
click at [1043, 450] on li "Country code : Laukas yra privalomas" at bounding box center [1109, 519] width 227 height 32
drag, startPoint x: 1127, startPoint y: 525, endPoint x: 1057, endPoint y: 523, distance: 70.0
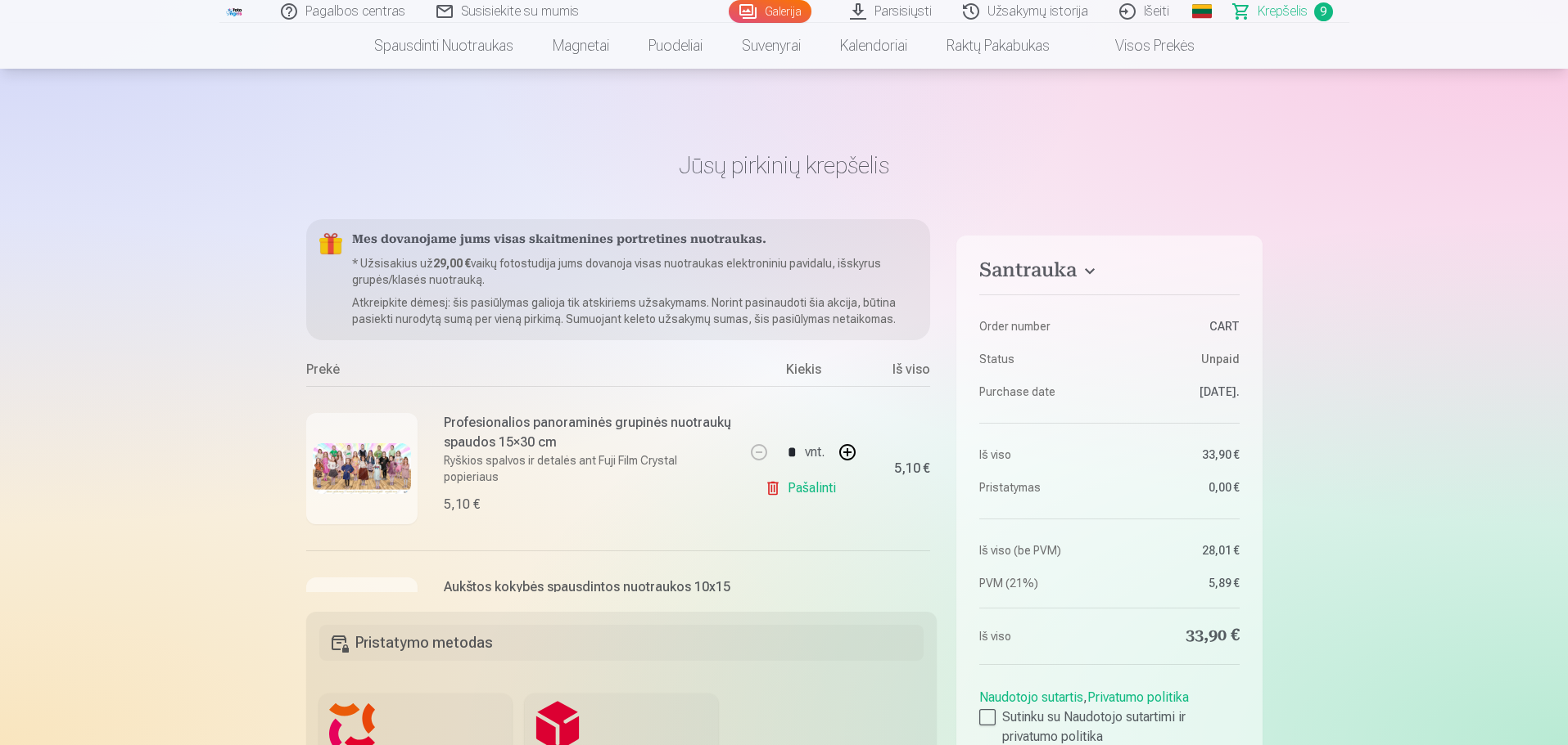
scroll to position [5431, 0]
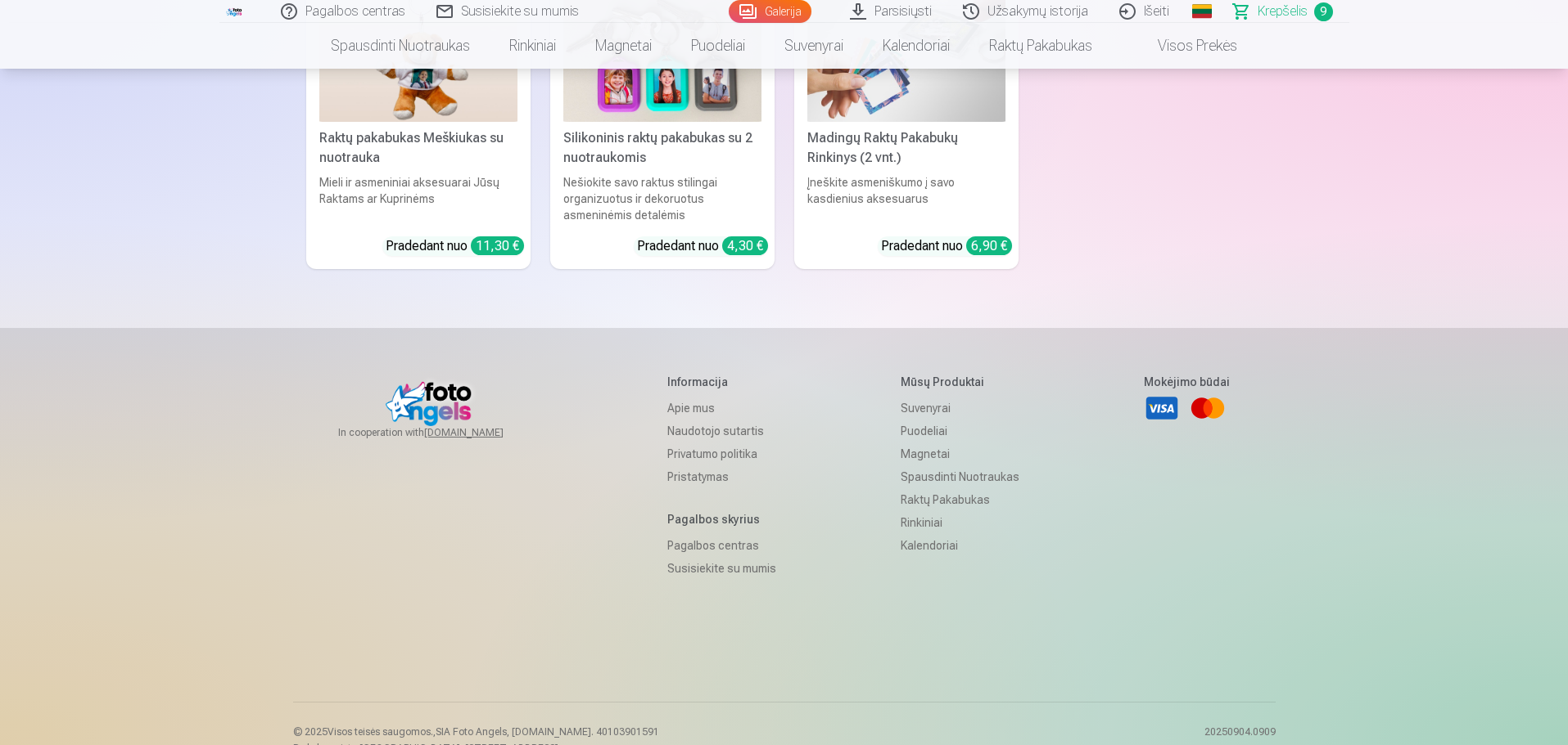
click at [1272, 10] on span "Krepšelis" at bounding box center [1282, 12] width 50 height 20
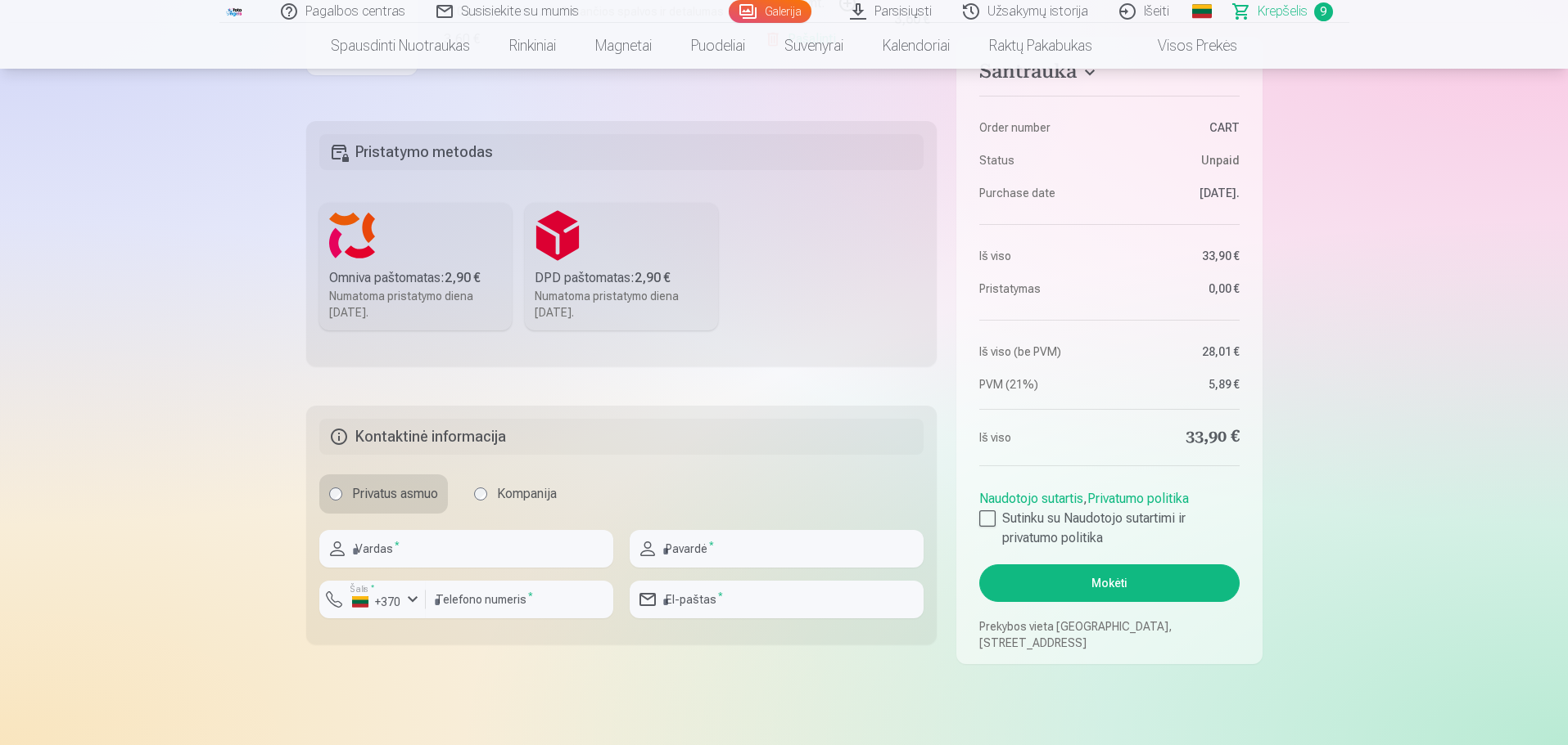
scroll to position [572, 0]
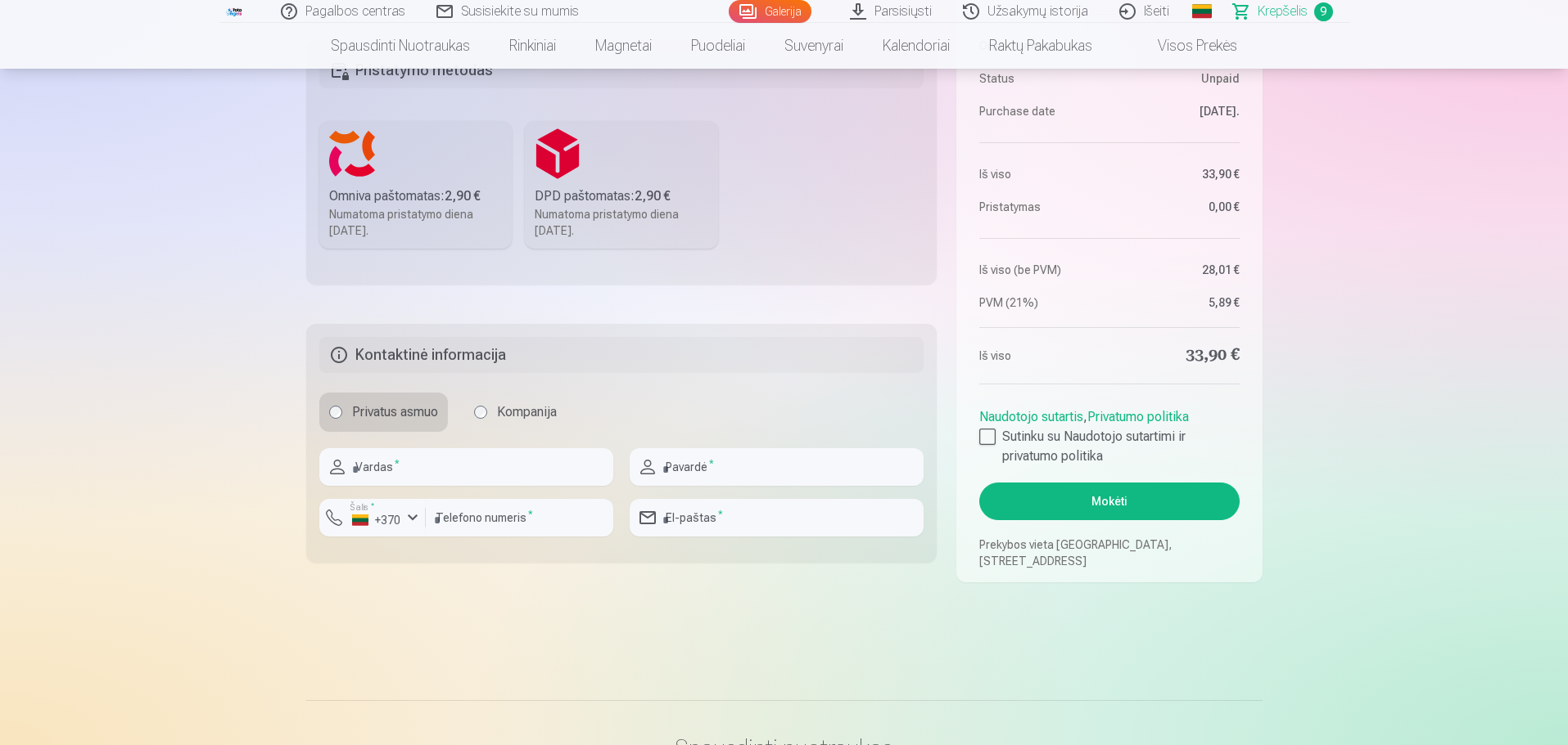
click at [432, 211] on div "Numatoma pristatymo diena [DATE]." at bounding box center [415, 222] width 174 height 32
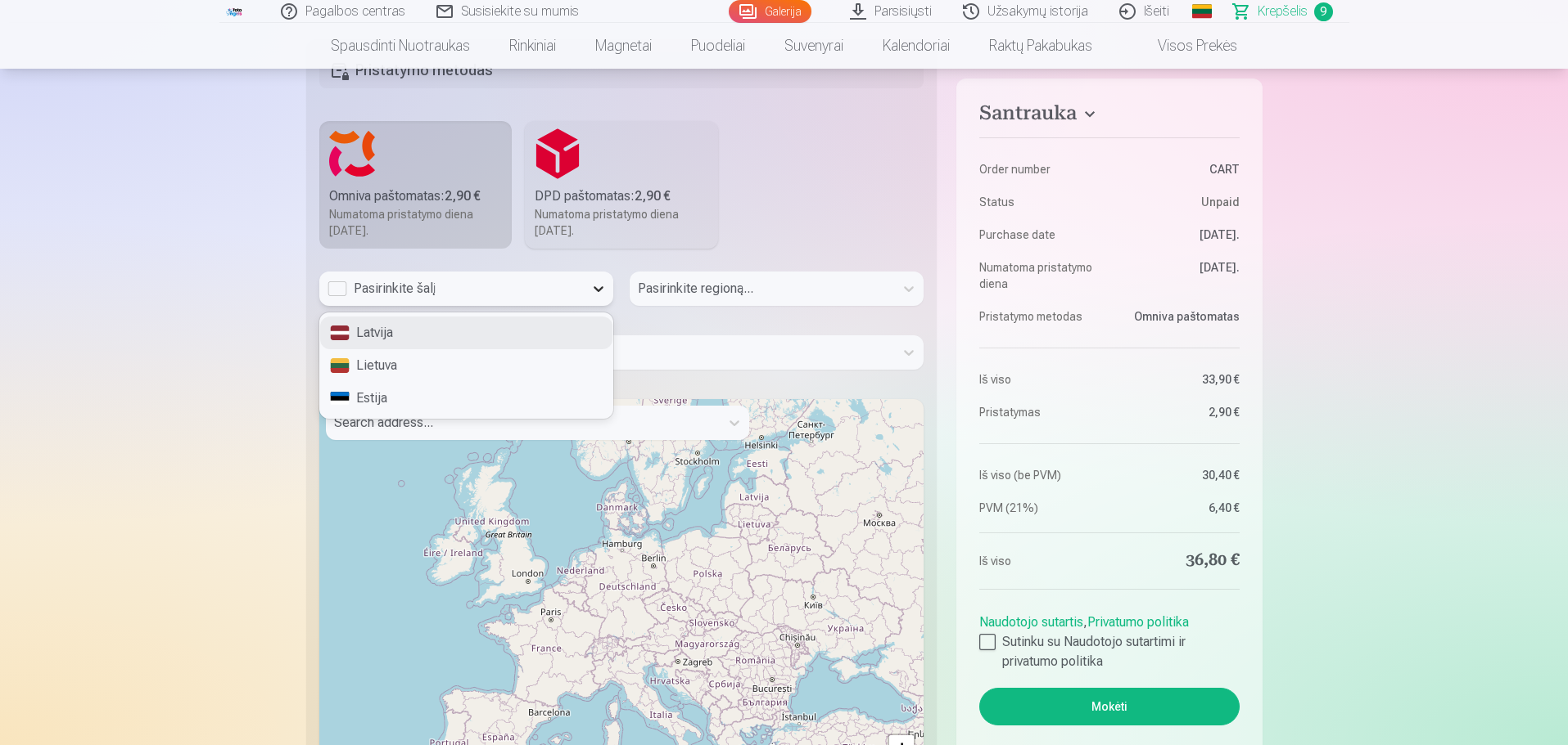
click at [597, 293] on icon at bounding box center [598, 288] width 16 height 16
click at [525, 358] on div "Lietuva" at bounding box center [466, 366] width 292 height 32
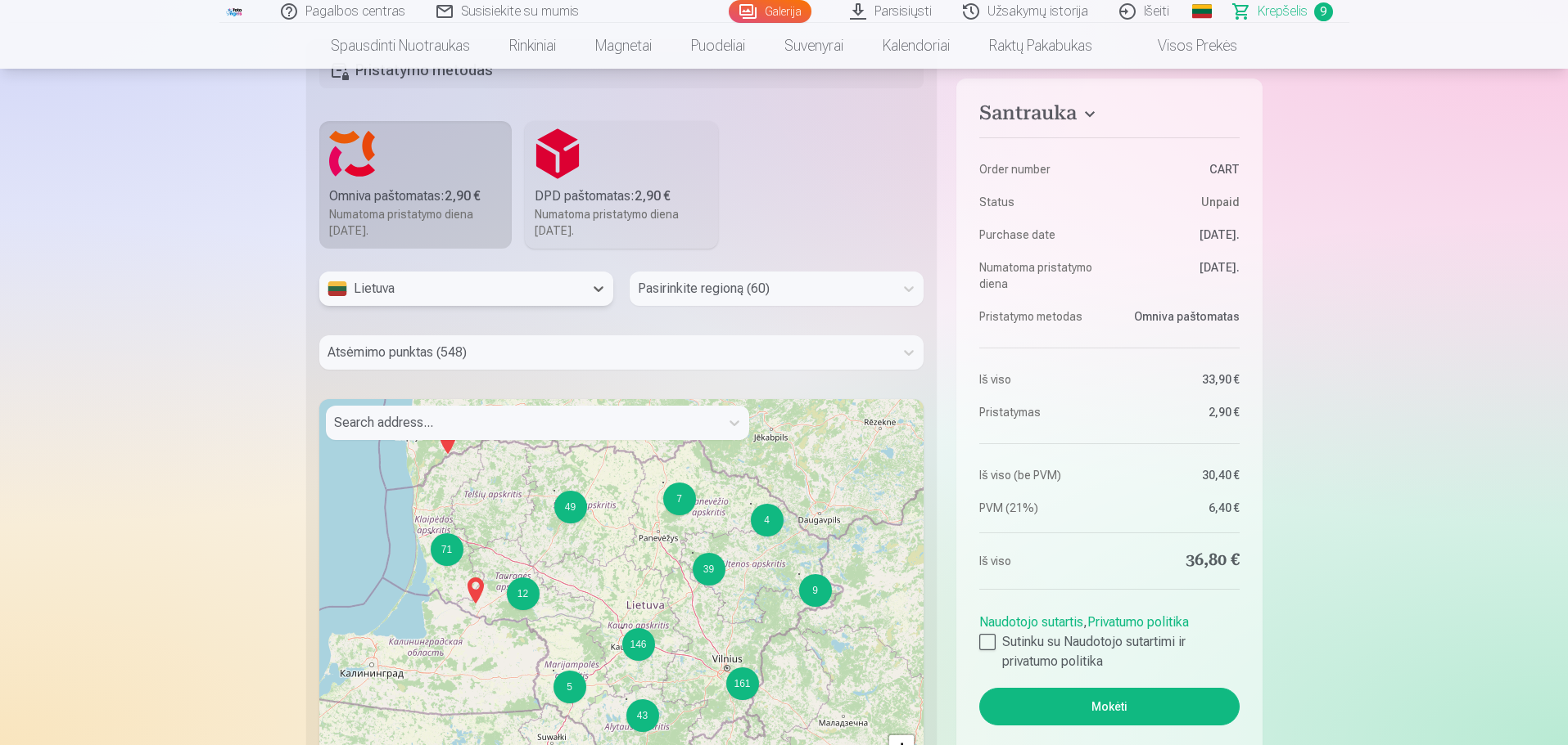
click at [726, 291] on div at bounding box center [762, 288] width 248 height 22
type input "******"
click at [717, 340] on div "[GEOGRAPHIC_DATA]" at bounding box center [776, 333] width 292 height 32
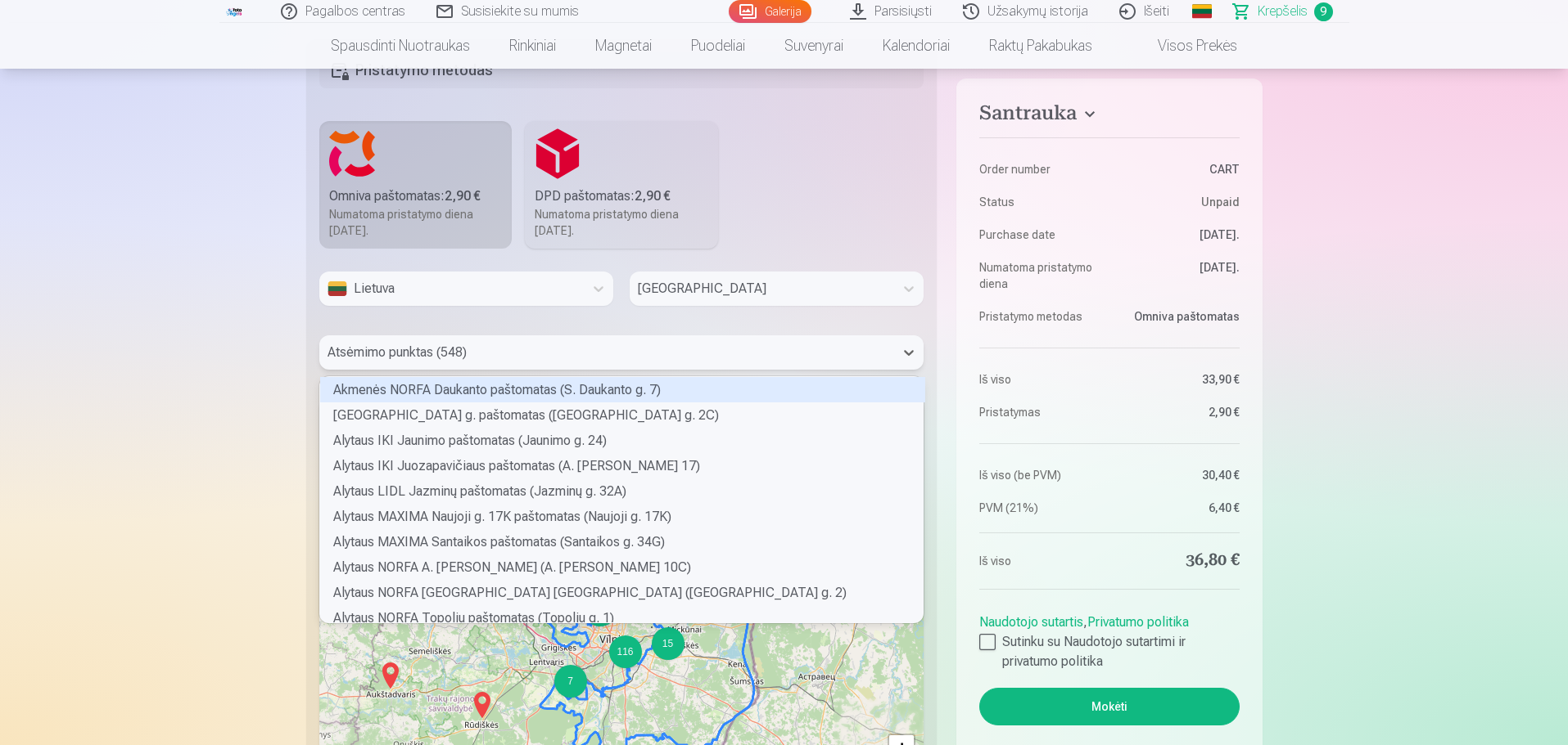
click at [645, 348] on div at bounding box center [607, 352] width 559 height 22
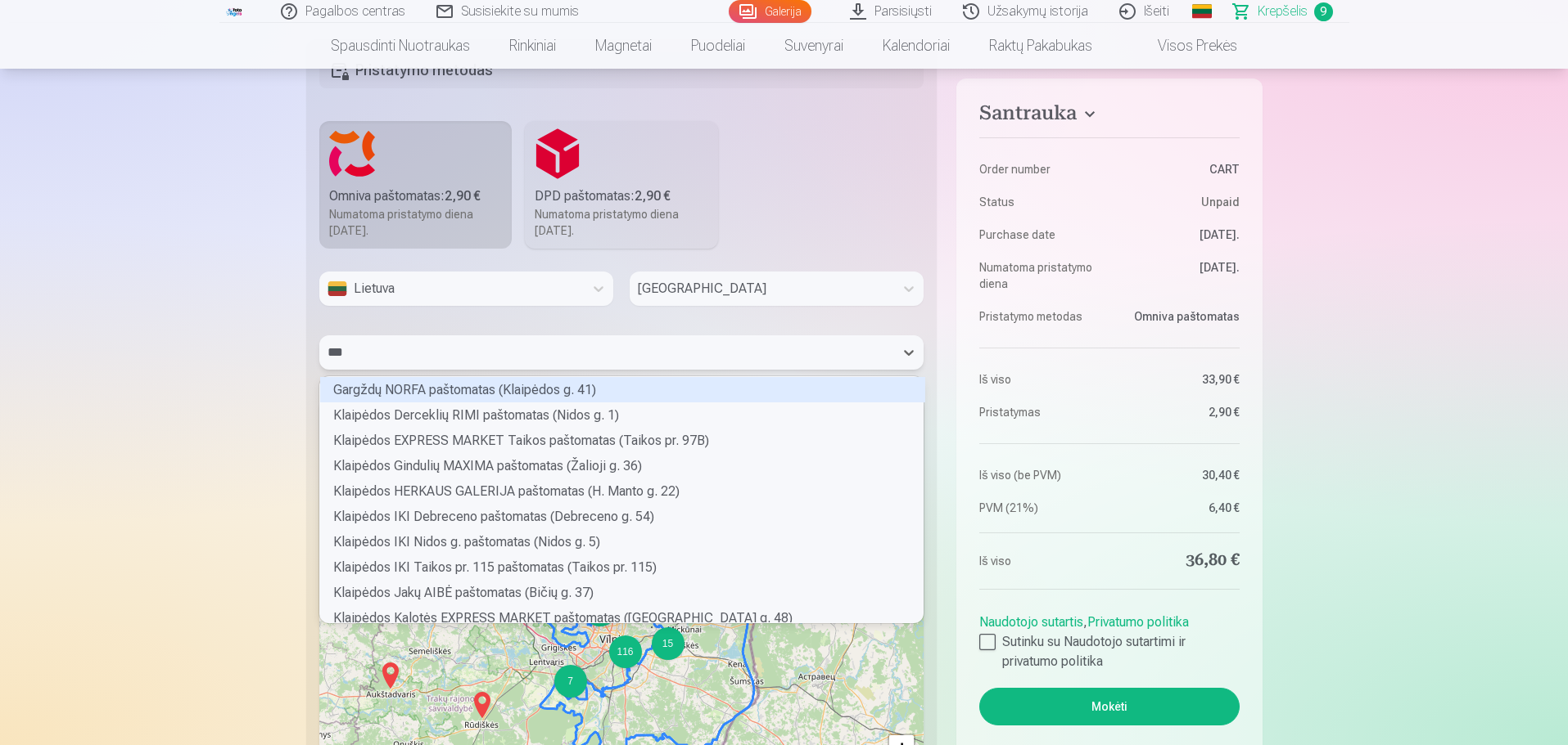
scroll to position [72, 599]
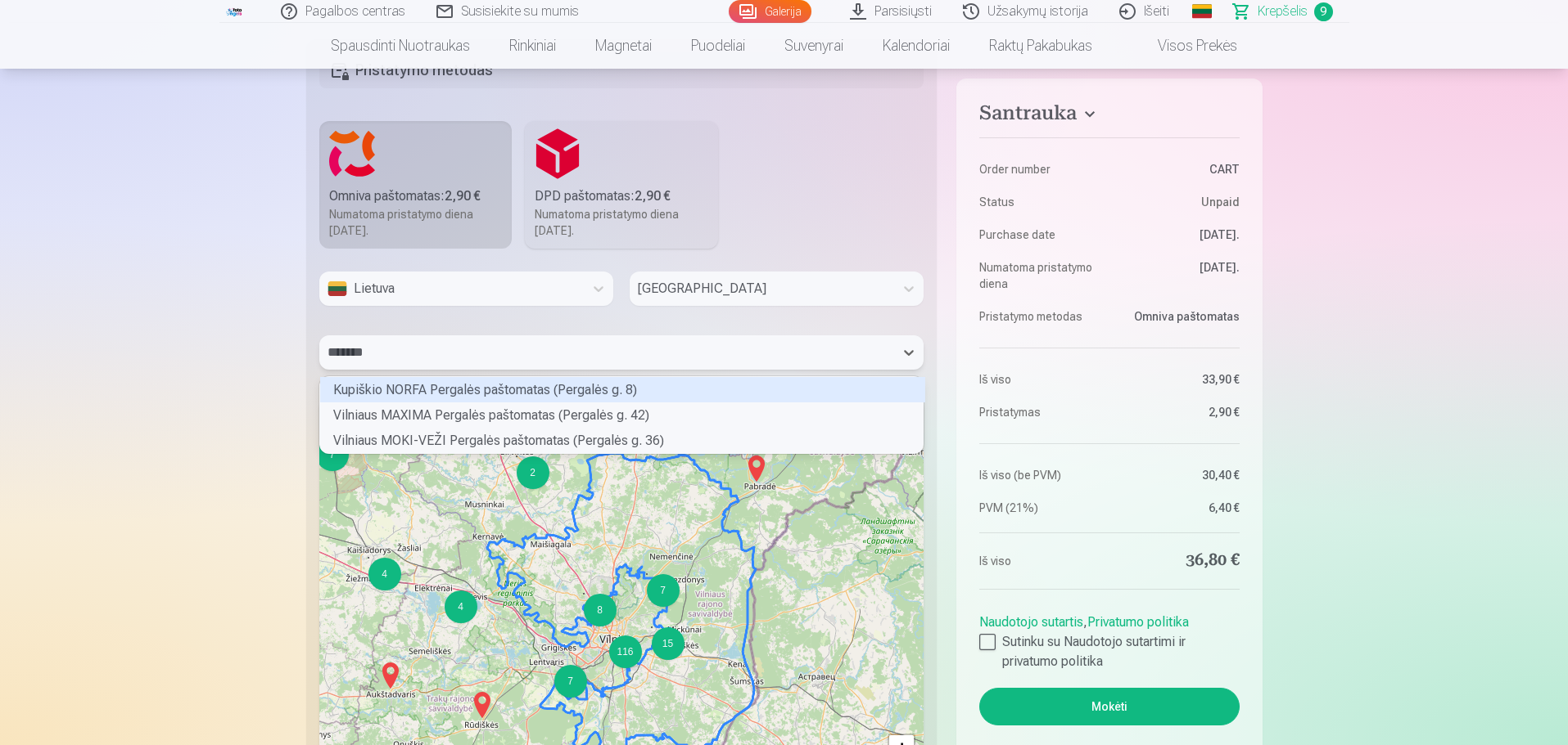
type input "********"
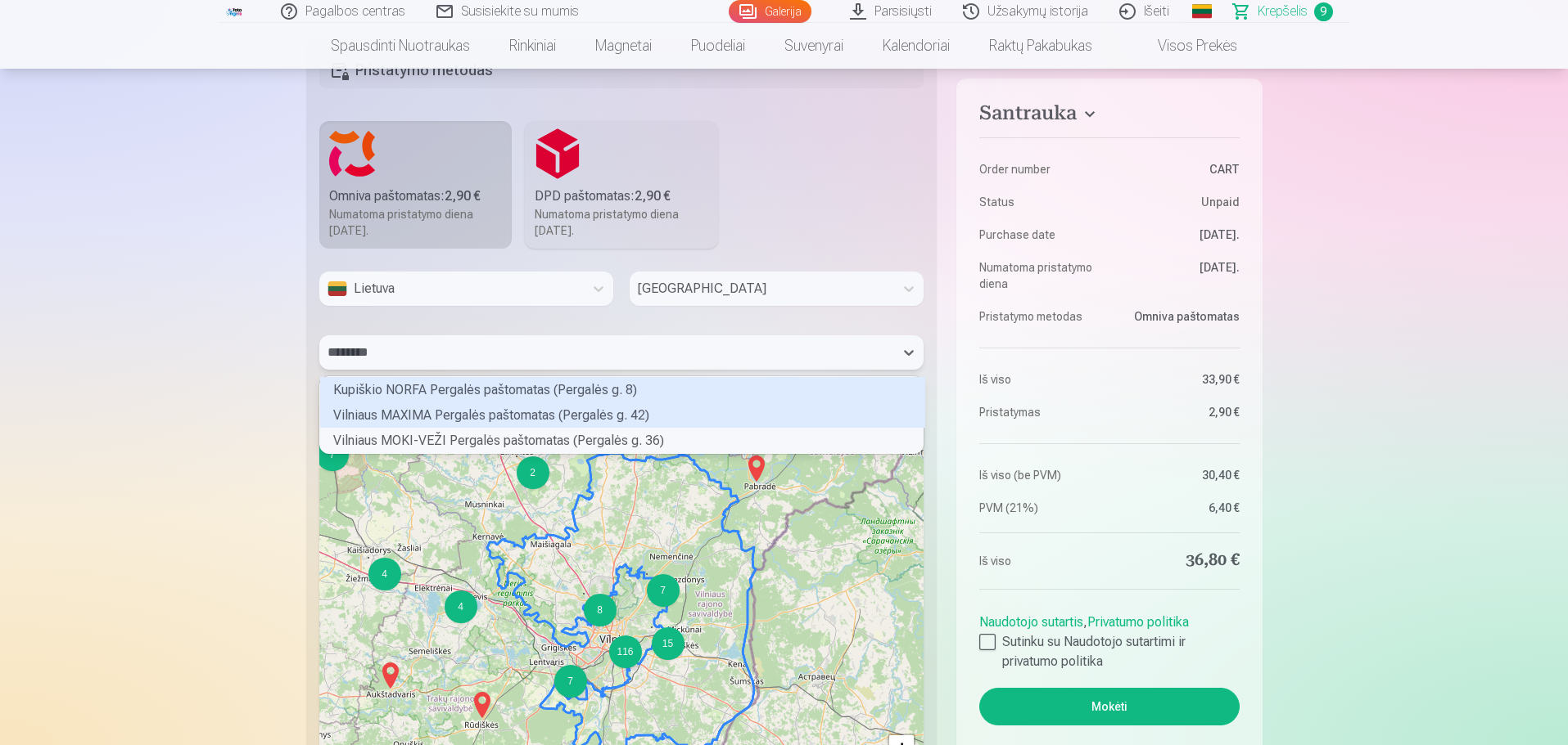
click at [619, 413] on div "Vilniaus MAXIMA Pergalės paštomatas (Pergalės g. 42)" at bounding box center [622, 415] width 605 height 25
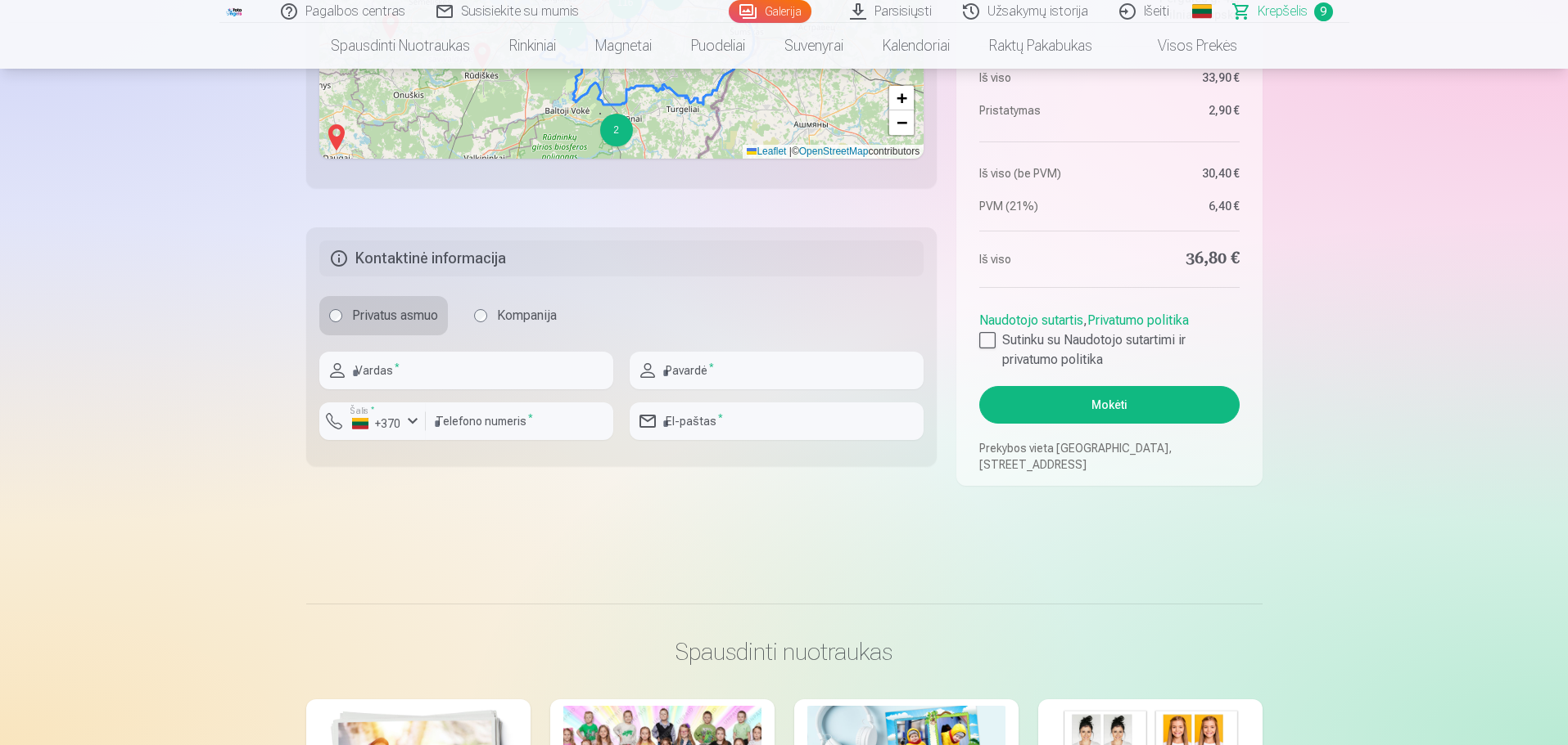
scroll to position [1228, 0]
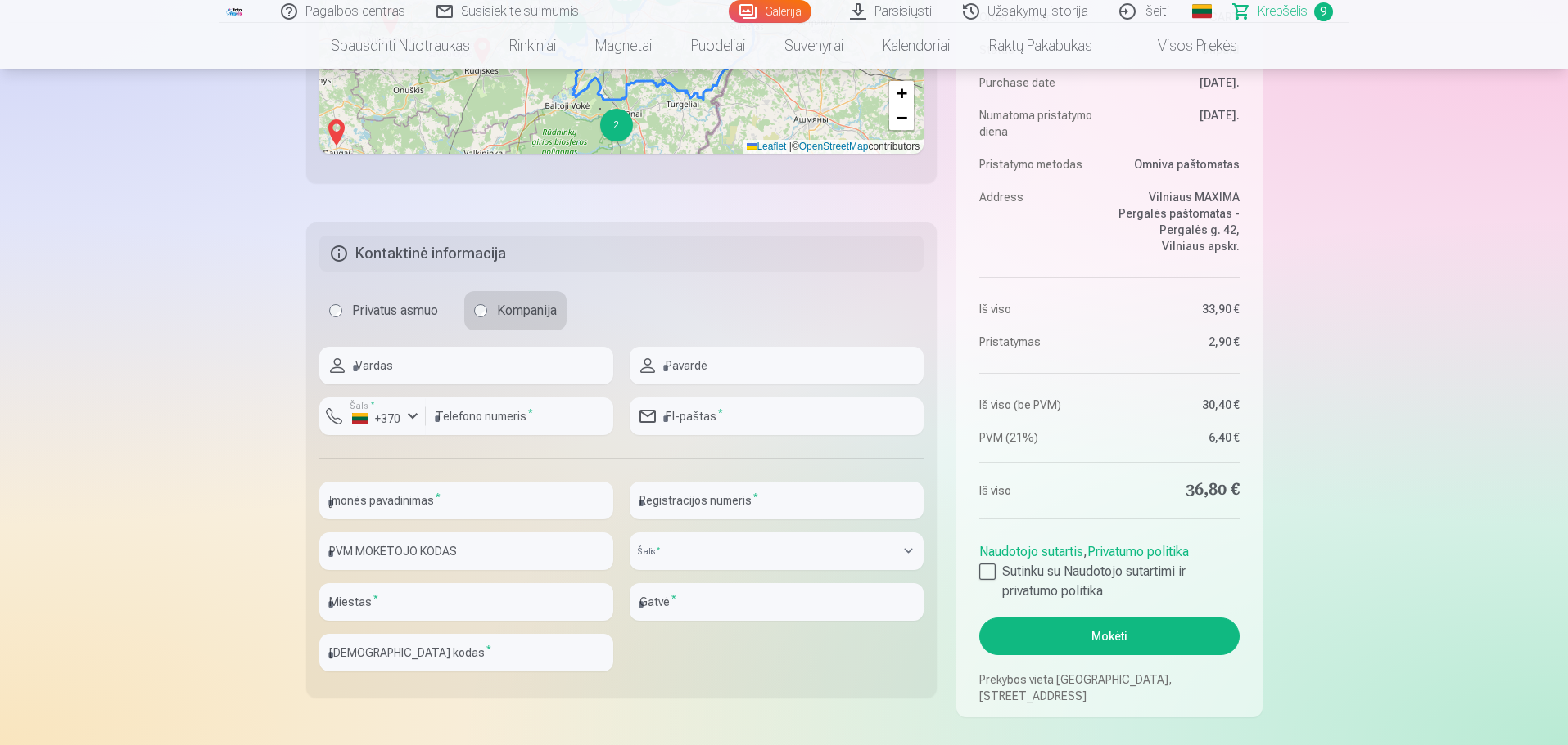
click at [338, 303] on label "Privatus asmuo" at bounding box center [383, 311] width 129 height 40
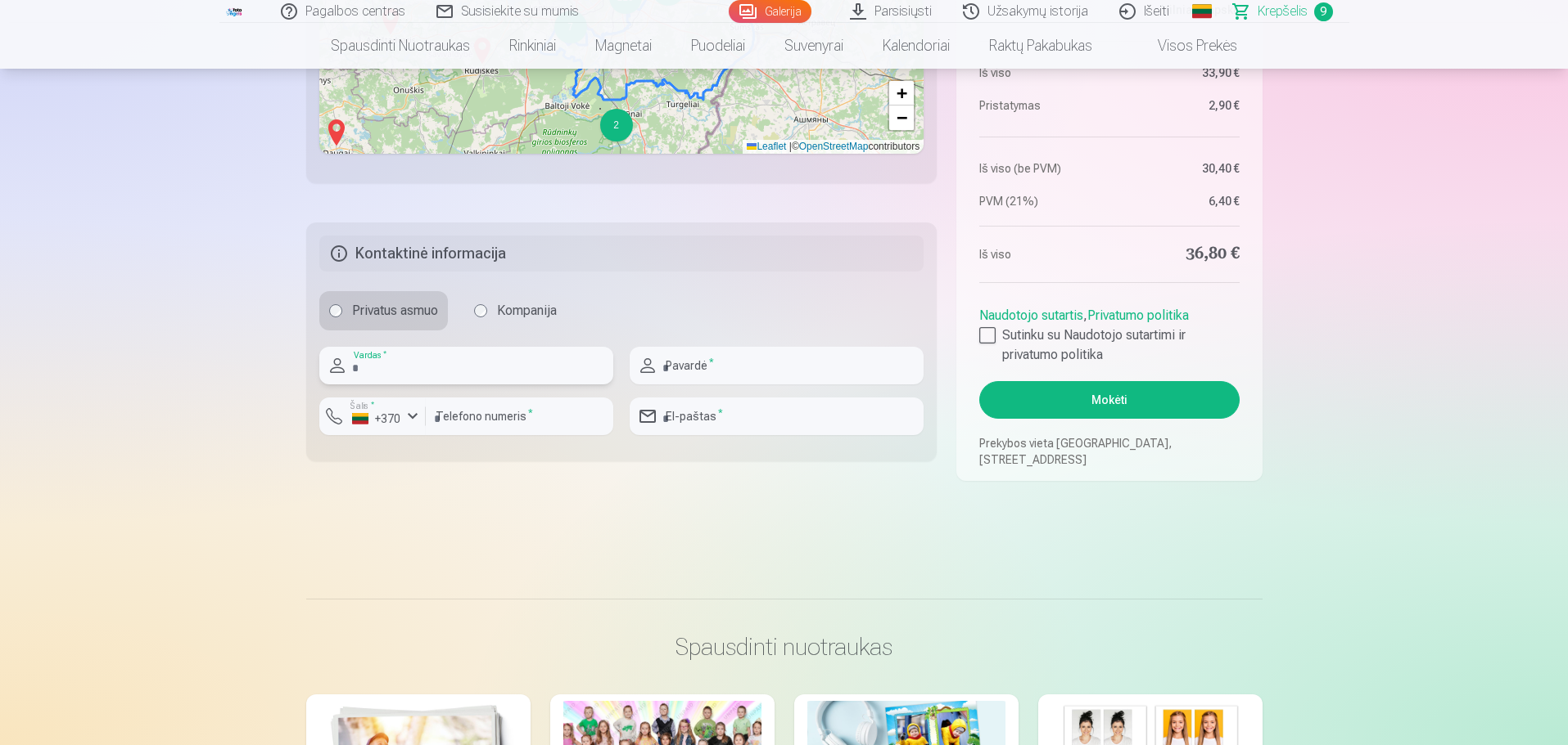
click at [432, 357] on input "text" at bounding box center [466, 366] width 294 height 38
type input "*****"
click at [744, 368] on input "text" at bounding box center [776, 366] width 294 height 38
type input "**********"
type input "*********"
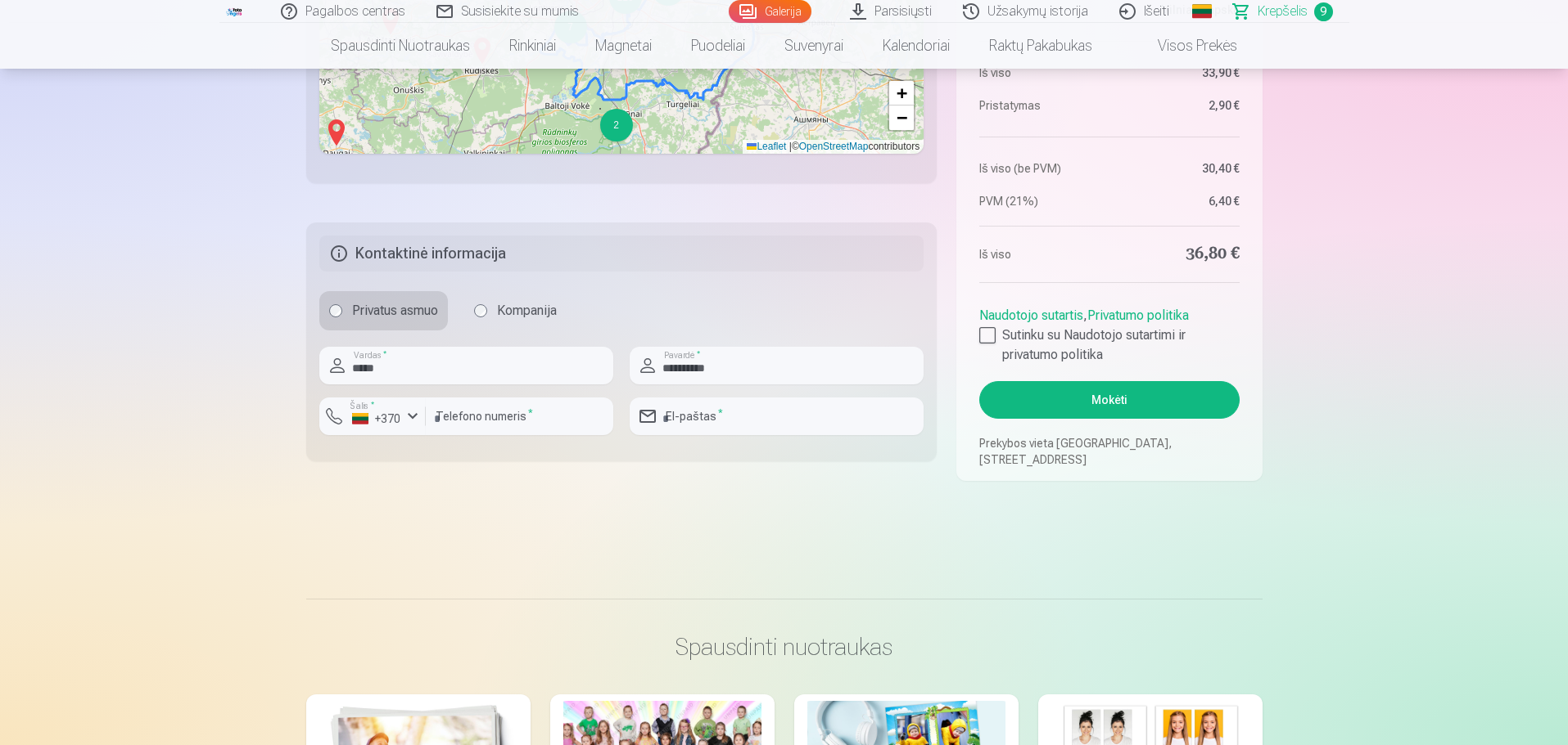
type input "*********"
click at [745, 421] on input "email" at bounding box center [776, 416] width 294 height 38
type input "**********"
click at [987, 332] on div at bounding box center [987, 335] width 16 height 16
click at [1066, 406] on button "Mokėti" at bounding box center [1109, 400] width 260 height 38
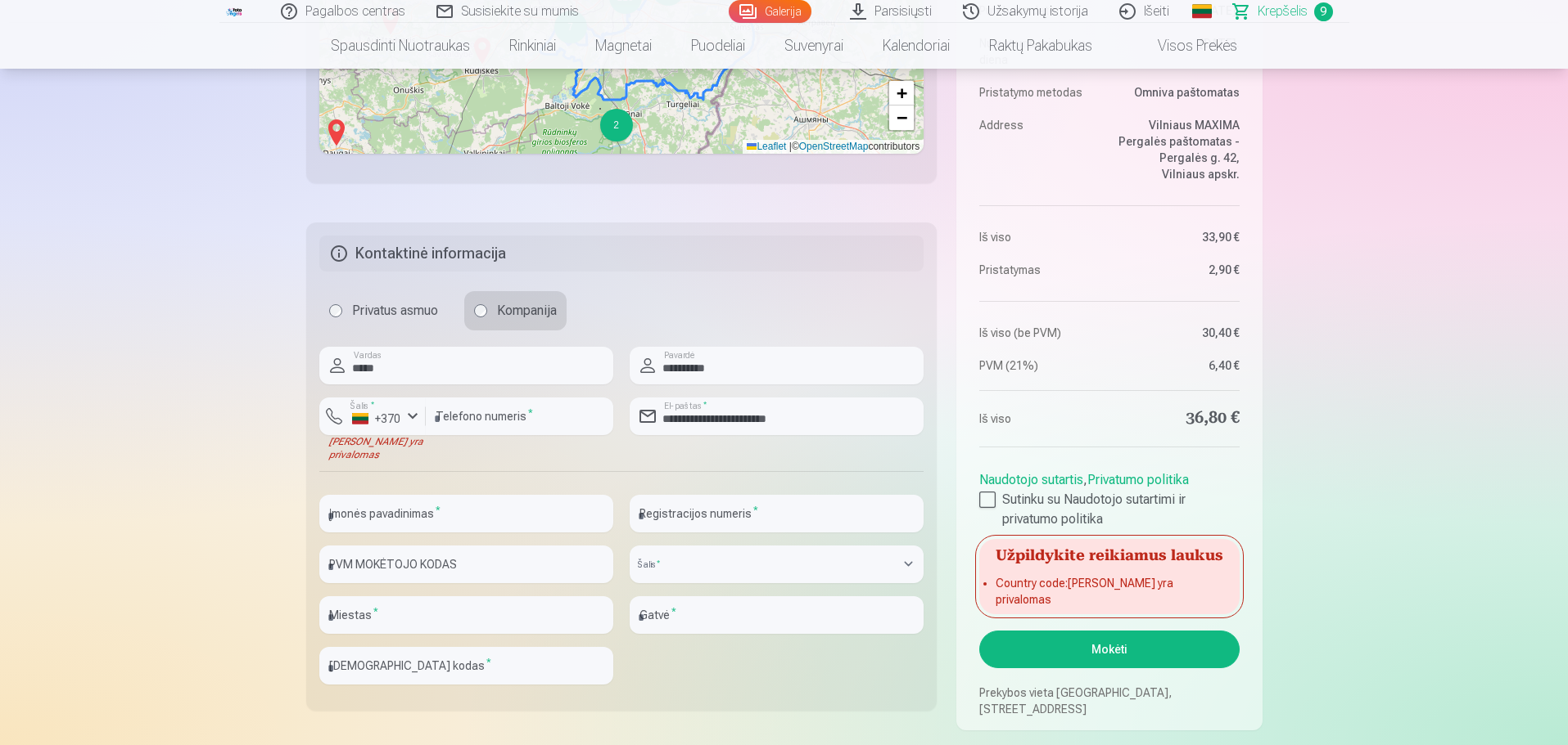
click at [419, 454] on div "[PERSON_NAME] yra privalomas" at bounding box center [372, 448] width 106 height 26
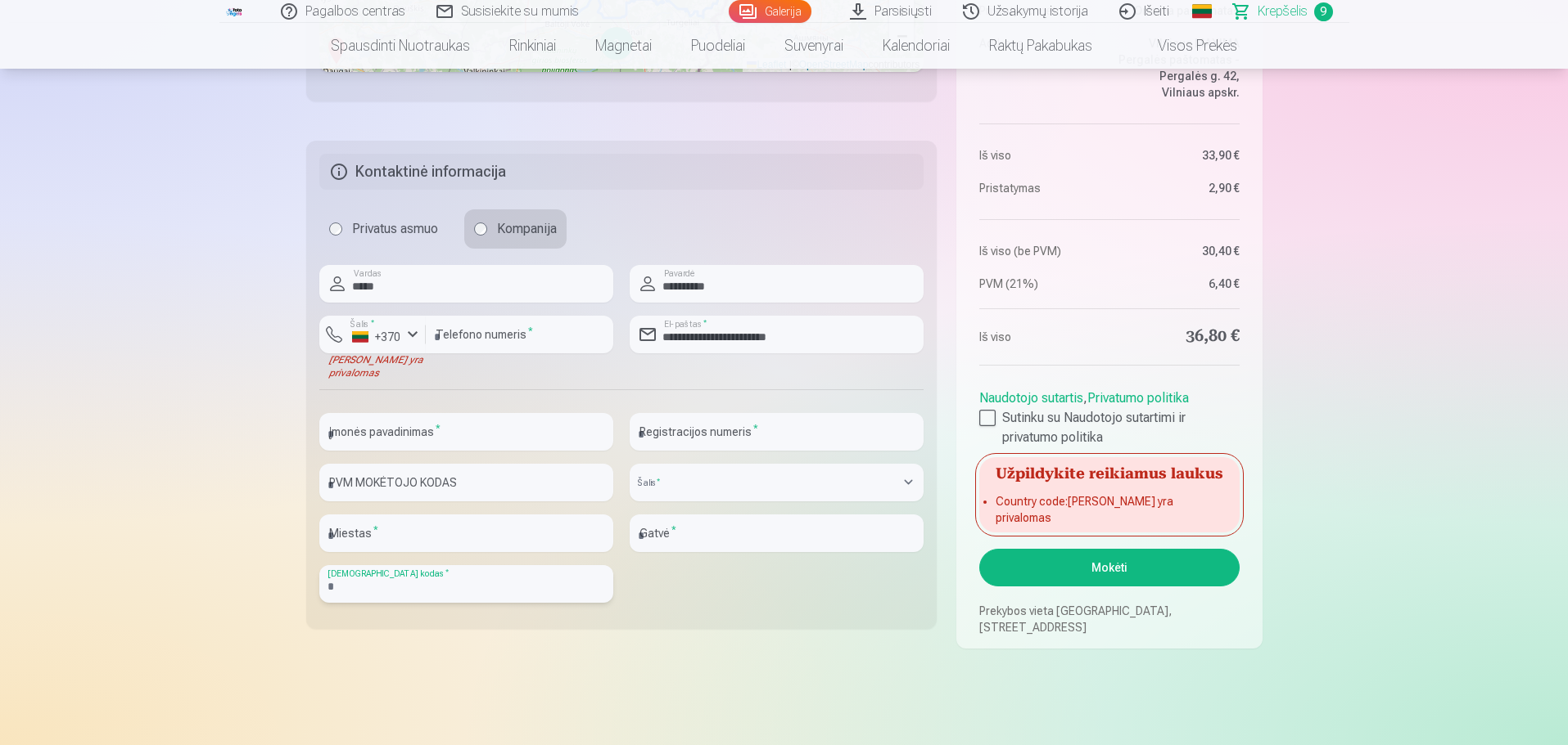
click at [466, 590] on input "text" at bounding box center [466, 584] width 294 height 38
type input "*****"
select select "*********"
type input "*******"
type input "*********"
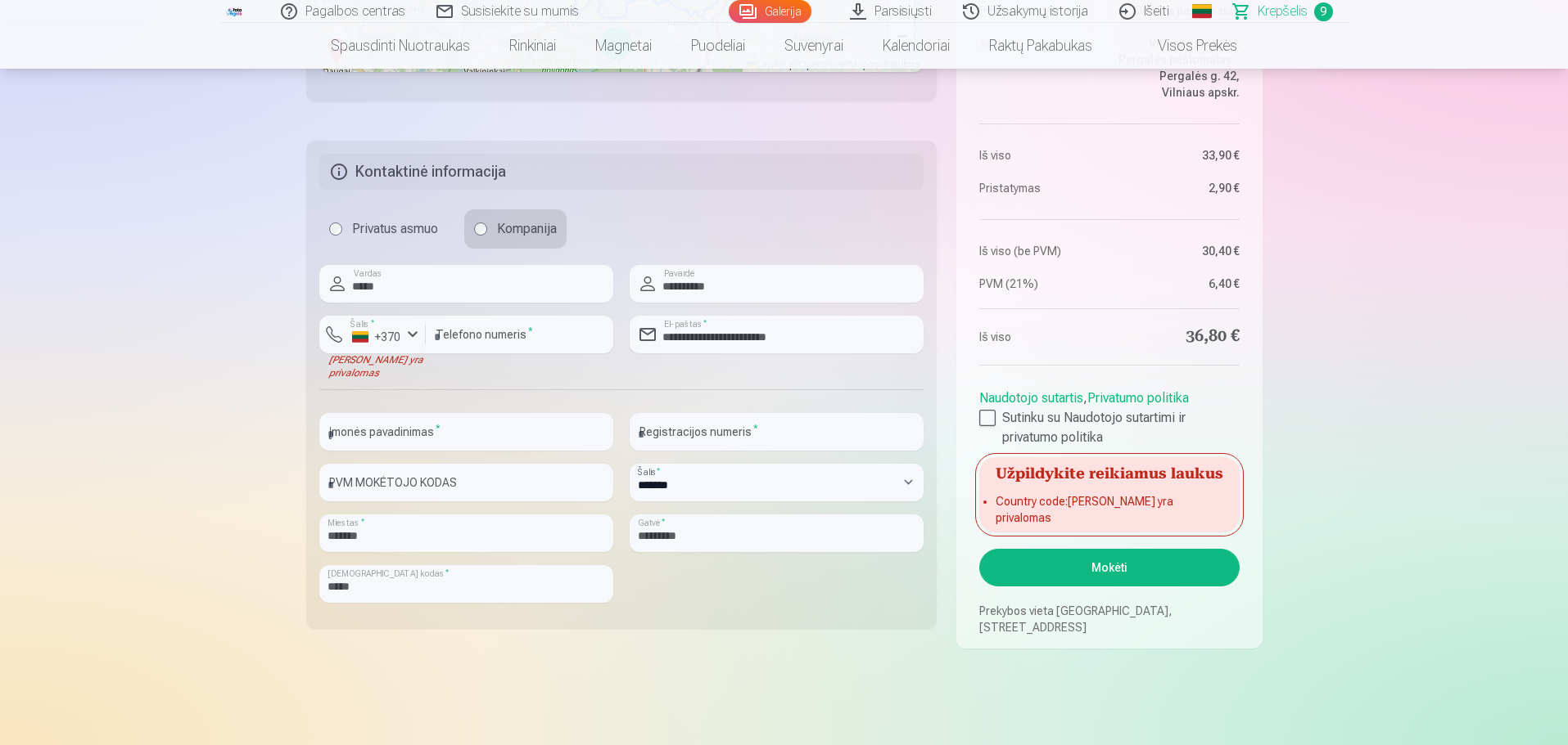
click at [1037, 571] on button "Mokėti" at bounding box center [1109, 568] width 260 height 38
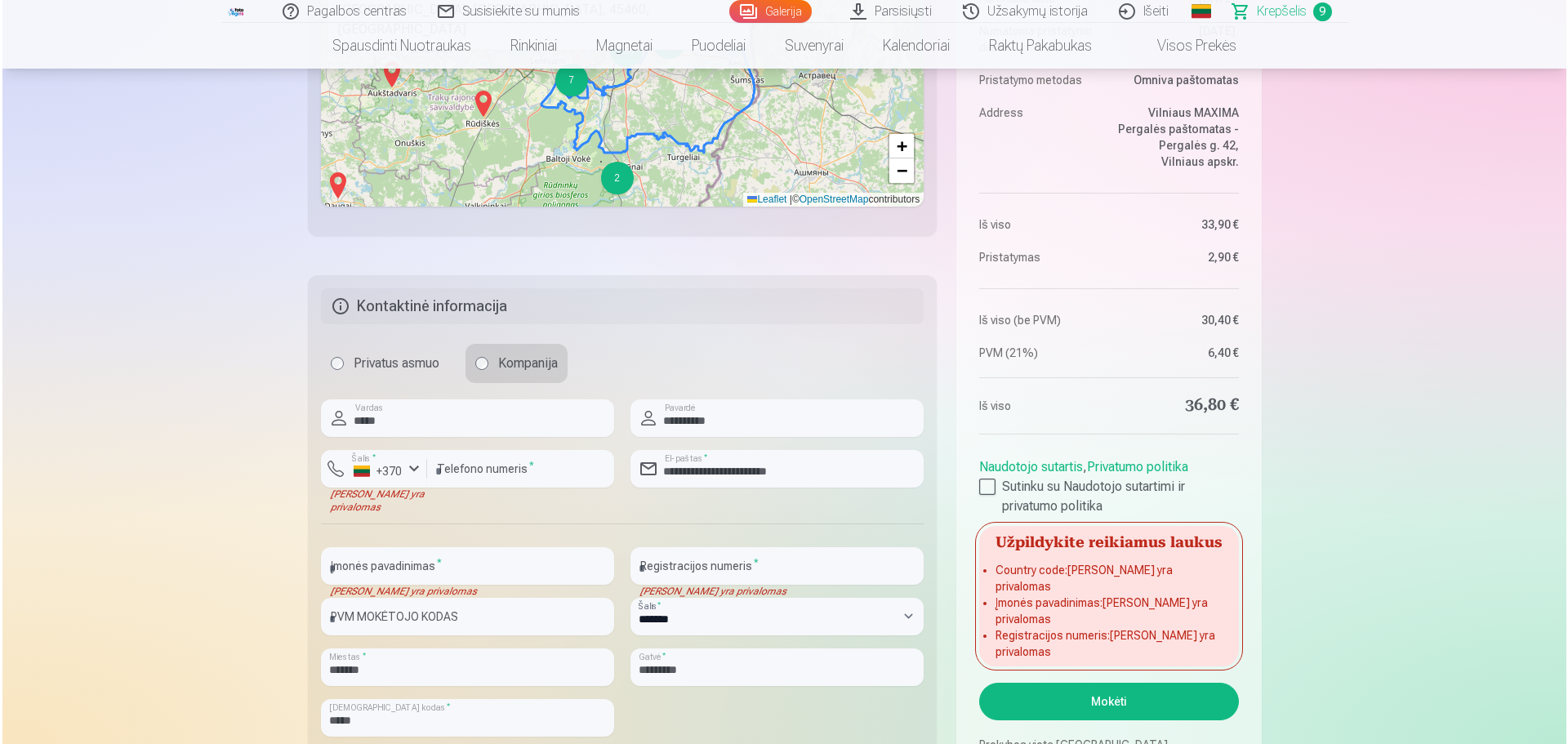
scroll to position [1226, 0]
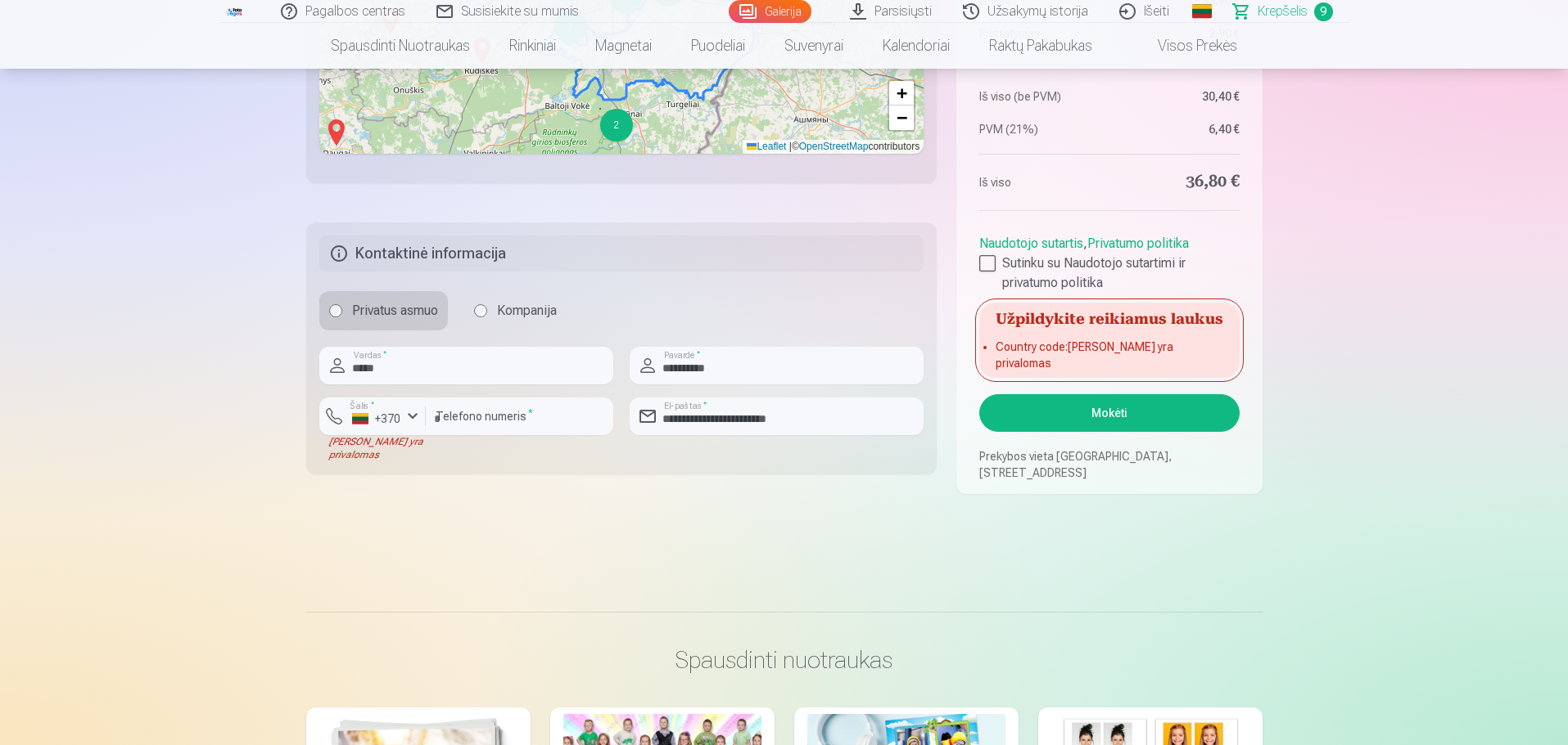
click at [1124, 402] on button "Mokėti" at bounding box center [1109, 413] width 260 height 38
click at [1119, 416] on button "Mokėti" at bounding box center [1109, 413] width 260 height 38
click at [340, 444] on div "[PERSON_NAME] yra privalomas" at bounding box center [372, 448] width 106 height 26
click at [370, 453] on div "[PERSON_NAME] yra privalomas" at bounding box center [372, 448] width 106 height 26
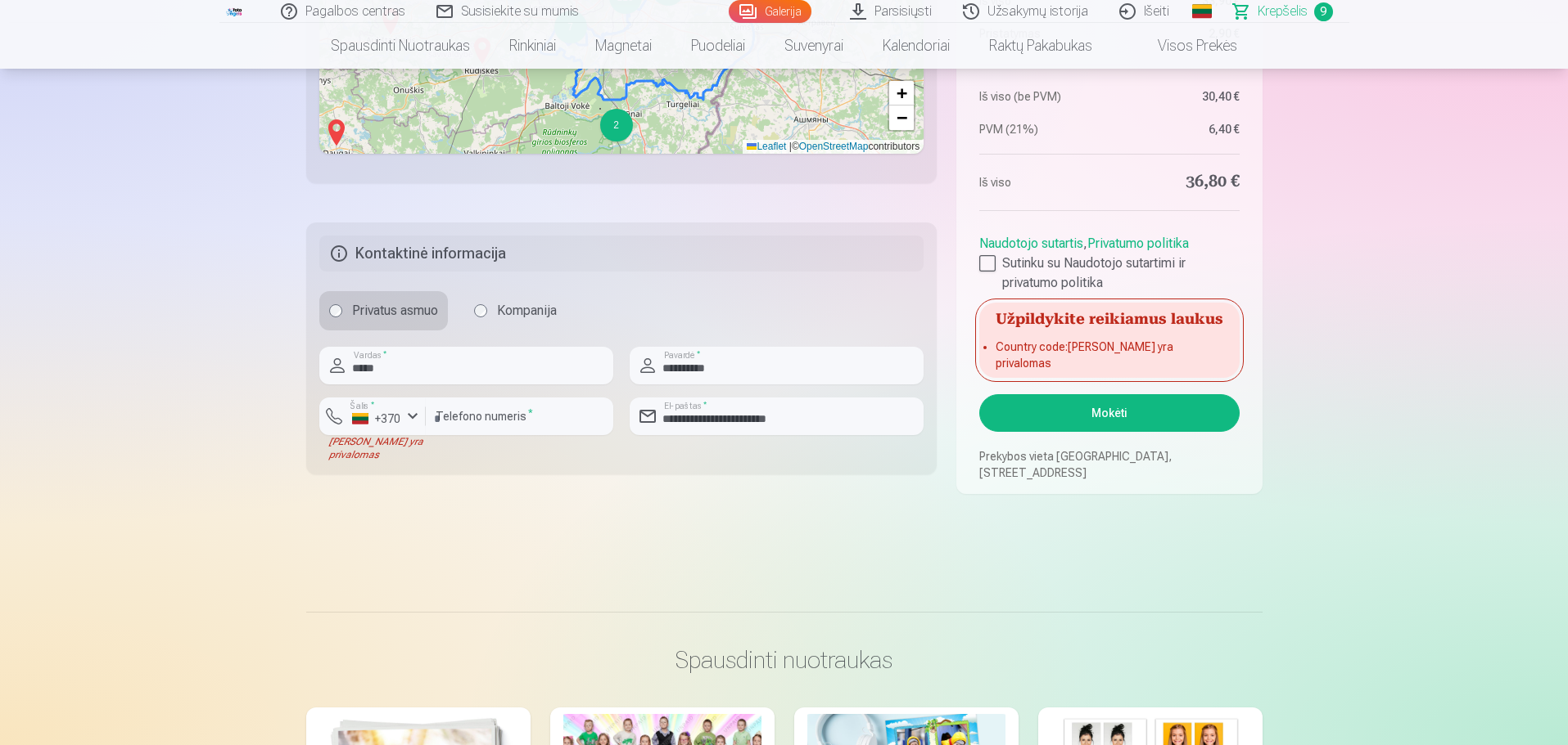
click at [429, 456] on div "********* Telefono numeris *" at bounding box center [519, 429] width 187 height 64
click at [498, 457] on div "********* Telefono numeris *" at bounding box center [519, 429] width 187 height 64
click at [544, 462] on fieldset "**********" at bounding box center [622, 349] width 631 height 252
click at [564, 407] on input "*********" at bounding box center [519, 416] width 187 height 38
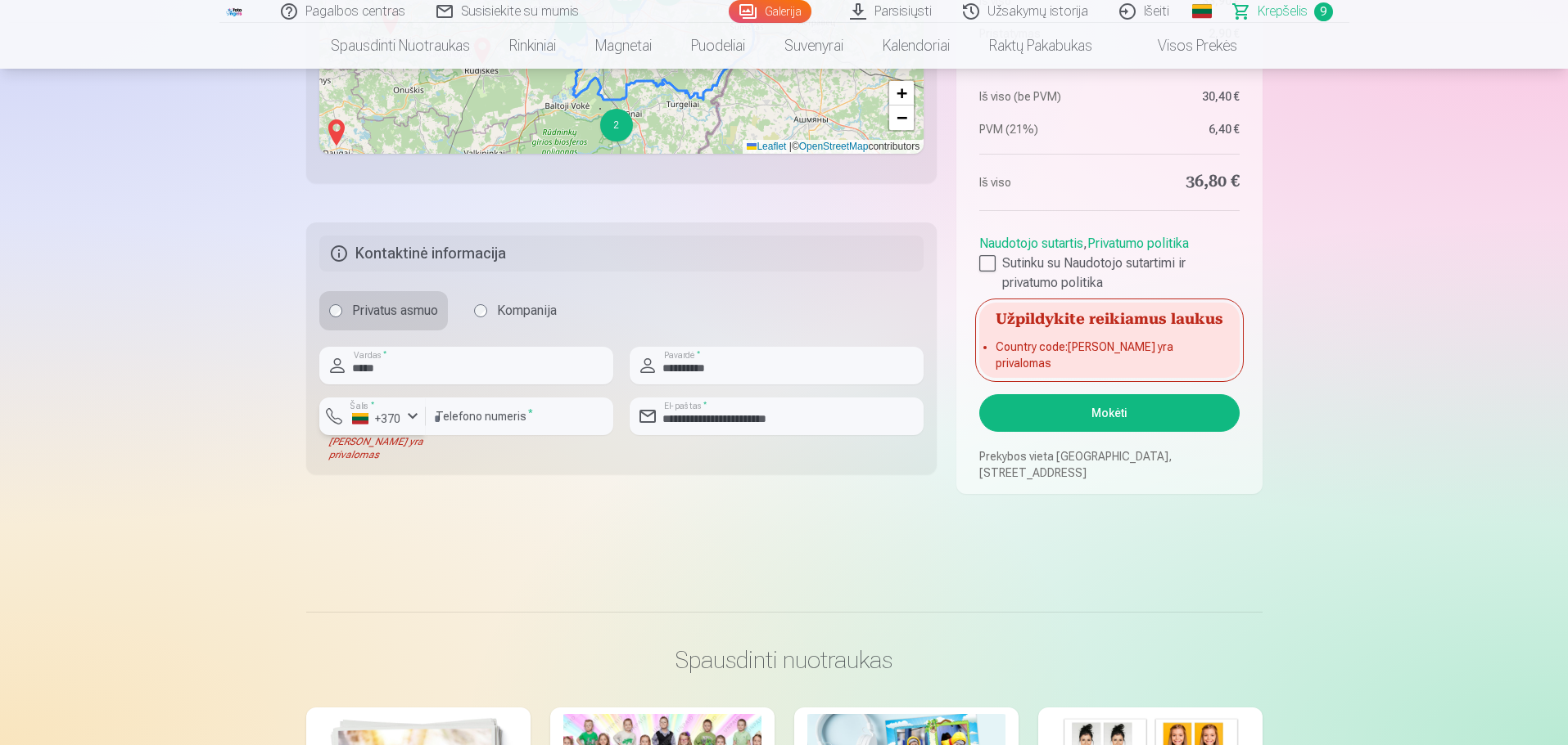
click at [336, 417] on button "Šalis * +370" at bounding box center [372, 416] width 106 height 38
click at [416, 457] on li "+370 Lietuva" at bounding box center [407, 455] width 149 height 32
click at [1097, 408] on button "Mokėti" at bounding box center [1109, 413] width 260 height 38
